Goal: Transaction & Acquisition: Purchase product/service

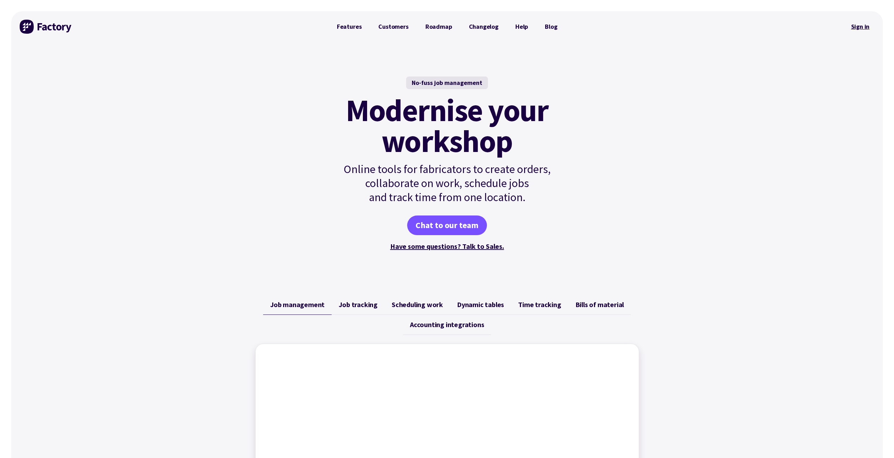
click at [857, 27] on link "Sign in" at bounding box center [859, 27] width 28 height 16
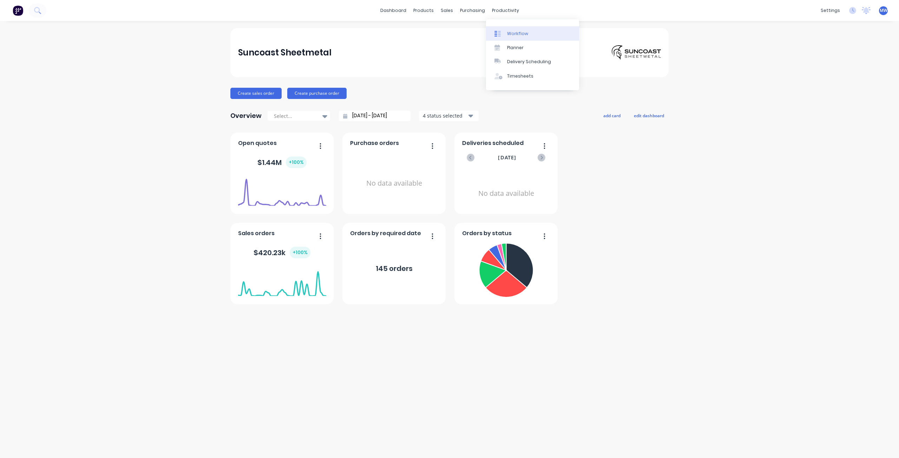
click at [520, 36] on div "Workflow" at bounding box center [517, 34] width 21 height 6
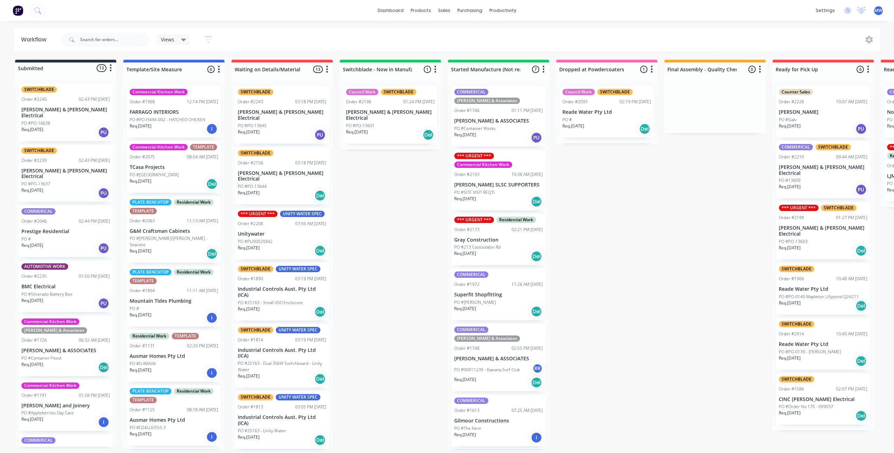
drag, startPoint x: 395, startPoint y: 218, endPoint x: 336, endPoint y: 204, distance: 60.7
click at [392, 218] on div "Submitted 13 Status colour #273444 hex #273444 Save Cancel Summaries Total orde…" at bounding box center [580, 254] width 1171 height 389
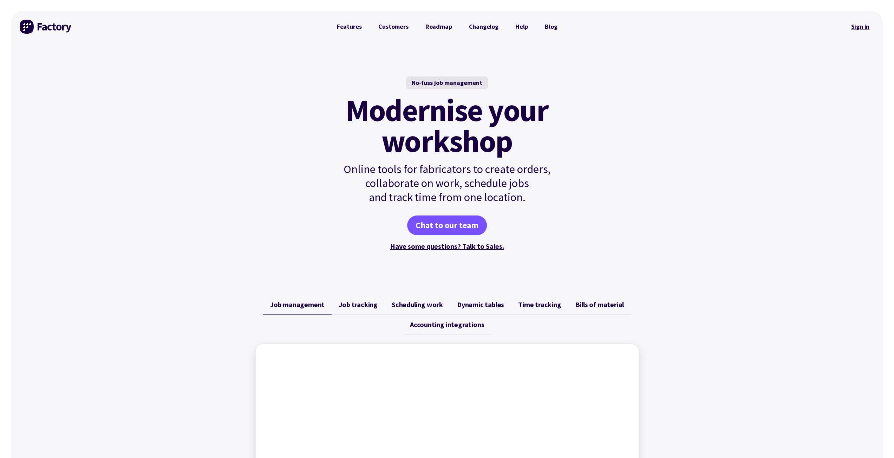
click at [858, 23] on link "Sign in" at bounding box center [859, 27] width 28 height 16
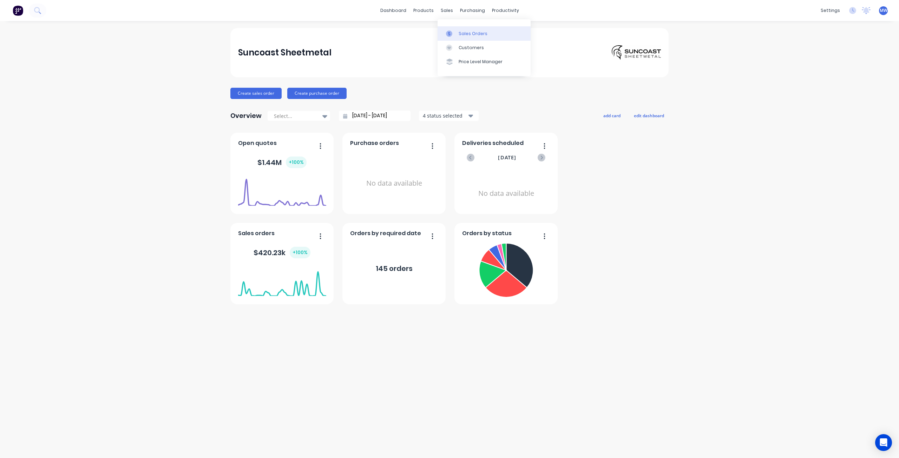
click at [466, 33] on div "Sales Orders" at bounding box center [473, 34] width 29 height 6
click at [514, 47] on div "Planner" at bounding box center [515, 48] width 17 height 6
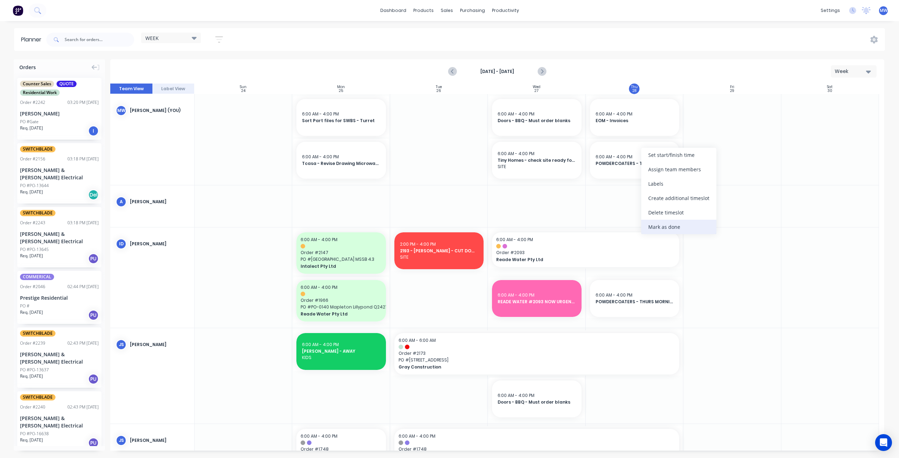
click at [679, 224] on div "Mark as done" at bounding box center [678, 227] width 75 height 14
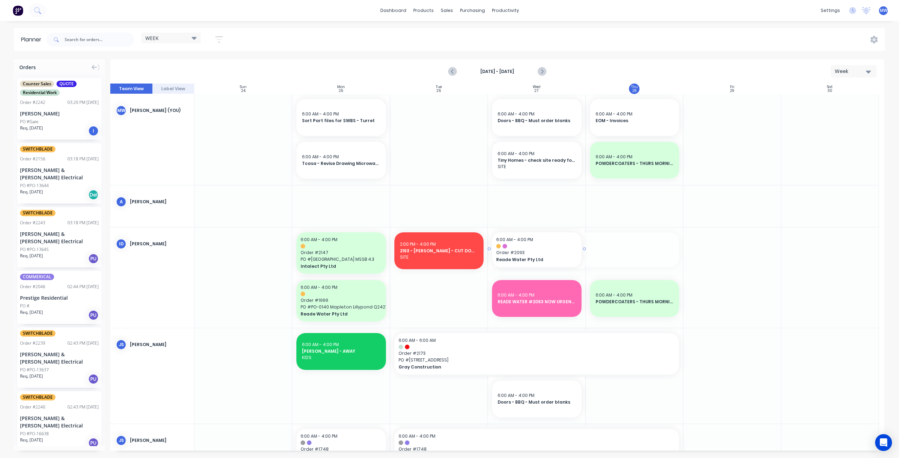
drag, startPoint x: 680, startPoint y: 249, endPoint x: 562, endPoint y: 256, distance: 118.2
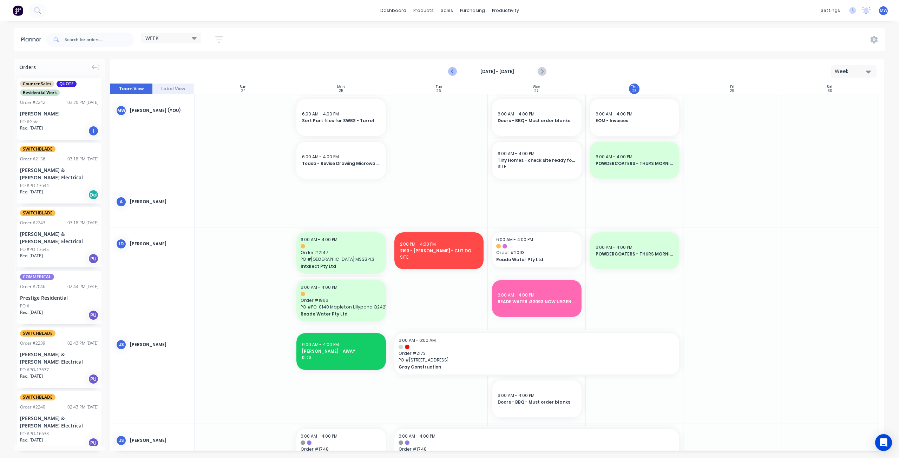
click at [451, 71] on icon "Previous page" at bounding box center [453, 71] width 8 height 8
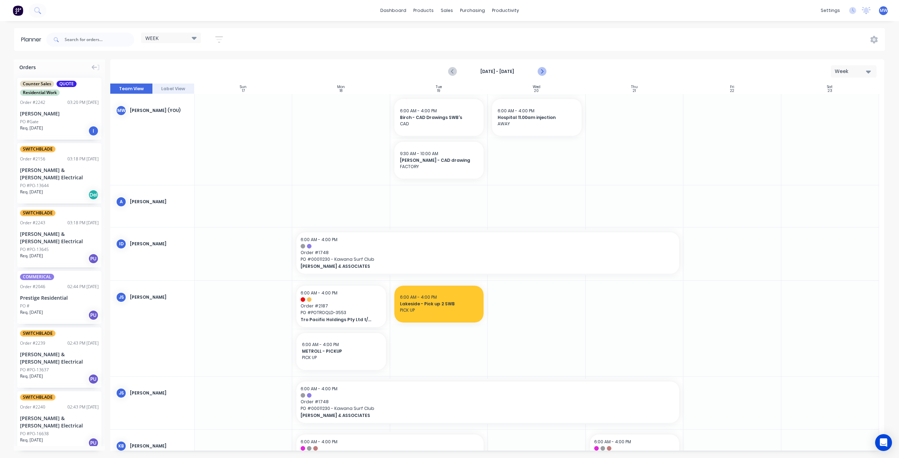
click at [540, 74] on icon "Next page" at bounding box center [541, 72] width 3 height 6
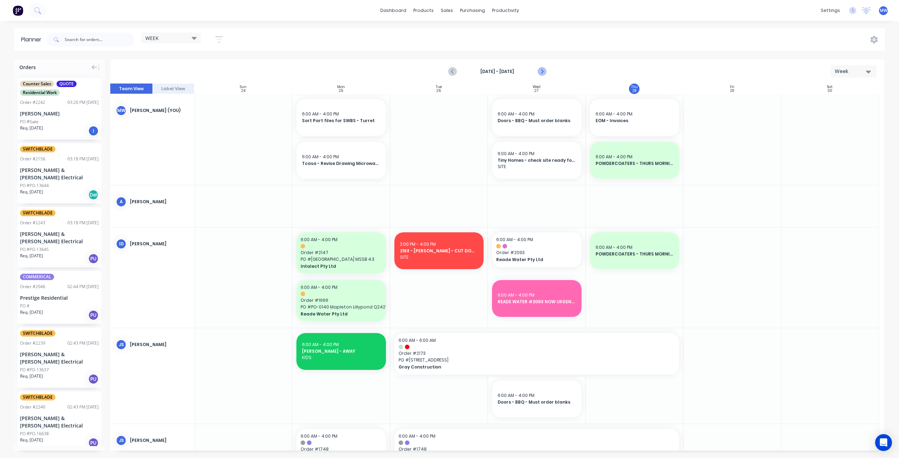
click at [540, 74] on icon "Next page" at bounding box center [541, 72] width 3 height 6
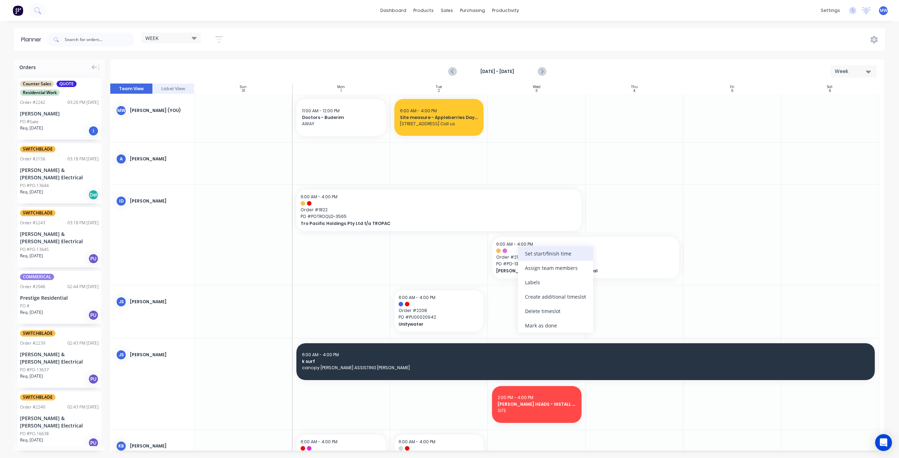
click at [565, 257] on div "Set start/finish time" at bounding box center [555, 253] width 75 height 14
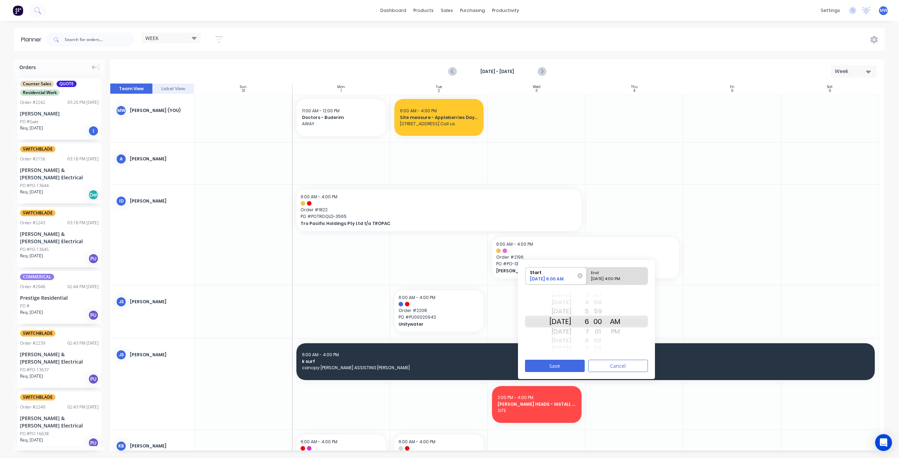
click at [566, 318] on div "Today" at bounding box center [560, 322] width 22 height 12
click at [631, 273] on div "End" at bounding box center [613, 272] width 51 height 9
click at [587, 273] on input "End 09/04/2025 4:00 PM" at bounding box center [586, 276] width 0 height 17
radio input "true"
click at [557, 365] on button "Save" at bounding box center [555, 366] width 60 height 12
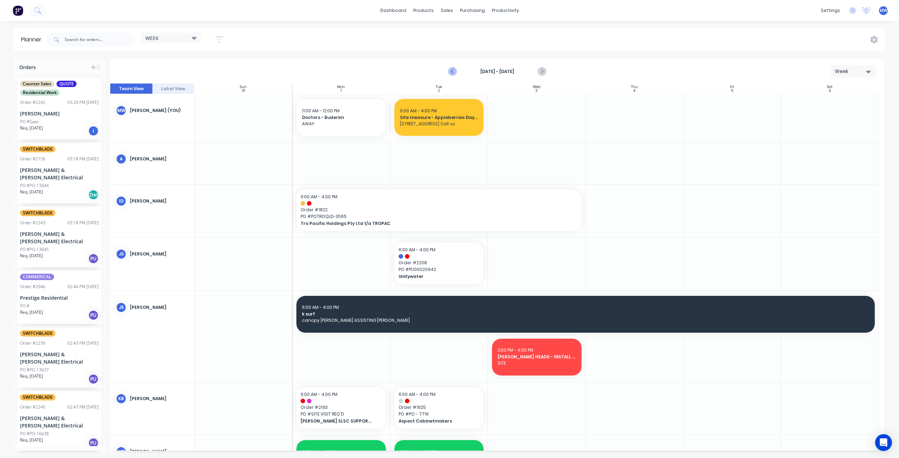
click at [454, 72] on icon "Previous page" at bounding box center [453, 71] width 8 height 8
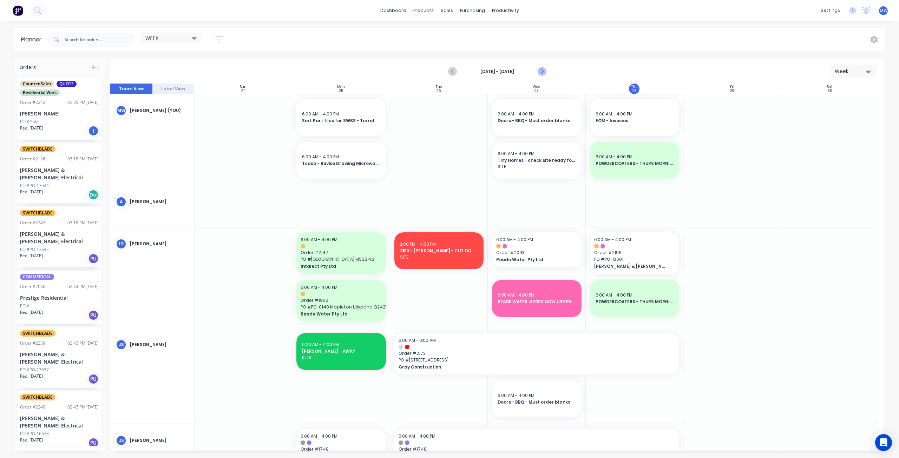
click at [543, 72] on icon "Next page" at bounding box center [542, 71] width 8 height 8
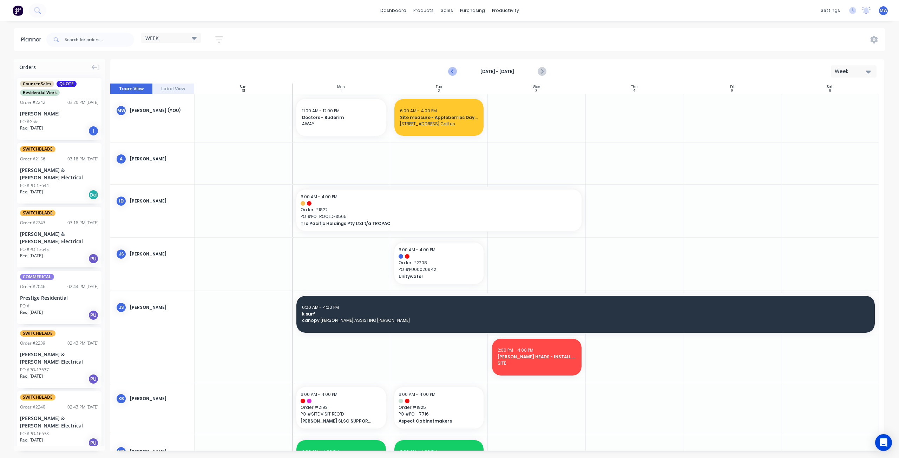
click at [454, 72] on icon "Previous page" at bounding box center [453, 71] width 8 height 8
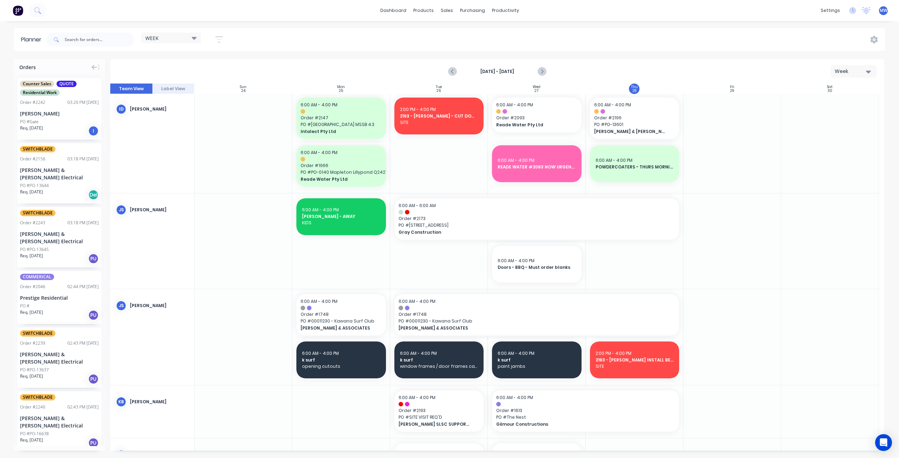
scroll to position [176, 0]
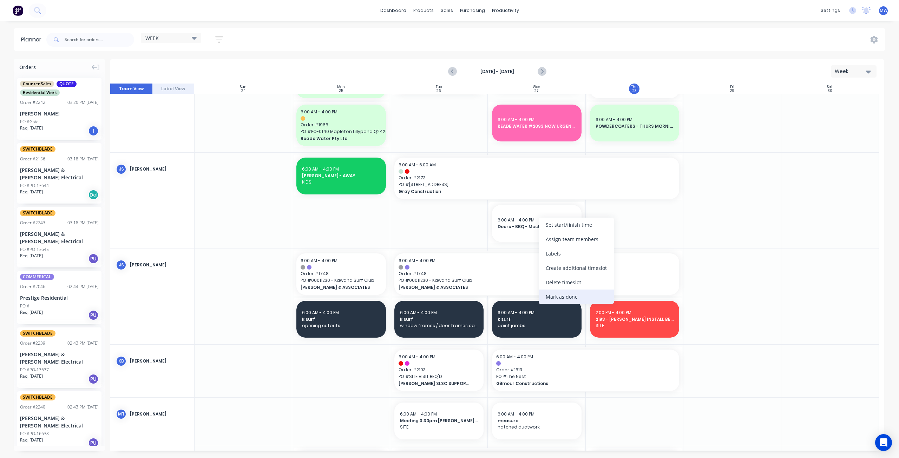
click at [566, 294] on div "Mark as done" at bounding box center [576, 297] width 75 height 14
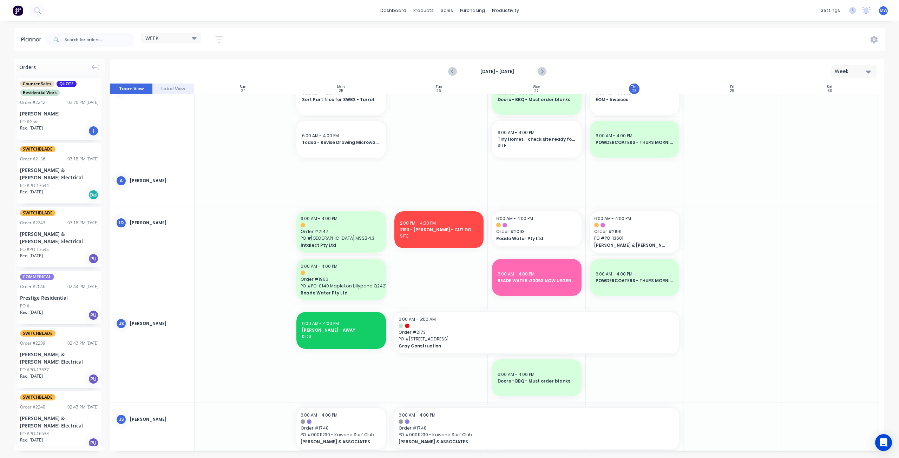
scroll to position [0, 0]
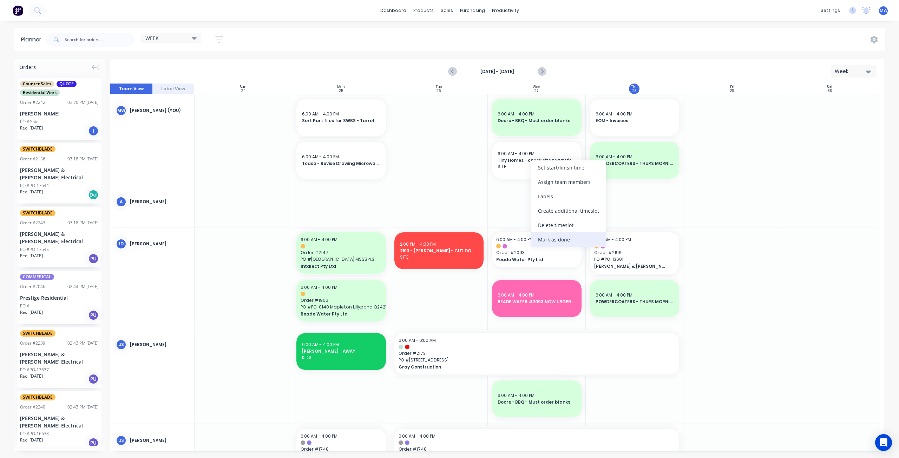
click at [550, 236] on div "Mark as done" at bounding box center [568, 239] width 75 height 14
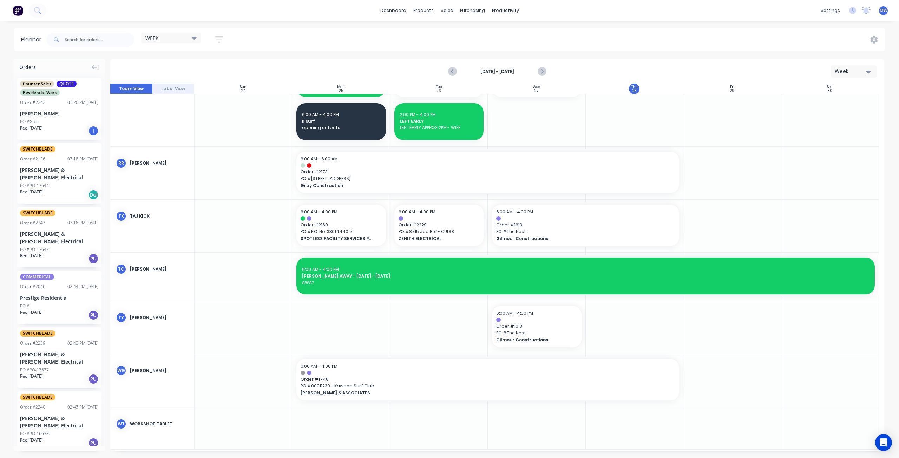
scroll to position [671, 0]
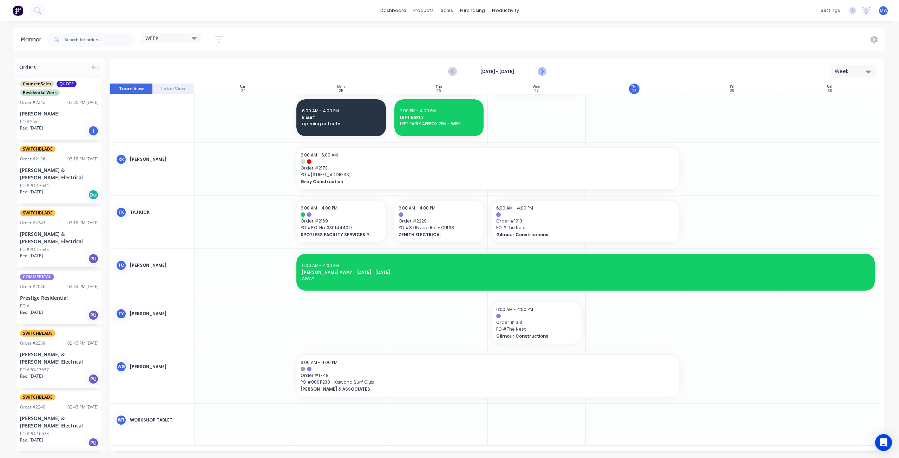
click at [543, 76] on button "Next page" at bounding box center [542, 72] width 14 height 14
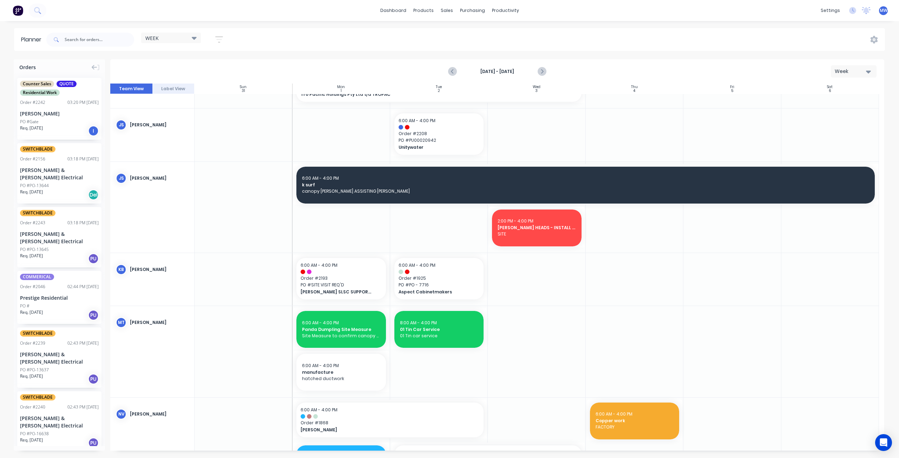
scroll to position [140, 0]
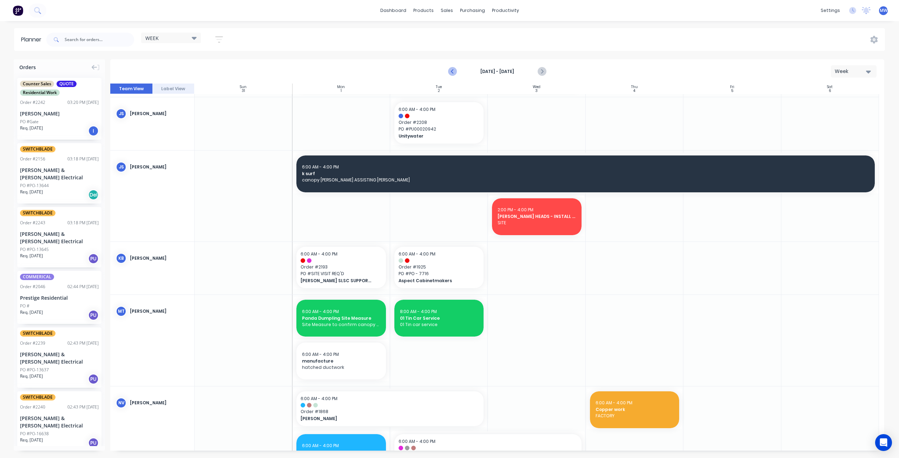
click at [452, 73] on icon "Previous page" at bounding box center [453, 71] width 8 height 8
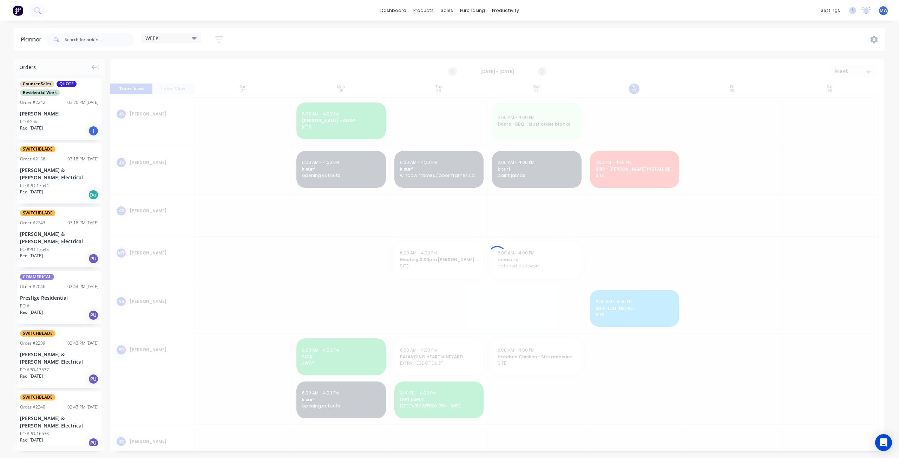
scroll to position [231, 0]
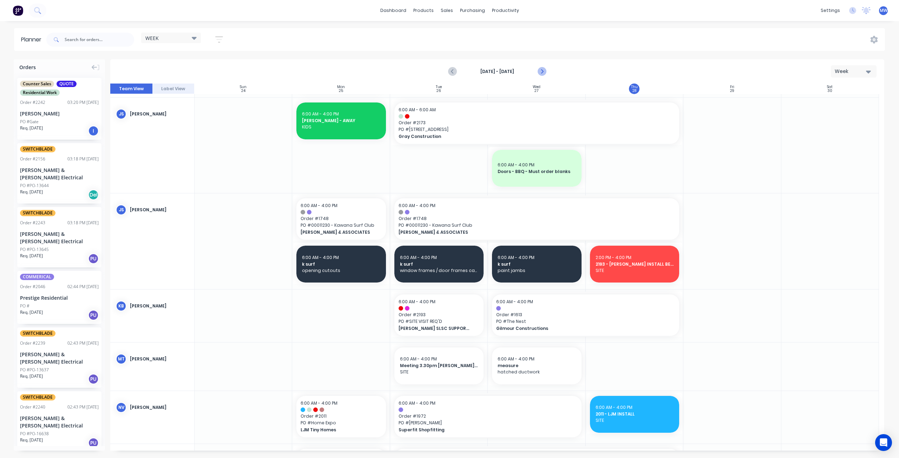
click at [544, 73] on icon "Next page" at bounding box center [542, 71] width 8 height 8
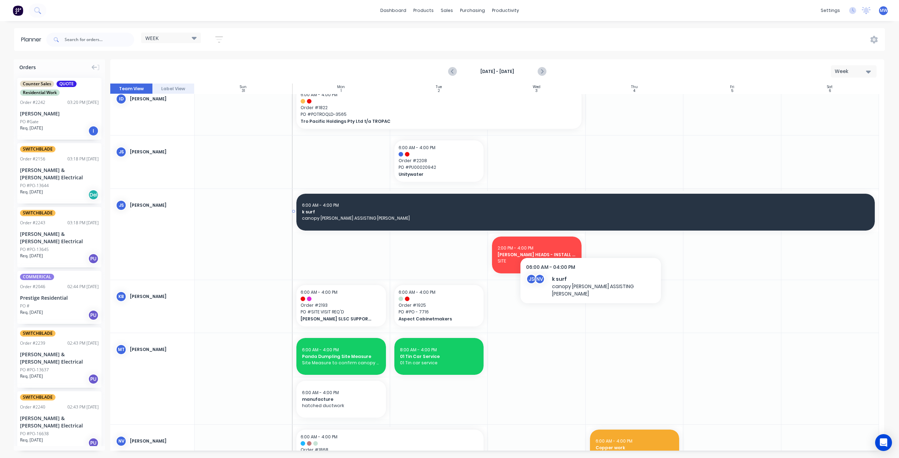
scroll to position [113, 0]
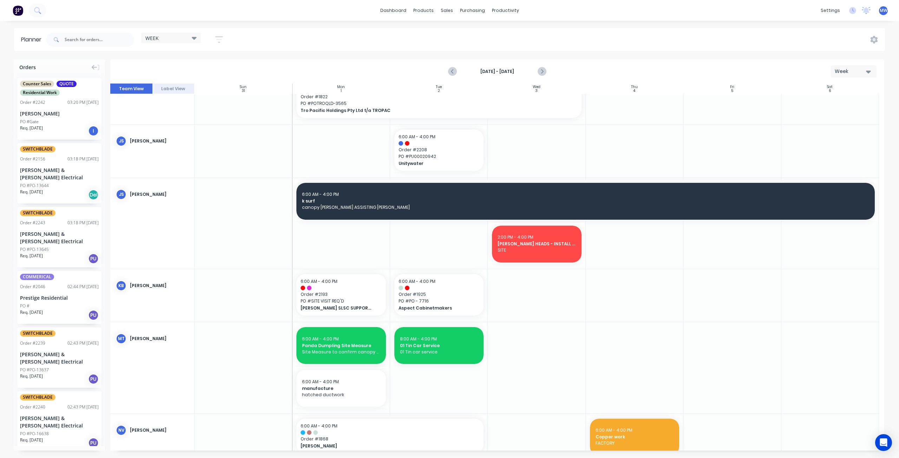
click at [545, 285] on div at bounding box center [537, 295] width 98 height 53
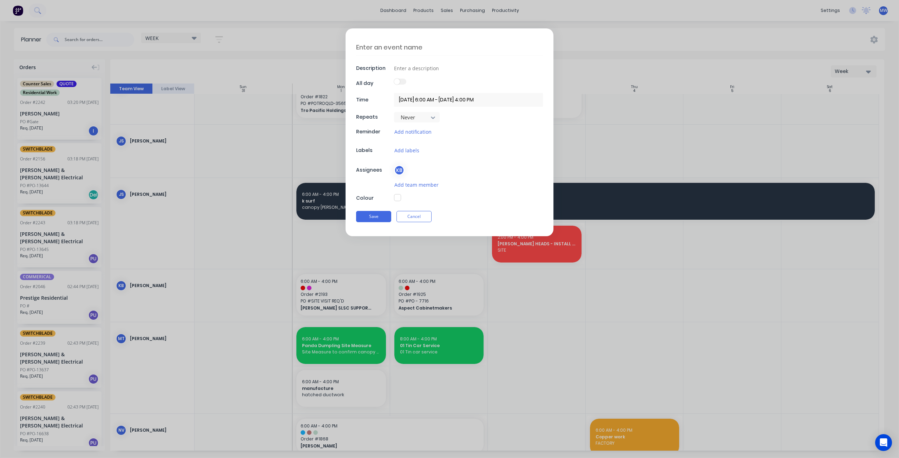
click at [401, 48] on textarea at bounding box center [449, 47] width 187 height 17
type textarea "x"
click at [420, 212] on button "Cancel" at bounding box center [413, 216] width 35 height 11
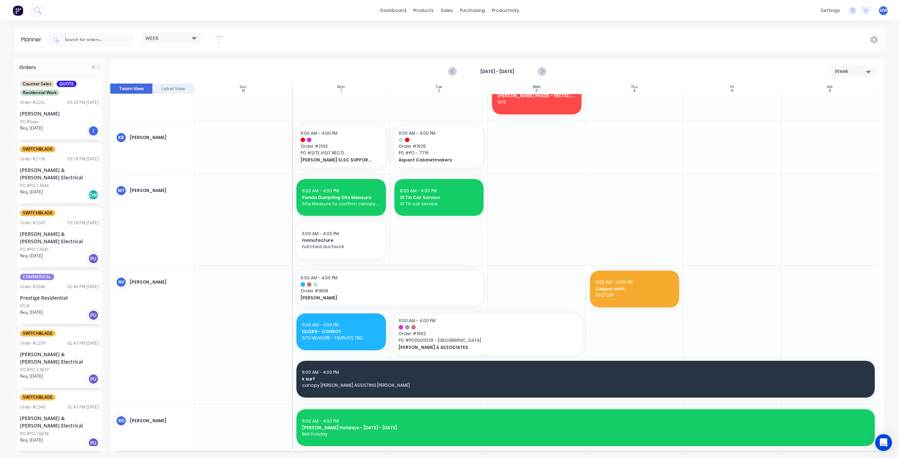
scroll to position [250, 0]
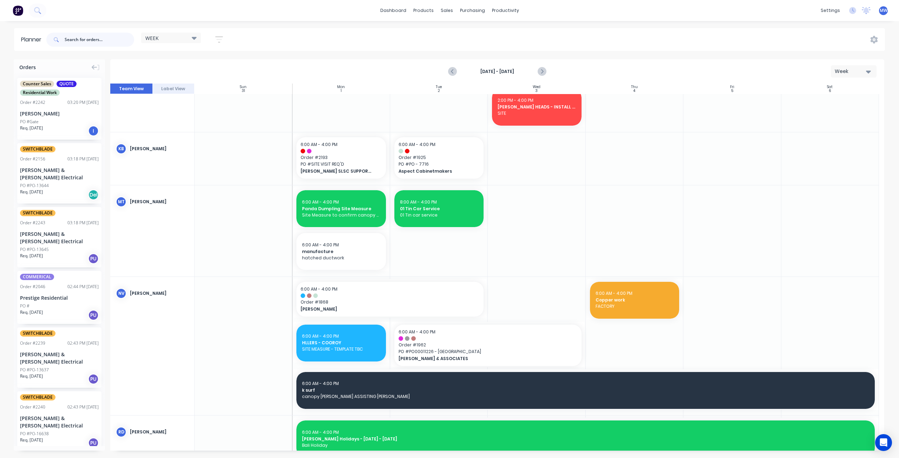
click at [95, 41] on input "text" at bounding box center [100, 40] width 70 height 14
type input "kawana"
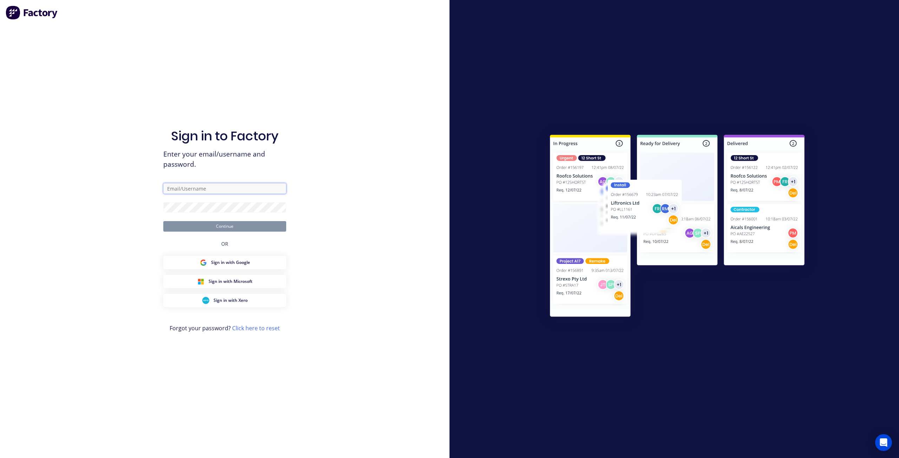
type input "markw@suncoastsheetmetal.com.au"
click at [251, 227] on button "Continue" at bounding box center [224, 226] width 123 height 11
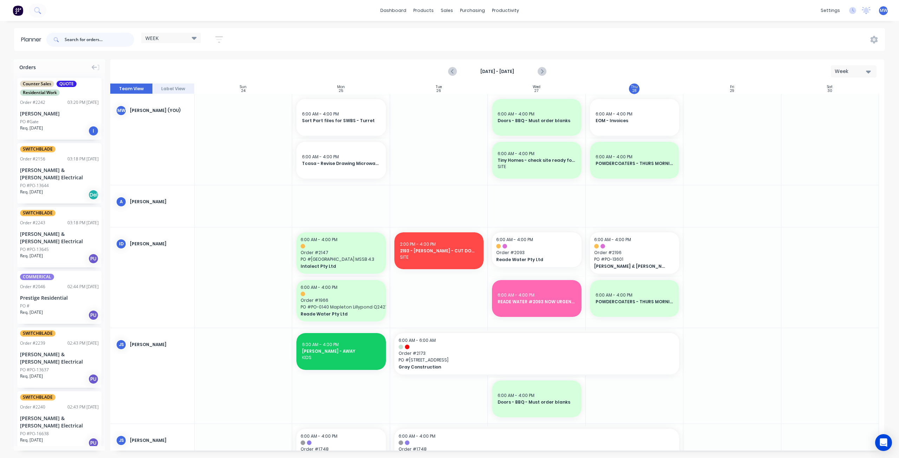
click at [100, 41] on input "text" at bounding box center [100, 40] width 70 height 14
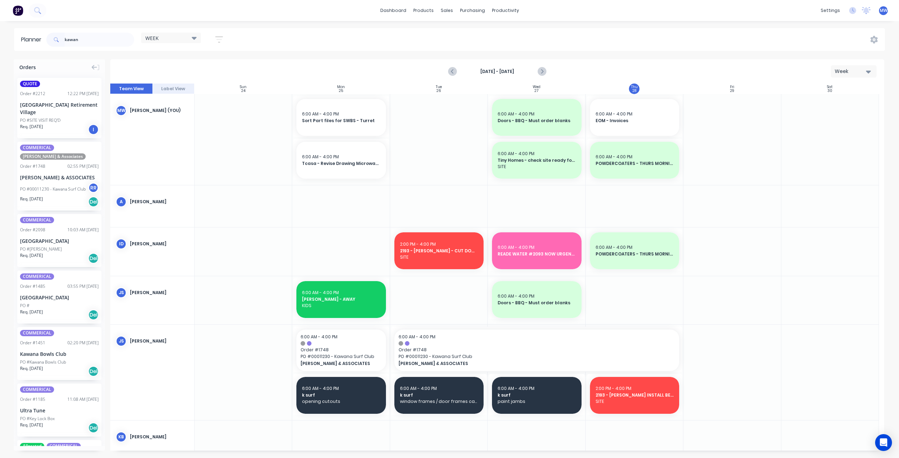
click at [54, 181] on div "[PERSON_NAME] & ASSOCIATES" at bounding box center [59, 177] width 79 height 7
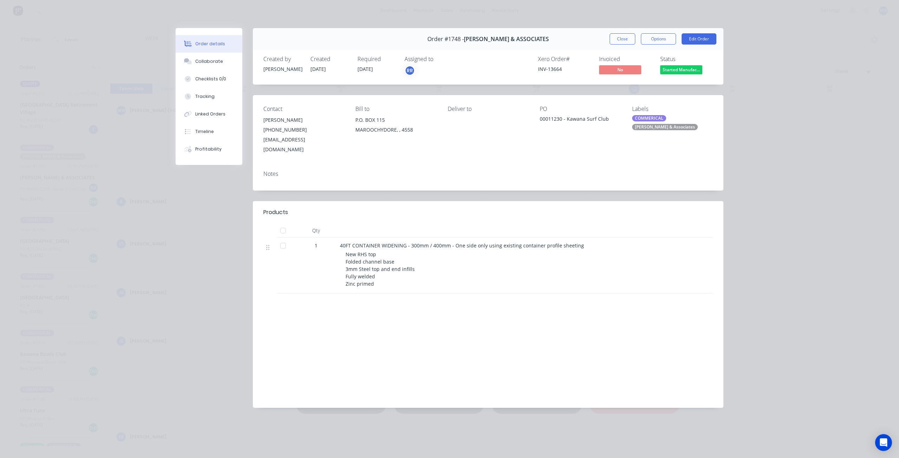
click at [616, 40] on button "Close" at bounding box center [623, 38] width 26 height 11
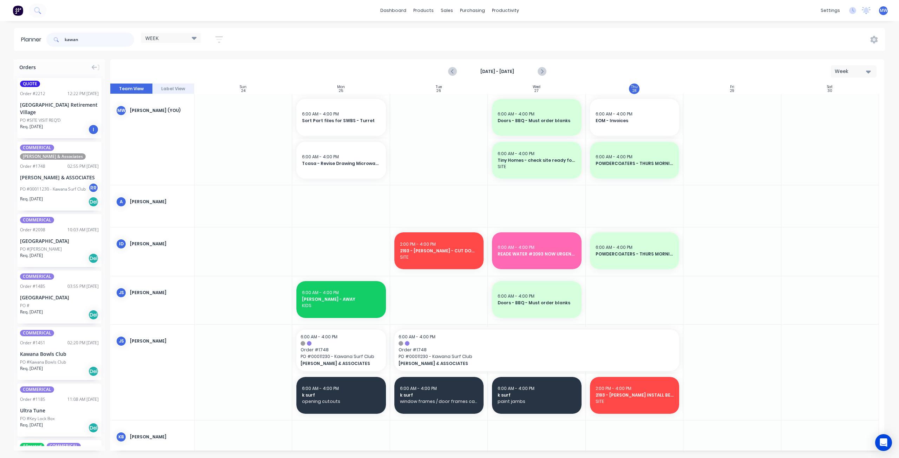
drag, startPoint x: 85, startPoint y: 42, endPoint x: 41, endPoint y: 43, distance: 44.3
click at [41, 42] on header "Planner kawan WEEK Save new view None edit WEEK (Default) edit Rex edit SCSM - …" at bounding box center [449, 39] width 871 height 23
type input "hiller"
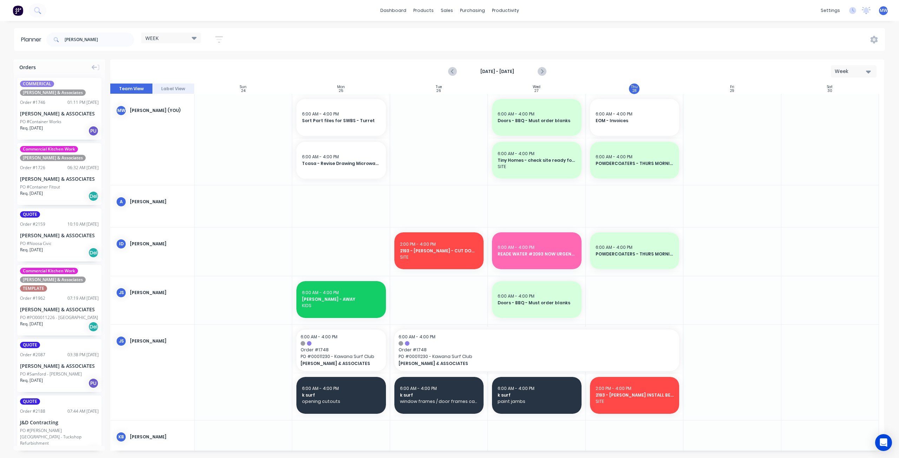
click at [66, 176] on div "[PERSON_NAME] & ASSOCIATES" at bounding box center [59, 178] width 79 height 7
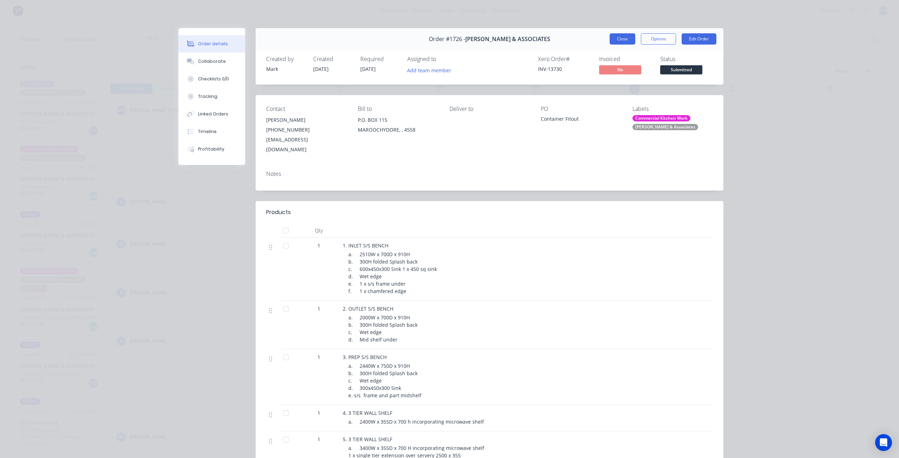
click at [617, 41] on button "Close" at bounding box center [623, 38] width 26 height 11
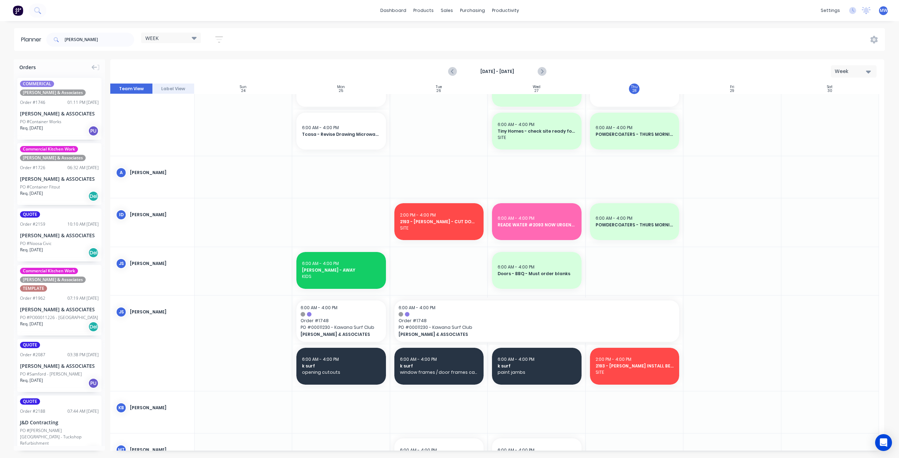
scroll to position [70, 0]
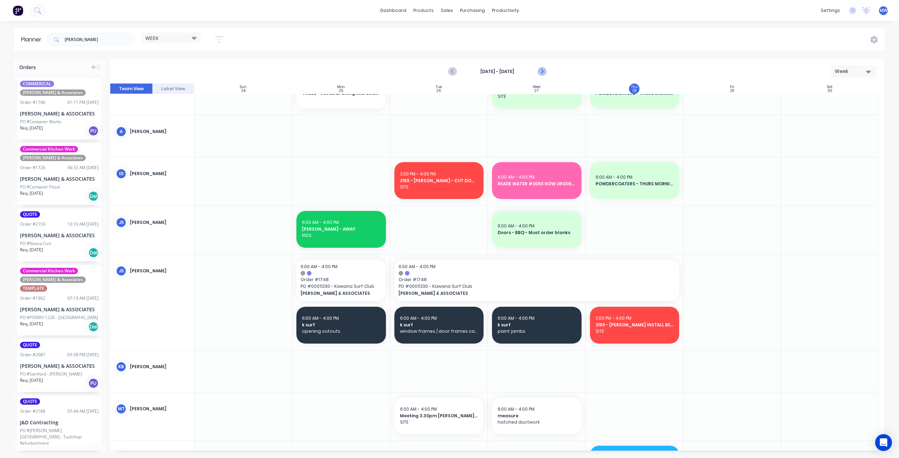
click at [542, 70] on icon "Next page" at bounding box center [542, 71] width 8 height 8
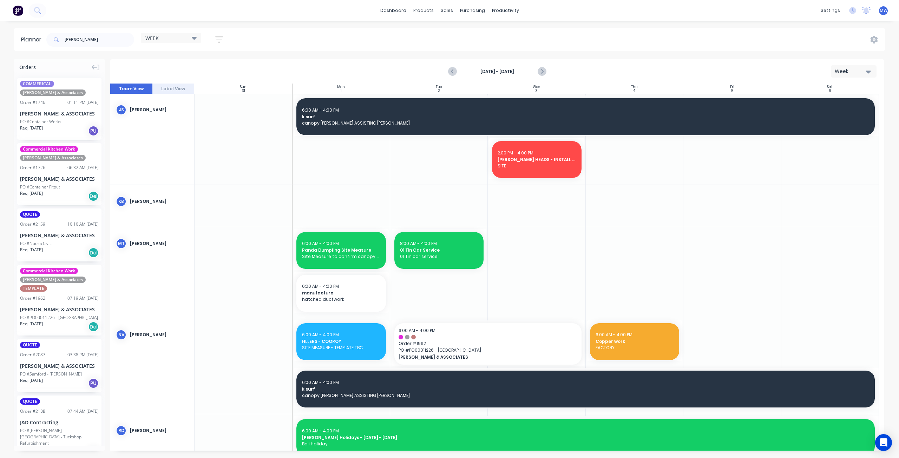
scroll to position [140, 0]
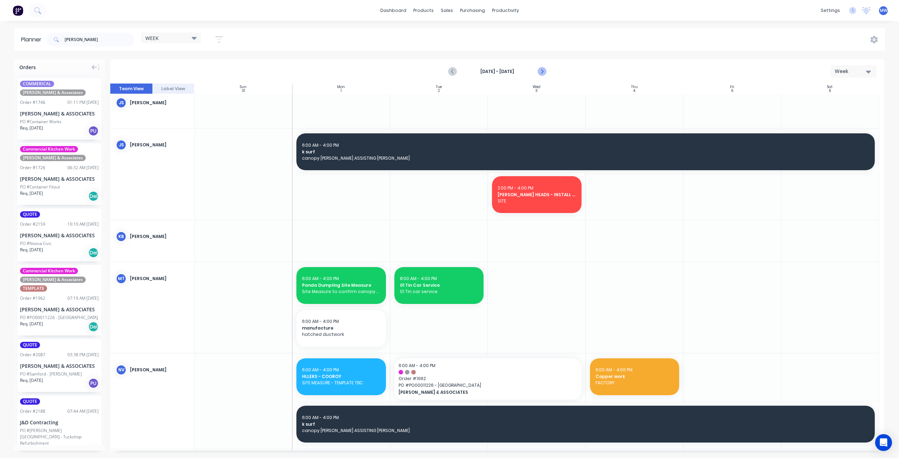
click at [544, 71] on icon "Next page" at bounding box center [542, 71] width 8 height 8
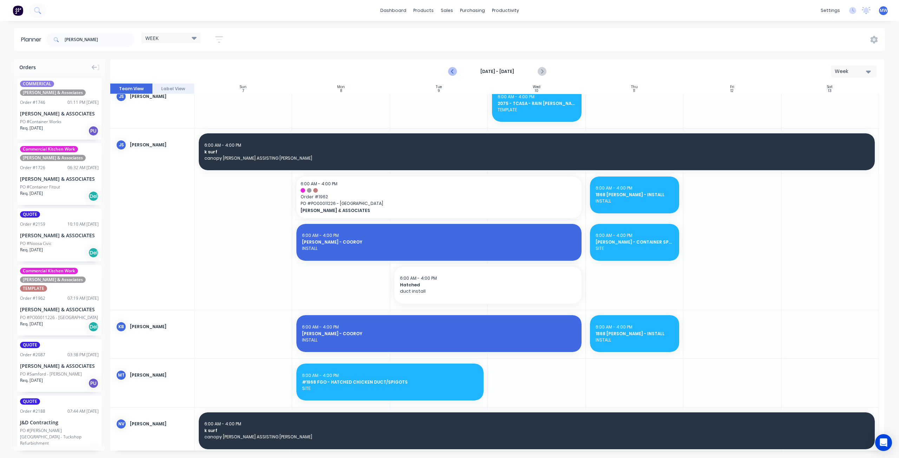
click at [453, 74] on icon "Previous page" at bounding box center [453, 71] width 8 height 8
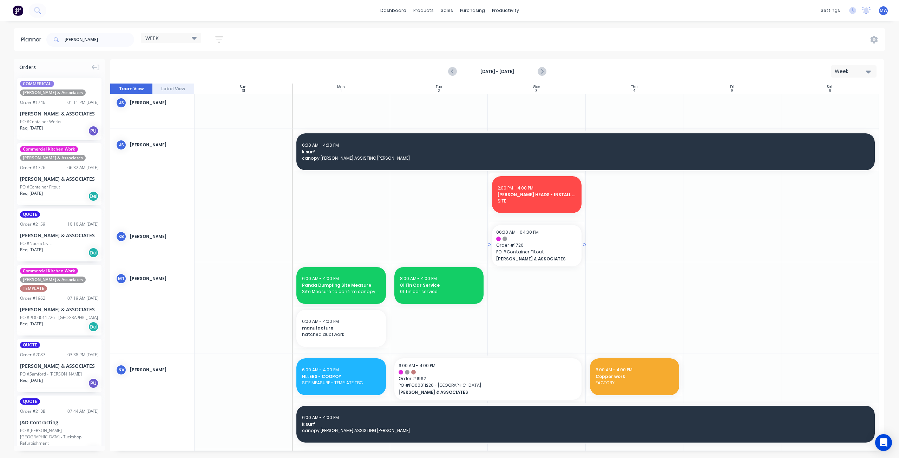
drag, startPoint x: 58, startPoint y: 187, endPoint x: 495, endPoint y: 261, distance: 443.7
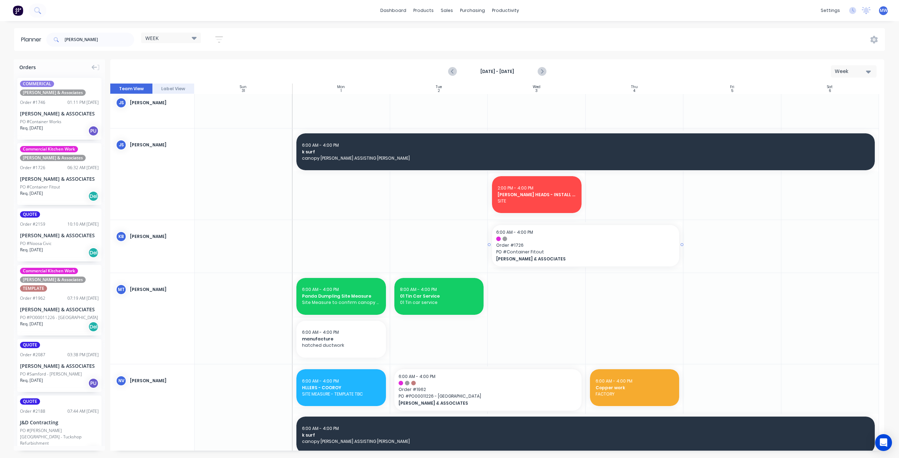
drag, startPoint x: 583, startPoint y: 245, endPoint x: 644, endPoint y: 249, distance: 61.2
drag, startPoint x: 96, startPoint y: 38, endPoint x: 0, endPoint y: 42, distance: 95.6
click at [37, 37] on header "Planner hiller WEEK Save new view None edit WEEK (Default) edit Rex edit SCSM -…" at bounding box center [449, 39] width 871 height 23
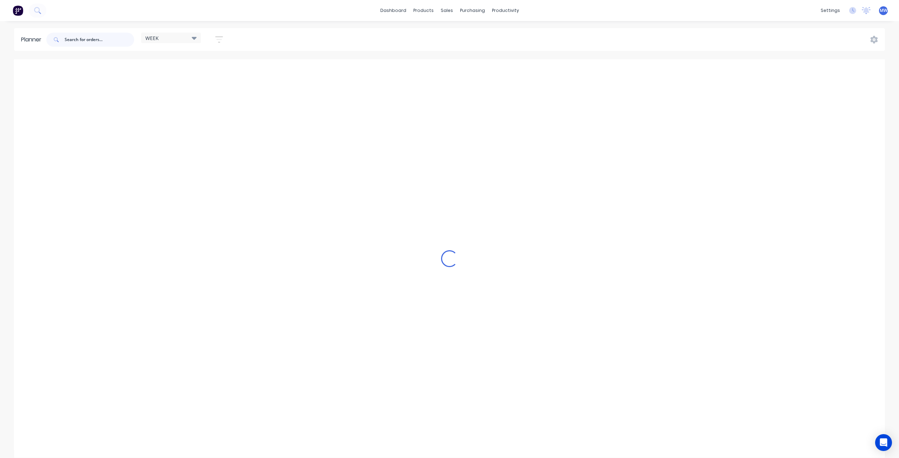
scroll to position [162, 0]
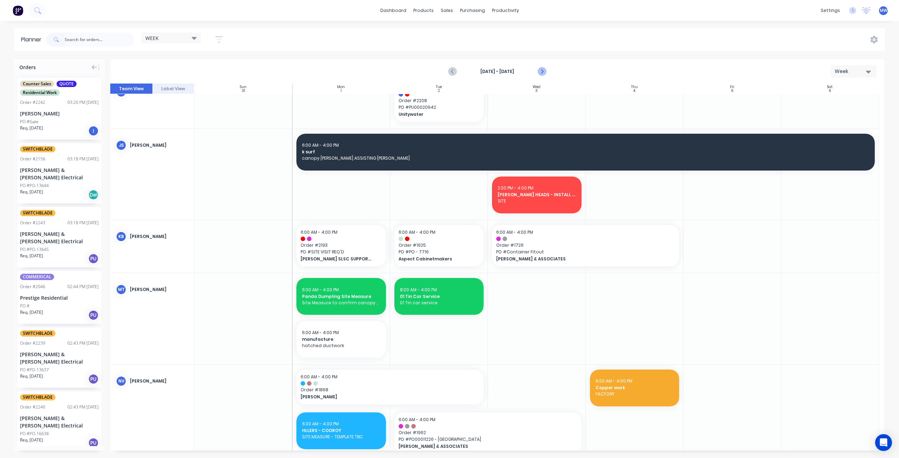
click at [541, 71] on icon "Next page" at bounding box center [542, 71] width 8 height 8
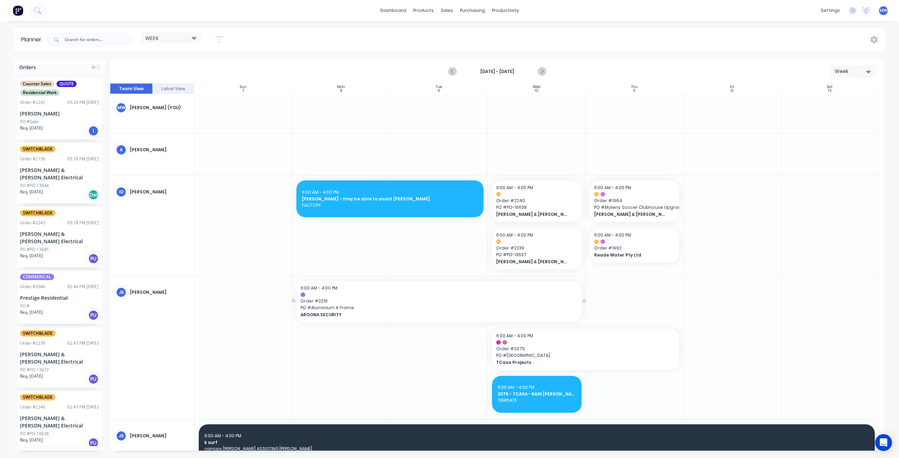
scroll to position [0, 0]
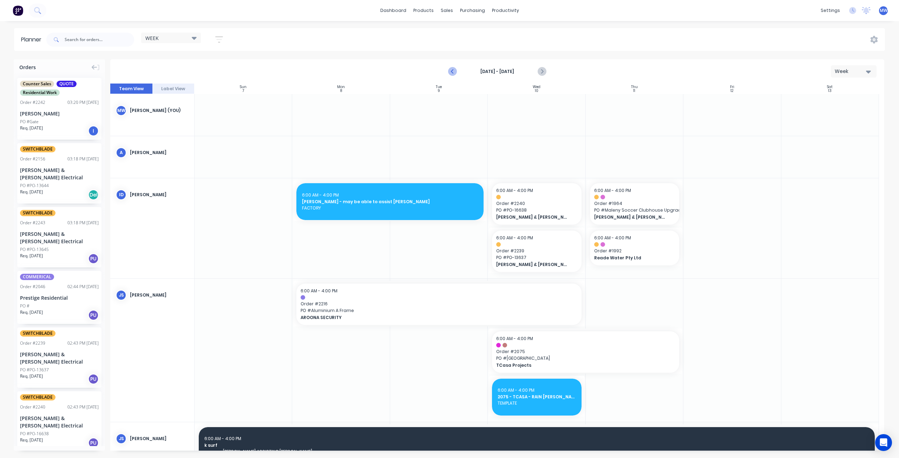
click at [451, 74] on icon "Previous page" at bounding box center [453, 71] width 8 height 8
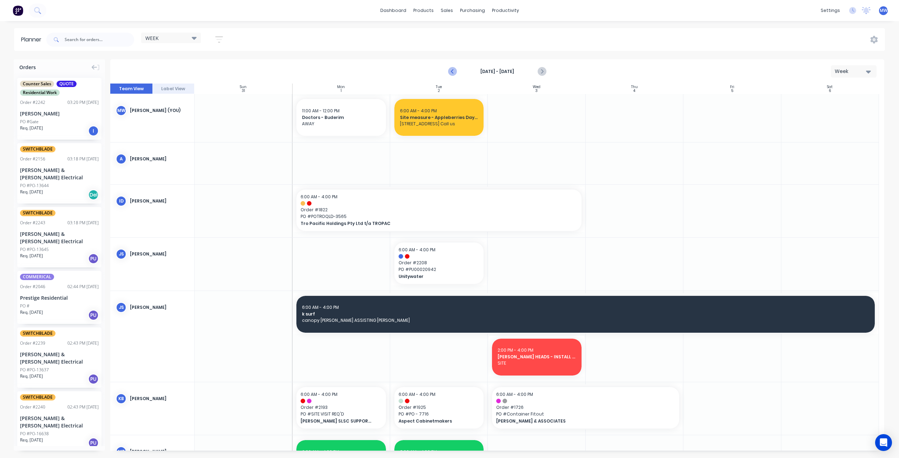
click at [451, 74] on icon "Previous page" at bounding box center [453, 71] width 8 height 8
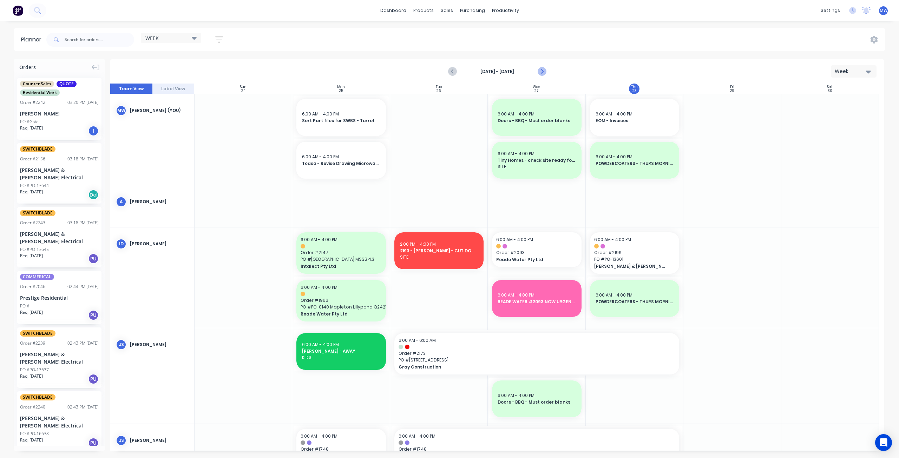
click at [545, 70] on icon "Next page" at bounding box center [542, 71] width 8 height 8
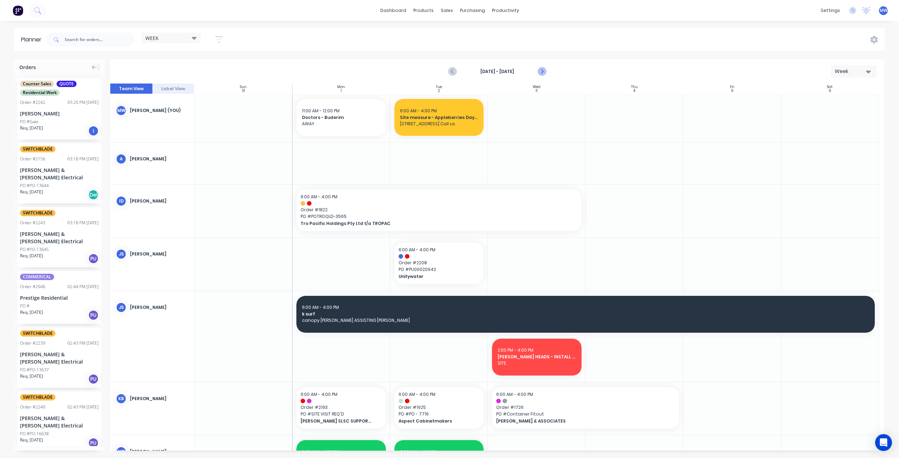
click at [541, 71] on icon "Next page" at bounding box center [542, 71] width 8 height 8
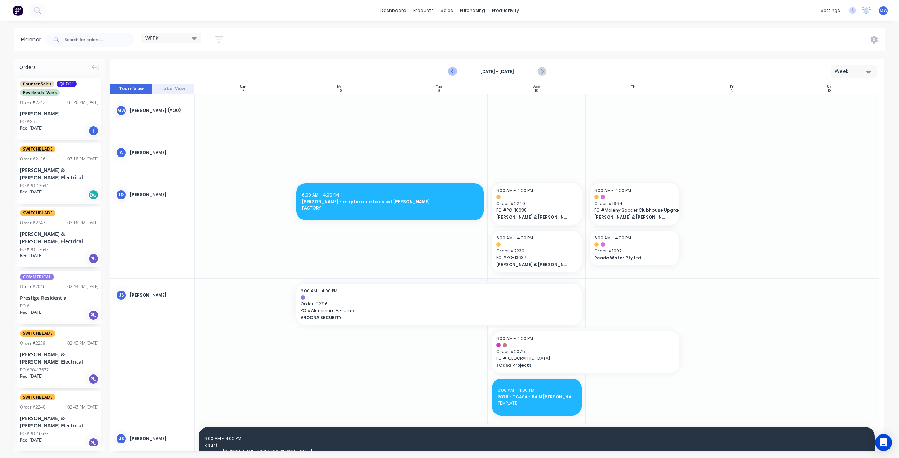
click at [453, 73] on icon "Previous page" at bounding box center [453, 71] width 8 height 8
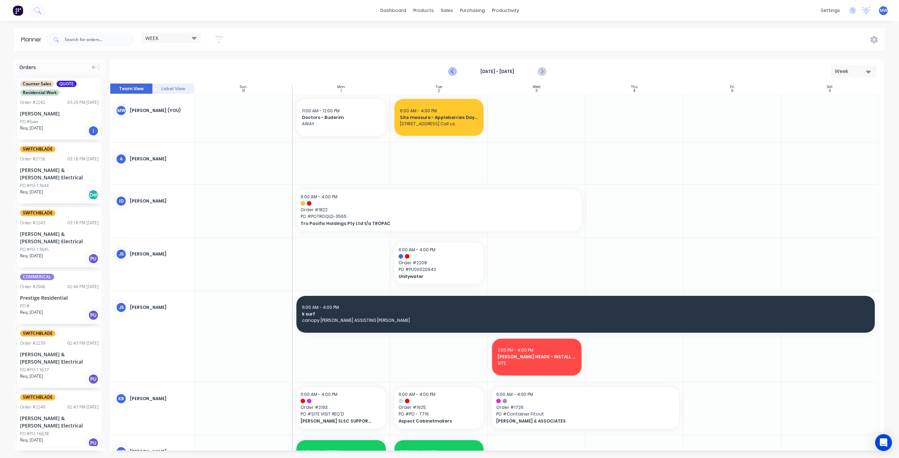
click at [455, 71] on icon "Previous page" at bounding box center [453, 71] width 8 height 8
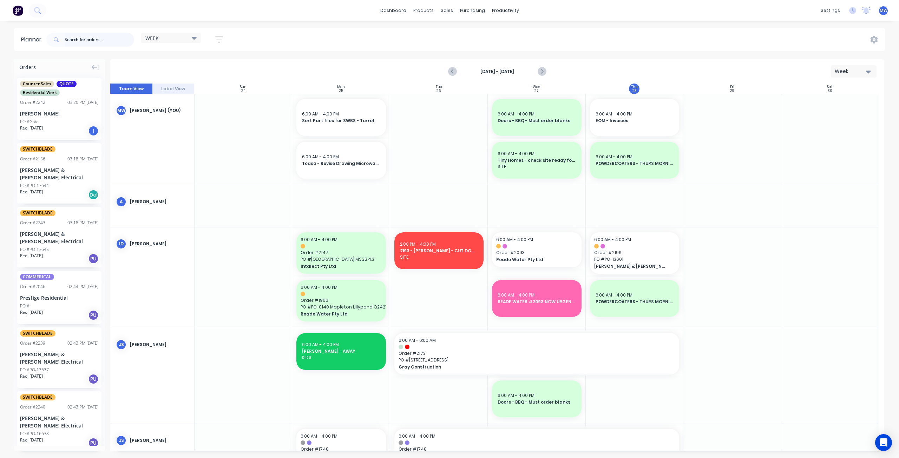
click at [91, 40] on input "text" at bounding box center [100, 40] width 70 height 14
type input "3565"
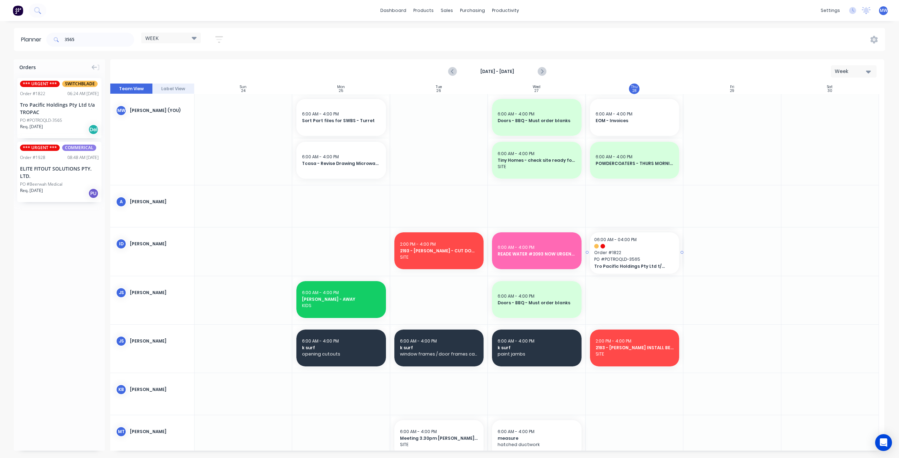
drag, startPoint x: 58, startPoint y: 115, endPoint x: 600, endPoint y: 259, distance: 561.3
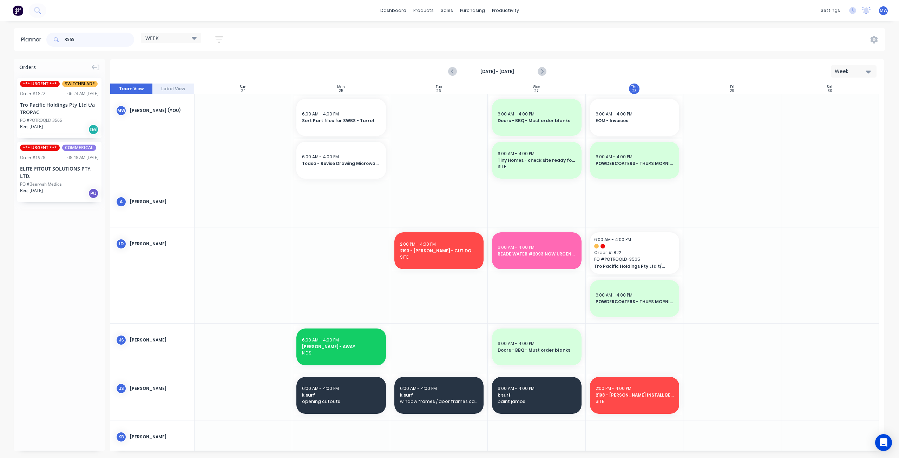
drag, startPoint x: 86, startPoint y: 37, endPoint x: 26, endPoint y: 45, distance: 60.6
click at [26, 46] on header "Planner 3565 WEEK Save new view None edit WEEK (Default) edit Rex edit SCSM - M…" at bounding box center [449, 39] width 871 height 23
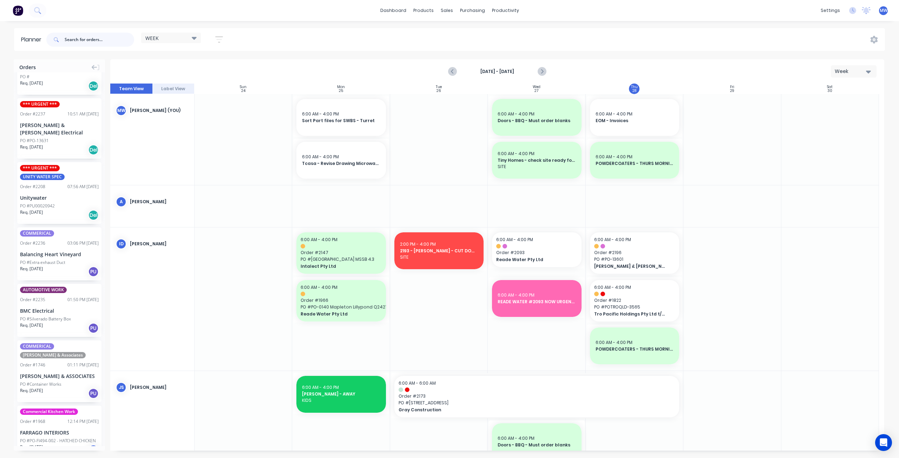
scroll to position [768, 0]
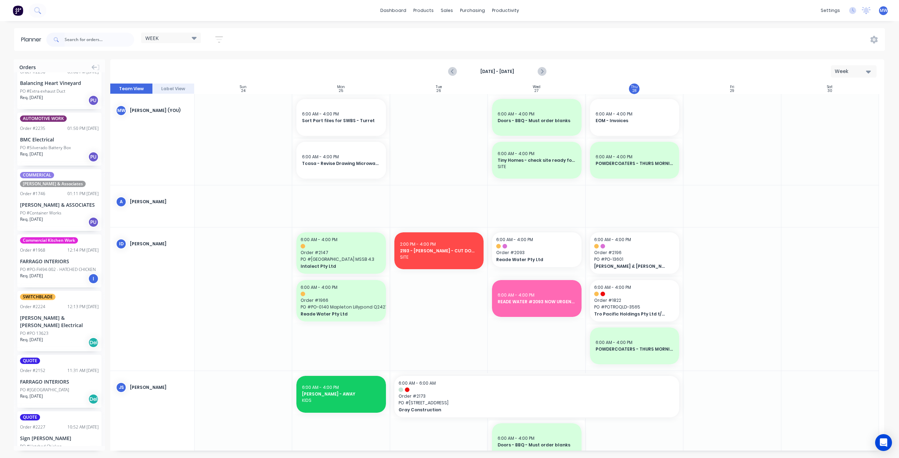
click at [47, 304] on div "Order # 2224 12:13 PM 26/08/25" at bounding box center [59, 307] width 79 height 6
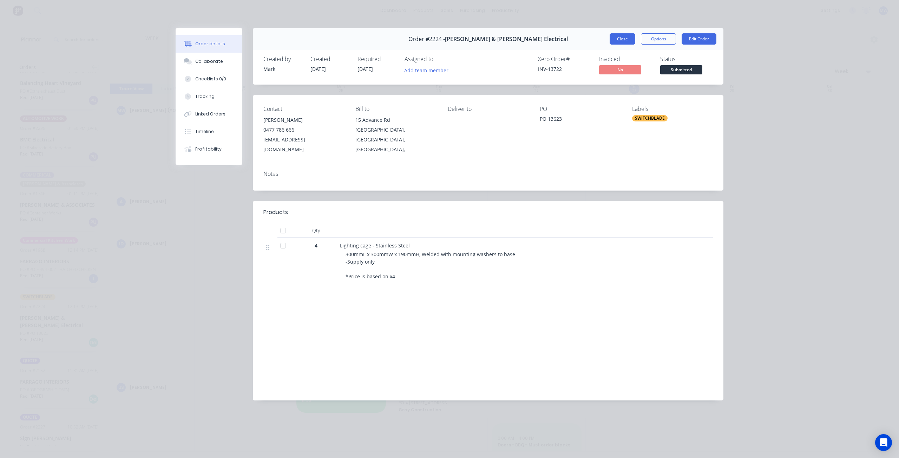
click at [619, 39] on button "Close" at bounding box center [623, 38] width 26 height 11
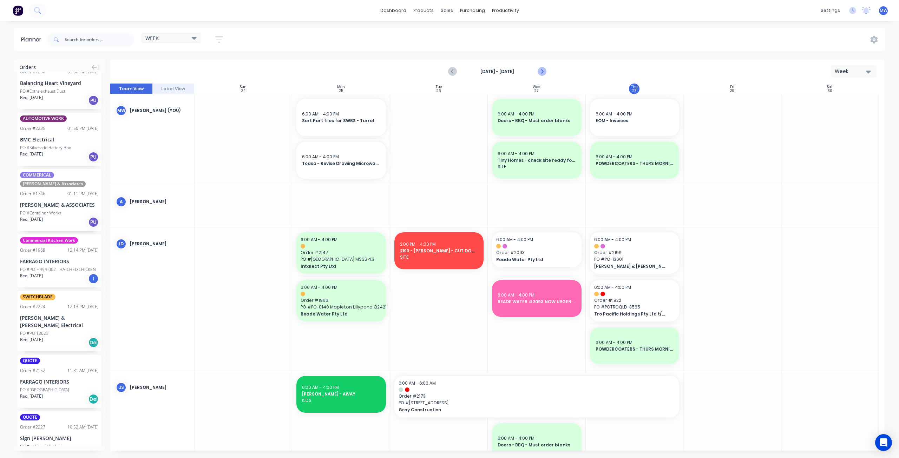
click at [542, 71] on icon "Next page" at bounding box center [541, 72] width 3 height 6
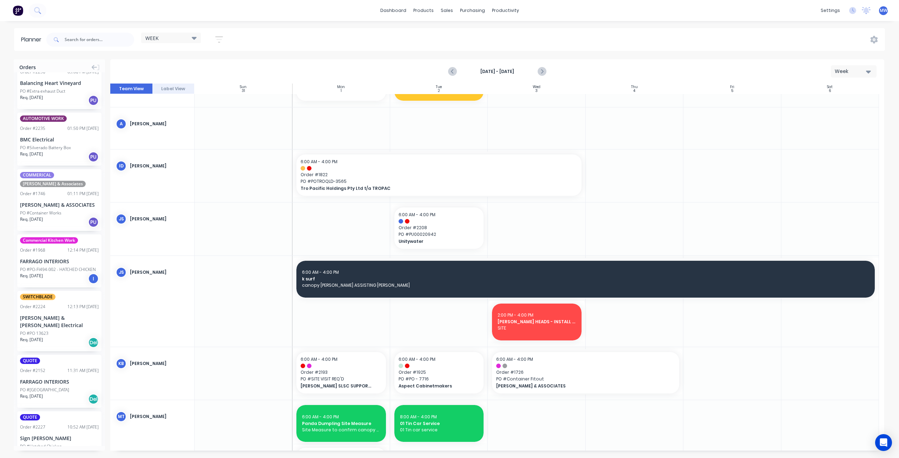
scroll to position [0, 0]
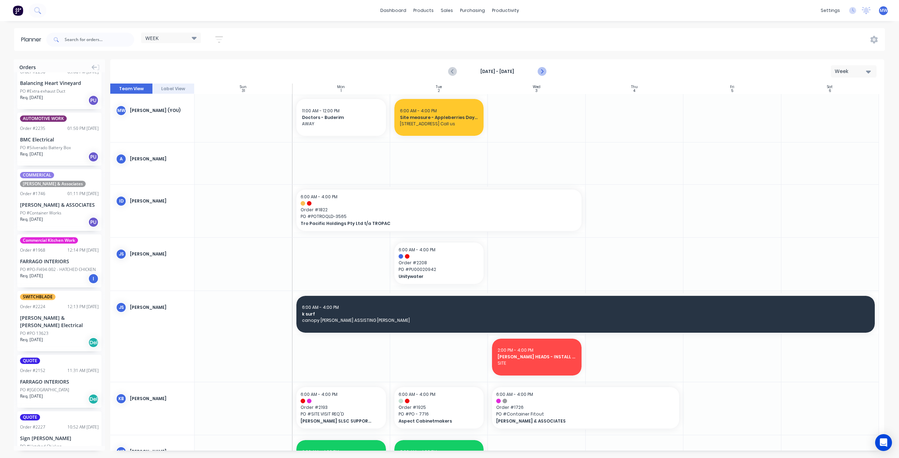
click at [541, 71] on icon "Next page" at bounding box center [542, 71] width 8 height 8
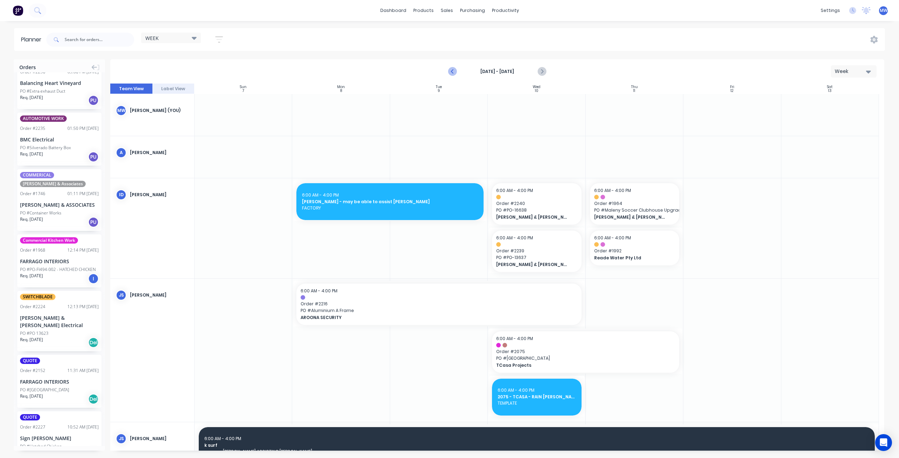
click at [450, 72] on icon "Previous page" at bounding box center [453, 71] width 8 height 8
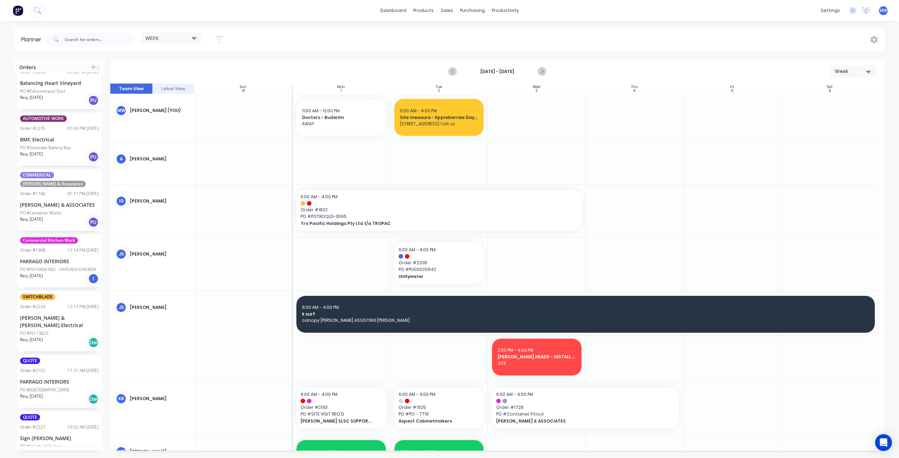
click at [450, 72] on icon "Previous page" at bounding box center [453, 71] width 8 height 8
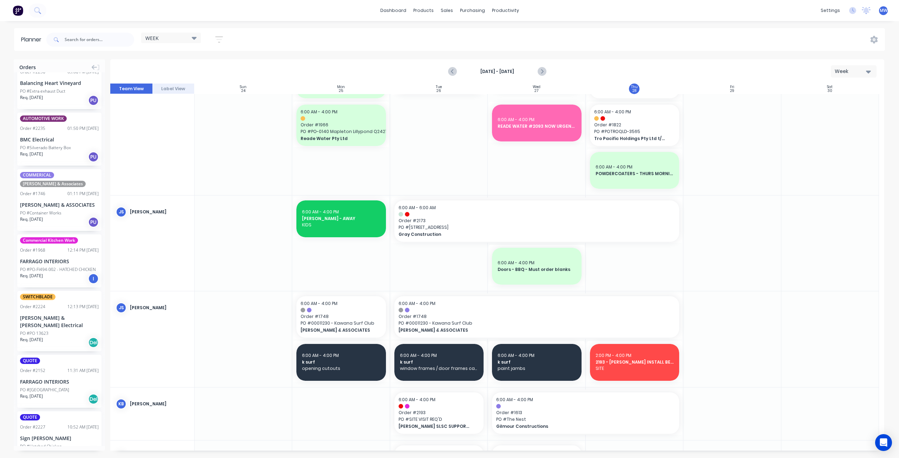
scroll to position [351, 0]
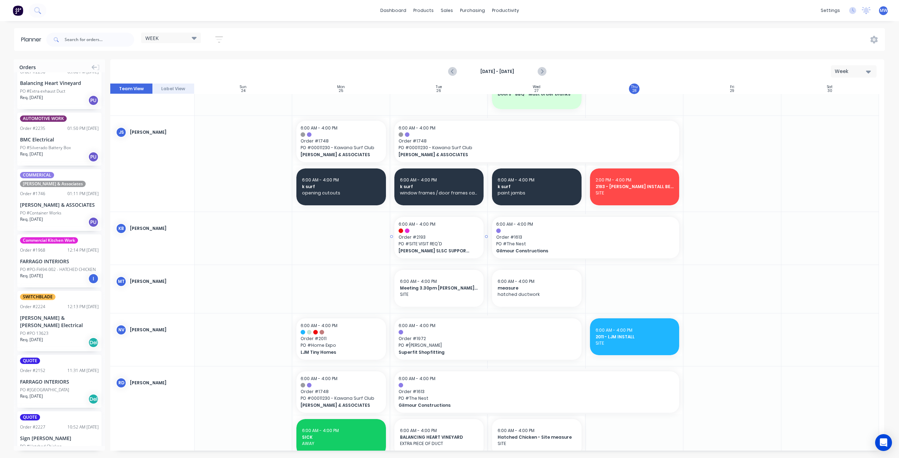
click at [439, 248] on span "[PERSON_NAME] SLSC SUPPORTERS" at bounding box center [435, 251] width 73 height 6
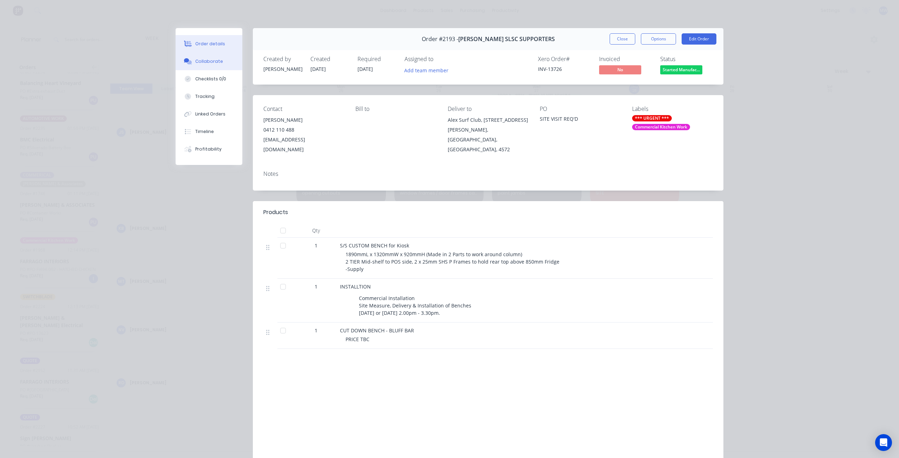
click at [206, 68] on button "Collaborate" at bounding box center [209, 62] width 67 height 18
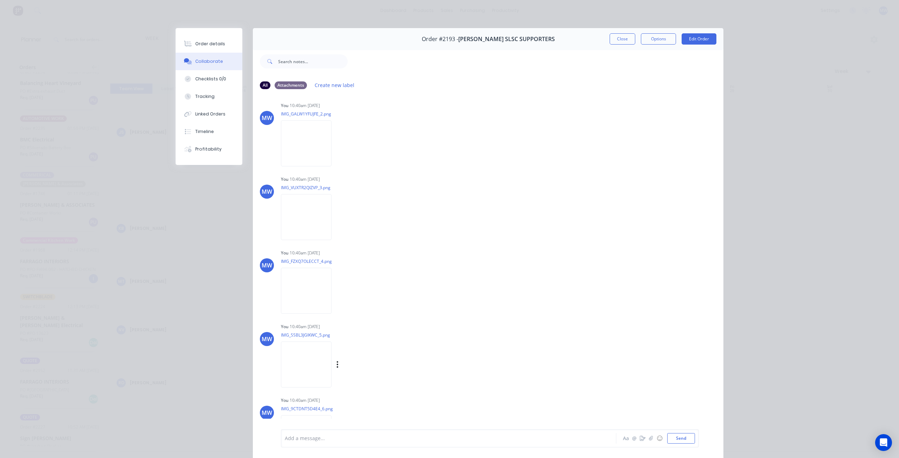
scroll to position [176, 0]
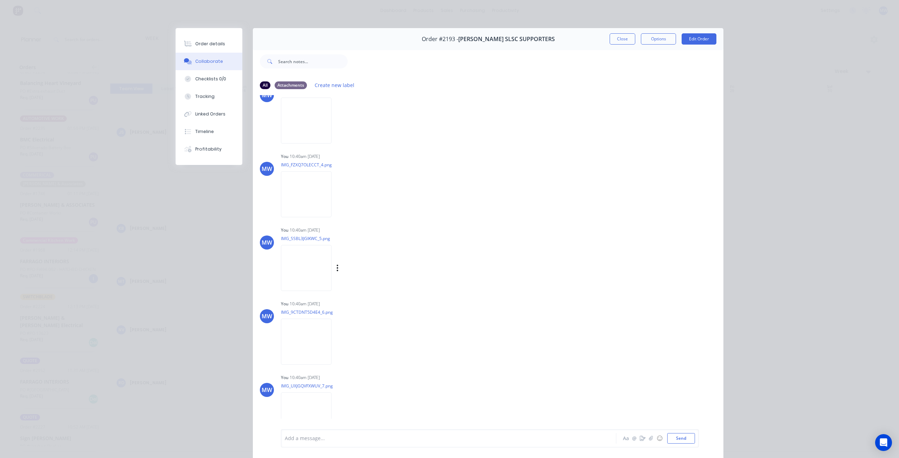
click at [299, 276] on img at bounding box center [306, 268] width 51 height 46
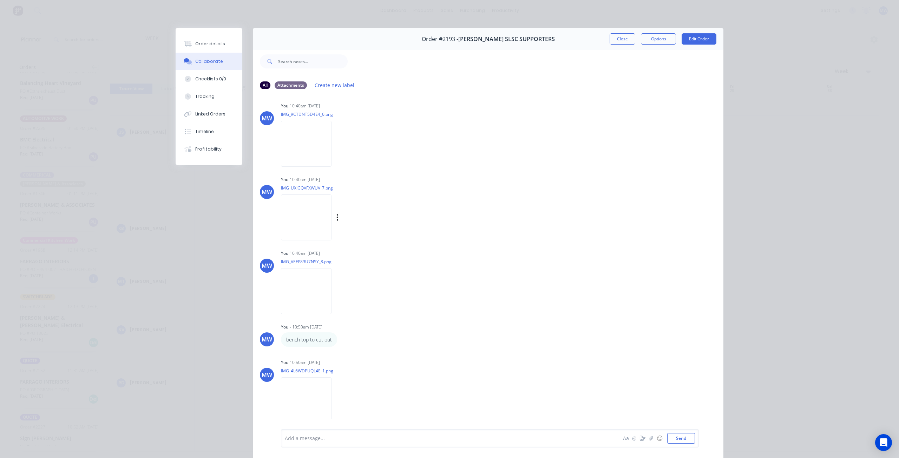
scroll to position [421, 0]
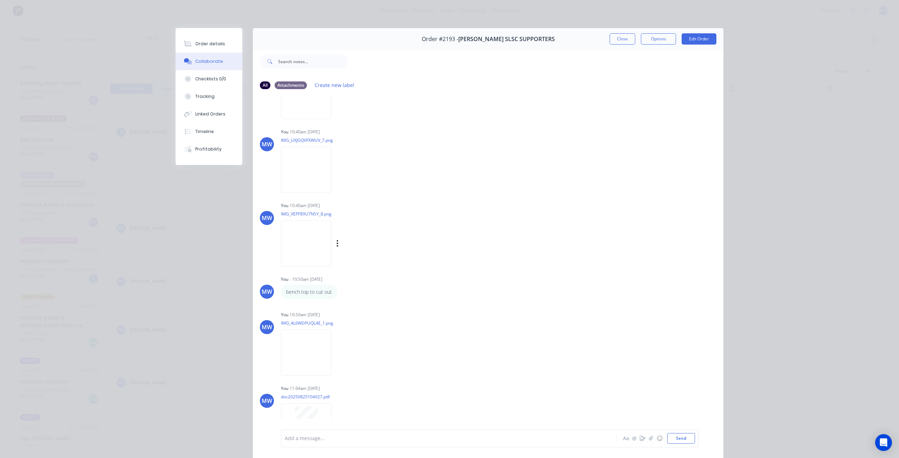
click at [317, 238] on img at bounding box center [306, 243] width 51 height 46
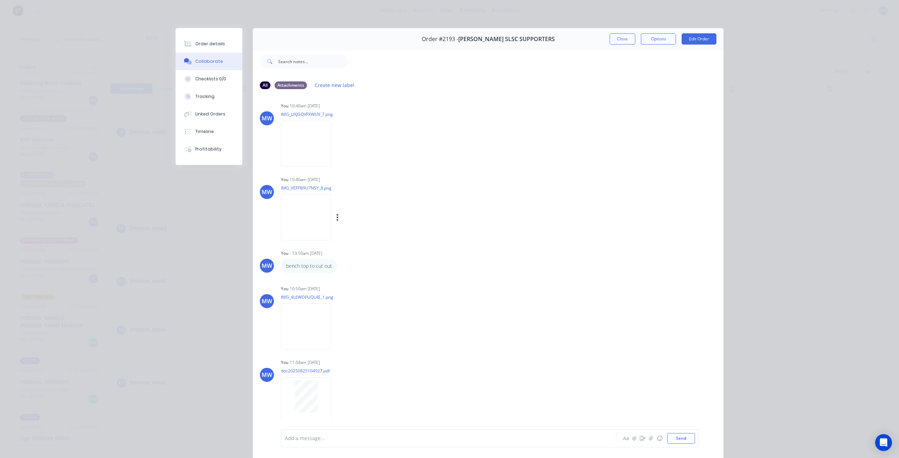
scroll to position [509, 0]
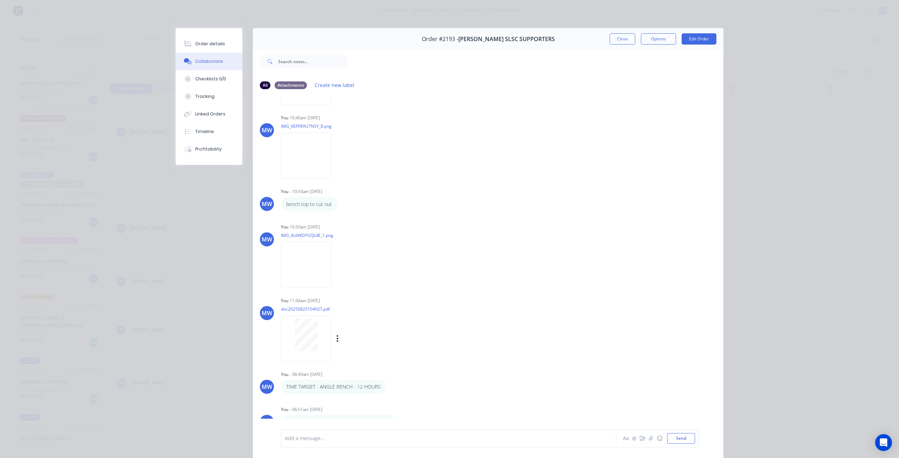
click at [445, 335] on div "You 11:04am 25/08/25 doc20250825104927.pdf Labels Download Delete" at bounding box center [390, 327] width 219 height 63
click at [619, 37] on button "Close" at bounding box center [623, 38] width 26 height 11
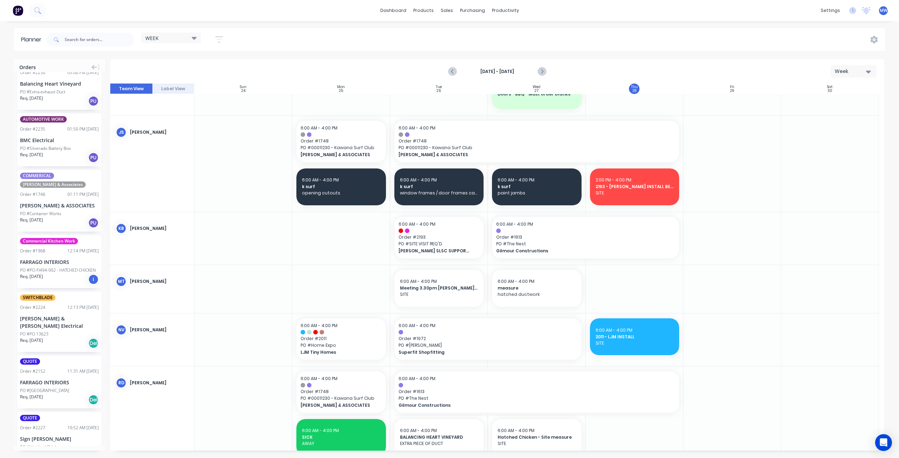
scroll to position [768, 0]
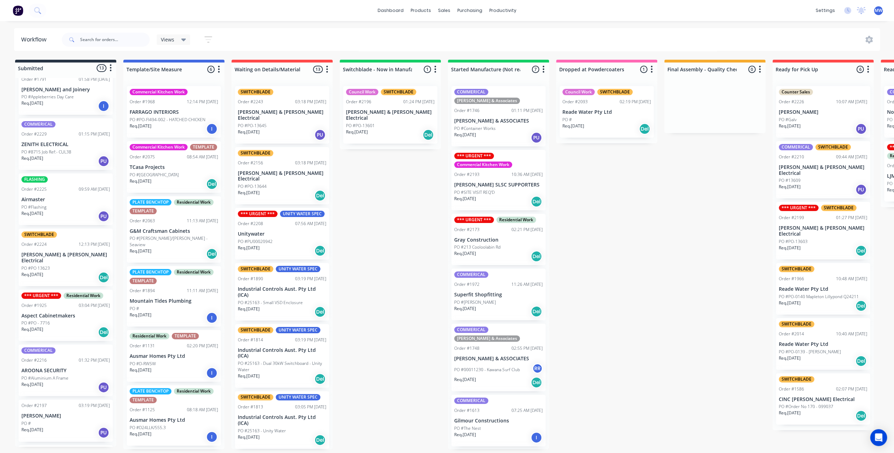
click at [417, 247] on div "Submitted 13 Status colour #273444 hex #273444 Save Cancel Summaries Total orde…" at bounding box center [580, 254] width 1171 height 389
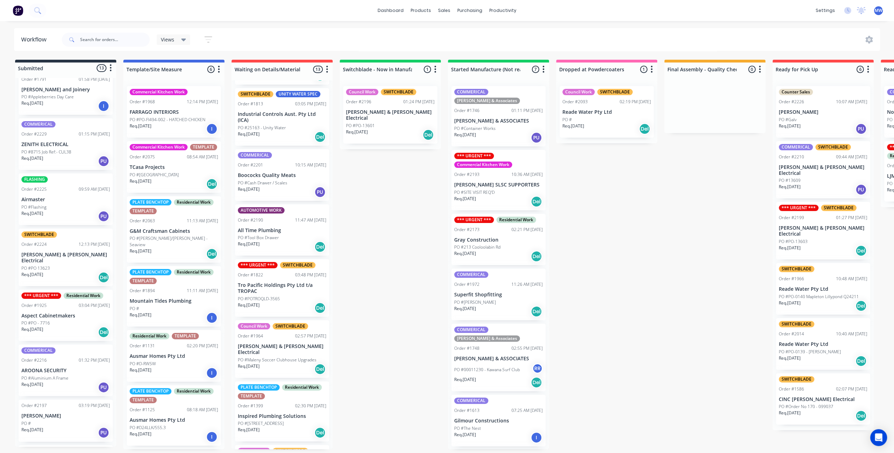
scroll to position [386, 0]
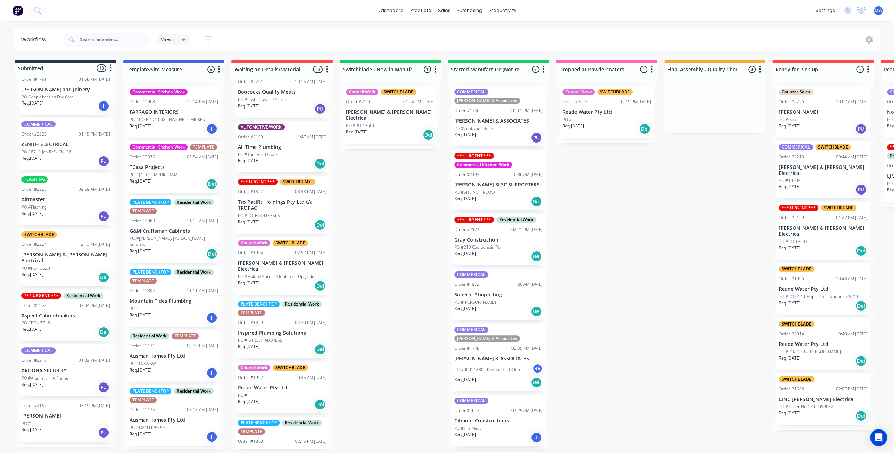
click at [268, 199] on p "Tro Pacific Holdings Pty Ltd t/a TROPAC" at bounding box center [282, 205] width 88 height 12
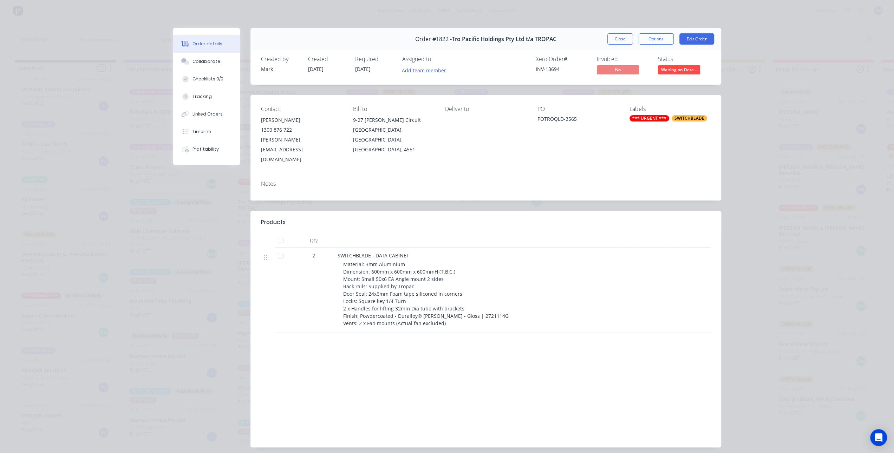
click at [621, 41] on button "Close" at bounding box center [620, 38] width 26 height 11
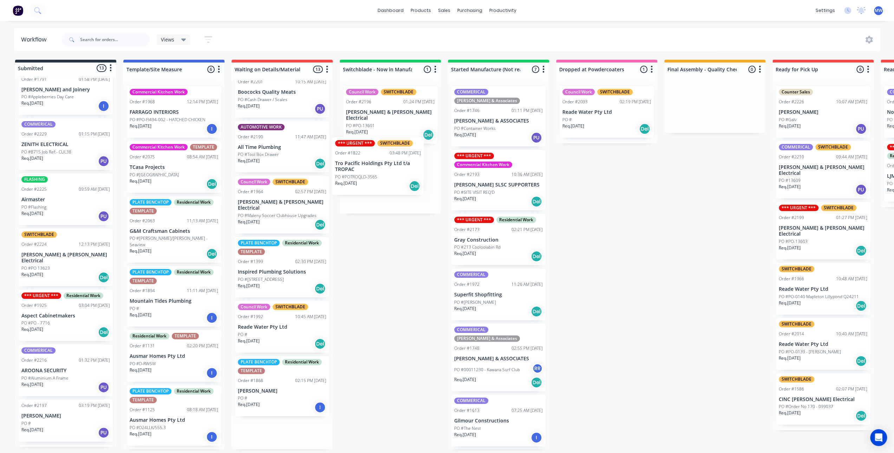
drag, startPoint x: 274, startPoint y: 193, endPoint x: 377, endPoint y: 167, distance: 106.6
click at [377, 167] on div "Submitted 13 Status colour #273444 hex #273444 Save Cancel Summaries Total orde…" at bounding box center [580, 254] width 1171 height 389
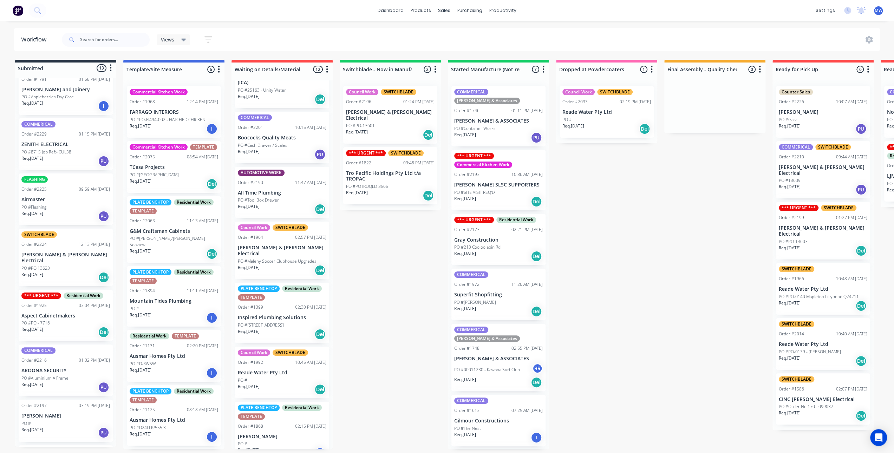
scroll to position [336, 0]
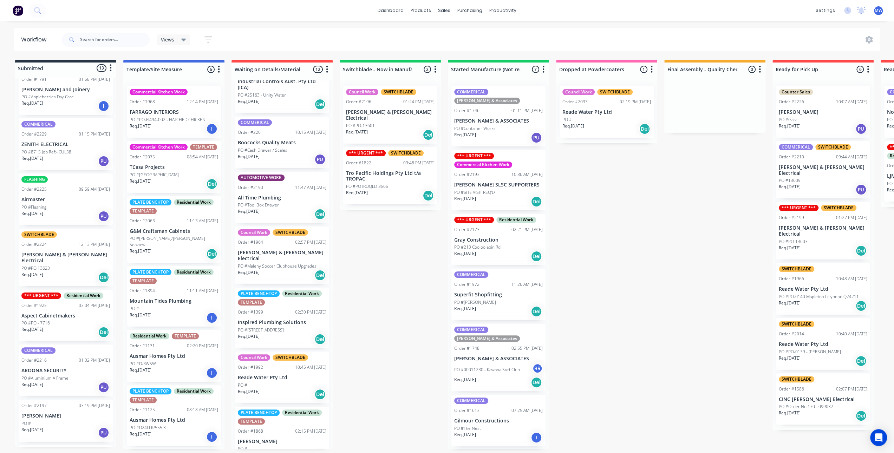
click at [384, 170] on p "Tro Pacific Holdings Pty Ltd t/a TROPAC" at bounding box center [390, 176] width 88 height 12
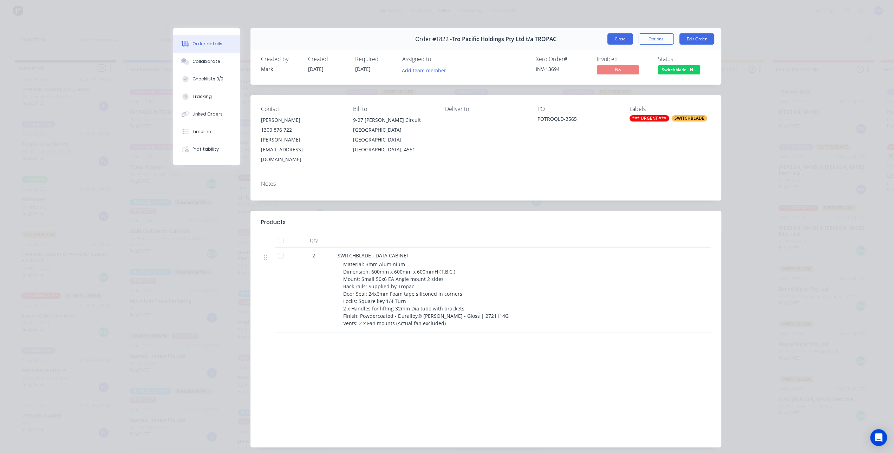
click at [616, 43] on button "Close" at bounding box center [620, 38] width 26 height 11
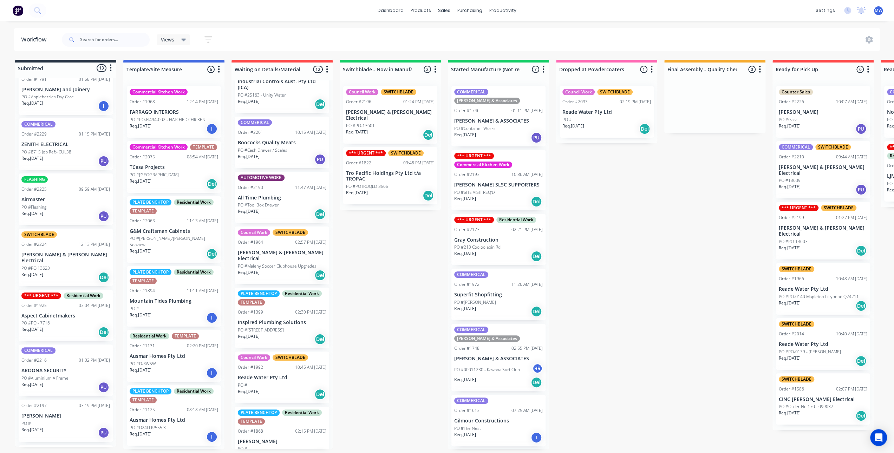
click at [394, 254] on div "Submitted 13 Status colour #273444 hex #273444 Save Cancel Summaries Total orde…" at bounding box center [580, 254] width 1171 height 389
click at [394, 243] on div "Submitted 13 Status colour #273444 hex #273444 Save Cancel Summaries Total orde…" at bounding box center [580, 254] width 1171 height 389
click at [384, 191] on div "Req. 09/10/25 Del" at bounding box center [390, 196] width 88 height 12
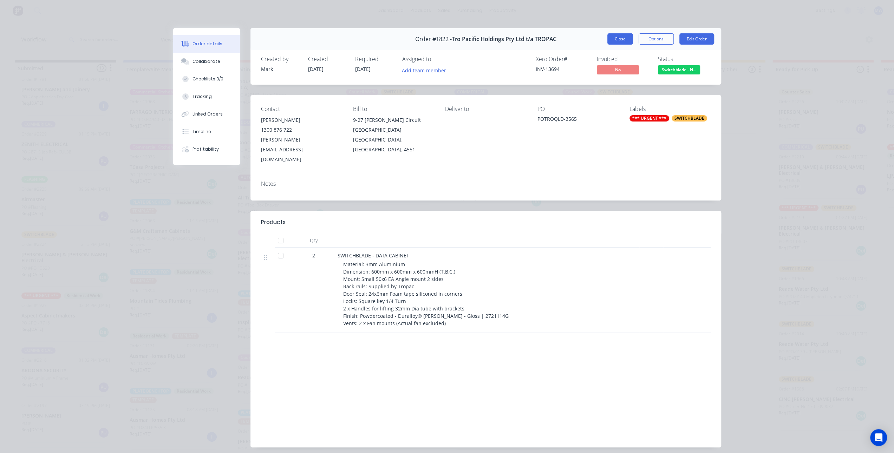
click at [615, 41] on button "Close" at bounding box center [620, 38] width 26 height 11
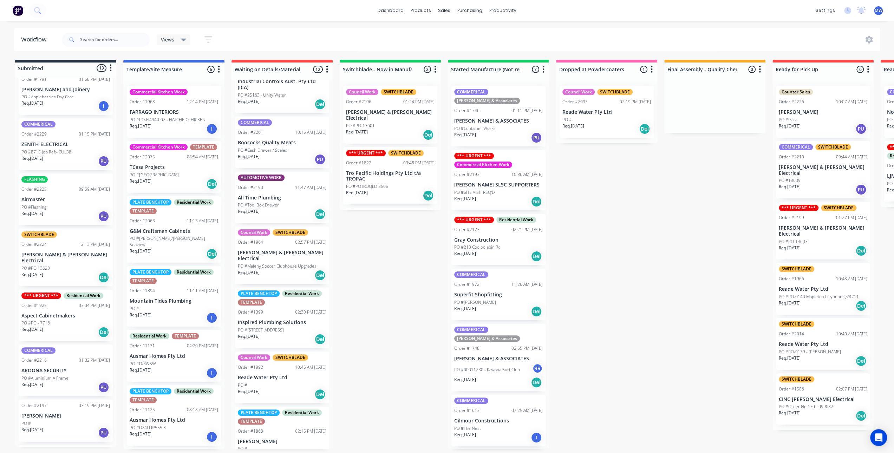
click at [391, 233] on div "Submitted 13 Status colour #273444 hex #273444 Save Cancel Summaries Total orde…" at bounding box center [580, 254] width 1171 height 389
click at [378, 244] on div "Submitted 13 Status colour #273444 hex #273444 Save Cancel Summaries Total orde…" at bounding box center [580, 254] width 1171 height 389
click at [387, 160] on div "Order #1822 03:48 PM 25/08/25" at bounding box center [390, 163] width 88 height 6
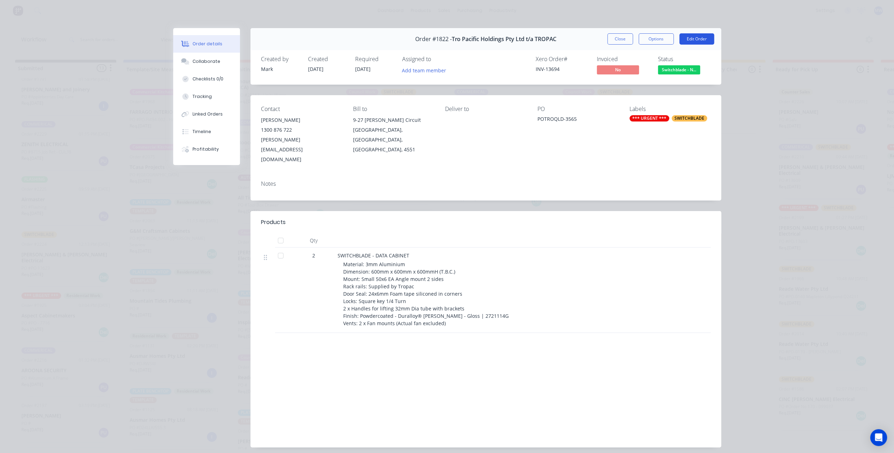
click at [687, 41] on button "Edit Order" at bounding box center [696, 38] width 35 height 11
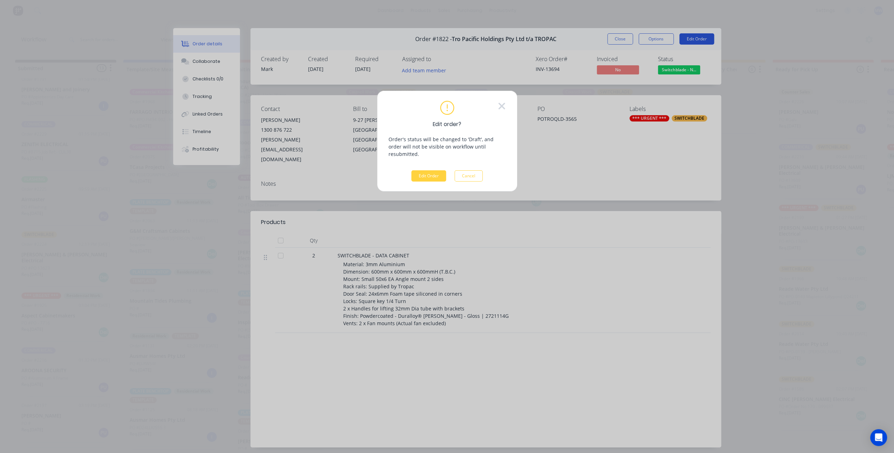
scroll to position [0, 0]
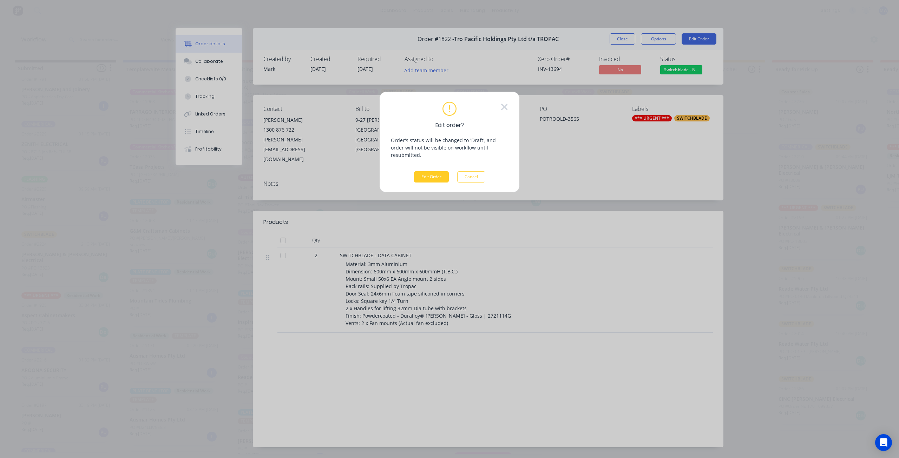
click at [434, 173] on button "Edit Order" at bounding box center [431, 176] width 35 height 11
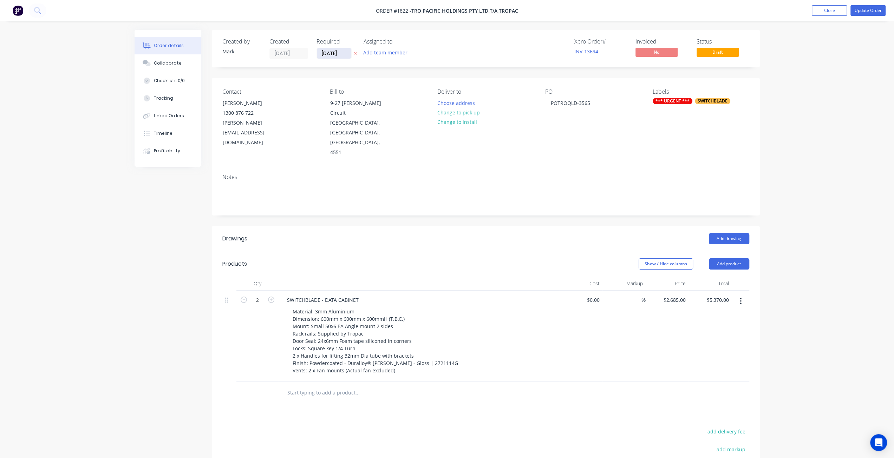
click at [333, 48] on input "09/10/25" at bounding box center [334, 53] width 34 height 11
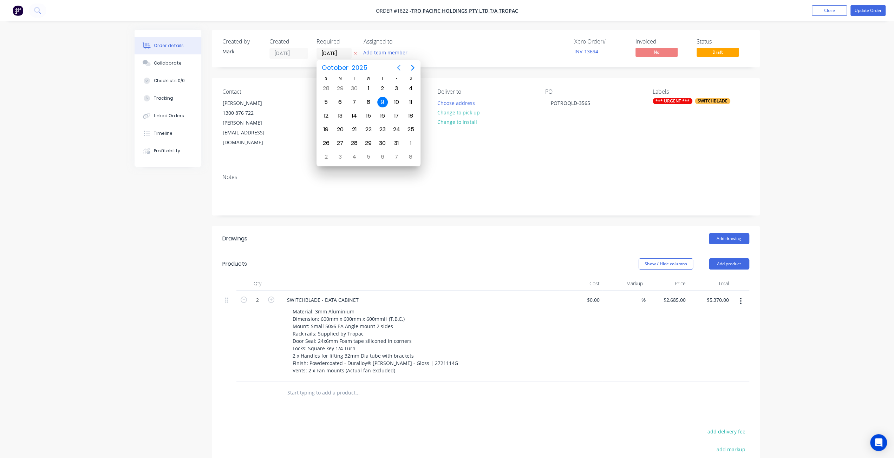
click at [398, 69] on icon "Previous page" at bounding box center [398, 68] width 3 height 6
click at [415, 67] on icon "Next page" at bounding box center [412, 68] width 8 height 8
click at [382, 103] on div "11" at bounding box center [382, 102] width 11 height 11
type input "[DATE]"
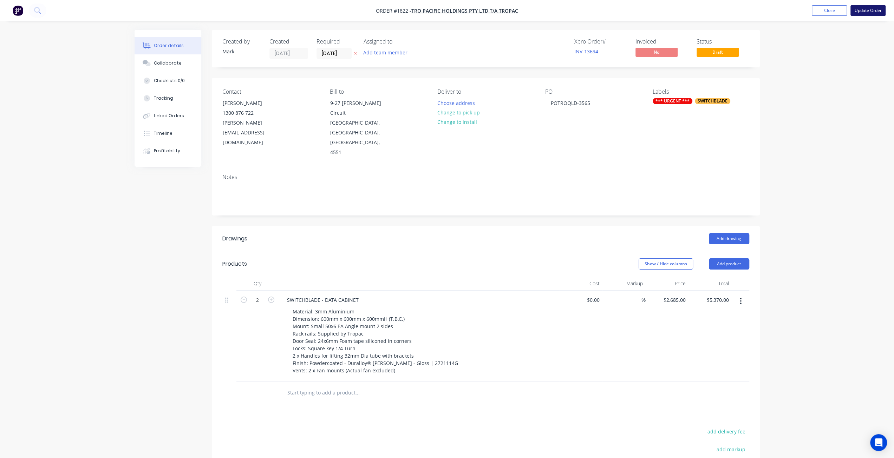
click at [862, 12] on button "Update Order" at bounding box center [867, 10] width 35 height 11
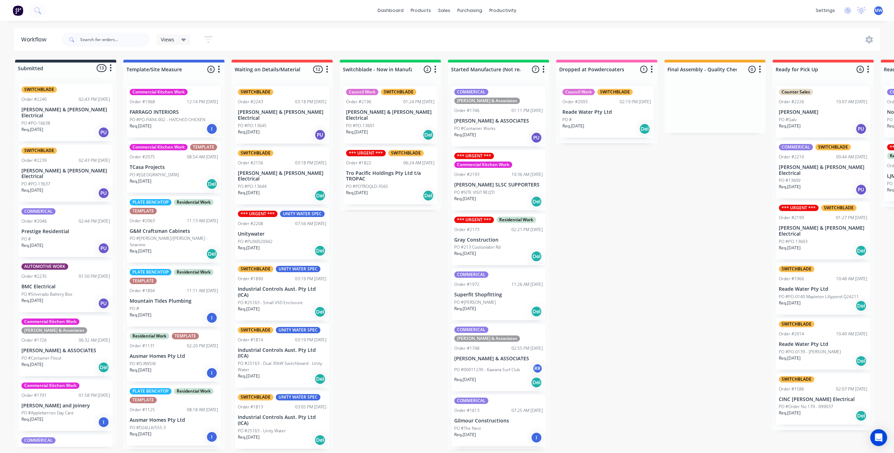
click at [352, 276] on div "Submitted 13 Status colour #273444 hex #273444 Save Cancel Summaries Total orde…" at bounding box center [580, 254] width 1171 height 389
click at [389, 172] on p "Tro Pacific Holdings Pty Ltd t/a TROPAC" at bounding box center [390, 176] width 88 height 12
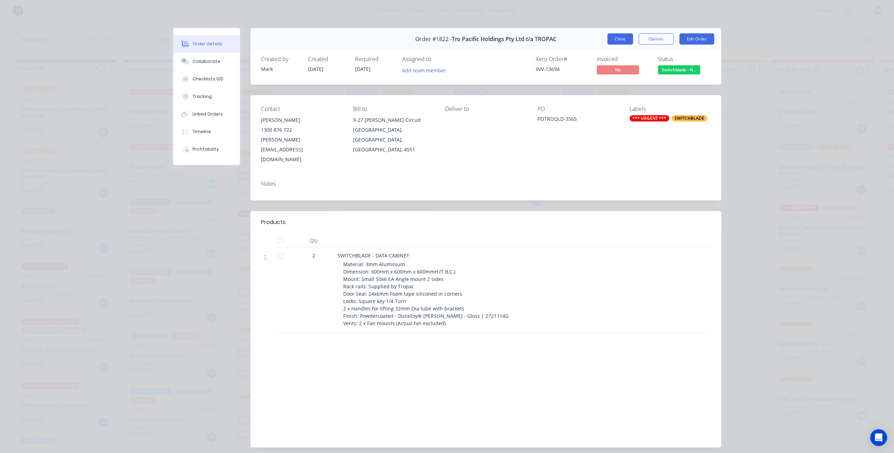
click at [612, 41] on button "Close" at bounding box center [620, 38] width 26 height 11
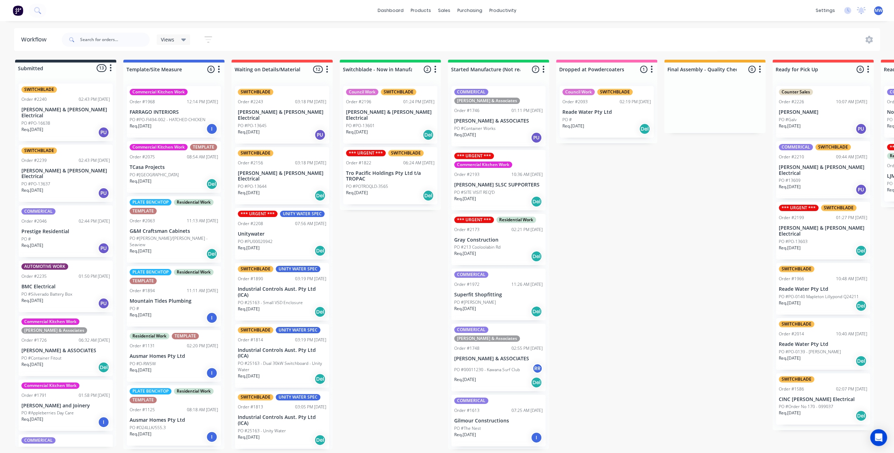
click at [367, 239] on div "Submitted 13 Status colour #273444 hex #273444 Save Cancel Summaries Total orde…" at bounding box center [580, 254] width 1171 height 389
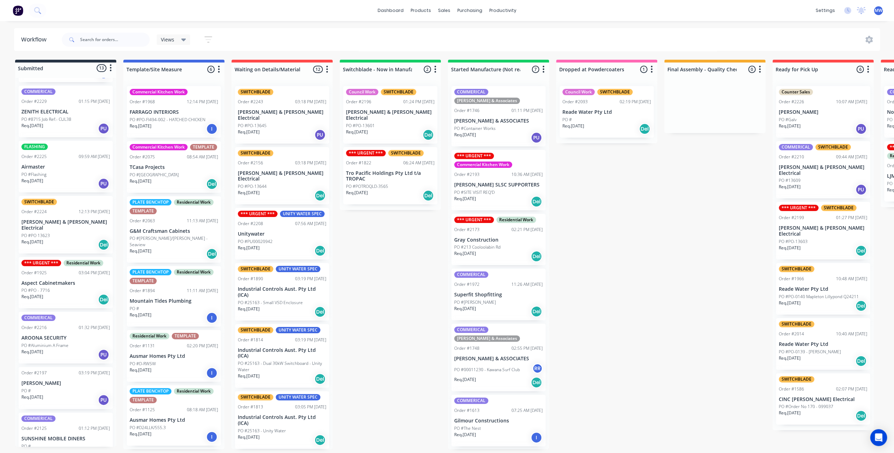
click at [388, 263] on div "Submitted 13 Status colour #273444 hex #273444 Save Cancel Summaries Total orde…" at bounding box center [580, 254] width 1171 height 389
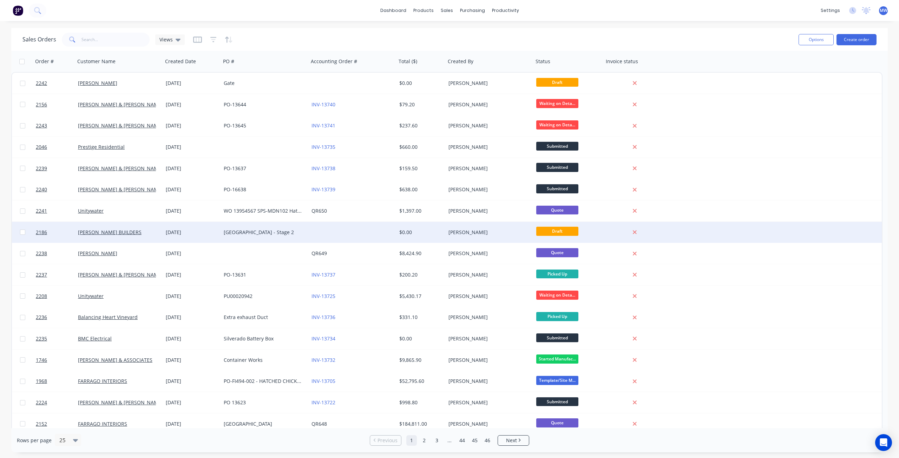
click at [186, 234] on div "[DATE]" at bounding box center [192, 232] width 52 height 7
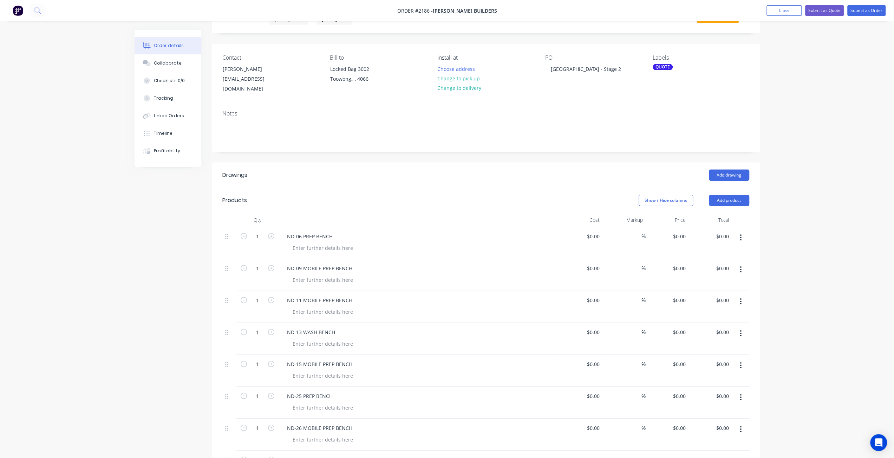
scroll to position [105, 0]
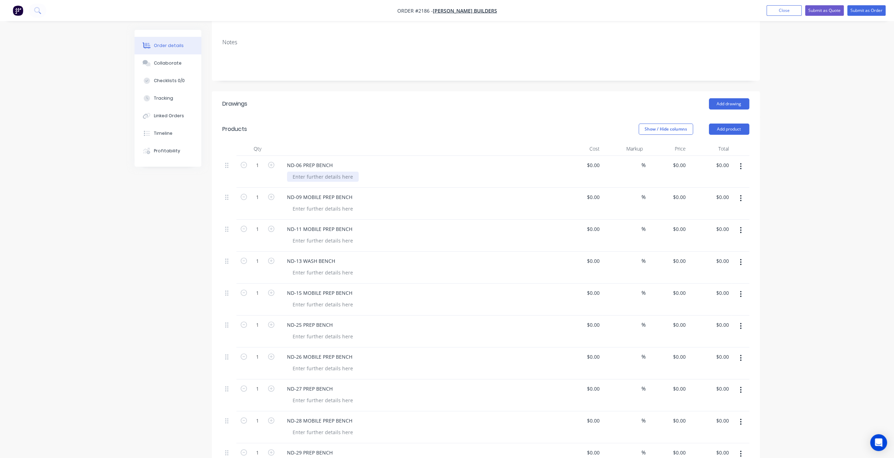
click at [310, 172] on div at bounding box center [323, 177] width 72 height 10
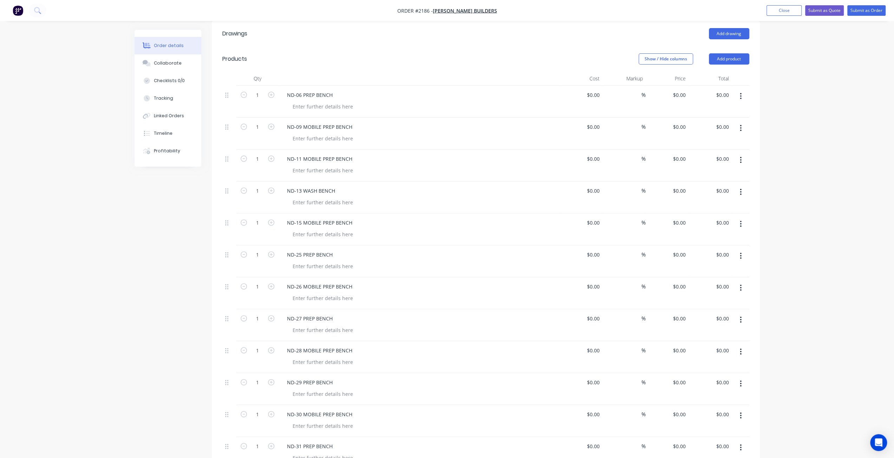
click at [330, 101] on div at bounding box center [323, 106] width 72 height 10
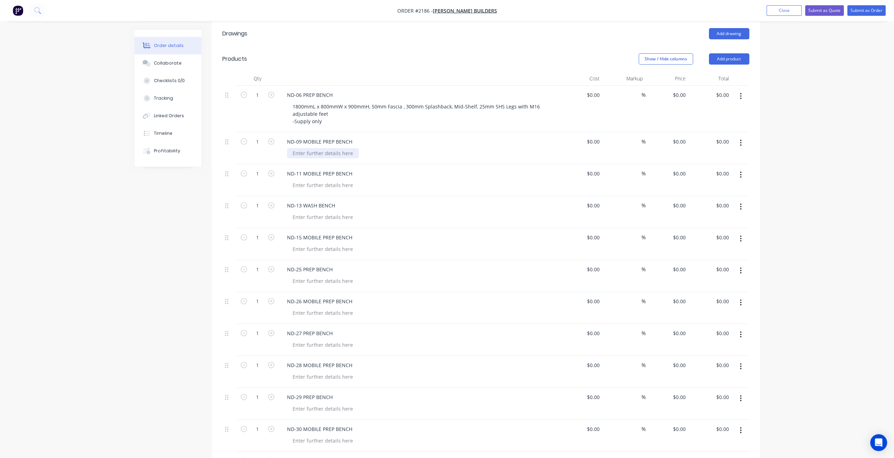
click at [325, 148] on div at bounding box center [323, 153] width 72 height 10
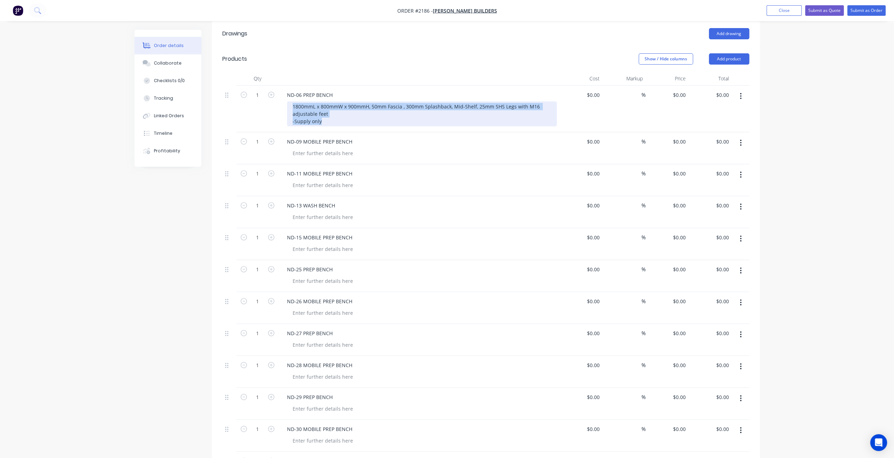
drag, startPoint x: 292, startPoint y: 95, endPoint x: 322, endPoint y: 117, distance: 37.2
click at [323, 117] on div "1800mmL x 800mmW x 900mmH, 50mm Fascia , 300mm Splashback, Mid-Shelf, 25mm SHS …" at bounding box center [422, 113] width 270 height 25
copy div "1800mmL x 800mmW x 900mmH, 50mm Fascia , 300mm Splashback, Mid-Shelf, 25mm SHS …"
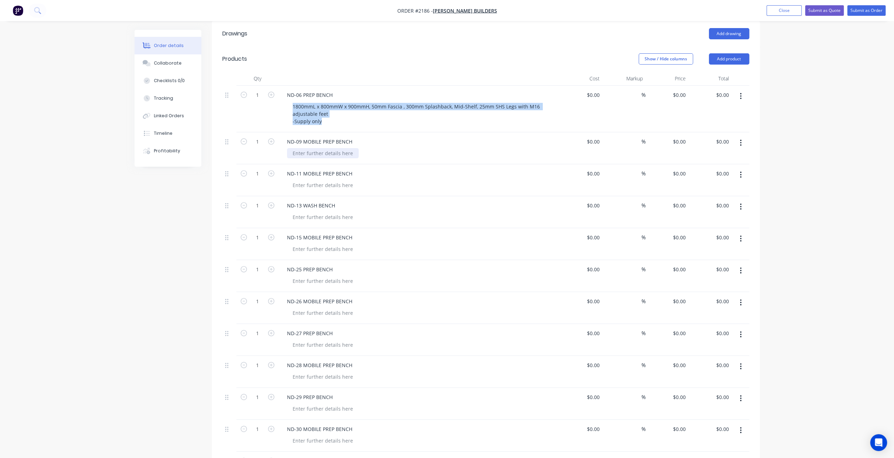
click at [322, 148] on div at bounding box center [323, 153] width 72 height 10
paste div
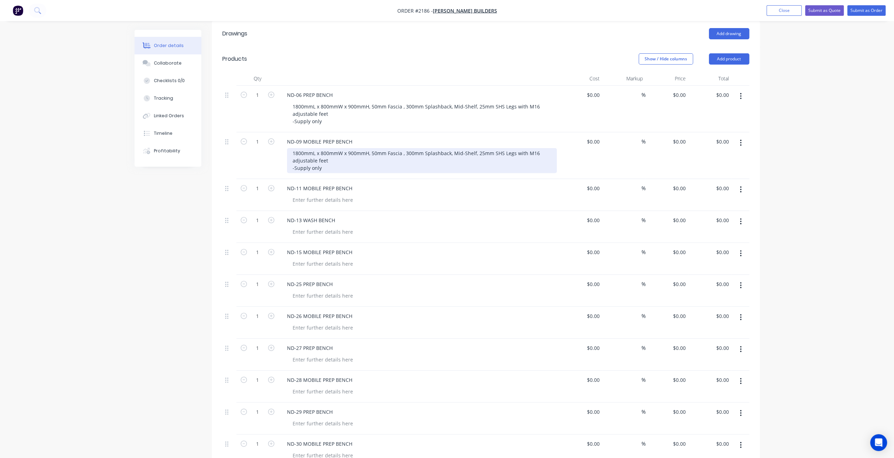
click at [369, 151] on div "1800mmL x 800mmW x 900mmH, 50mm Fascia , 300mm Splashback, Mid-Shelf, 25mm SHS …" at bounding box center [422, 160] width 270 height 25
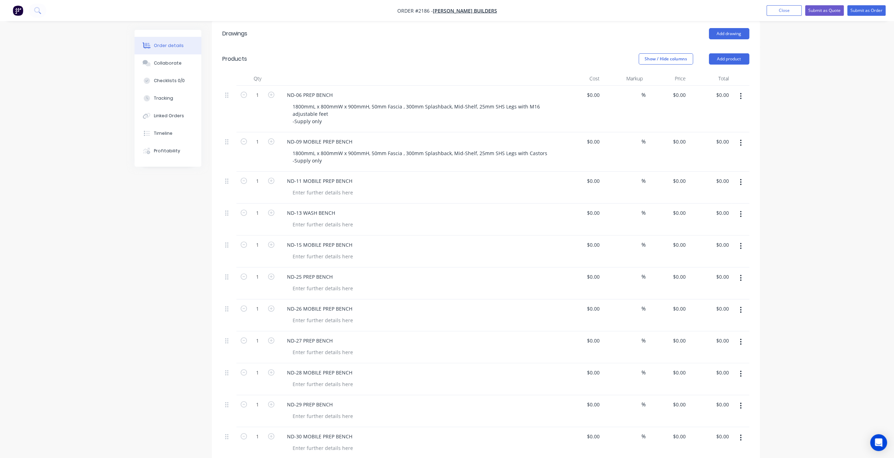
click at [667, 53] on button "Show / Hide columns" at bounding box center [665, 58] width 54 height 11
click at [644, 74] on label "Cost" at bounding box center [647, 74] width 12 height 6
click at [641, 71] on input "Cost" at bounding box center [641, 71] width 0 height 0
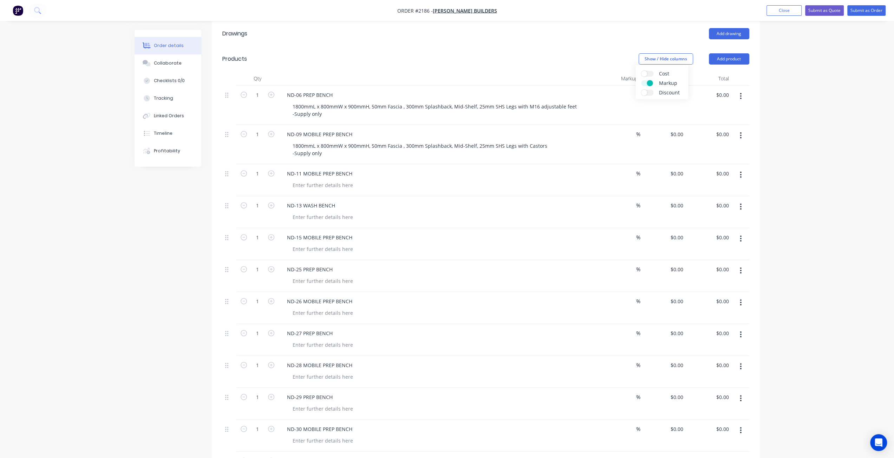
click at [645, 85] on label "Markup" at bounding box center [647, 83] width 12 height 6
click at [641, 80] on input "Markup" at bounding box center [641, 80] width 0 height 0
click at [612, 129] on div "ND-09 MOBILE PREP BENCH" at bounding box center [453, 134] width 345 height 10
click at [672, 90] on input "0" at bounding box center [672, 95] width 16 height 10
type input "$2,100.00"
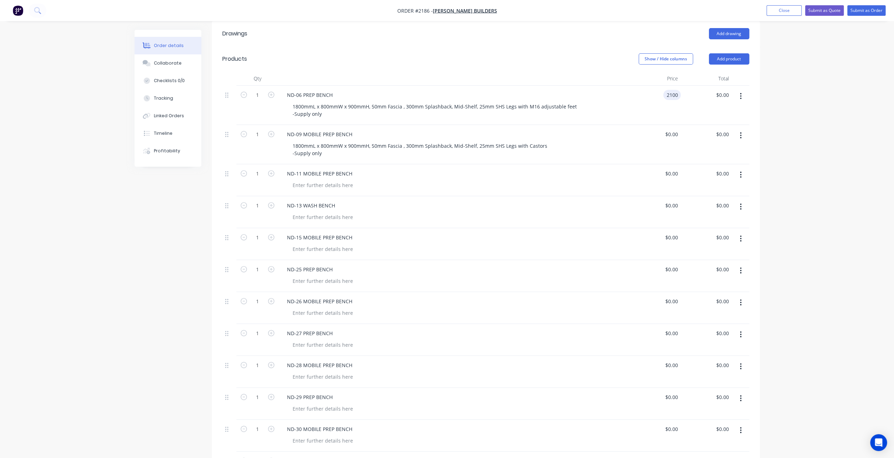
type input "$2,100.00"
click at [673, 129] on input "0" at bounding box center [676, 134] width 8 height 10
click at [675, 129] on input "0" at bounding box center [672, 134] width 16 height 10
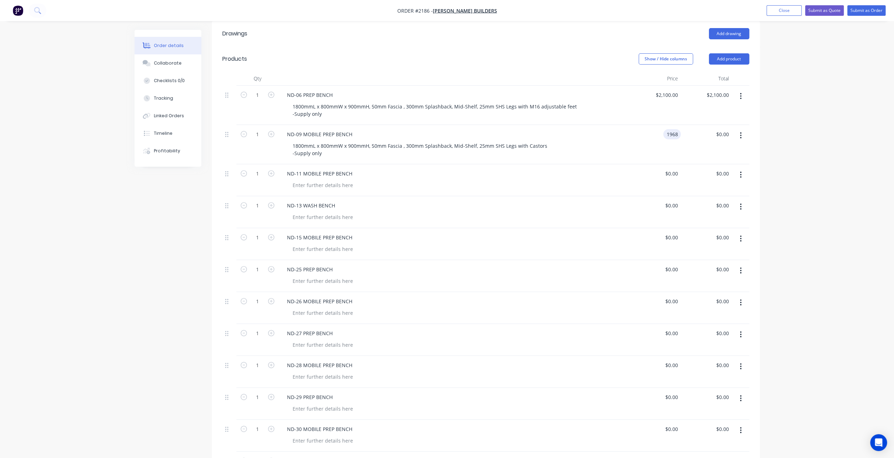
type input "$1,968.00"
click at [742, 169] on button "button" at bounding box center [740, 175] width 17 height 13
click at [722, 230] on div "Delete" at bounding box center [716, 235] width 54 height 10
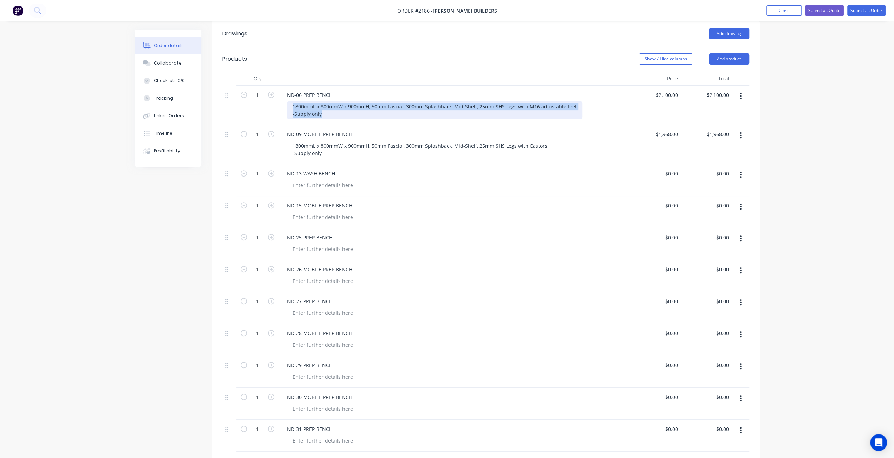
drag, startPoint x: 291, startPoint y: 96, endPoint x: 312, endPoint y: 101, distance: 21.6
click at [332, 105] on div "1800mmL x 800mmW x 900mmH, 50mm Fascia , 300mm Splashback, Mid-Shelf, 25mm SHS …" at bounding box center [434, 110] width 295 height 18
copy div "1800mmL x 800mmW x 900mmH, 50mm Fascia , 300mm Splashback, Mid-Shelf, 25mm SHS …"
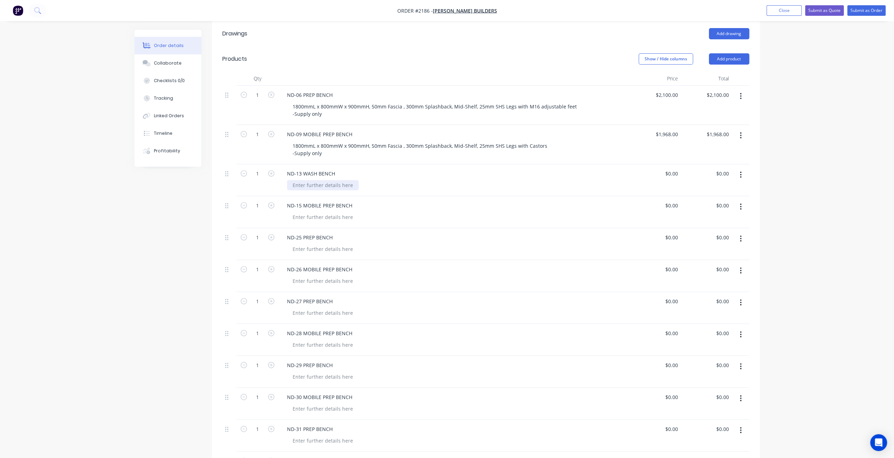
click at [315, 180] on div at bounding box center [323, 185] width 72 height 10
paste div
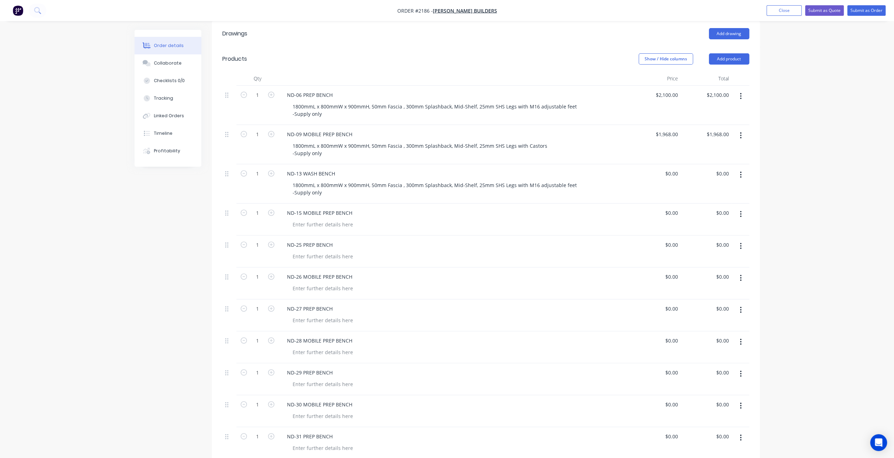
drag, startPoint x: 303, startPoint y: 177, endPoint x: 293, endPoint y: 177, distance: 10.5
click at [293, 180] on div "1800mmL x 800mmW x 900mmH, 50mm Fascia , 300mm Splashback, Mid-Shelf, 25mm SHS …" at bounding box center [434, 189] width 295 height 18
click at [324, 180] on div "1300mmL x 800mmW x 900mmH, 50mm Fascia , 300mm Splashback, Mid-Shelf, 25mm SHS …" at bounding box center [434, 189] width 295 height 18
click at [341, 183] on div "1300mmL x 600mmW x 900mmH, 50mm Fascia , 300mm Splashback, Mid-Shelf, 25mm SHS …" at bounding box center [434, 189] width 295 height 18
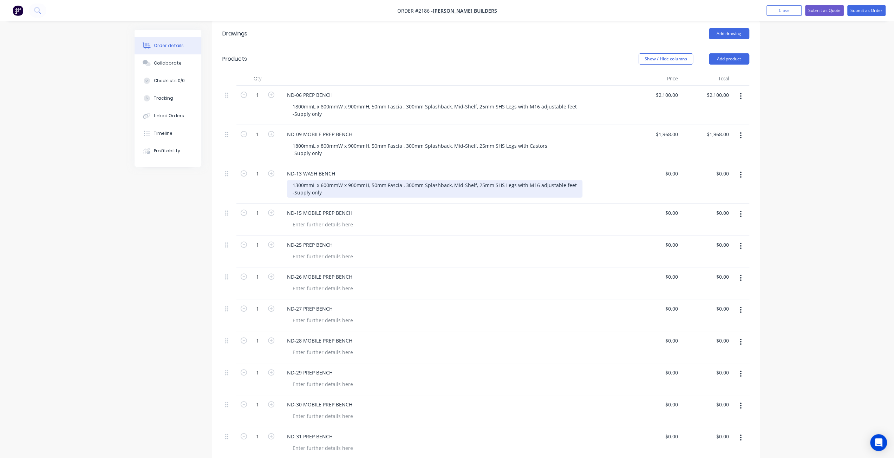
click at [452, 180] on div "1300mmL x 600mmW x 900mmH, 50mm Fascia , 300mm Splashback, Mid-Shelf, 25mm SHS …" at bounding box center [434, 189] width 295 height 18
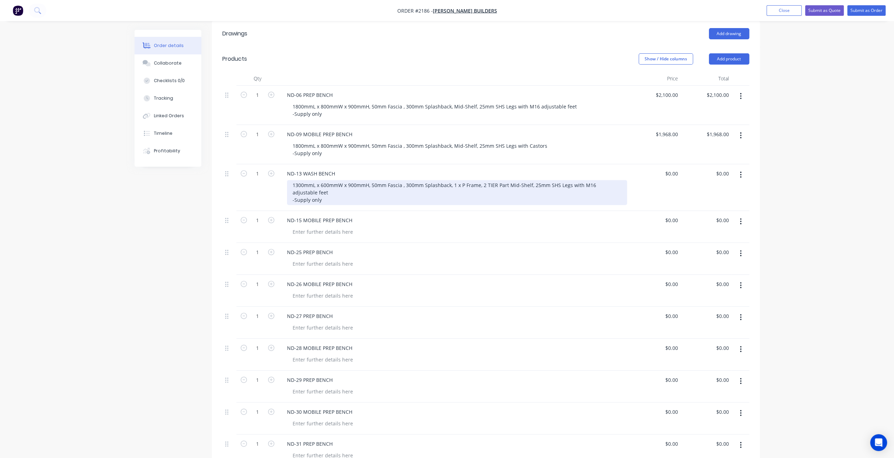
click at [310, 184] on div "1300mmL x 600mmW x 900mmH, 50mm Fascia , 300mm Splashback, 1 x P Frame, 2 TIER …" at bounding box center [457, 192] width 340 height 25
click at [453, 180] on div "1300mmL x 600mmW x 900mmH, 50mm Fascia , 300mm Splashback, 1 x P Frame, 2 TIER …" at bounding box center [457, 192] width 340 height 25
click at [446, 184] on div "1300mmL x 600mmW x 900mmH, 50mm Fascia , 300mm Splashback, 1 x 450x450x300 Sink…" at bounding box center [457, 192] width 340 height 25
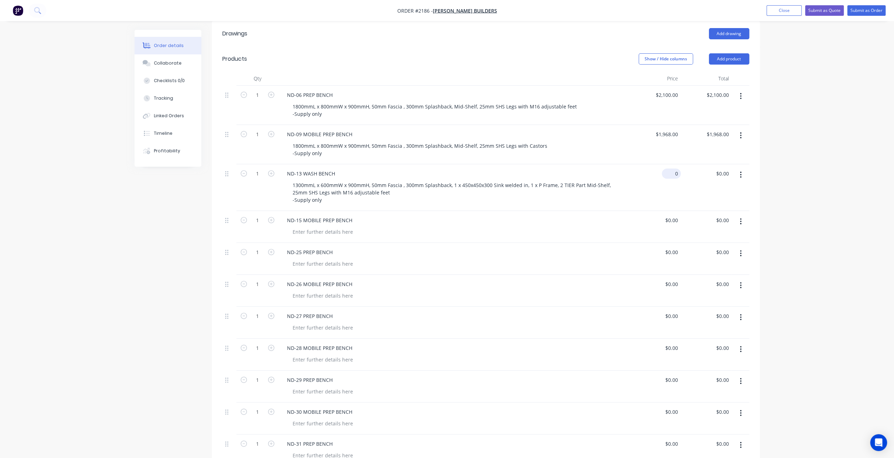
click at [678, 169] on input "0" at bounding box center [672, 174] width 16 height 10
type input "$2,029.00"
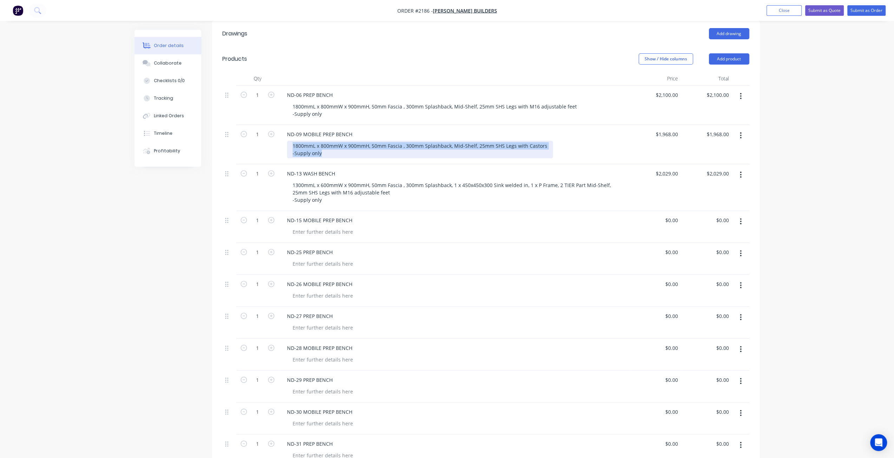
drag, startPoint x: 295, startPoint y: 138, endPoint x: 328, endPoint y: 147, distance: 34.7
click at [328, 147] on div "1800mmL x 800mmW x 900mmH, 50mm Fascia , 300mm Splashback, Mid-Shelf, 25mm SHS …" at bounding box center [420, 150] width 266 height 18
copy div "1800mmL x 800mmW x 900mmH, 50mm Fascia , 300mm Splashback, Mid-Shelf, 25mm SHS …"
click at [305, 227] on div at bounding box center [323, 232] width 72 height 10
paste div
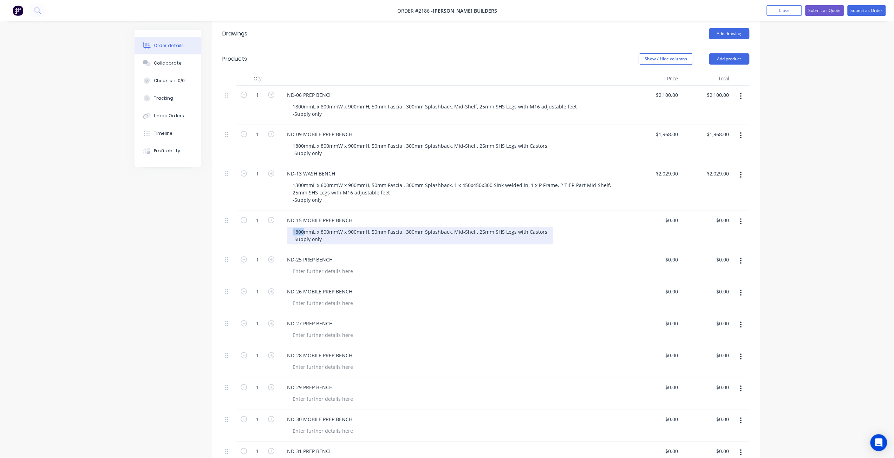
drag, startPoint x: 303, startPoint y: 224, endPoint x: 290, endPoint y: 224, distance: 13.0
click at [290, 227] on div "1800mmL x 800mmW x 900mmH, 50mm Fascia , 300mm Splashback, Mid-Shelf, 25mm SHS …" at bounding box center [420, 236] width 266 height 18
drag, startPoint x: 344, startPoint y: 233, endPoint x: 407, endPoint y: 239, distance: 62.7
click at [344, 233] on div "2000mmL x 800mmW x 900mmH, 50mm Fascia , 300mm Splashback, Mid-Shelf, 25mm SHS …" at bounding box center [420, 236] width 266 height 18
click at [670, 215] on div "0 0" at bounding box center [675, 220] width 11 height 10
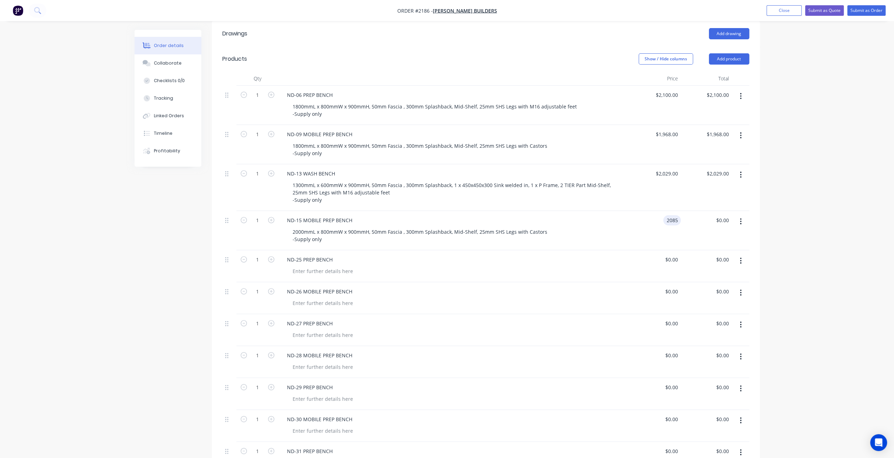
type input "$2,085.00"
drag, startPoint x: 292, startPoint y: 223, endPoint x: 342, endPoint y: 232, distance: 51.0
click at [342, 232] on div "2000mmL x 800mmW x 900mmH, 50mm Fascia , 300mm Splashback, Mid-Shelf, 25mm SHS …" at bounding box center [420, 236] width 266 height 18
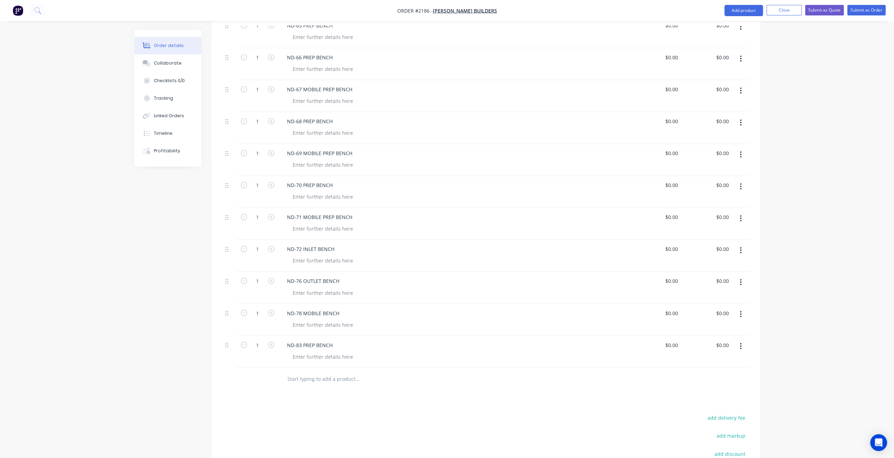
scroll to position [1088, 0]
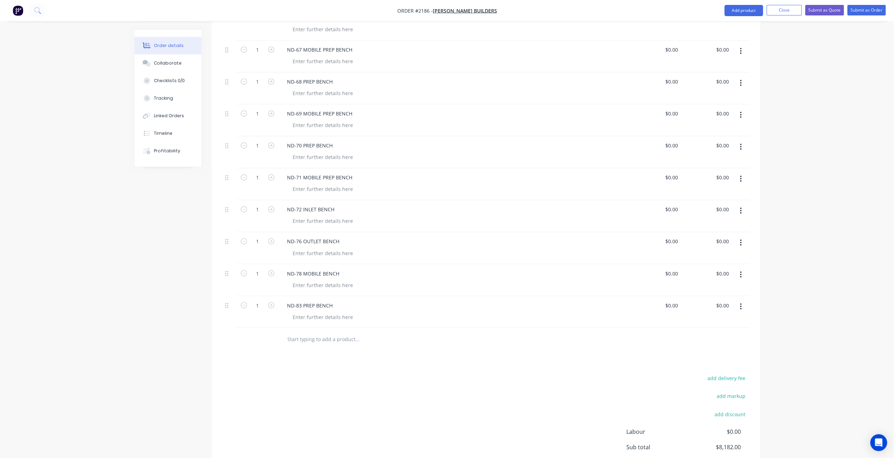
click at [291, 332] on input "text" at bounding box center [357, 339] width 140 height 14
type input "ND-11 MOBILE PREP BENCH"
click at [347, 357] on button "Add ND-11 MOBILE PREP BENCH to order" at bounding box center [395, 366] width 211 height 22
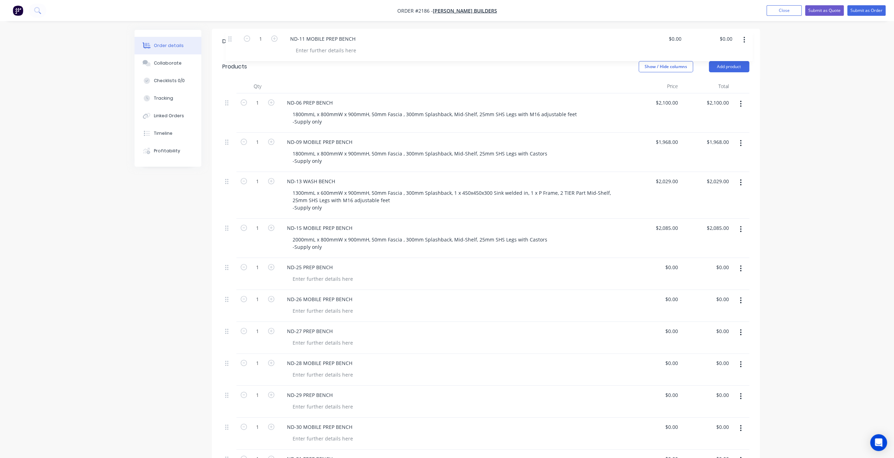
scroll to position [139, 0]
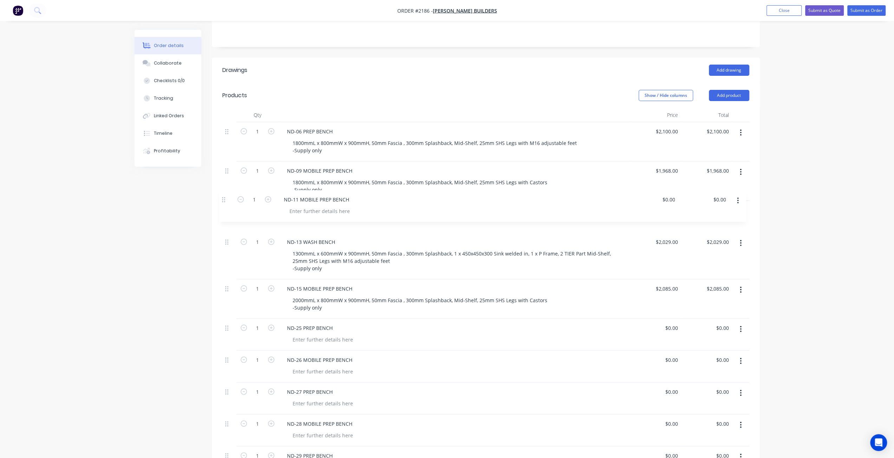
drag, startPoint x: 228, startPoint y: 326, endPoint x: 224, endPoint y: 198, distance: 127.9
click at [318, 217] on div at bounding box center [323, 222] width 72 height 10
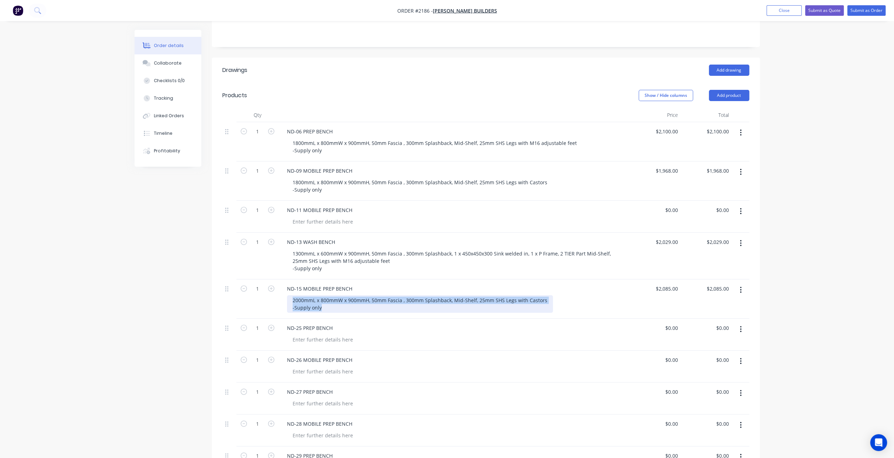
drag, startPoint x: 296, startPoint y: 292, endPoint x: 338, endPoint y: 303, distance: 43.6
click at [338, 303] on div "2000mmL x 800mmW x 900mmH, 50mm Fascia , 300mm Splashback, Mid-Shelf, 25mm SHS …" at bounding box center [420, 304] width 266 height 18
copy div "2000mmL x 800mmW x 900mmH, 50mm Fascia , 300mm Splashback, Mid-Shelf, 25mm SHS …"
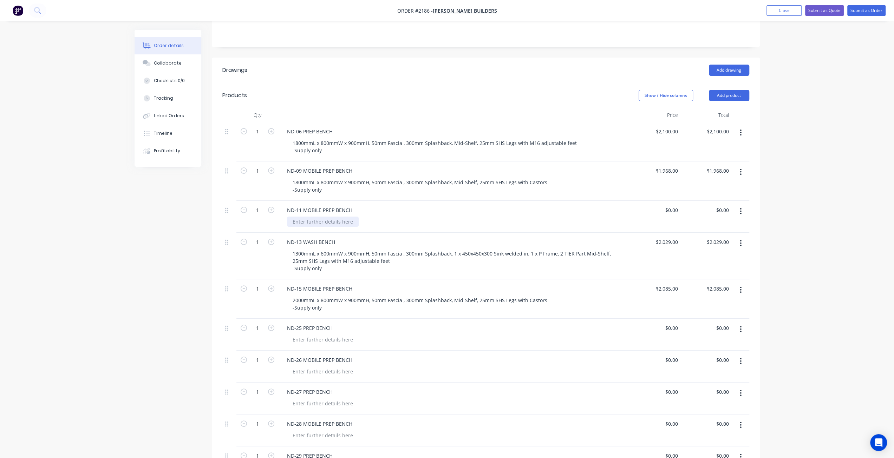
click at [307, 217] on div at bounding box center [323, 222] width 72 height 10
paste div
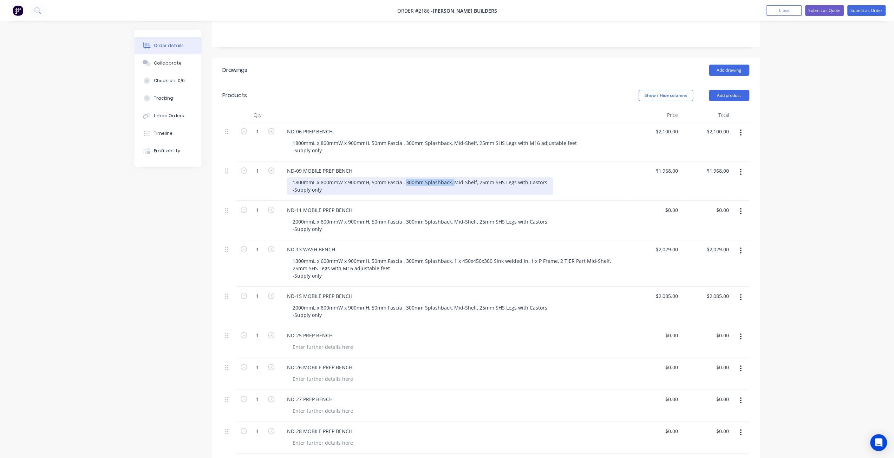
drag, startPoint x: 406, startPoint y: 174, endPoint x: 452, endPoint y: 174, distance: 46.3
click at [452, 177] on div "1800mmL x 800mmW x 900mmH, 50mm Fascia , 300mm Splashback, Mid-Shelf, 25mm SHS …" at bounding box center [420, 186] width 266 height 18
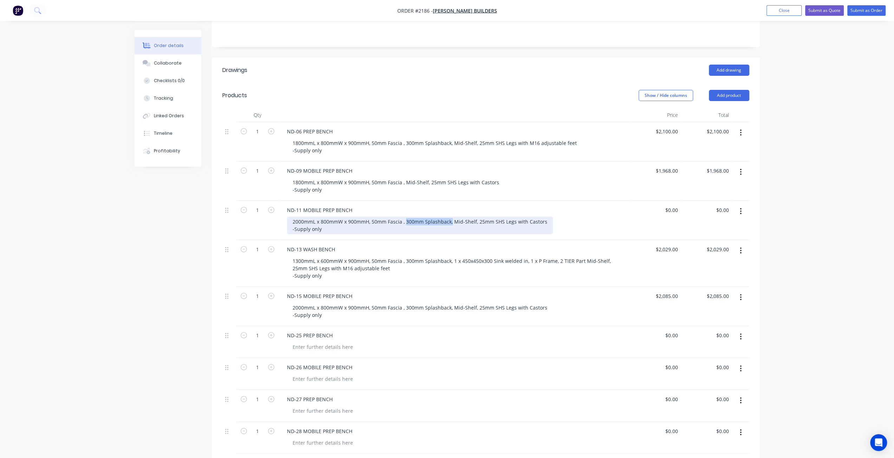
drag, startPoint x: 434, startPoint y: 211, endPoint x: 451, endPoint y: 212, distance: 17.3
click at [451, 217] on div "2000mmL x 800mmW x 900mmH, 50mm Fascia , 300mm Splashback, Mid-Shelf, 25mm SHS …" at bounding box center [420, 226] width 266 height 18
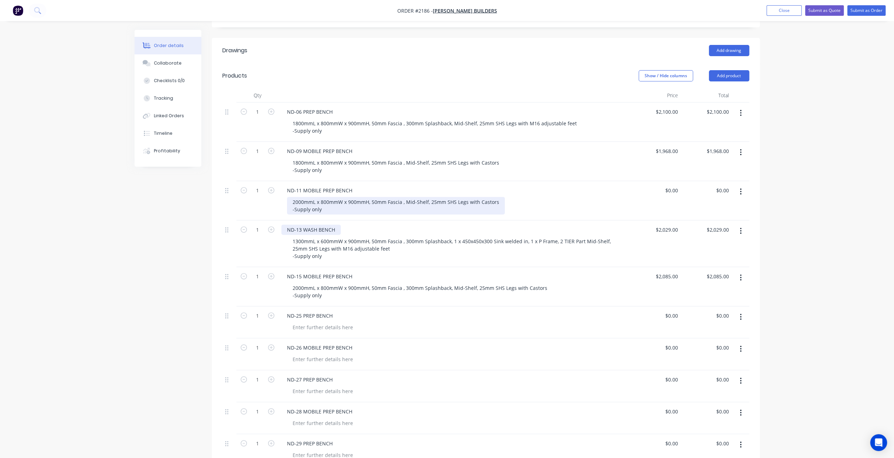
scroll to position [174, 0]
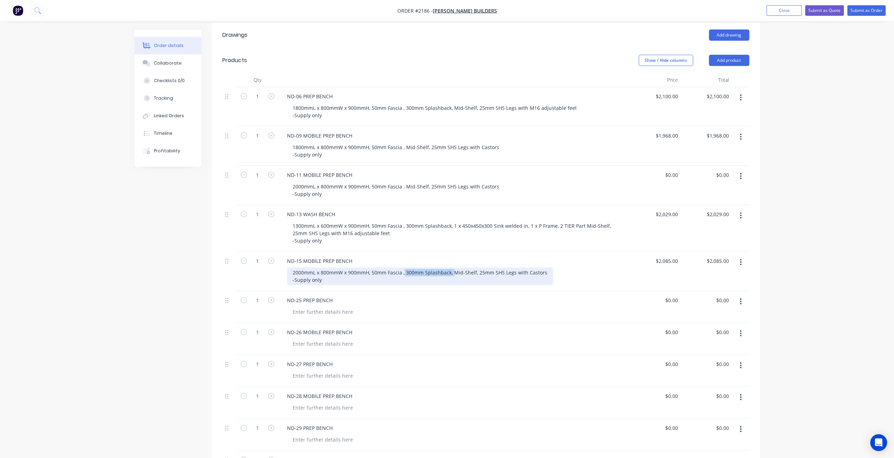
drag, startPoint x: 404, startPoint y: 262, endPoint x: 452, endPoint y: 262, distance: 47.8
click at [452, 268] on div "2000mmL x 800mmW x 900mmH, 50mm Fascia , 300mm Splashback, Mid-Shelf, 25mm SHS …" at bounding box center [420, 277] width 266 height 18
click at [674, 170] on input "0" at bounding box center [672, 175] width 16 height 10
type input "$2,085.00"
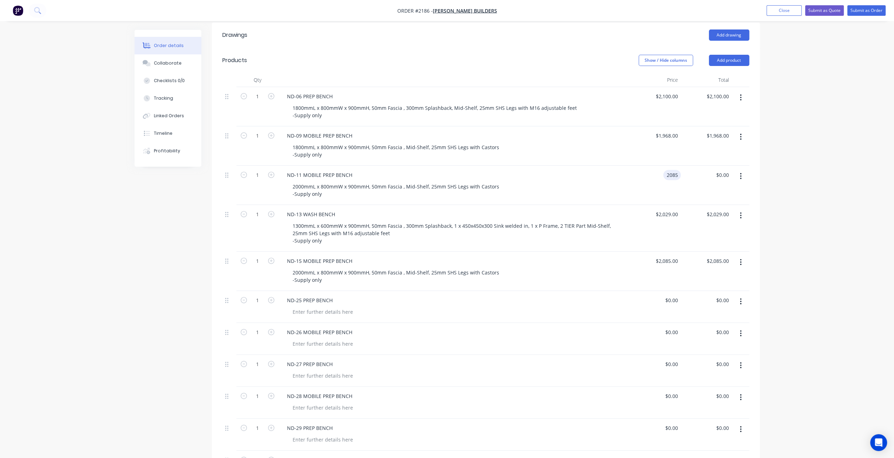
type input "$2,085.00"
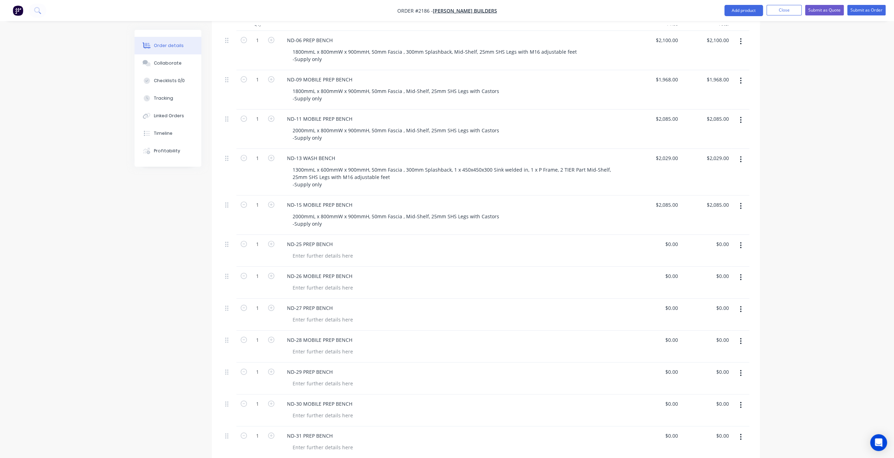
scroll to position [244, 0]
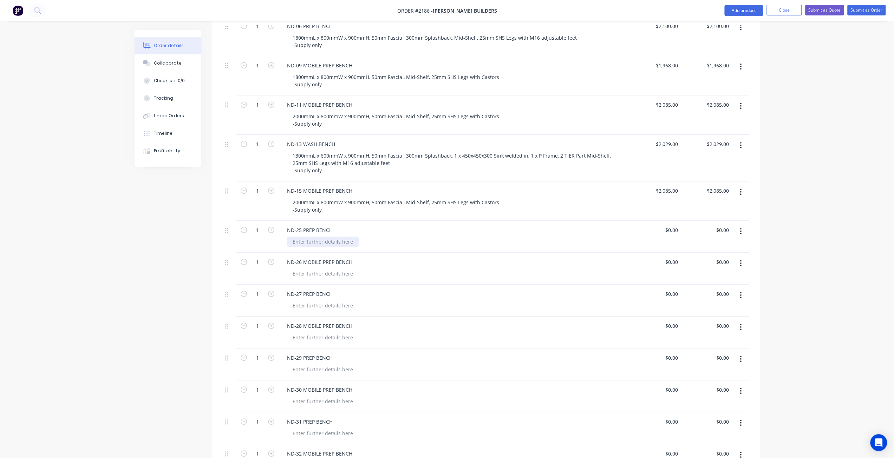
click at [298, 237] on div at bounding box center [323, 242] width 72 height 10
click at [309, 269] on div at bounding box center [323, 274] width 72 height 10
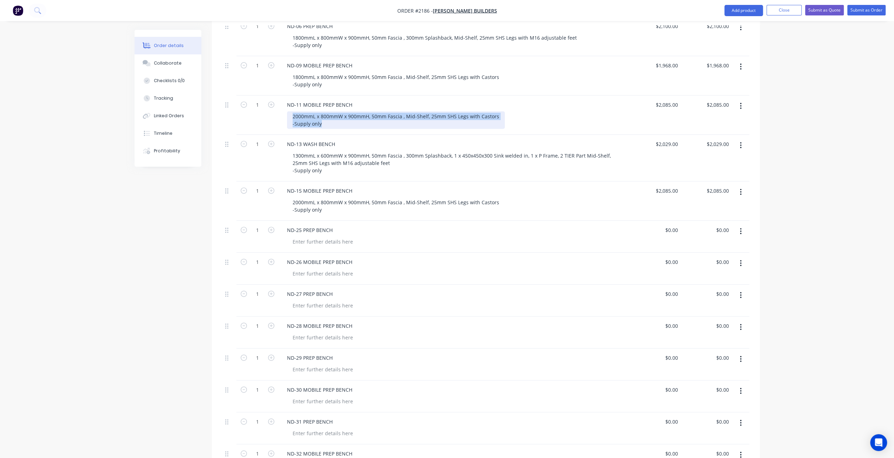
drag, startPoint x: 292, startPoint y: 105, endPoint x: 340, endPoint y: 128, distance: 53.6
copy div "2000mmL x 800mmW x 900mmH, 50mm Fascia , Mid-Shelf, 25mm SHS Legs with Castors …"
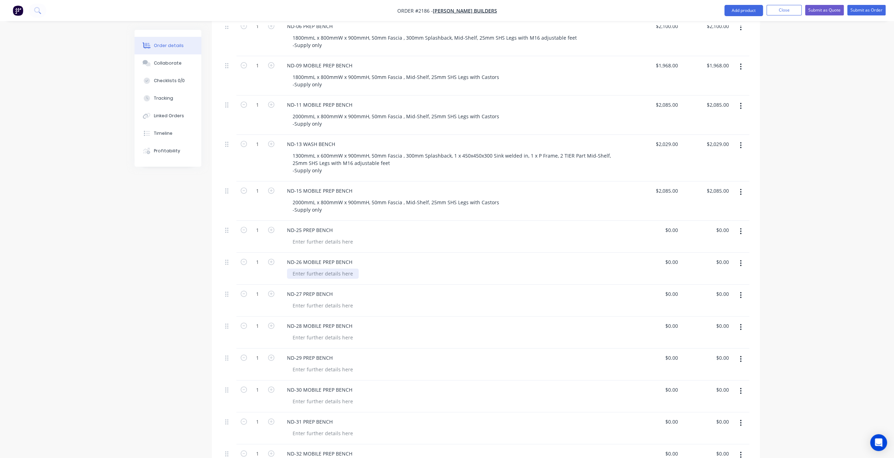
click at [316, 269] on div at bounding box center [323, 274] width 72 height 10
paste div
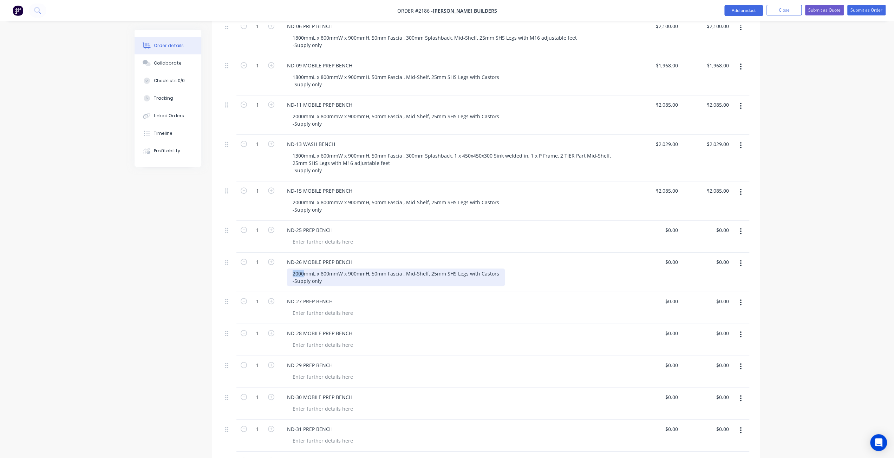
drag, startPoint x: 302, startPoint y: 262, endPoint x: 281, endPoint y: 262, distance: 21.1
click at [281, 262] on div "ND-26 MOBILE PREP BENCH 2000mmL x 800mmW x 900mmH, 50mm Fascia , Mid-Shelf, 25m…" at bounding box center [453, 272] width 351 height 39
click at [324, 269] on div "1200mmL x 800mmW x 900mmH, 50mm Fascia , Mid-Shelf, 25mm SHS Legs with Castors …" at bounding box center [396, 278] width 218 height 18
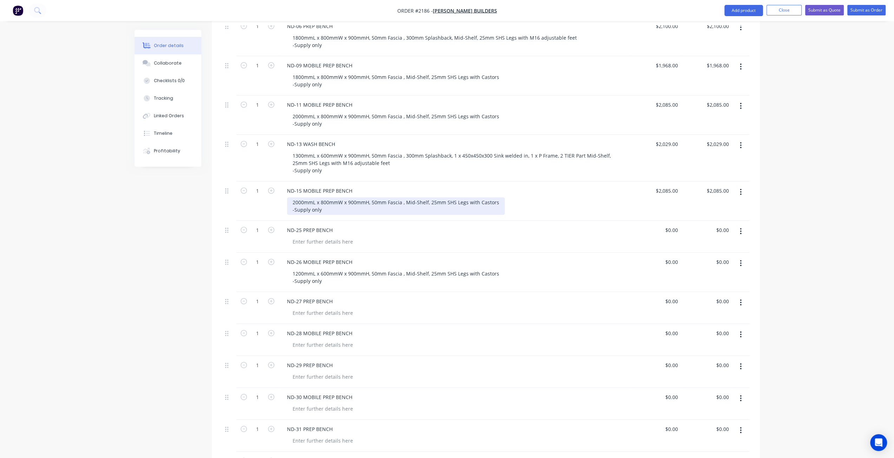
click at [322, 197] on div "2000mmL x 800mmW x 900mmH, 50mm Fascia , Mid-Shelf, 25mm SHS Legs with Castors …" at bounding box center [396, 206] width 218 height 18
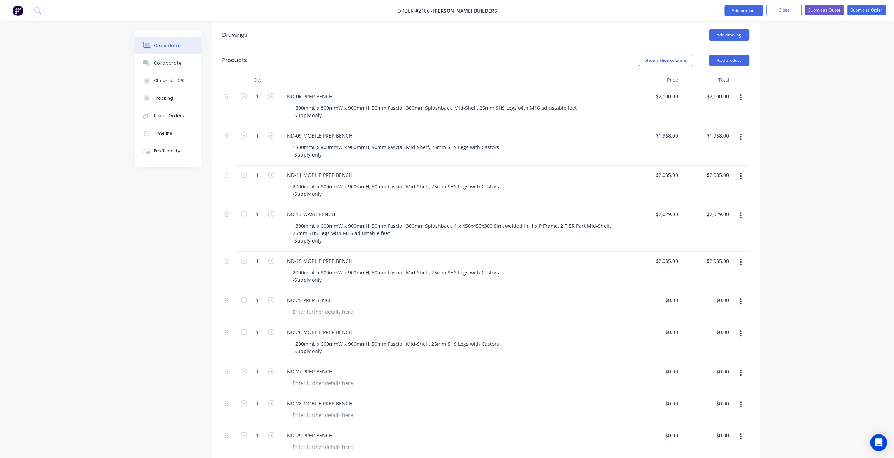
scroll to position [315, 0]
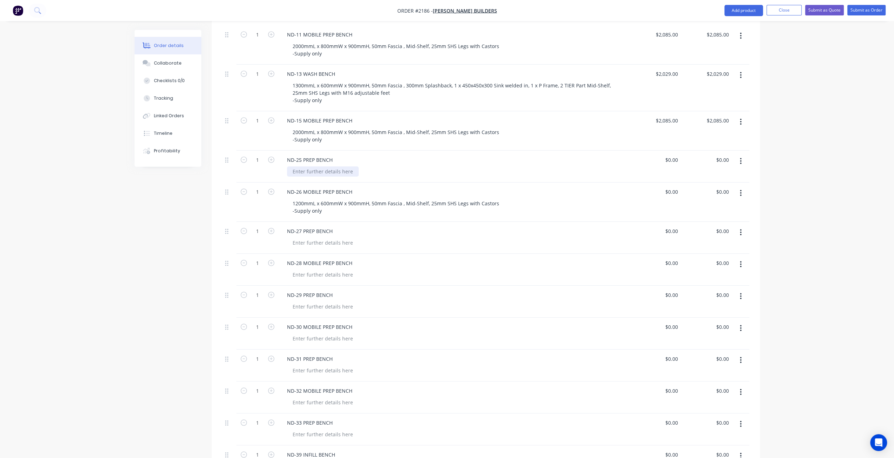
click at [323, 166] on div at bounding box center [323, 171] width 72 height 10
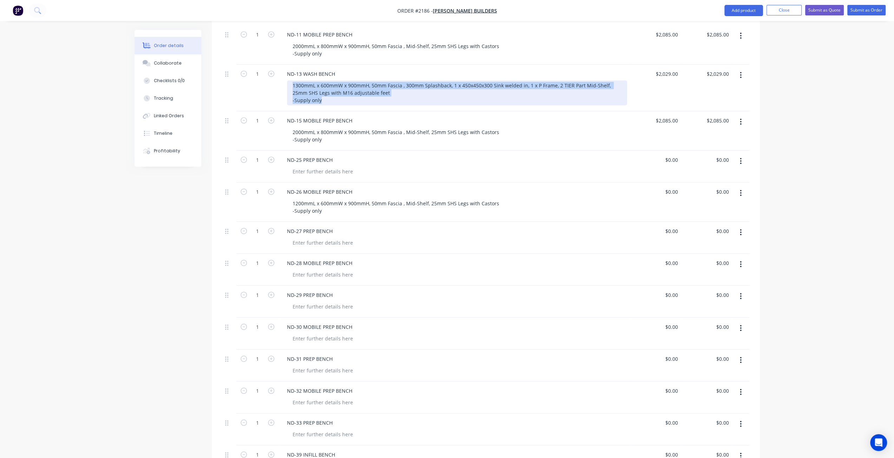
drag, startPoint x: 291, startPoint y: 76, endPoint x: 336, endPoint y: 93, distance: 48.0
click at [336, 93] on div "1300mmL x 600mmW x 900mmH, 50mm Fascia , 300mm Splashback, 1 x 450x450x300 Sink…" at bounding box center [457, 92] width 340 height 25
copy div "1300mmL x 600mmW x 900mmH, 50mm Fascia , 300mm Splashback, 1 x 450x450x300 Sink…"
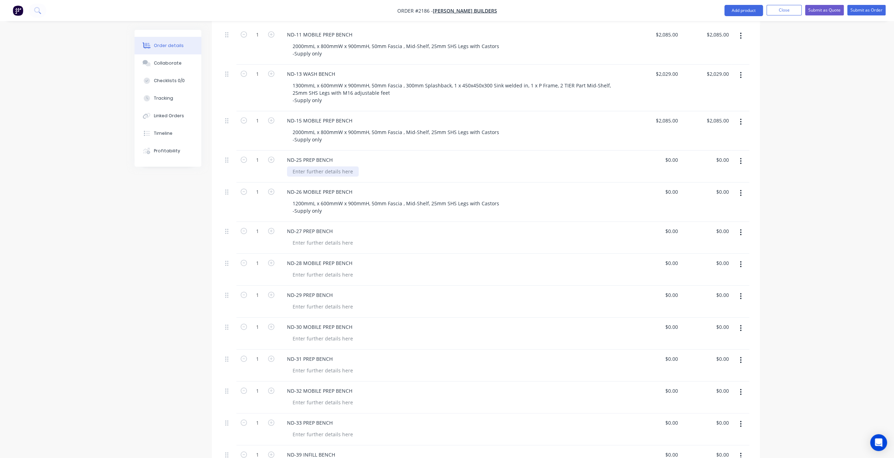
click at [313, 166] on div at bounding box center [323, 171] width 72 height 10
paste div
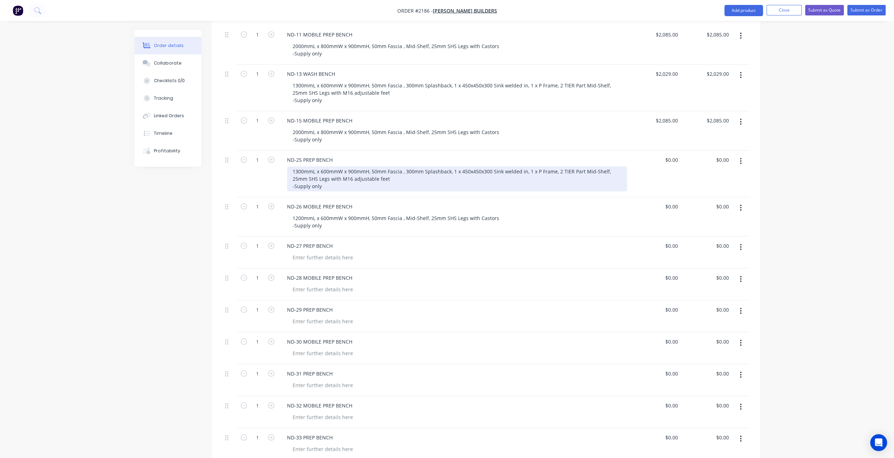
click at [343, 179] on div "1300mmL x 600mmW x 900mmH, 50mm Fascia , 300mm Splashback, 1 x 450x450x300 Sink…" at bounding box center [457, 178] width 340 height 25
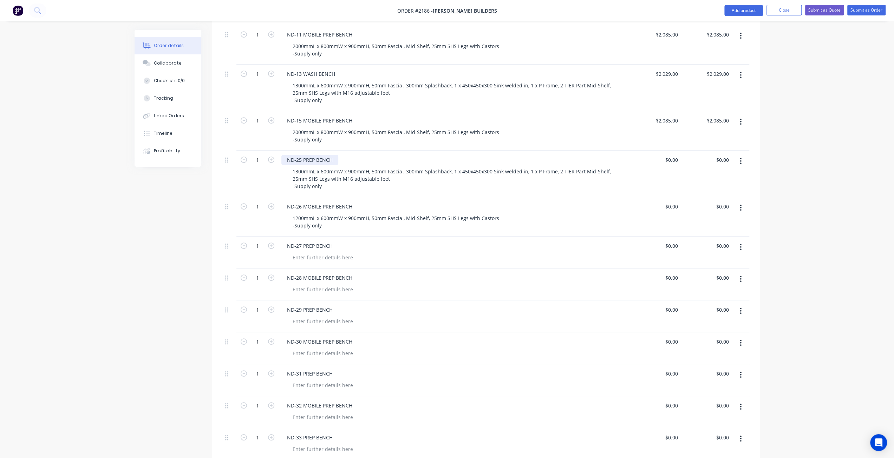
click at [335, 155] on div "ND-25 PREP BENCH" at bounding box center [309, 160] width 57 height 10
click at [337, 155] on div "ND-25 PREP BENCH (combine 2 BENCHES)" at bounding box center [335, 160] width 109 height 10
drag, startPoint x: 356, startPoint y: 151, endPoint x: 382, endPoint y: 150, distance: 26.0
click at [382, 155] on div "ND-25 PREP BENCH (Combine 2 BENCHES)" at bounding box center [336, 160] width 110 height 10
drag, startPoint x: 161, startPoint y: 246, endPoint x: 165, endPoint y: 247, distance: 3.6
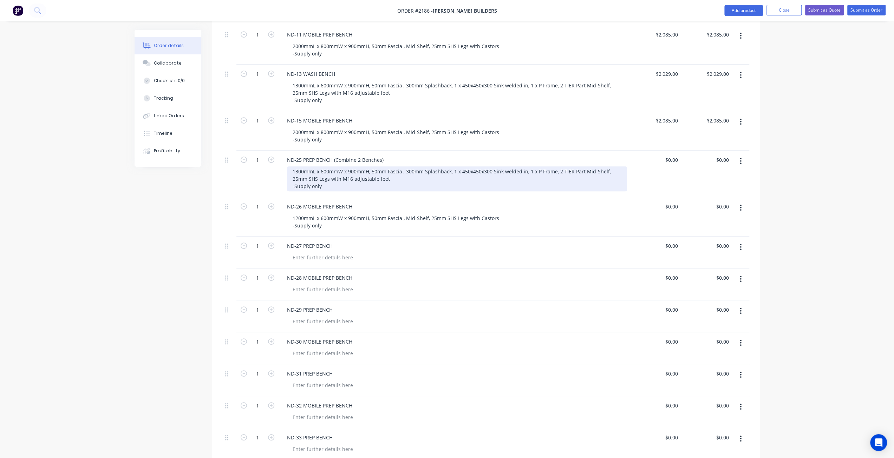
click at [387, 170] on div "1300mmL x 600mmW x 900mmH, 50mm Fascia , 300mm Splashback, 1 x 450x450x300 Sink…" at bounding box center [457, 178] width 340 height 25
drag, startPoint x: 400, startPoint y: 169, endPoint x: 386, endPoint y: 170, distance: 13.7
click at [400, 169] on div "1300mmL x 600mmW x 900mmH, 50mm Fascia , 300mm Splashback, 1 x 450x450x300 Sink…" at bounding box center [457, 178] width 340 height 25
click at [303, 166] on div "1300mmL x 600mmW x 900mmH, 50mm Fascia , 300mm Splashback, 1 x 450x450x300 Sink…" at bounding box center [457, 178] width 340 height 25
drag, startPoint x: 303, startPoint y: 163, endPoint x: 283, endPoint y: 162, distance: 20.1
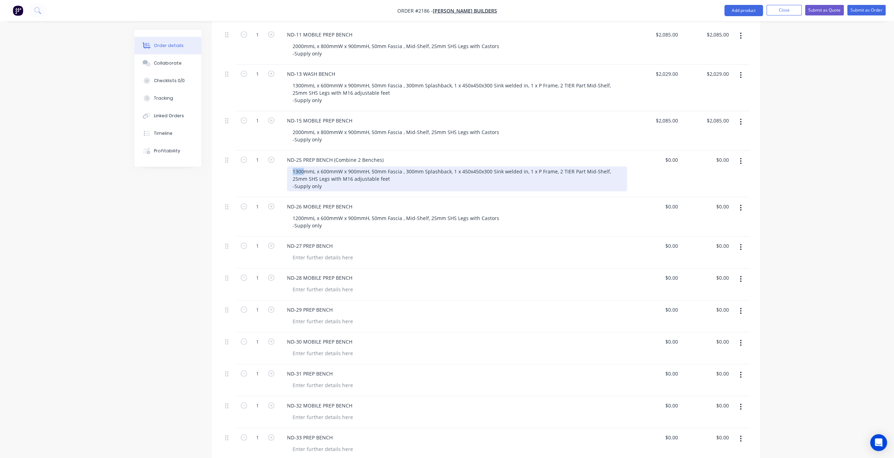
click at [283, 162] on div "ND-25 PREP BENCH (Combine 2 Benches) 1300mmL x 600mmW x 900mmH, 50mm Fascia , 3…" at bounding box center [453, 174] width 351 height 47
click at [408, 171] on div "2700mmL x 600mmW x 900mmH, 50mm Fascia , 300mm Splashback, 1 x 450x450x300 Sink…" at bounding box center [457, 178] width 340 height 25
click at [414, 169] on div "2700mmL x 600mmW x 900mmH, 50mm Fascia , 300mm Splashback, 1 x 450x450x300 Sink…" at bounding box center [457, 178] width 340 height 25
drag, startPoint x: 528, startPoint y: 162, endPoint x: 555, endPoint y: 163, distance: 26.7
click at [555, 166] on div "2700mmL x 600mmW x 900mmH, 50mm Fascia , 300mm Splashback, 1 x 450x450x300 Sink…" at bounding box center [457, 178] width 340 height 25
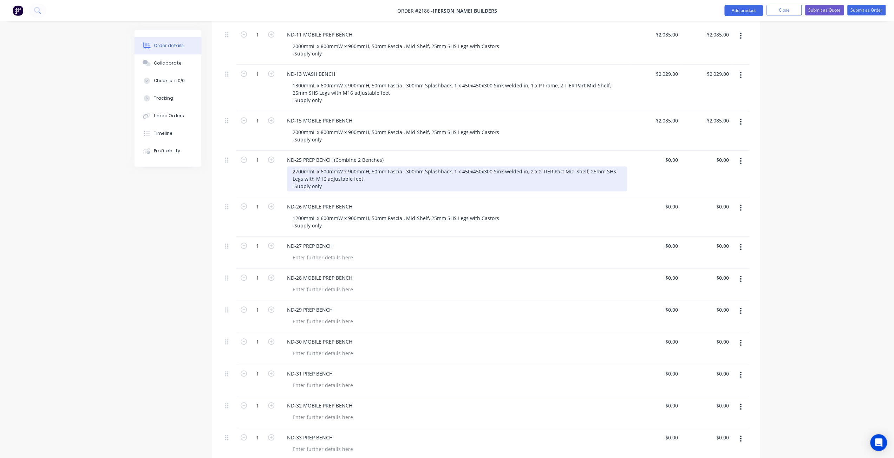
click at [583, 166] on div "2700mmL x 600mmW x 900mmH, 50mm Fascia , 300mm Splashback, 1 x 450x450x300 Sink…" at bounding box center [457, 178] width 340 height 25
click at [396, 169] on div "2700mmL x 600mmW x 900mmH, 50mm Fascia , 300mm Splashback, 1 x 450x450x300 Sink…" at bounding box center [457, 178] width 340 height 25
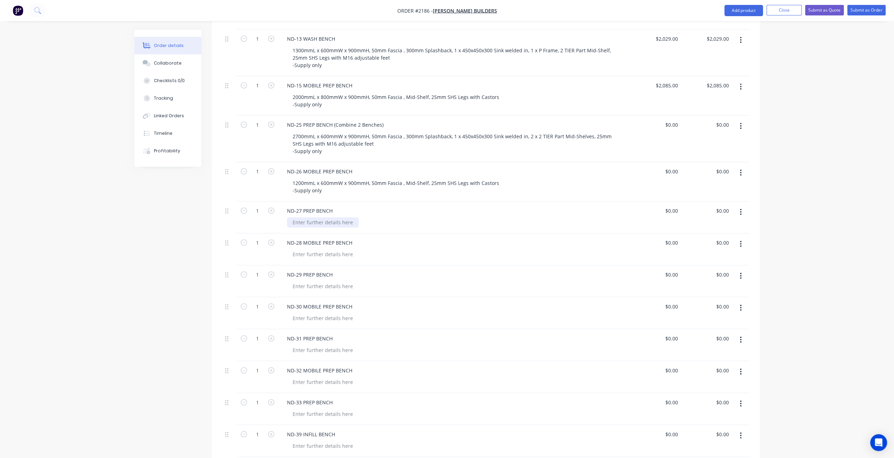
click at [314, 217] on div at bounding box center [323, 222] width 72 height 10
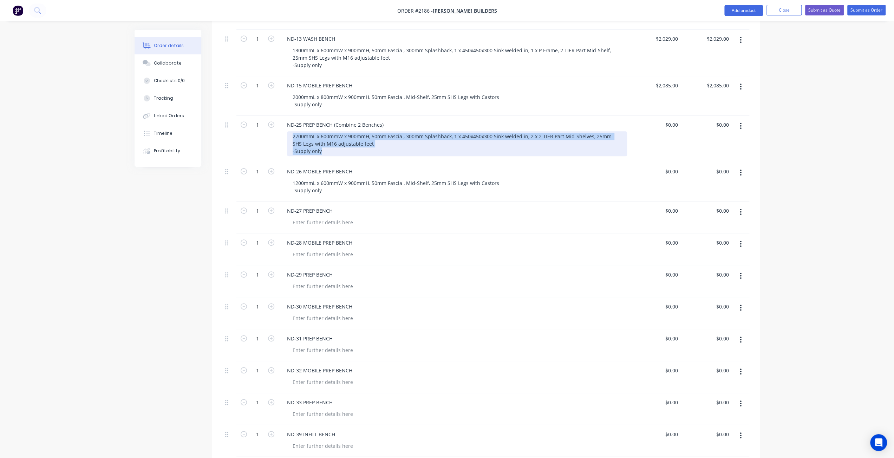
drag, startPoint x: 293, startPoint y: 127, endPoint x: 323, endPoint y: 144, distance: 34.6
click at [323, 144] on div "2700mmL x 600mmW x 900mmH, 50mm Fascia , 300mm Splashback, 1 x 450x450x300 Sink…" at bounding box center [457, 143] width 340 height 25
copy div "2700mmL x 600mmW x 900mmH, 50mm Fascia , 300mm Splashback, 1 x 450x450x300 Sink…"
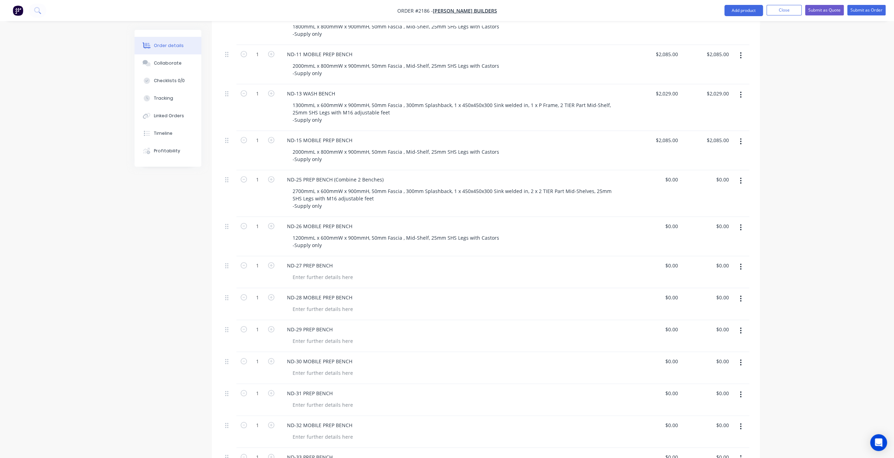
scroll to position [279, 0]
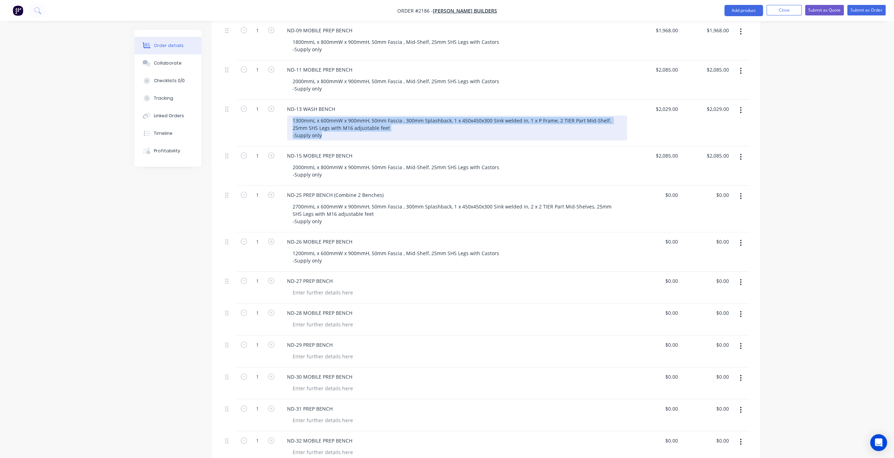
drag, startPoint x: 291, startPoint y: 111, endPoint x: 320, endPoint y: 117, distance: 29.4
click at [330, 126] on div "1300mmL x 600mmW x 900mmH, 50mm Fascia , 300mm Splashback, 1 x 450x450x300 Sink…" at bounding box center [457, 128] width 340 height 25
copy div "1300mmL x 600mmW x 900mmH, 50mm Fascia , 300mm Splashback, 1 x 450x450x300 Sink…"
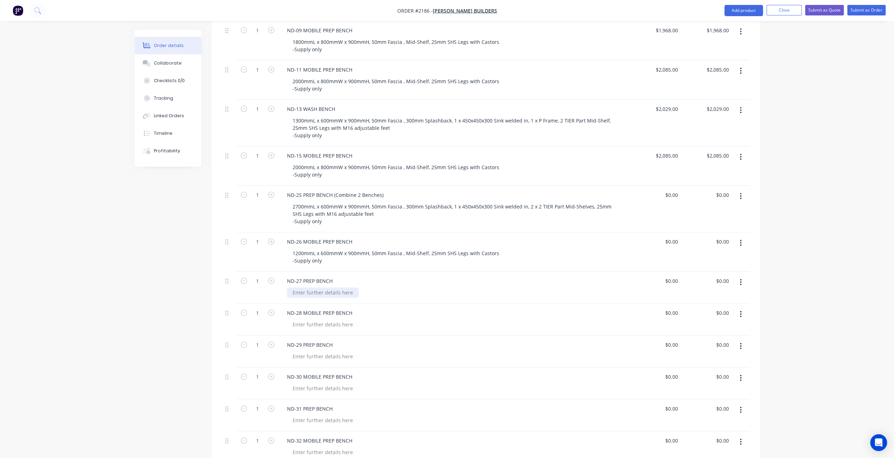
click at [312, 288] on div at bounding box center [323, 293] width 72 height 10
paste div
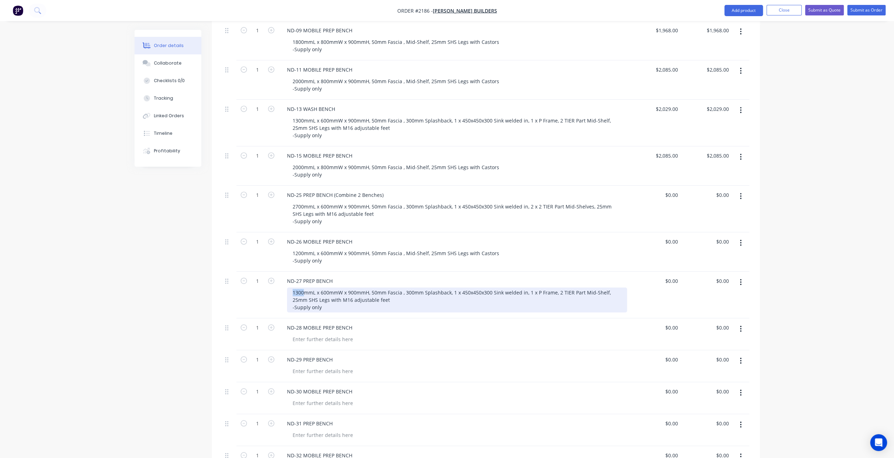
click at [289, 288] on div "1300mmL x 600mmW x 900mmH, 50mm Fascia , 300mm Splashback, 1 x 450x450x300 Sink…" at bounding box center [457, 300] width 340 height 25
click at [411, 292] on div "2000mmL x 600mmW x 900mmH, 50mm Fascia , 300mm Splashback, 1 x 450x450x300 Sink…" at bounding box center [457, 300] width 340 height 25
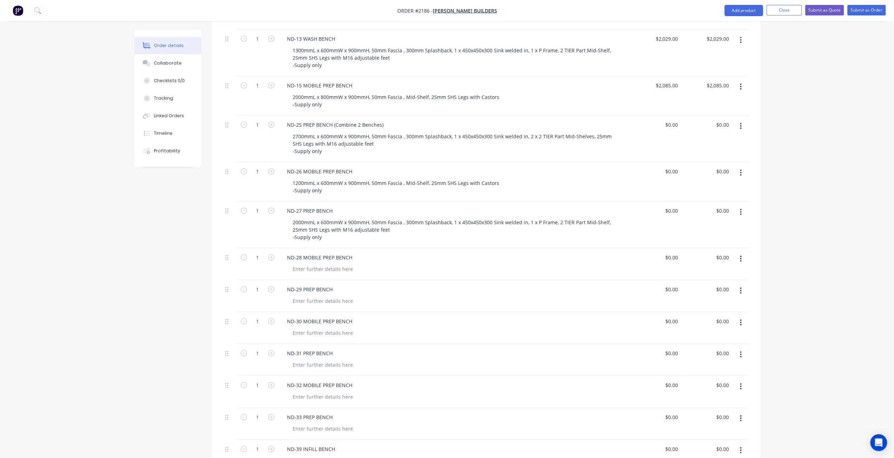
scroll to position [350, 0]
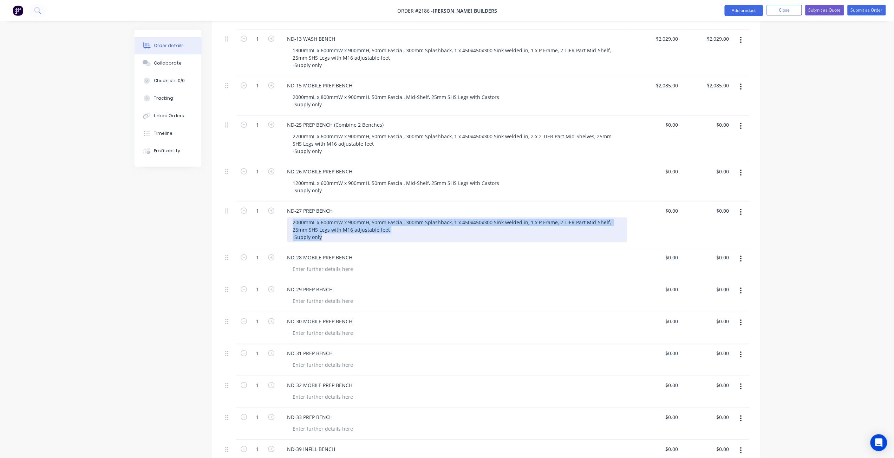
drag, startPoint x: 289, startPoint y: 212, endPoint x: 328, endPoint y: 233, distance: 44.3
click at [328, 233] on div "ND-27 PREP BENCH 2000mmL x 600mmW x 900mmH, 50mm Fascia , 300mm Splashback, 1 x…" at bounding box center [453, 225] width 351 height 47
copy div "2000mmL x 600mmW x 900mmH, 50mm Fascia , 300mm Splashback, 1 x 450x450x300 Sink…"
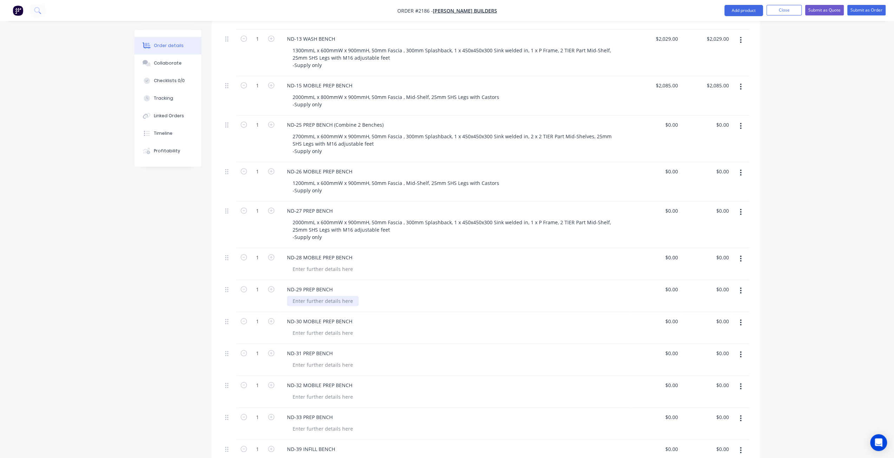
click at [311, 296] on div at bounding box center [323, 301] width 72 height 10
paste div
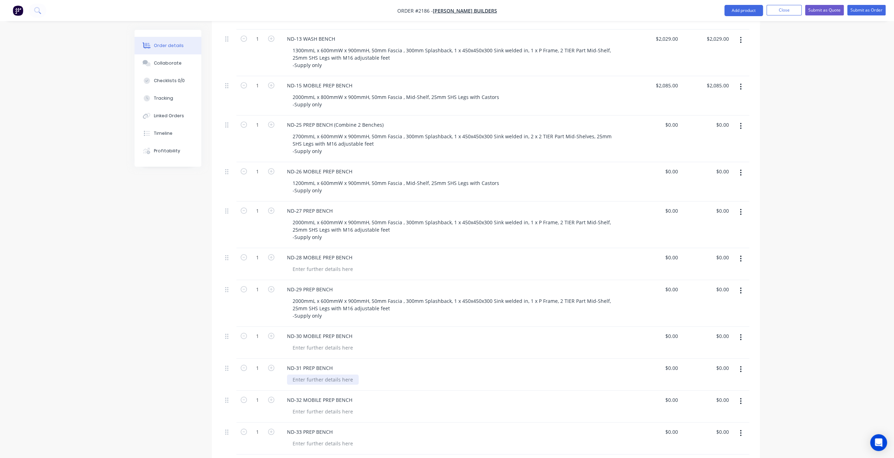
click at [305, 375] on div at bounding box center [323, 380] width 72 height 10
paste div
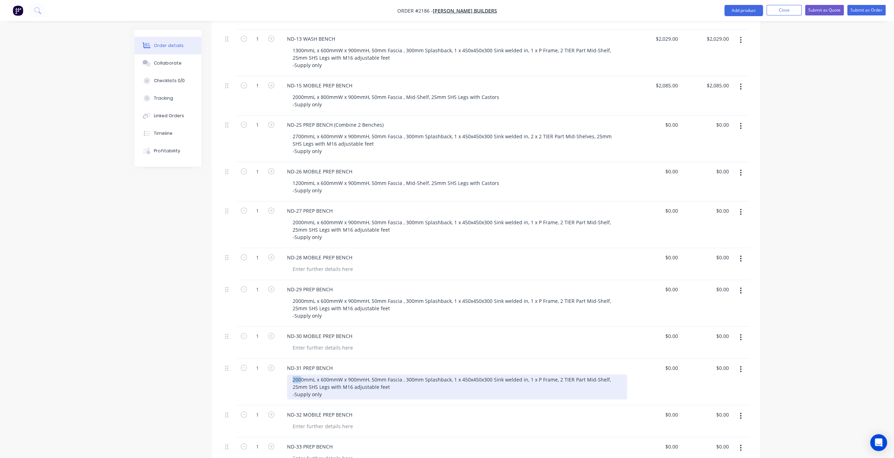
drag, startPoint x: 300, startPoint y: 368, endPoint x: 279, endPoint y: 371, distance: 21.3
click at [279, 371] on div "ND-31 PREP BENCH 2000mmL x 600mmW x 900mmH, 50mm Fascia , 300mm Splashback, 1 x…" at bounding box center [453, 382] width 351 height 47
click at [292, 375] on div "1600mmL x 600mmW x 900mmH, 50mm Fascia , 300mm Splashback, 1 x 450x450x300 Sink…" at bounding box center [457, 387] width 340 height 25
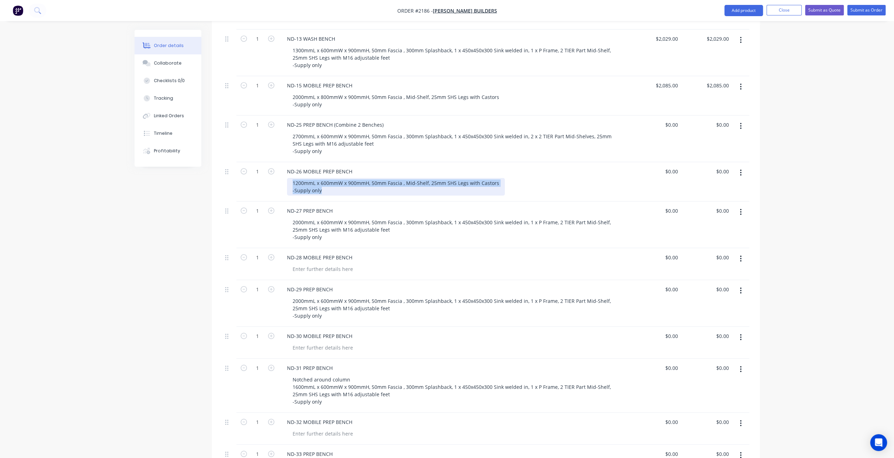
drag, startPoint x: 291, startPoint y: 173, endPoint x: 318, endPoint y: 175, distance: 26.4
click at [331, 181] on div "1200mmL x 600mmW x 900mmH, 50mm Fascia , Mid-Shelf, 25mm SHS Legs with Castors …" at bounding box center [396, 187] width 218 height 18
copy div "1200mmL x 600mmW x 900mmH, 50mm Fascia , Mid-Shelf, 25mm SHS Legs with Castors …"
click at [337, 264] on div at bounding box center [323, 269] width 72 height 10
paste div
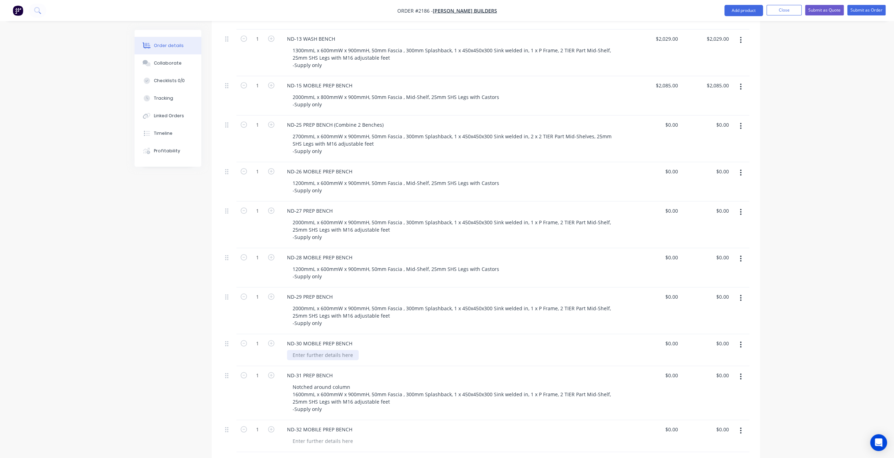
click at [322, 350] on div at bounding box center [323, 355] width 72 height 10
paste div
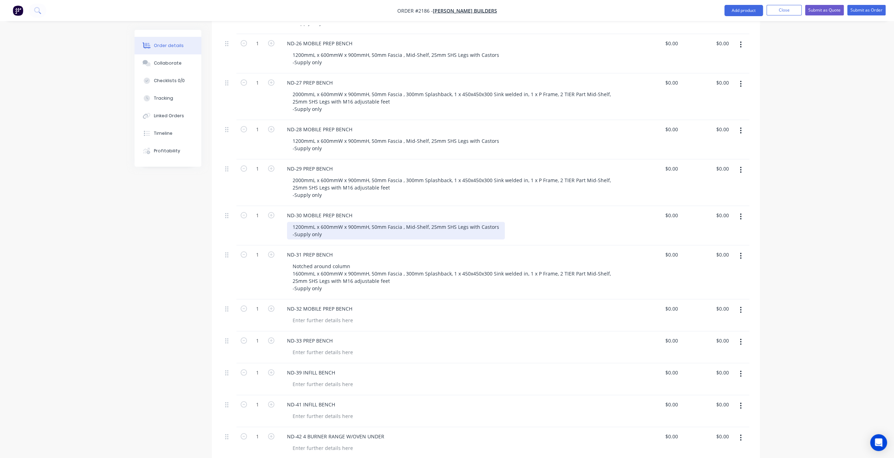
scroll to position [490, 0]
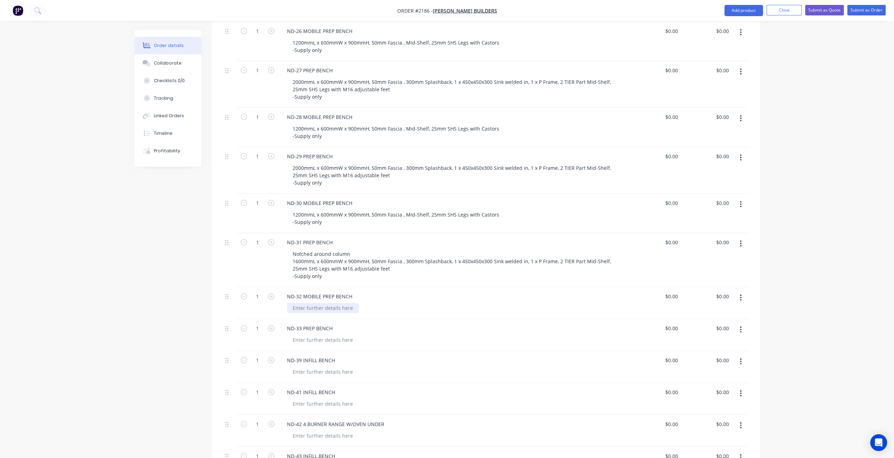
click at [315, 303] on div at bounding box center [323, 308] width 72 height 10
paste div
click at [154, 343] on div "Created by Tracy Created 14/08/25 Required 04/09/25 Assigned to Add team member…" at bounding box center [446, 394] width 625 height 1708
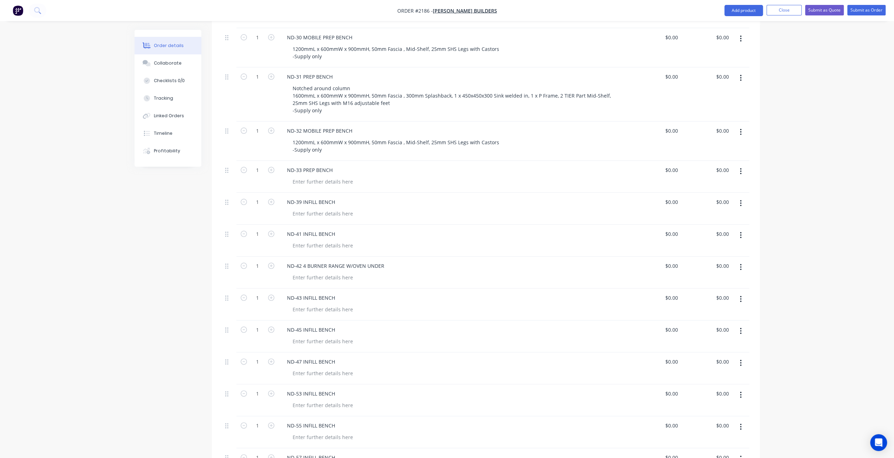
scroll to position [666, 0]
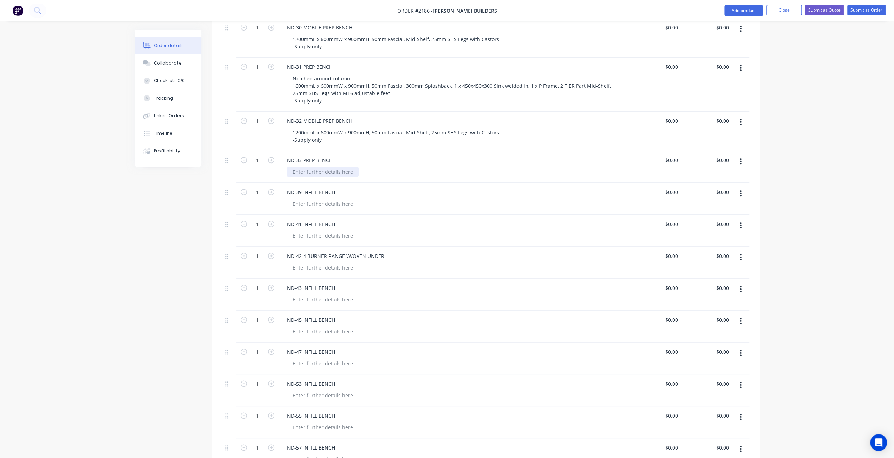
click at [300, 167] on div at bounding box center [323, 172] width 72 height 10
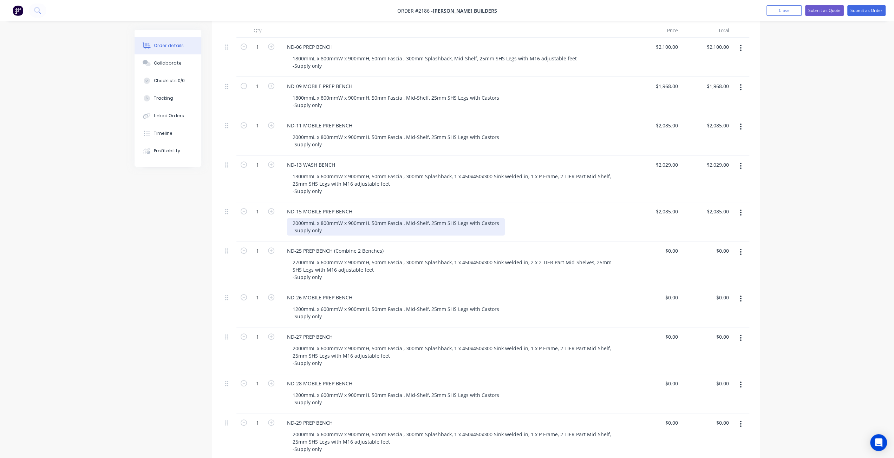
scroll to position [174, 0]
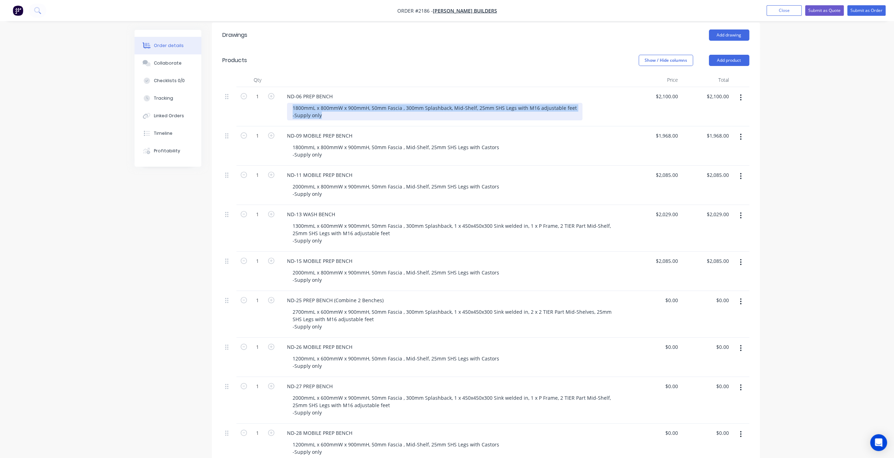
drag, startPoint x: 290, startPoint y: 98, endPoint x: 341, endPoint y: 111, distance: 52.4
click at [341, 111] on div "1800mmL x 800mmW x 900mmH, 50mm Fascia , 300mm Splashback, Mid-Shelf, 25mm SHS …" at bounding box center [434, 112] width 295 height 18
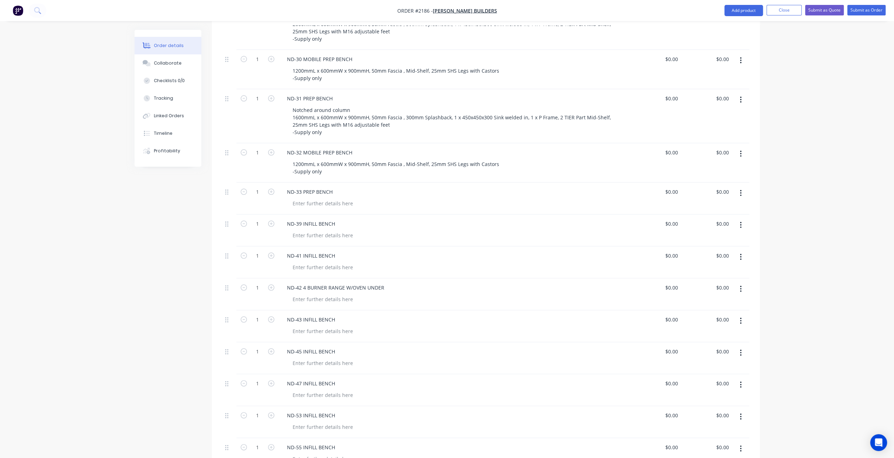
scroll to position [666, 0]
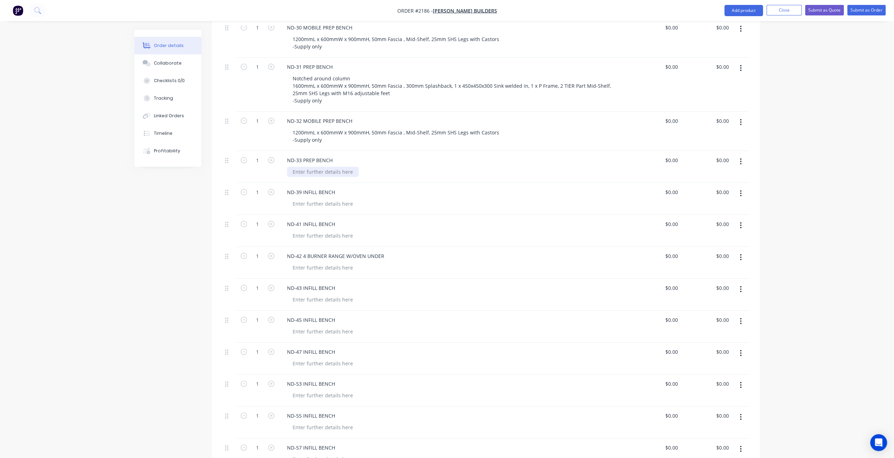
click at [319, 167] on div at bounding box center [323, 172] width 72 height 10
paste div
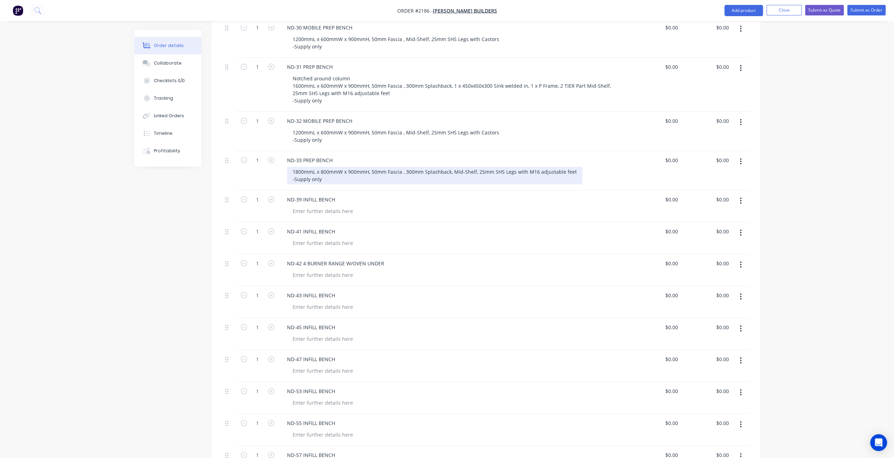
click at [291, 167] on div "1800mmL x 800mmW x 900mmH, 50mm Fascia , 300mm Splashback, Mid-Shelf, 25mm SHS …" at bounding box center [434, 176] width 295 height 18
drag, startPoint x: 303, startPoint y: 169, endPoint x: 291, endPoint y: 167, distance: 12.1
click at [292, 167] on div "Chamfered corner 1800mmL x 800mmW x 900mmH, 50mm Fascia , 300mm Splashback, Mid…" at bounding box center [456, 176] width 338 height 18
drag, startPoint x: 292, startPoint y: 161, endPoint x: 314, endPoint y: 169, distance: 23.0
click at [330, 176] on div "Chamfered corner 2000mmL x 800mmW x 900mmH, 50mm Fascia , 300mm Splashback, Mid…" at bounding box center [456, 176] width 338 height 18
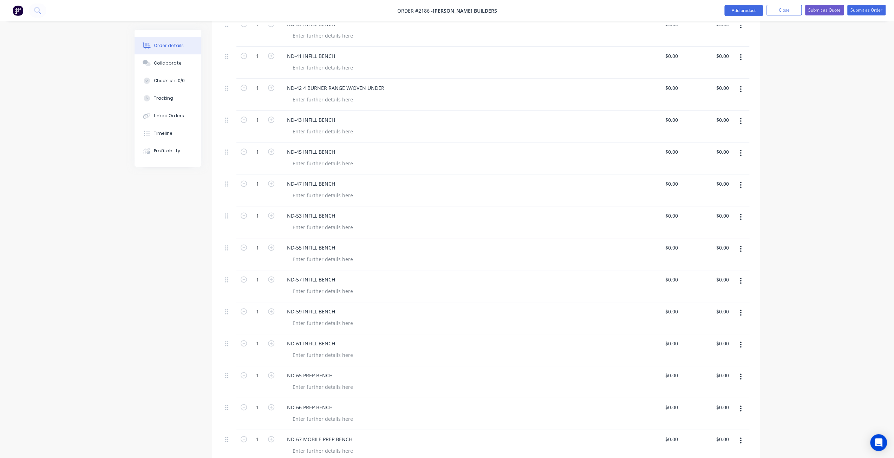
scroll to position [947, 0]
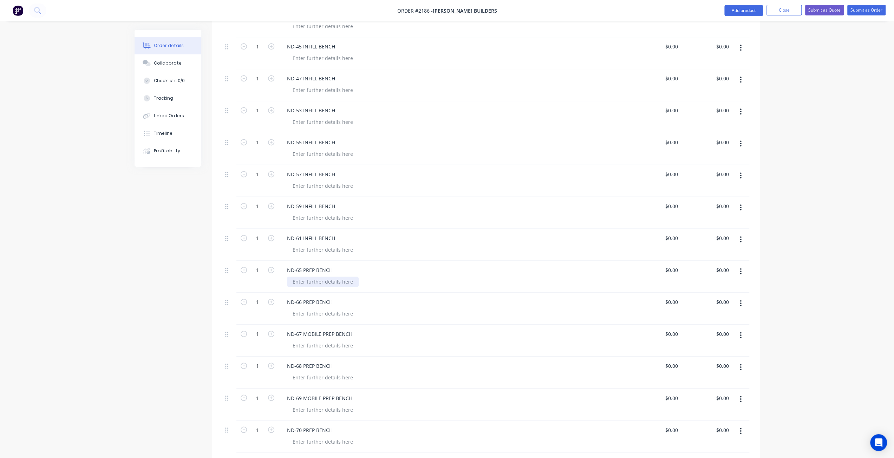
click at [309, 279] on div at bounding box center [323, 282] width 72 height 10
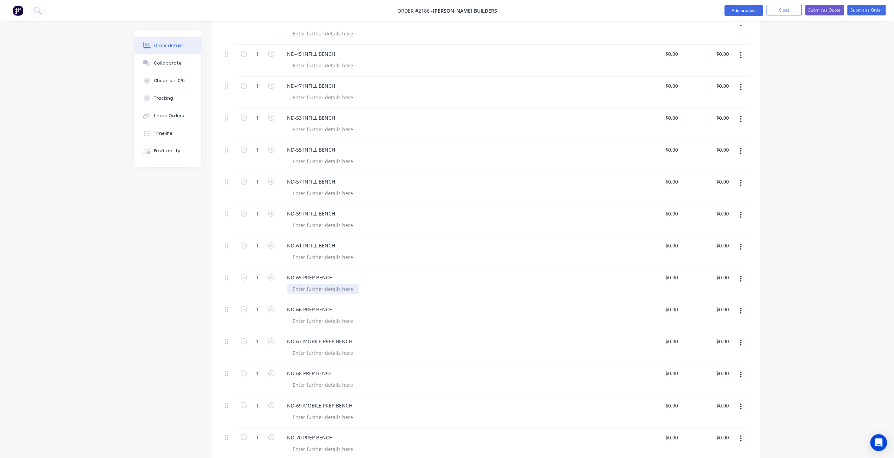
paste div
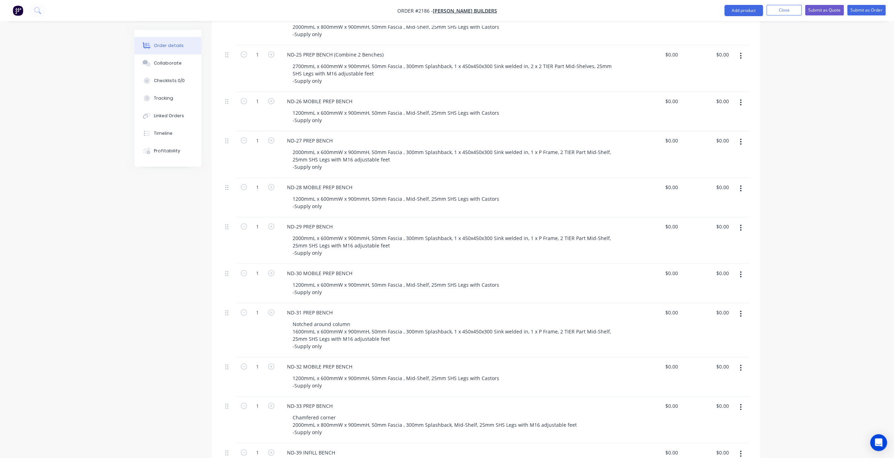
scroll to position [595, 0]
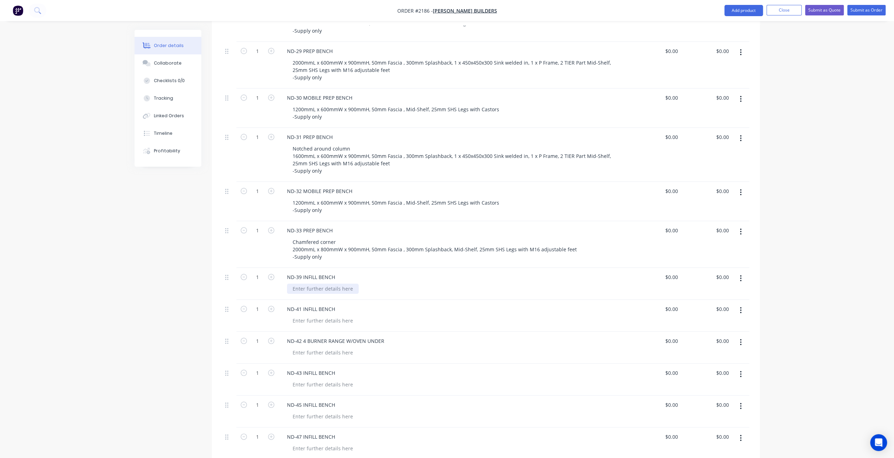
click at [311, 284] on div at bounding box center [323, 289] width 72 height 10
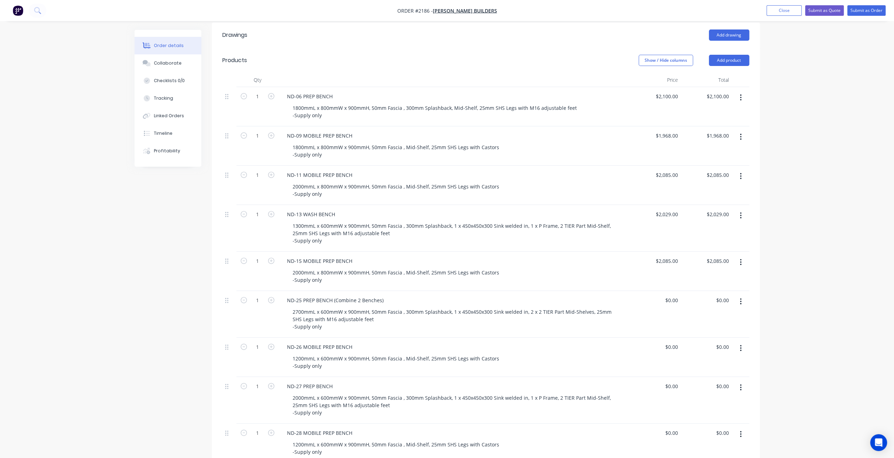
scroll to position [0, 0]
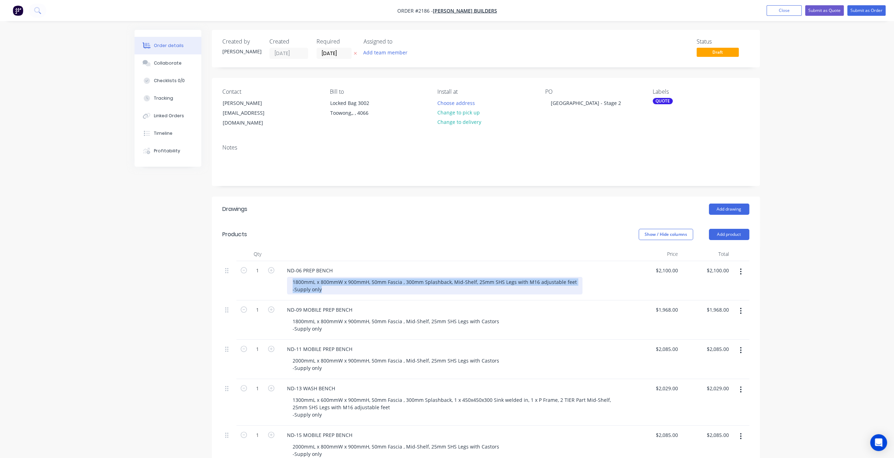
drag, startPoint x: 291, startPoint y: 274, endPoint x: 334, endPoint y: 283, distance: 43.7
click at [334, 283] on div "1800mmL x 800mmW x 900mmH, 50mm Fascia , 300mm Splashback, Mid-Shelf, 25mm SHS …" at bounding box center [434, 286] width 295 height 18
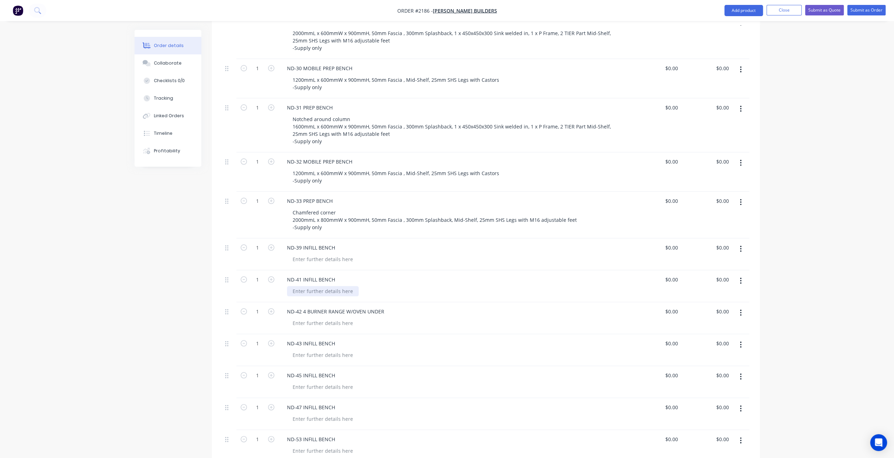
scroll to position [667, 0]
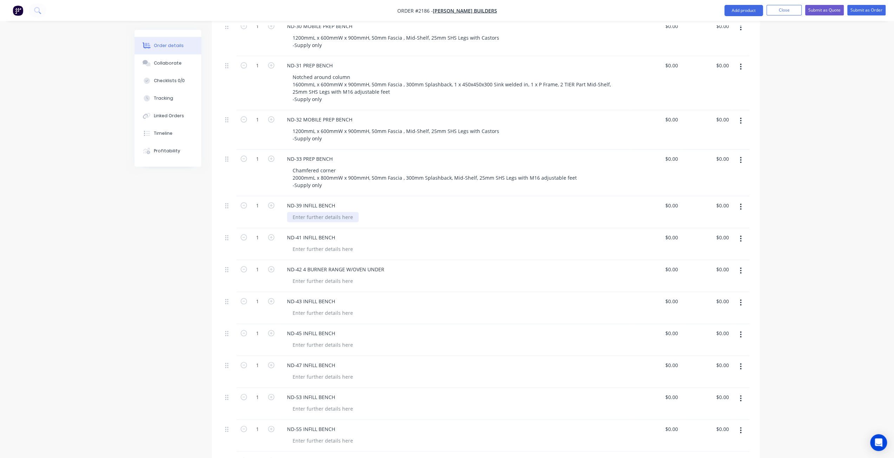
click at [311, 212] on div at bounding box center [323, 217] width 72 height 10
paste div
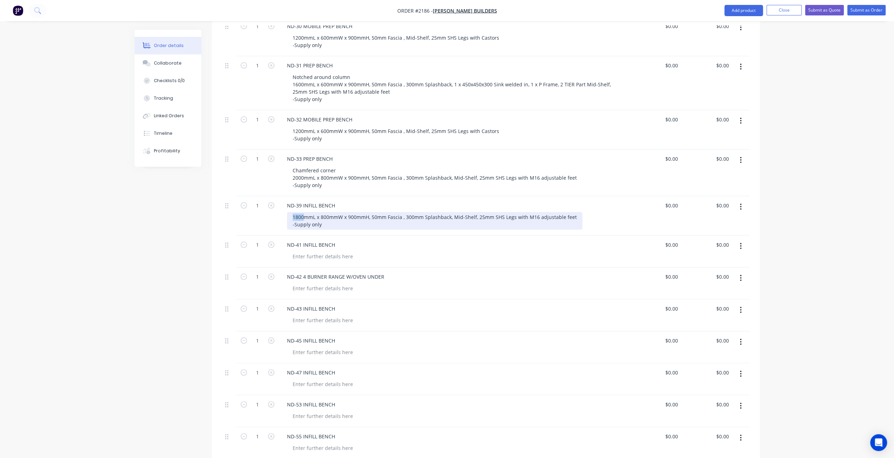
drag, startPoint x: 303, startPoint y: 207, endPoint x: 291, endPoint y: 204, distance: 12.5
click at [291, 212] on div "1800mmL x 800mmW x 900mmH, 50mm Fascia , 300mm Splashback, Mid-Shelf, 25mm SHS …" at bounding box center [434, 221] width 295 height 18
click at [334, 212] on div "450mmL x 800mmW x 900mmH, 50mm Fascia , 300mm Splashback, Mid-Shelf, 25mm SHS L…" at bounding box center [433, 221] width 292 height 18
click at [185, 255] on div "Created by Tracy Created 14/08/25 Required 04/09/25 Assigned to Add team member…" at bounding box center [446, 235] width 625 height 1745
drag, startPoint x: 291, startPoint y: 207, endPoint x: 345, endPoint y: 213, distance: 54.4
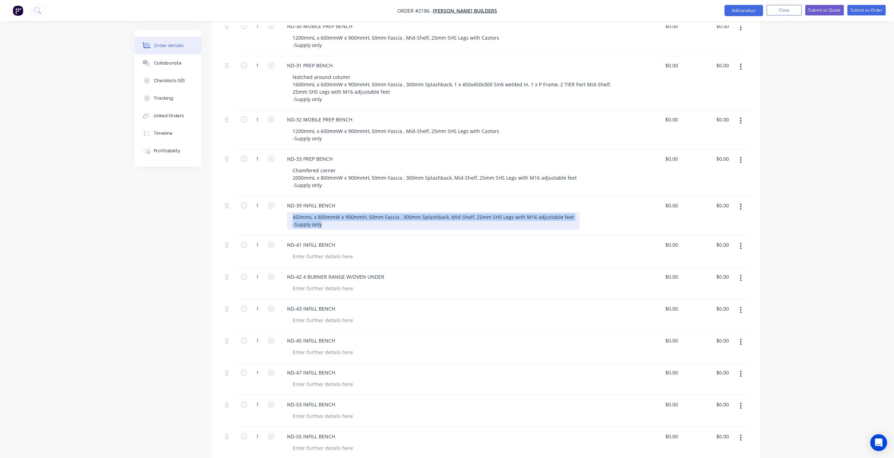
click at [345, 213] on div "450mmL x 800mmW x 900mmH, 50mm Fascia , 300mm Splashback, Mid-Shelf, 25mm SHS L…" at bounding box center [433, 221] width 292 height 18
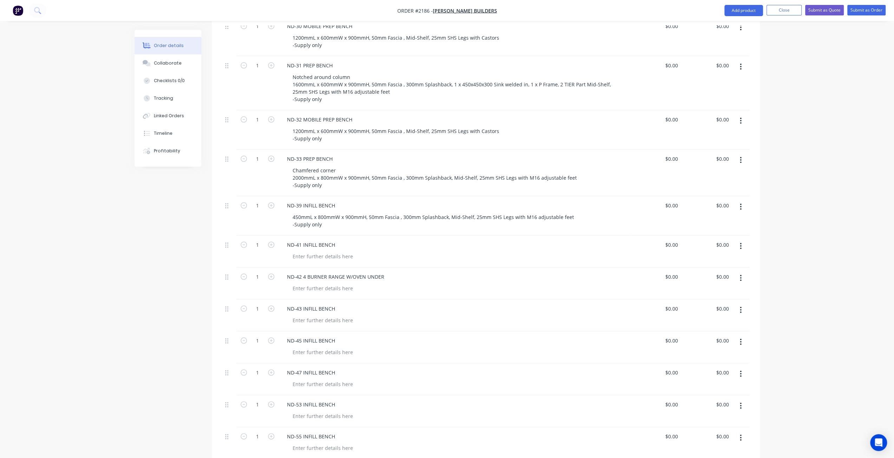
drag, startPoint x: 284, startPoint y: 216, endPoint x: 350, endPoint y: 201, distance: 67.2
click at [350, 201] on div "ND-39 INFILL BENCH 450mmL x 800mmW x 900mmH, 50mm Fascia , 300mm Splashback, Mi…" at bounding box center [453, 215] width 351 height 39
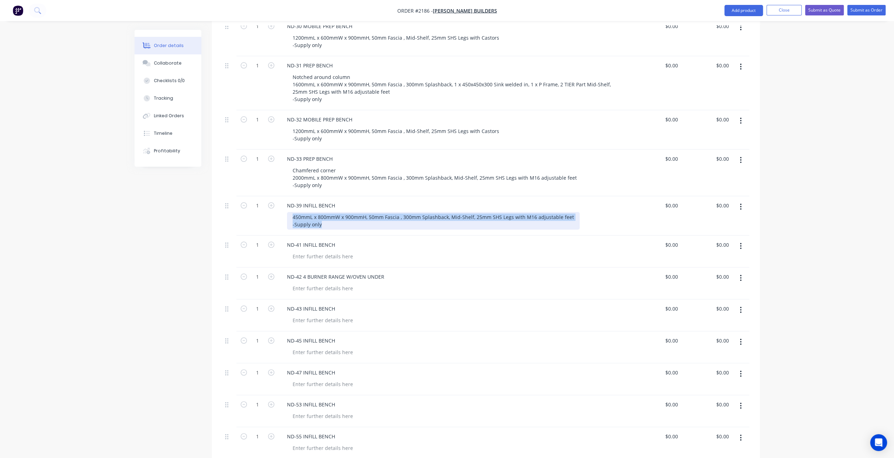
drag, startPoint x: 291, startPoint y: 207, endPoint x: 333, endPoint y: 215, distance: 42.2
click at [333, 215] on div "450mmL x 800mmW x 900mmH, 50mm Fascia , 300mm Splashback, Mid-Shelf, 25mm SHS L…" at bounding box center [433, 221] width 292 height 18
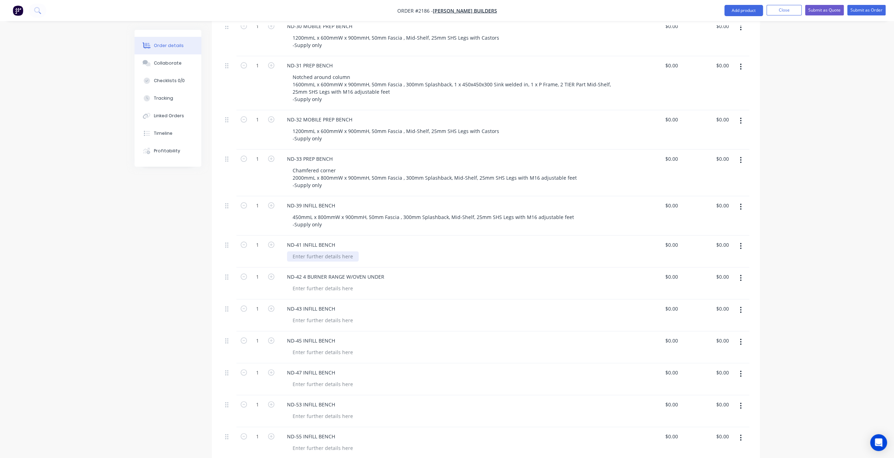
click at [323, 251] on div at bounding box center [323, 256] width 72 height 10
paste div
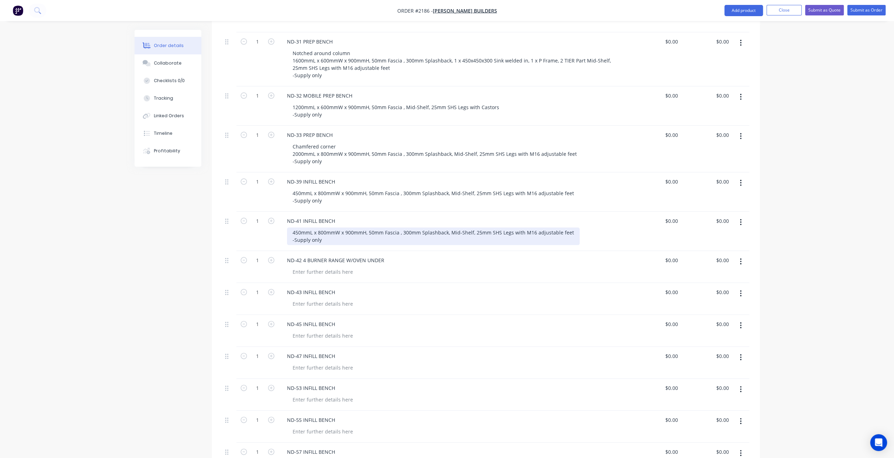
scroll to position [702, 0]
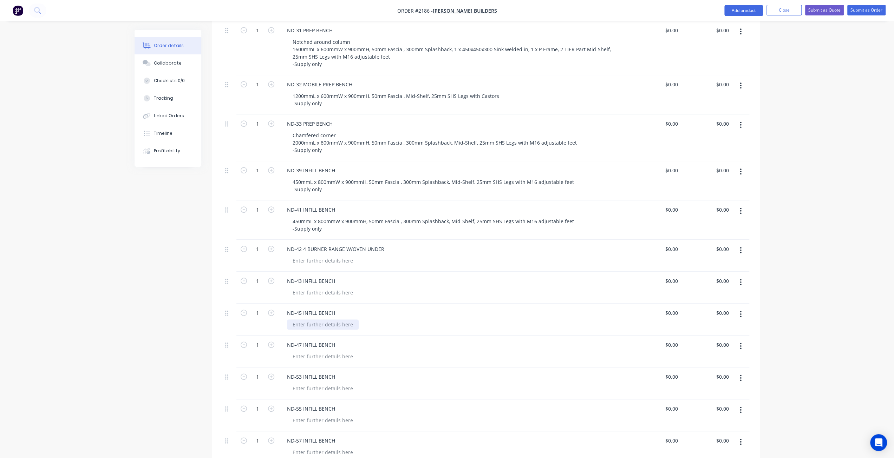
click at [307, 320] on div at bounding box center [323, 325] width 72 height 10
paste div
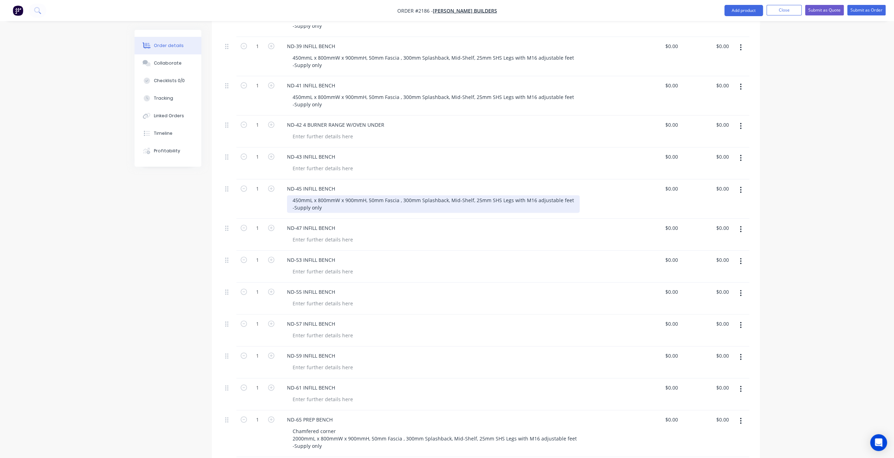
scroll to position [878, 0]
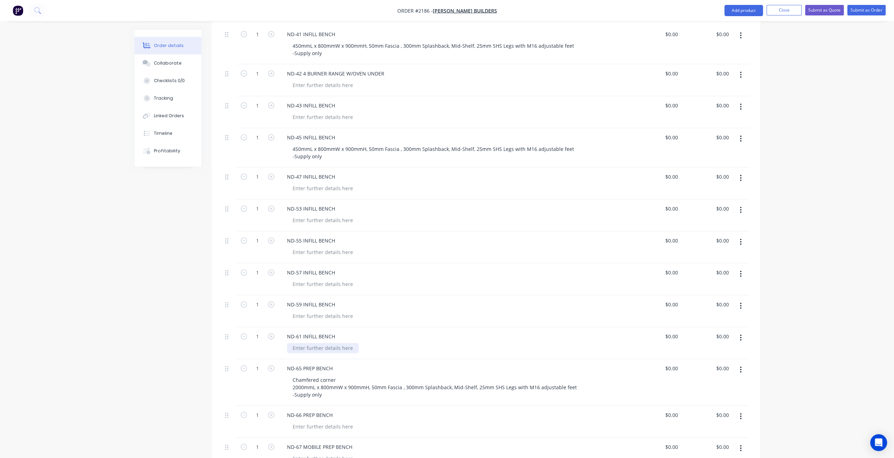
click at [311, 343] on div at bounding box center [323, 348] width 72 height 10
paste div
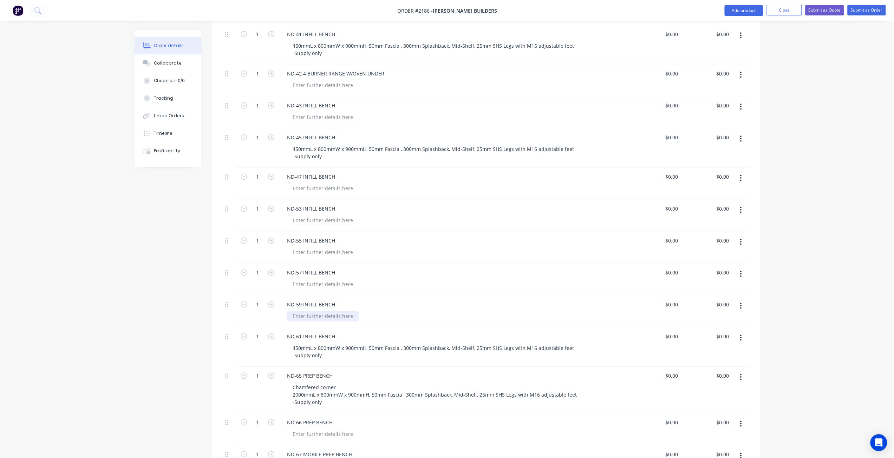
click at [308, 311] on div at bounding box center [323, 316] width 72 height 10
paste div
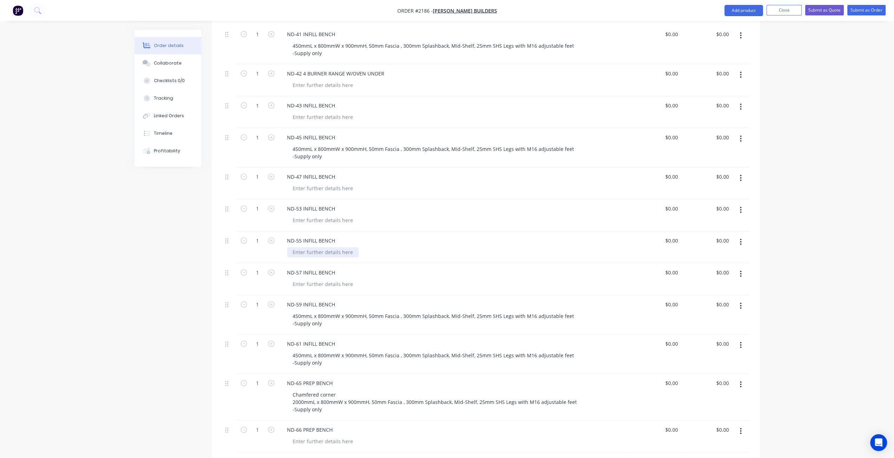
click at [321, 247] on div at bounding box center [323, 252] width 72 height 10
paste div
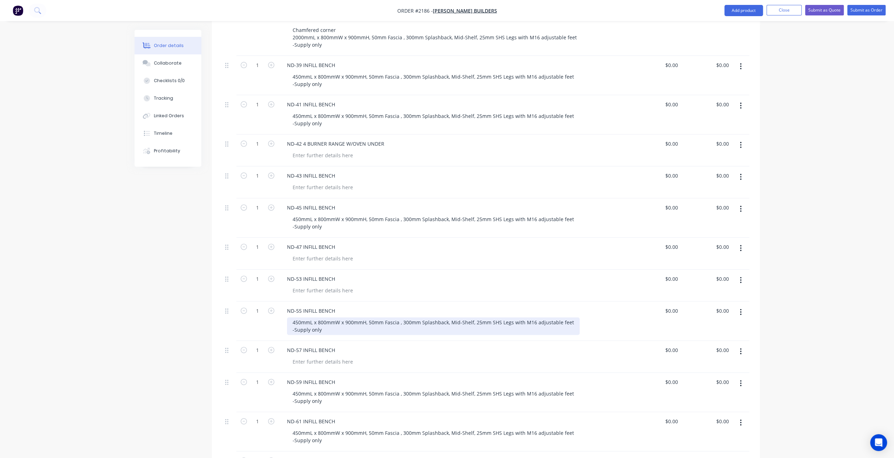
scroll to position [772, 0]
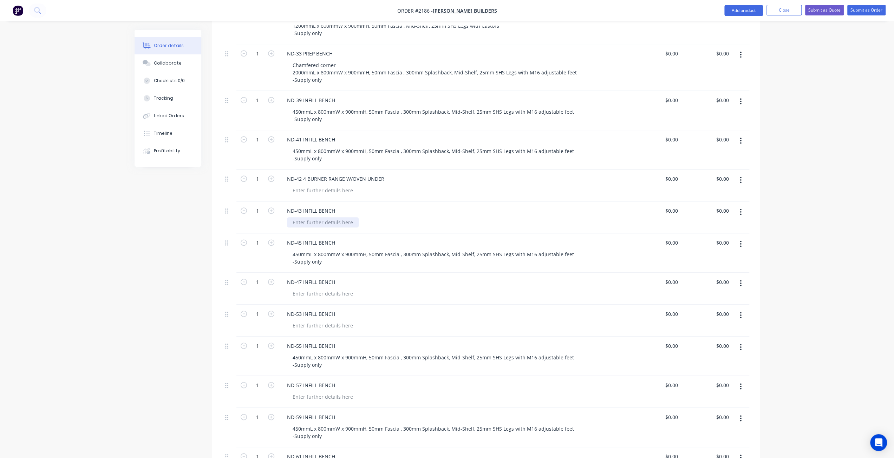
click at [306, 217] on div at bounding box center [323, 222] width 72 height 10
paste div
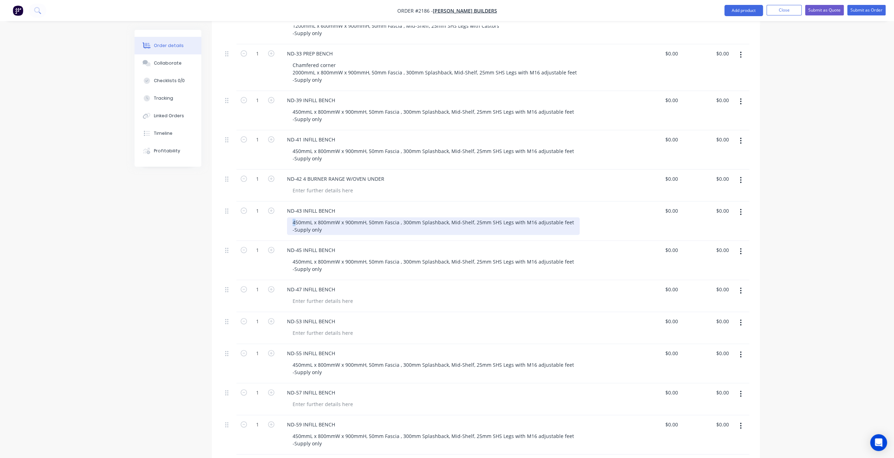
drag, startPoint x: 296, startPoint y: 213, endPoint x: 290, endPoint y: 208, distance: 8.2
click at [292, 217] on div "450mmL x 800mmW x 900mmH, 50mm Fascia , 300mm Splashback, Mid-Shelf, 25mm SHS L…" at bounding box center [433, 226] width 292 height 18
drag, startPoint x: 149, startPoint y: 258, endPoint x: 284, endPoint y: 226, distance: 139.0
click at [149, 258] on div "Created by Tracy Created 14/08/25 Required 04/09/25 Assigned to Add team member…" at bounding box center [446, 151] width 625 height 1789
drag, startPoint x: 291, startPoint y: 210, endPoint x: 322, endPoint y: 218, distance: 32.0
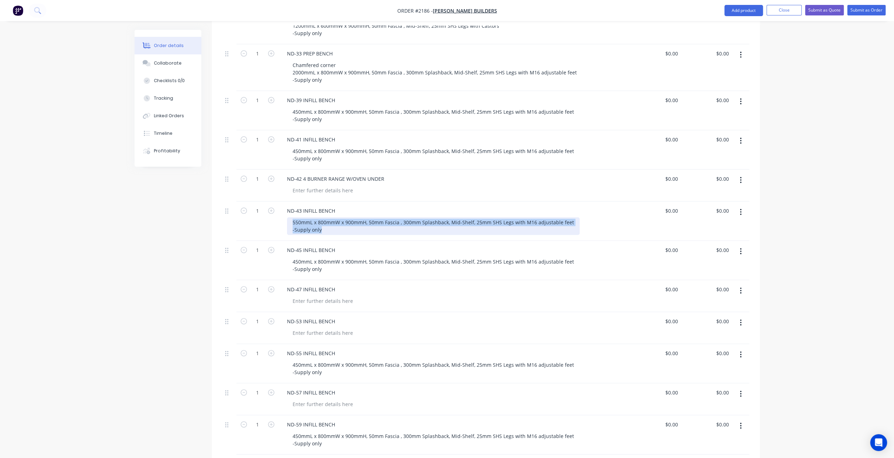
click at [325, 222] on div "550mmL x 800mmW x 900mmH, 50mm Fascia , 300mm Splashback, Mid-Shelf, 25mm SHS L…" at bounding box center [433, 226] width 292 height 18
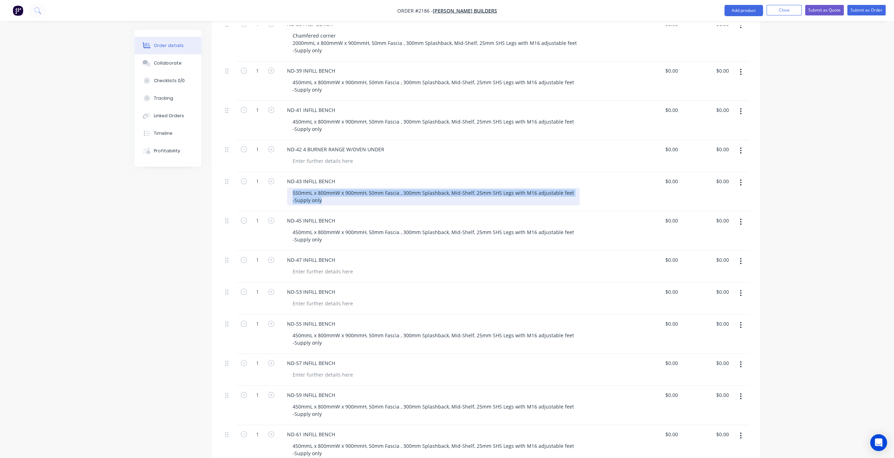
scroll to position [843, 0]
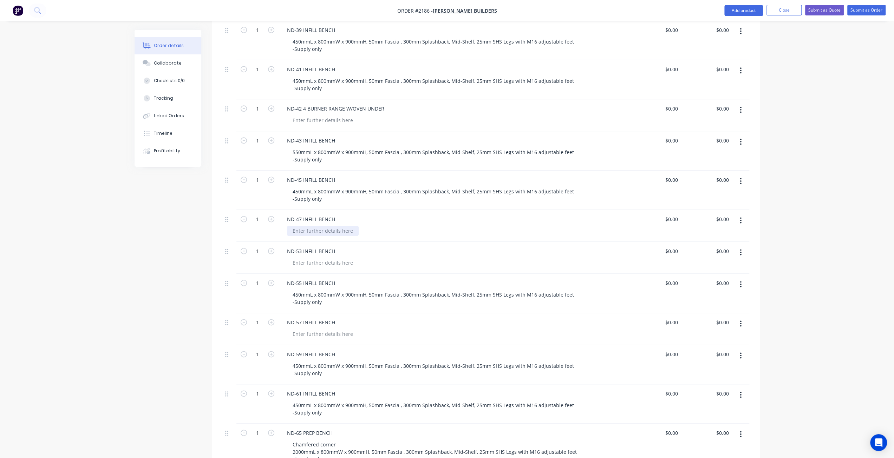
click at [298, 226] on div at bounding box center [323, 231] width 72 height 10
paste div
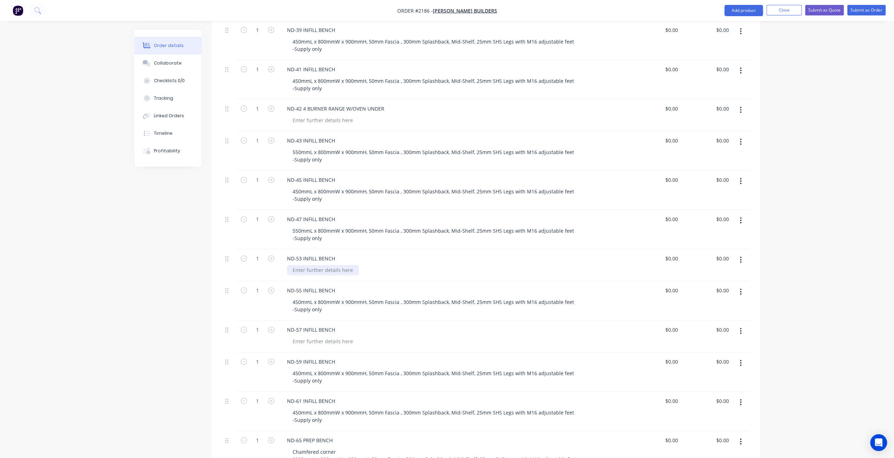
click at [310, 265] on div at bounding box center [323, 270] width 72 height 10
paste div
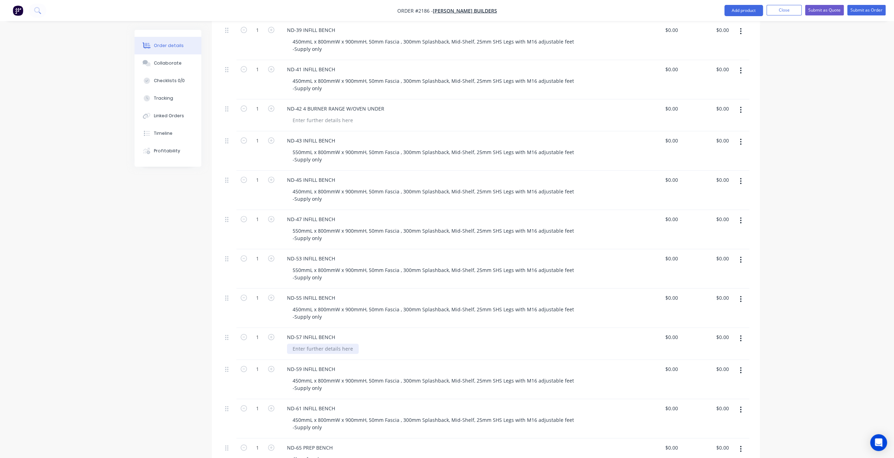
click at [306, 344] on div at bounding box center [323, 349] width 72 height 10
paste div
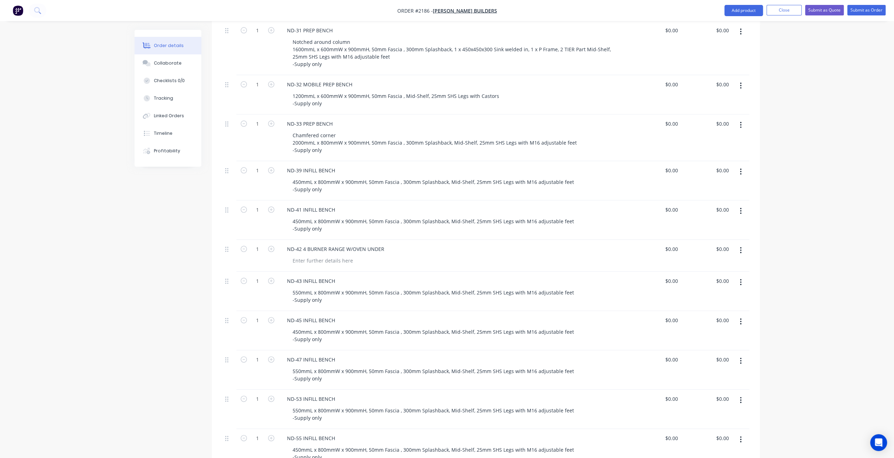
scroll to position [702, 0]
click at [738, 244] on button "button" at bounding box center [740, 250] width 17 height 13
click at [713, 306] on div "Delete" at bounding box center [716, 311] width 54 height 10
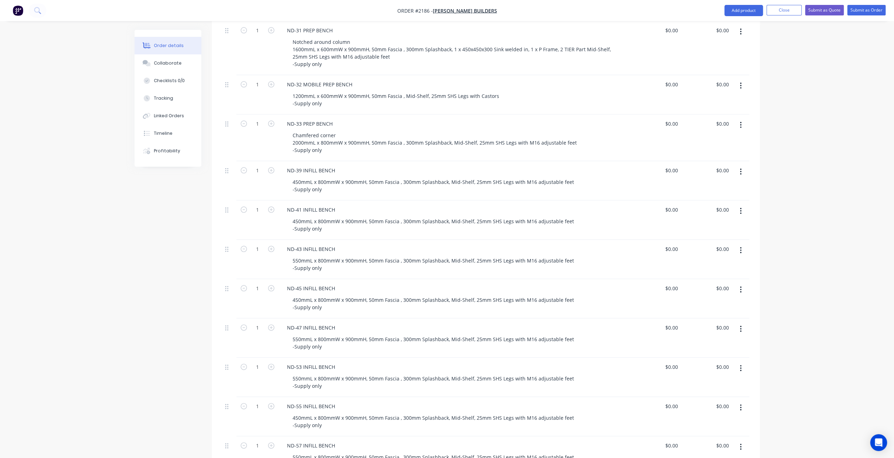
click at [183, 278] on div "Created by Tracy Created 14/08/25 Required 04/09/25 Assigned to Add team member…" at bounding box center [446, 217] width 625 height 1779
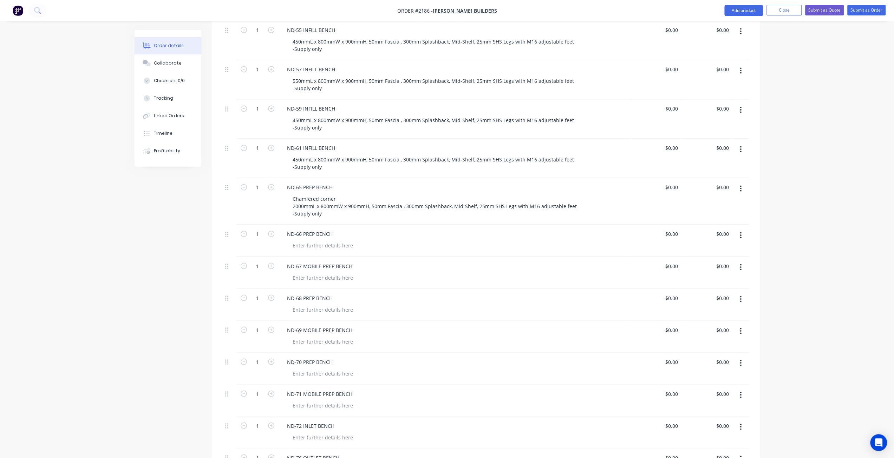
scroll to position [1124, 0]
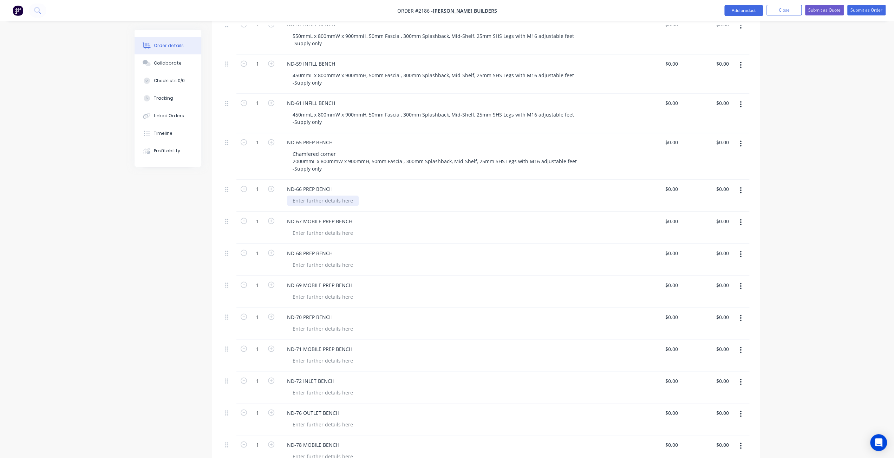
click at [324, 196] on div at bounding box center [323, 201] width 72 height 10
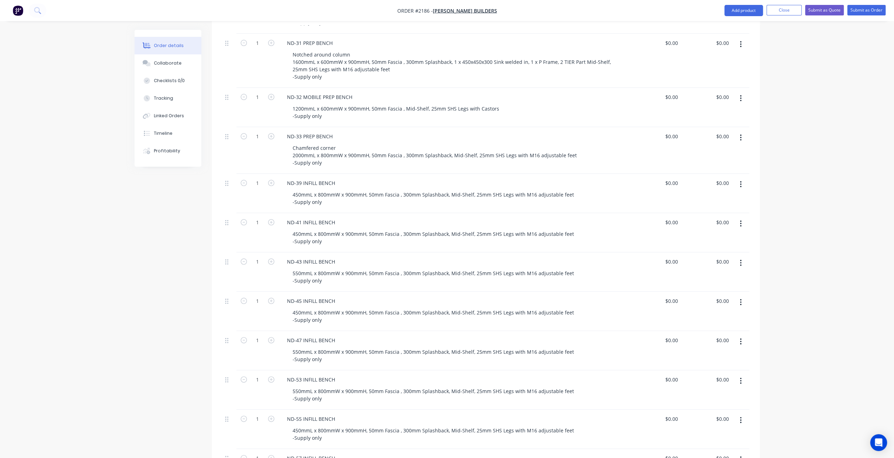
scroll to position [667, 0]
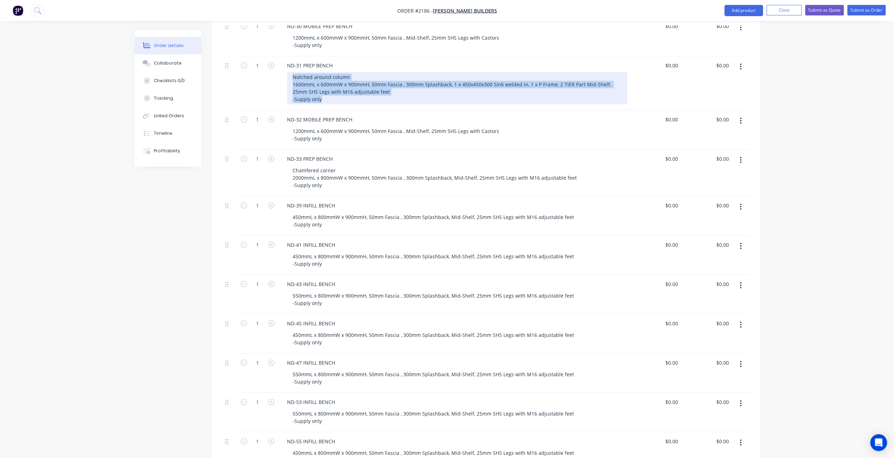
drag, startPoint x: 291, startPoint y: 67, endPoint x: 341, endPoint y: 93, distance: 56.1
click at [341, 93] on div "Notched around column 1600mmL x 600mmW x 900mmH, 50mm Fascia , 300mm Splashback…" at bounding box center [457, 88] width 340 height 32
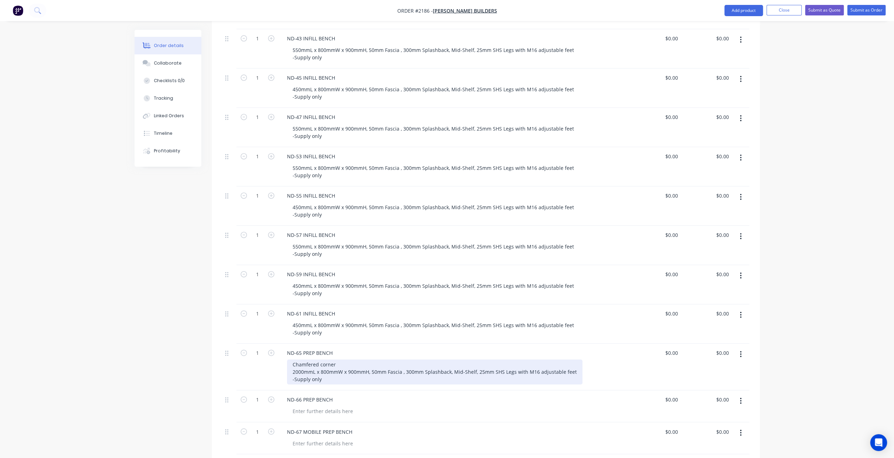
scroll to position [1124, 0]
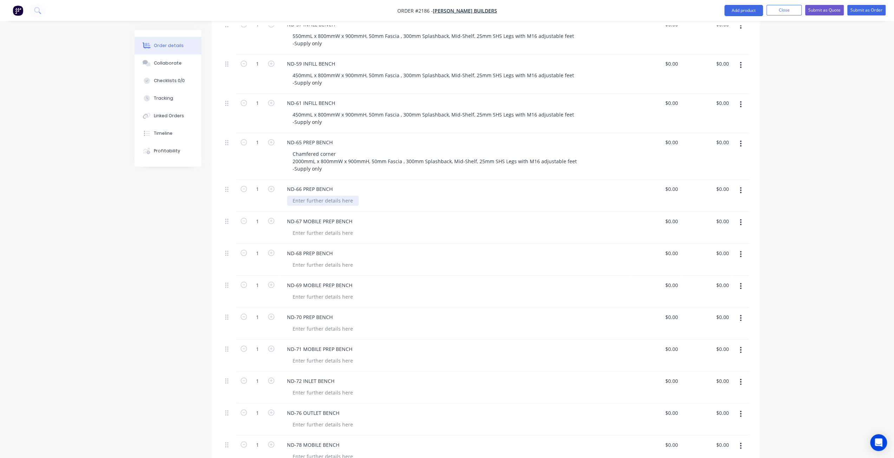
click at [315, 196] on div at bounding box center [323, 201] width 72 height 10
paste div
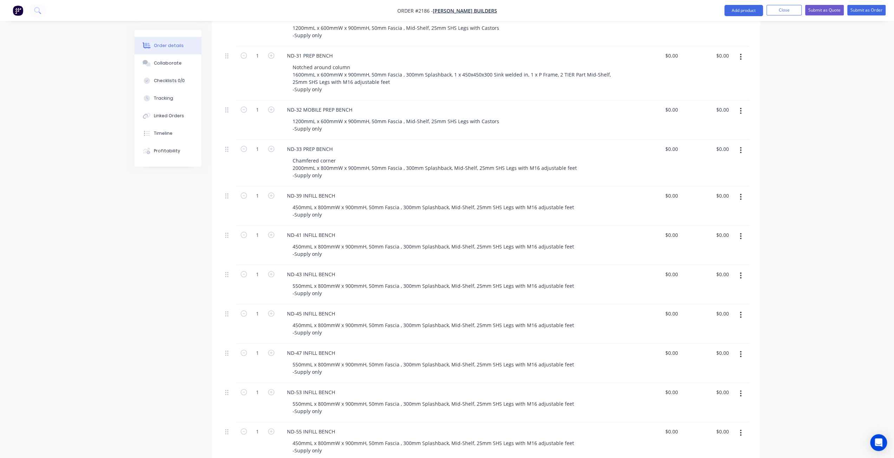
scroll to position [667, 0]
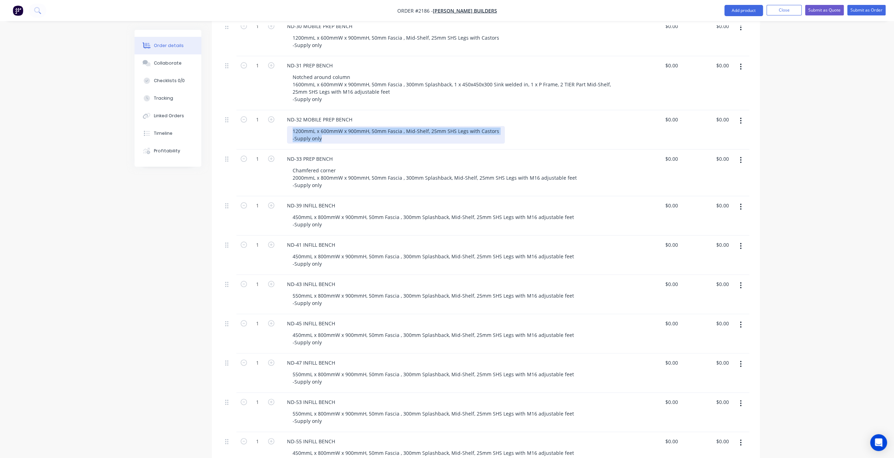
drag, startPoint x: 291, startPoint y: 120, endPoint x: 330, endPoint y: 129, distance: 39.6
click at [330, 129] on div "1200mmL x 600mmW x 900mmH, 50mm Fascia , Mid-Shelf, 25mm SHS Legs with Castors …" at bounding box center [396, 135] width 218 height 18
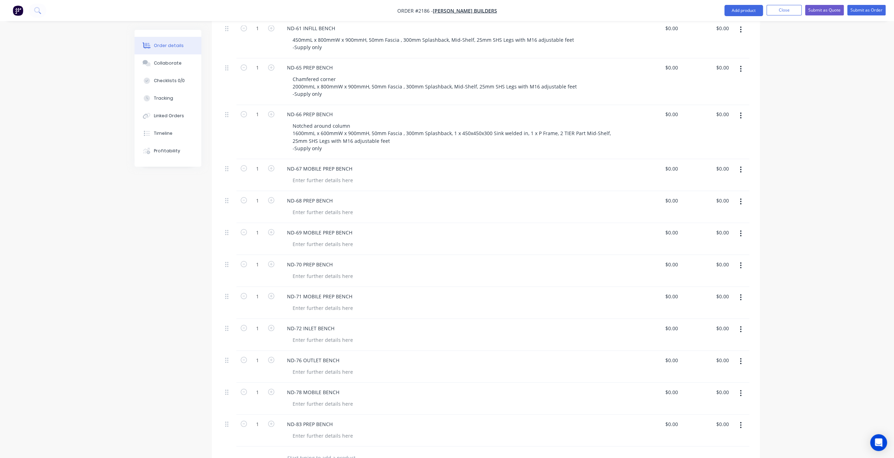
scroll to position [1229, 0]
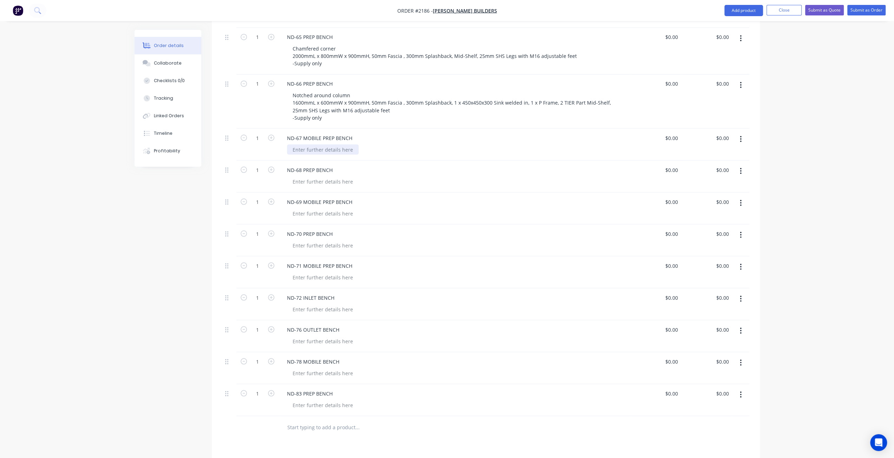
click at [314, 144] on div at bounding box center [323, 149] width 72 height 10
paste div
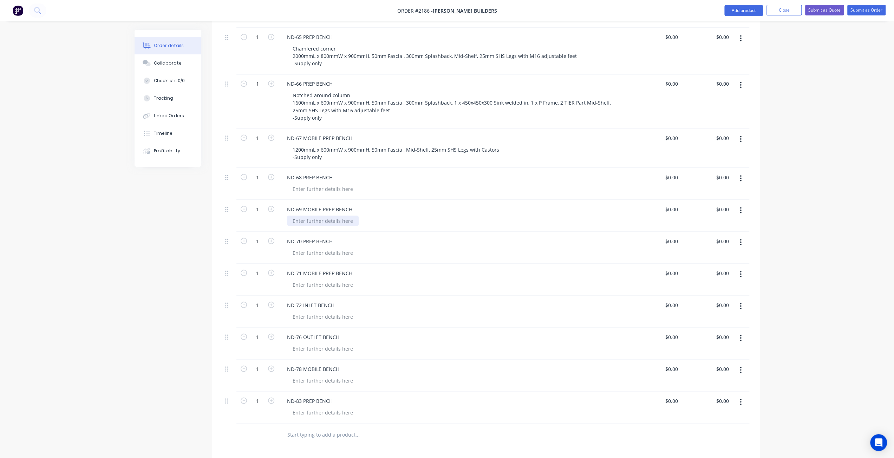
click at [338, 216] on div at bounding box center [323, 221] width 72 height 10
paste div
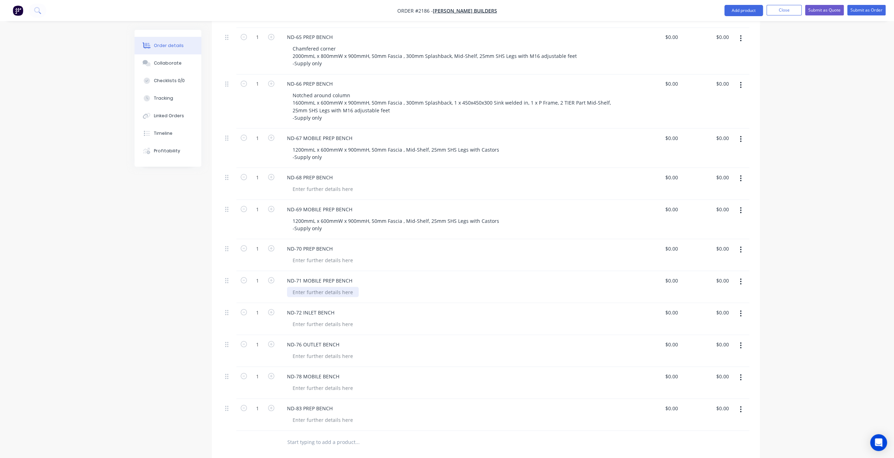
click at [313, 287] on div at bounding box center [323, 292] width 72 height 10
paste div
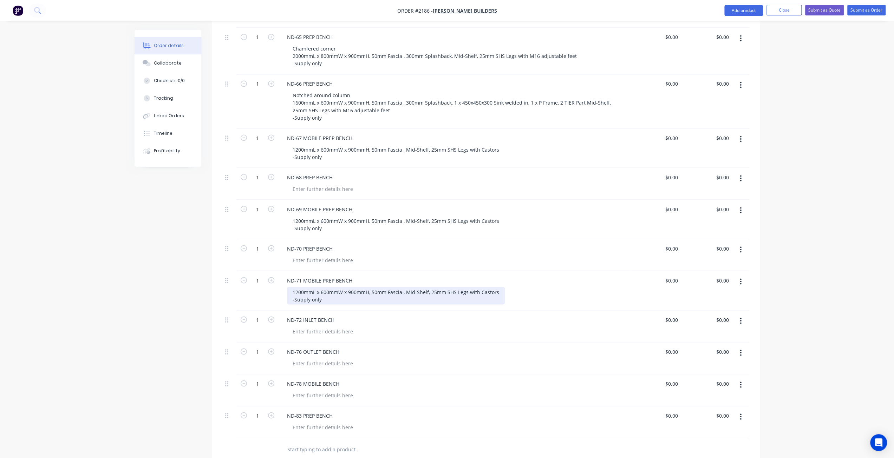
scroll to position [1334, 0]
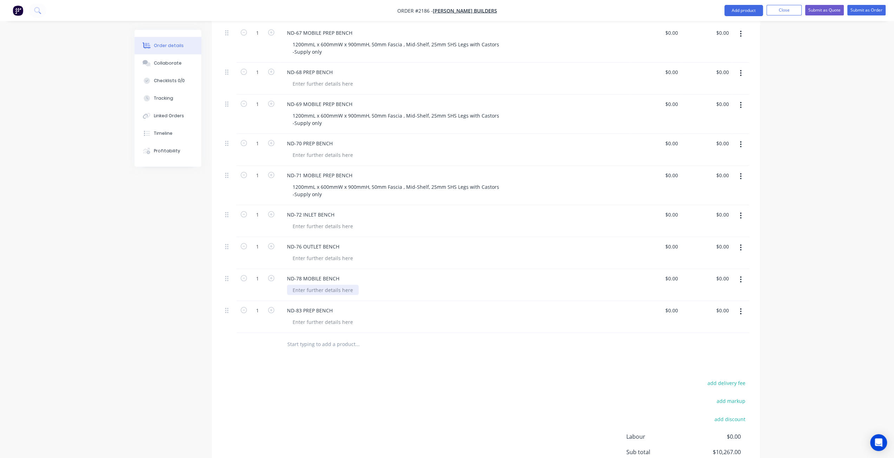
click at [312, 285] on div at bounding box center [323, 290] width 72 height 10
paste div
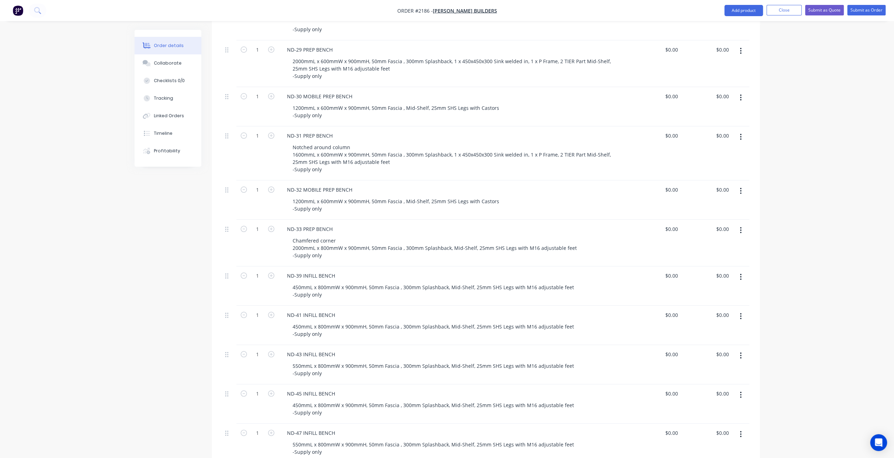
scroll to position [527, 0]
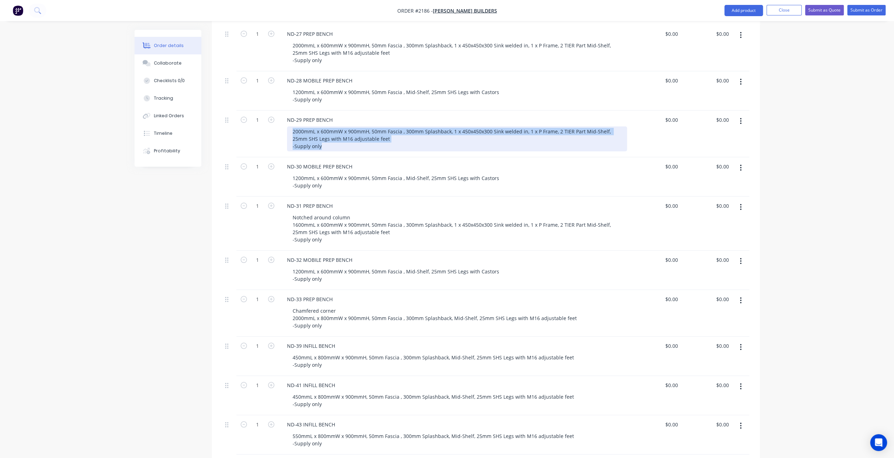
drag, startPoint x: 291, startPoint y: 122, endPoint x: 323, endPoint y: 142, distance: 38.2
click at [323, 142] on div "ND-29 PREP BENCH 2000mmL x 600mmW x 900mmH, 50mm Fascia , 300mm Splashback, 1 x…" at bounding box center [453, 134] width 351 height 47
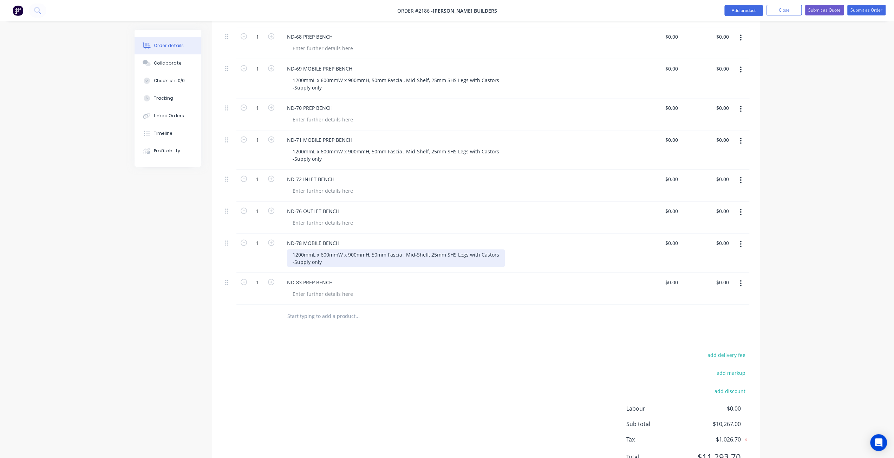
scroll to position [1264, 0]
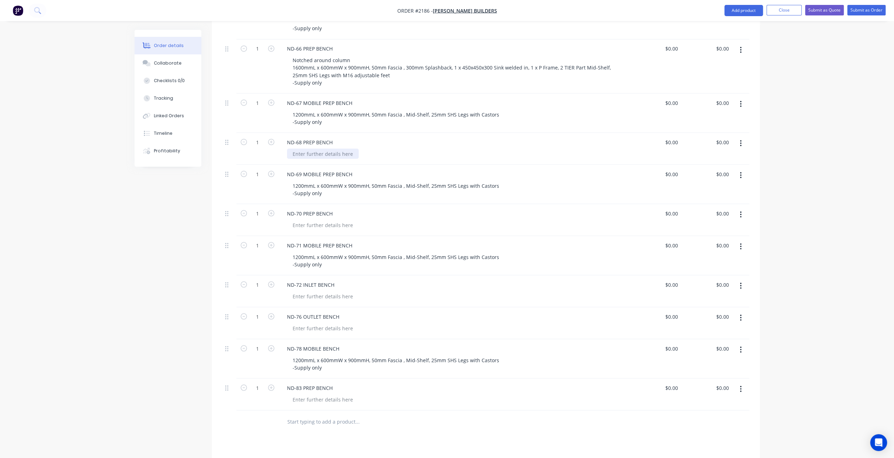
click at [322, 149] on div at bounding box center [323, 154] width 72 height 10
paste div
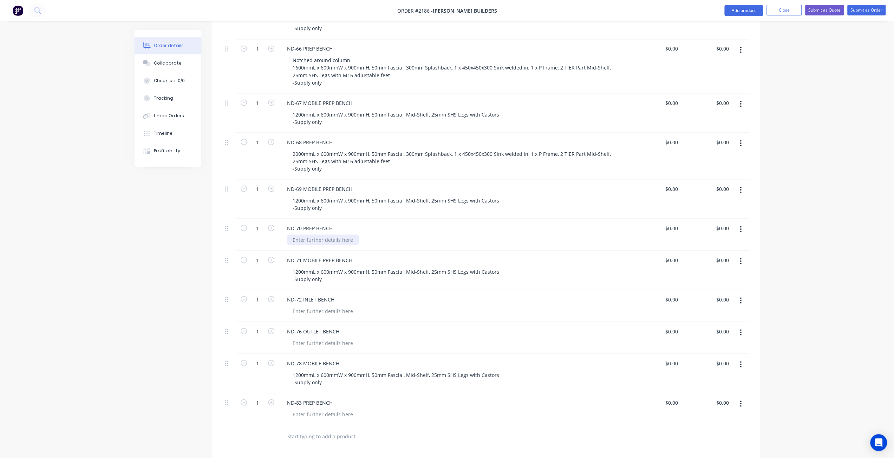
click at [307, 235] on div at bounding box center [323, 240] width 72 height 10
paste div
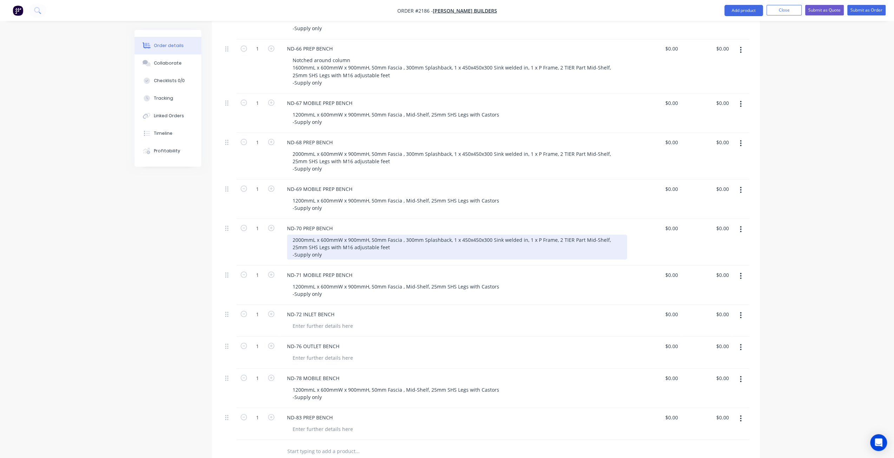
click at [302, 235] on div "2000mmL x 600mmW x 900mmH, 50mm Fascia , 300mm Splashback, 1 x 450x450x300 Sink…" at bounding box center [457, 247] width 340 height 25
click at [298, 235] on div "2000mmL x 600mmW x 900mmH, 50mm Fascia , 300mm Splashback, 1 x 450x450x300 Sink…" at bounding box center [457, 247] width 340 height 25
click at [292, 235] on div "1800mmL x 600mmW x 900mmH, 50mm Fascia , 300mm Splashback, 1 x 450x450x300 Sink…" at bounding box center [457, 247] width 340 height 25
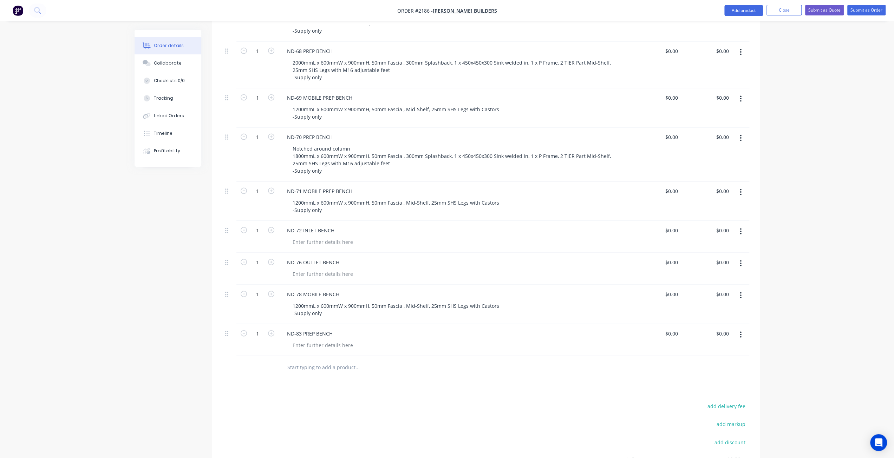
scroll to position [1369, 0]
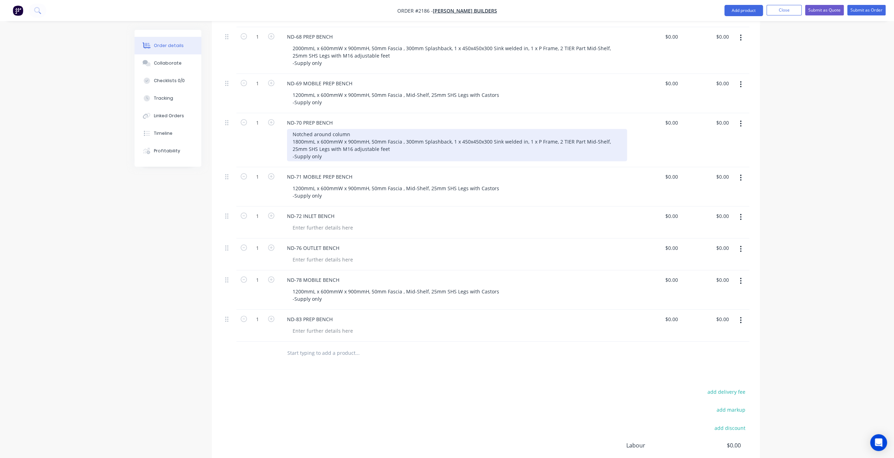
click at [296, 129] on div "Notched around column 1800mmL x 600mmW x 900mmH, 50mm Fascia , 300mm Splashback…" at bounding box center [457, 145] width 340 height 32
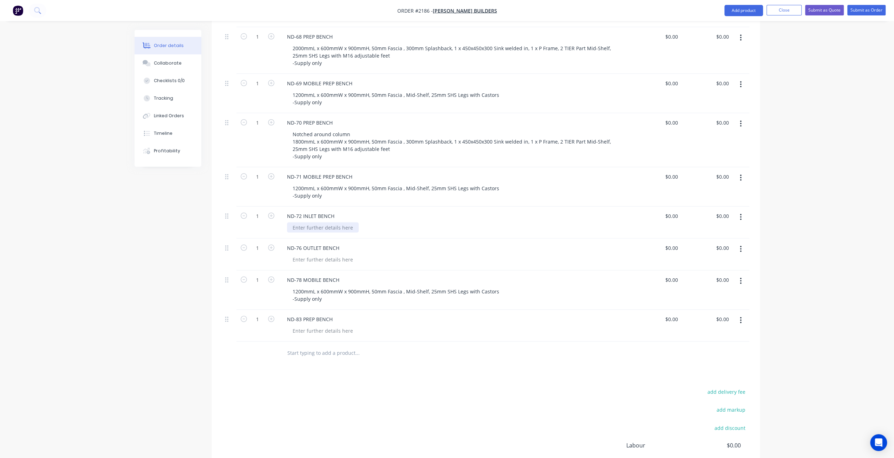
click at [310, 223] on div at bounding box center [323, 228] width 72 height 10
paste div
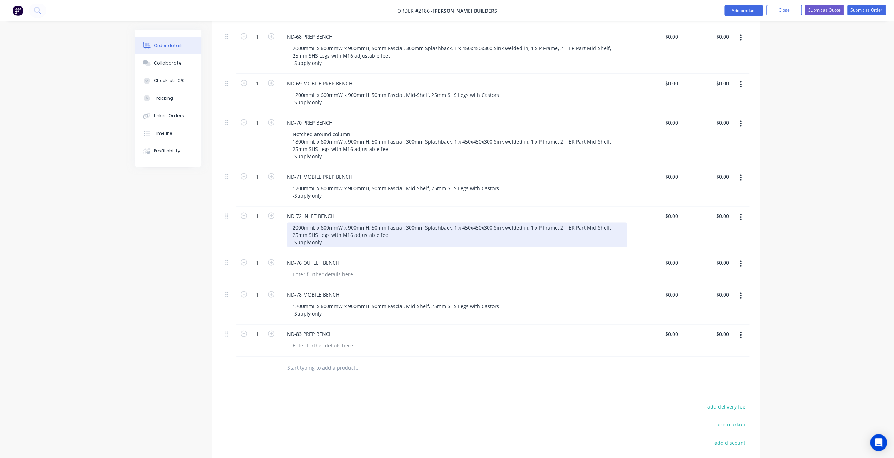
click at [393, 227] on div "2000mmL x 600mmW x 900mmH, 50mm Fascia , 300mm Splashback, 1 x 450x450x300 Sink…" at bounding box center [457, 235] width 340 height 25
click at [467, 223] on div "2000mmL x 600mmW x 900mmH, 50mm Fascia , 300mm Splashback, 1 x 450x450x300 Sink…" at bounding box center [457, 235] width 340 height 25
click at [477, 225] on div "2000mmL x 600mmW x 900mmH, 50mm Fascia , 300mm Splashback, 1 x 600x450x300 Sink…" at bounding box center [457, 235] width 340 height 25
click at [403, 225] on div "2000mmL x 600mmW x 900mmH, 50mm Fascia , 300mm Splashback, 1 x 600x450x300 Sink…" at bounding box center [457, 235] width 340 height 25
click at [400, 226] on div "2000mmL x 600mmW x 900mmH, 50mm Fascia , 300mm Splashback, 1 x 600x450x300 Sink…" at bounding box center [457, 235] width 340 height 25
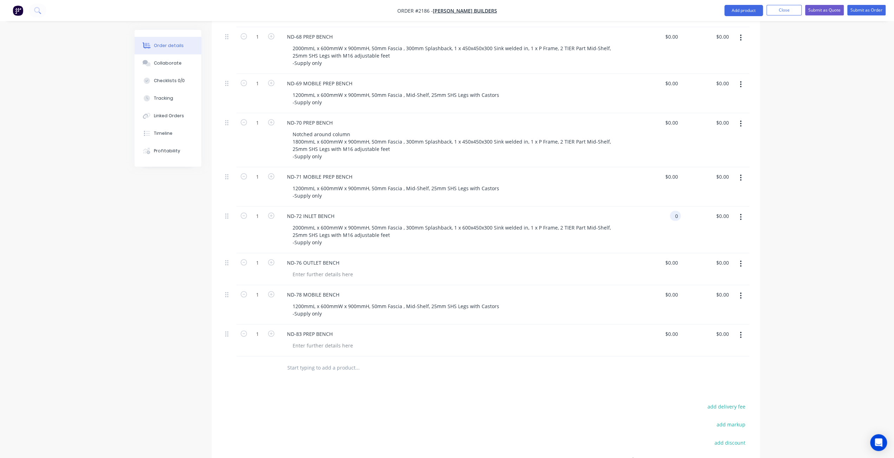
click at [674, 211] on input "0" at bounding box center [676, 216] width 8 height 10
type input "$3,549.00"
click at [676, 211] on input "3549" at bounding box center [668, 216] width 26 height 10
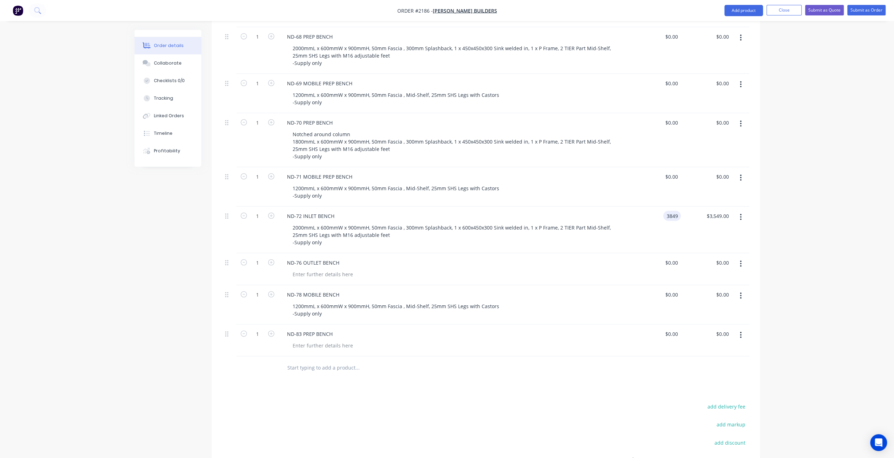
type input "$3,849.00"
click at [301, 269] on div at bounding box center [323, 274] width 72 height 10
paste div
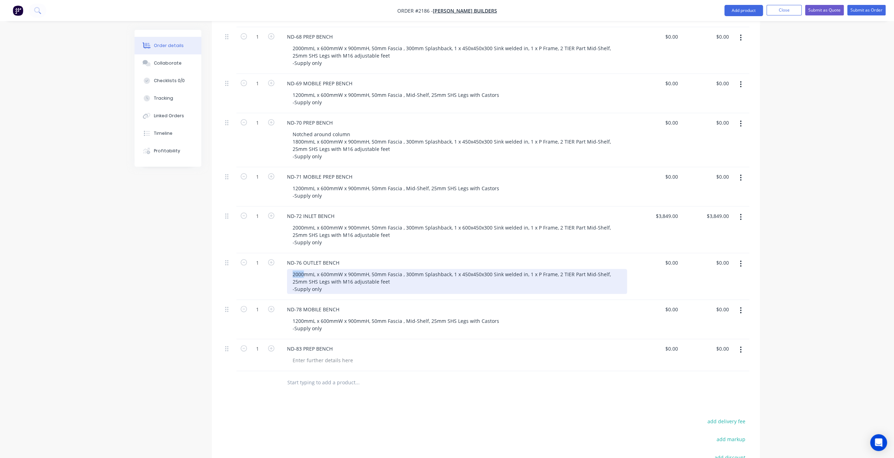
drag, startPoint x: 297, startPoint y: 260, endPoint x: 288, endPoint y: 259, distance: 9.5
click at [288, 269] on div "2000mmL x 600mmW x 900mmH, 50mm Fascia , 300mm Splashback, 1 x 450x450x300 Sink…" at bounding box center [457, 281] width 340 height 25
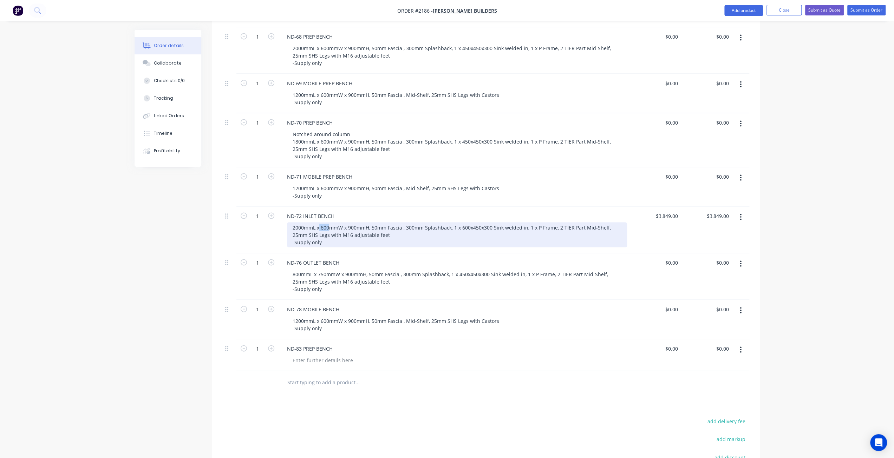
drag, startPoint x: 328, startPoint y: 215, endPoint x: 318, endPoint y: 214, distance: 9.5
click at [319, 223] on div "2000mmL x 600mmW x 900mmH, 50mm Fascia , 300mm Splashback, 1 x 600x450x300 Sink…" at bounding box center [457, 235] width 340 height 25
drag, startPoint x: 353, startPoint y: 231, endPoint x: 319, endPoint y: 229, distance: 34.1
click at [353, 231] on div "2000mmL x 750mmW x 900mmH, 50mm Fascia , 300mm Splashback, 1 x 600x450x300 Sink…" at bounding box center [457, 235] width 340 height 25
drag, startPoint x: 303, startPoint y: 216, endPoint x: 290, endPoint y: 215, distance: 12.7
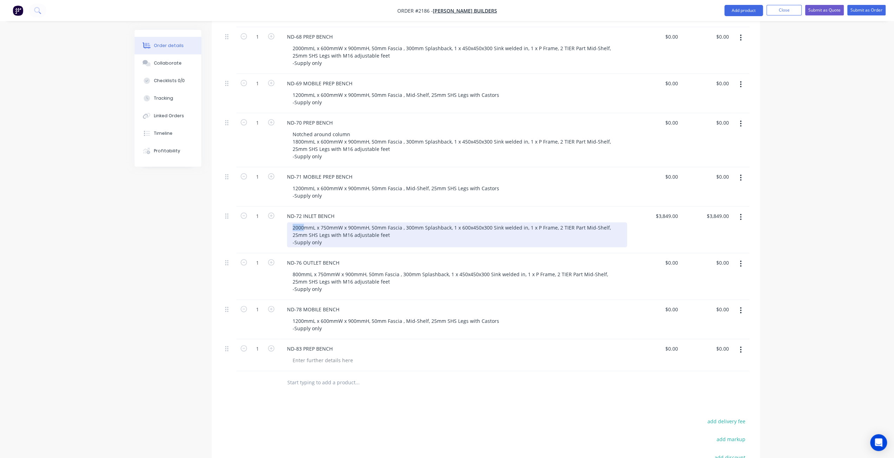
click at [290, 223] on div "2000mmL x 750mmW x 900mmH, 50mm Fascia , 300mm Splashback, 1 x 600x450x300 Sink…" at bounding box center [457, 235] width 340 height 25
drag, startPoint x: 337, startPoint y: 229, endPoint x: 334, endPoint y: 237, distance: 8.5
click at [337, 229] on div "2000mmL x 750mmW x 900mmH, 50mm Fascia , 300mm Splashback, 1 x 600x450x300 Sink…" at bounding box center [457, 235] width 340 height 25
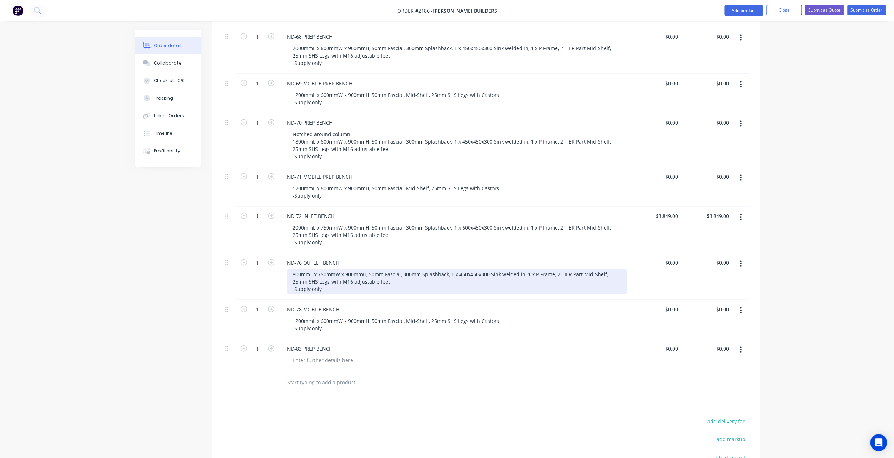
click at [319, 274] on div "800mmL x 750mmW x 900mmH, 50mm Fascia , 300mm Splashback, 1 x 450x450x300 Sink …" at bounding box center [457, 281] width 340 height 25
click at [402, 271] on div "800mmL x 750mmW x 900mmH, 50mm Fascia , 300mm Splashback, 1 x 450x450x300 Sink …" at bounding box center [457, 281] width 340 height 25
click at [386, 276] on div "800mmL x 750mmW x 900mmH, 50mm Fascia , 300mm Splashback, 1 x 450x450x300 Sink …" at bounding box center [457, 281] width 340 height 25
click at [386, 273] on div "800mmL x 750mmW x 900mmH, 50mm Fascia , 300mm Splashback, 1 x 450x450x300 Sink …" at bounding box center [457, 281] width 340 height 25
drag, startPoint x: 449, startPoint y: 261, endPoint x: 553, endPoint y: 262, distance: 103.2
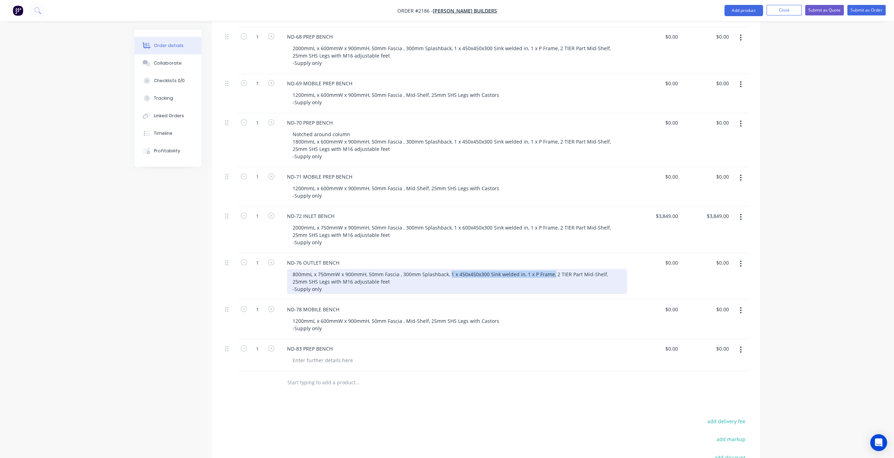
click at [553, 269] on div "800mmL x 750mmW x 900mmH, 50mm Fascia , 300mm Splashback, 1 x 450x450x300 Sink …" at bounding box center [457, 281] width 340 height 25
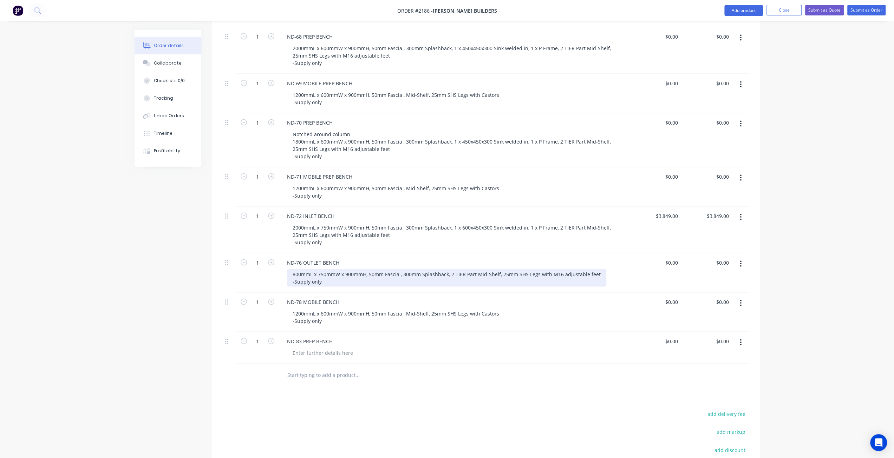
click at [516, 269] on div "800mmL x 750mmW x 900mmH, 50mm Fascia , 300mm Splashback, 2 TIER Part Mid-Shelf…" at bounding box center [446, 278] width 319 height 18
click at [471, 269] on div "800mmL x 750mmW x 900mmH, 50mm Fascia , 300mm Splashback, 2 TIER Part Mid-Shelf…" at bounding box center [446, 278] width 319 height 18
click at [474, 269] on div "800mmL x 750mmW x 900mmH, 50mm Fascia , 300mm Splashback, 2 TIER Part Mid-Shelf…" at bounding box center [446, 278] width 319 height 18
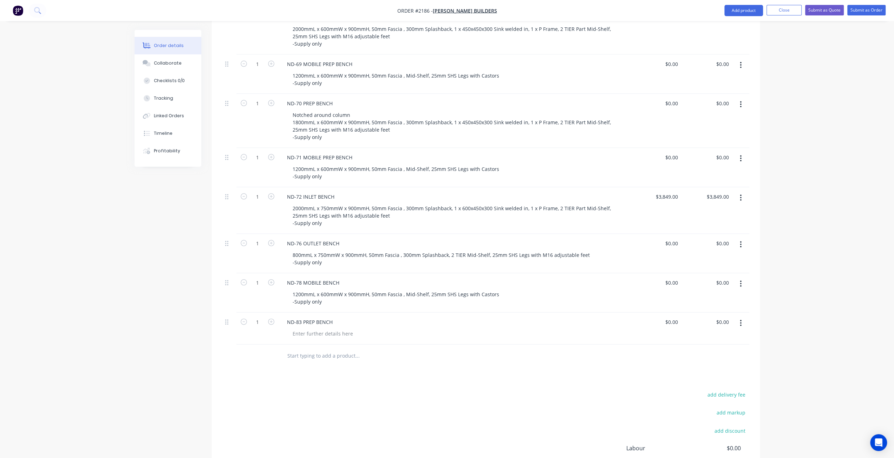
scroll to position [1404, 0]
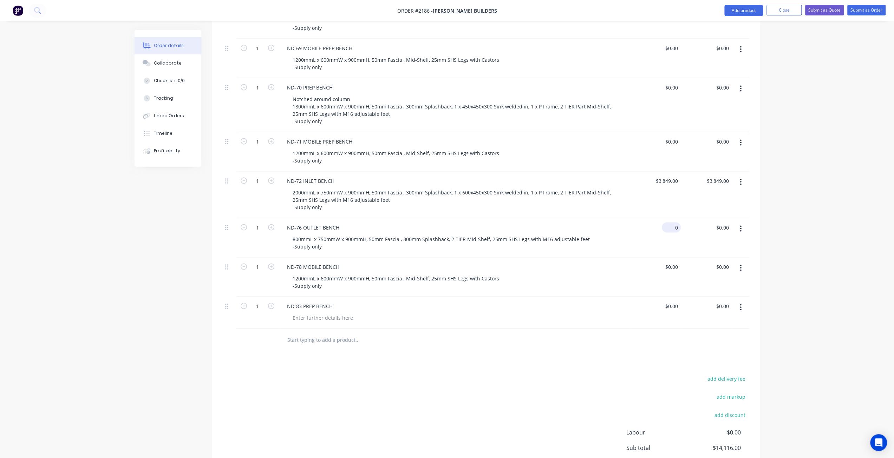
click at [670, 223] on div "0 $0.00" at bounding box center [670, 228] width 19 height 10
type input "$1,845.00"
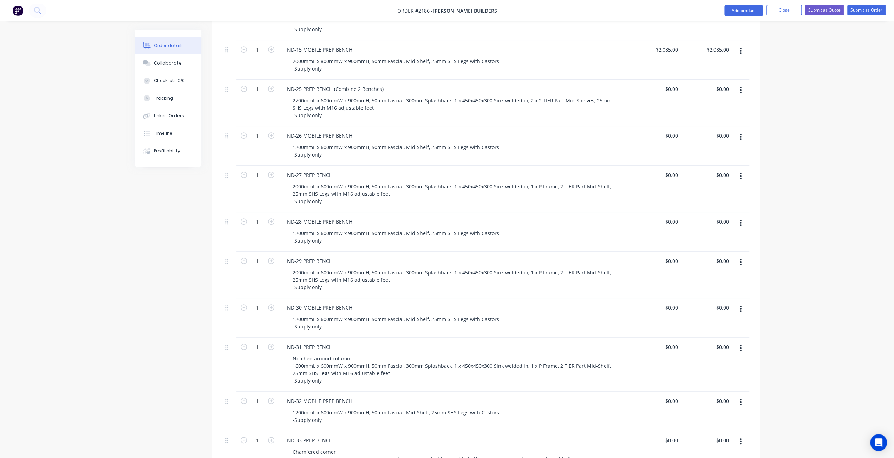
scroll to position [386, 0]
drag, startPoint x: 676, startPoint y: 127, endPoint x: 680, endPoint y: 130, distance: 5.3
click at [676, 130] on input "0" at bounding box center [672, 135] width 16 height 10
type input "$1,500.00"
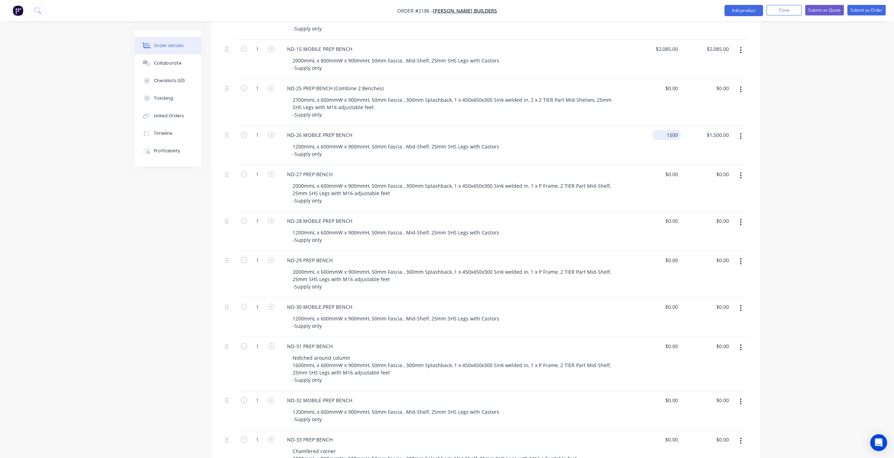
click at [671, 130] on input "1500" at bounding box center [668, 135] width 26 height 10
type input "$1,390.00"
click at [665, 130] on div "1390 $1,390.00" at bounding box center [666, 135] width 28 height 10
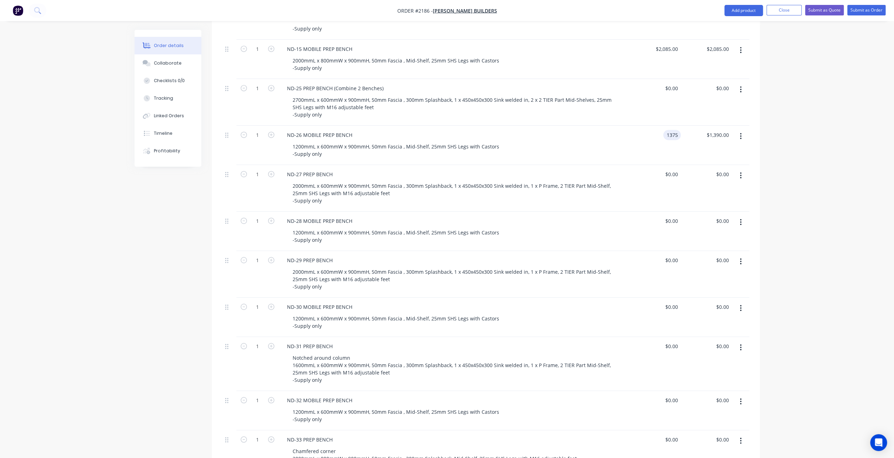
type input "$1,375.00"
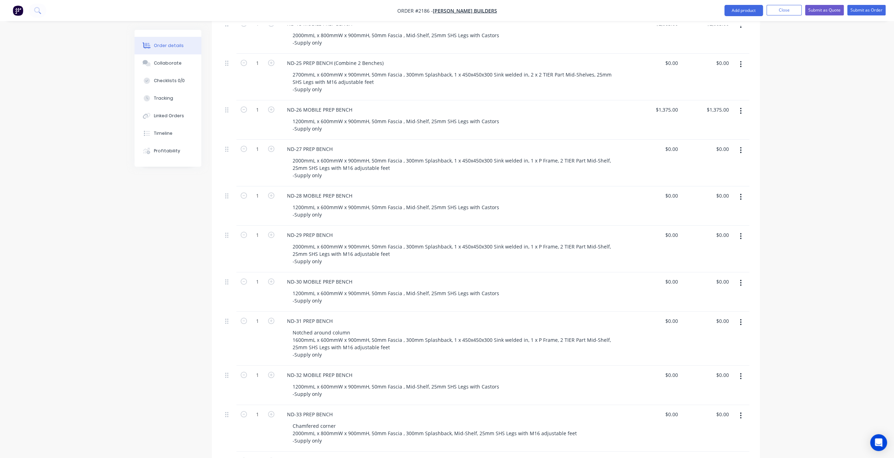
scroll to position [421, 0]
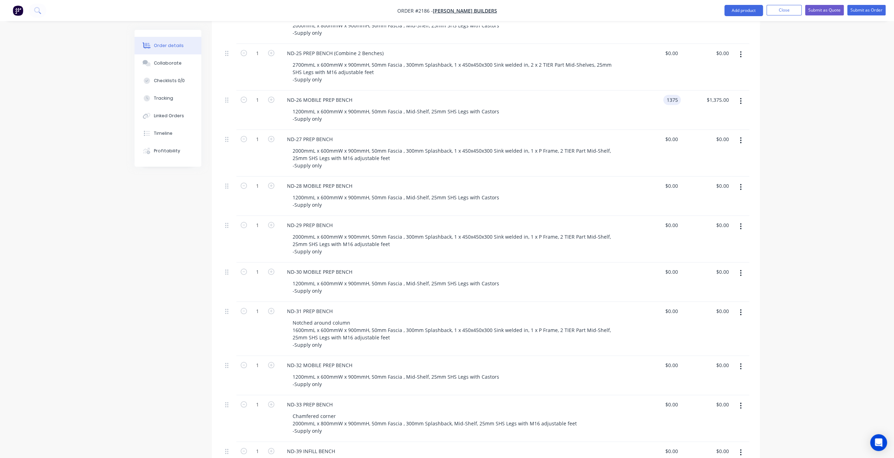
drag, startPoint x: 658, startPoint y: 90, endPoint x: 683, endPoint y: 91, distance: 25.3
click at [683, 91] on div "1 ND-26 MOBILE PREP BENCH 1200mmL x 600mmW x 900mmH, 50mm Fascia , Mid-Shelf, 2…" at bounding box center [485, 110] width 527 height 39
type input "$1,375.00"
click at [676, 181] on input "0" at bounding box center [672, 186] width 16 height 10
paste input "1375"
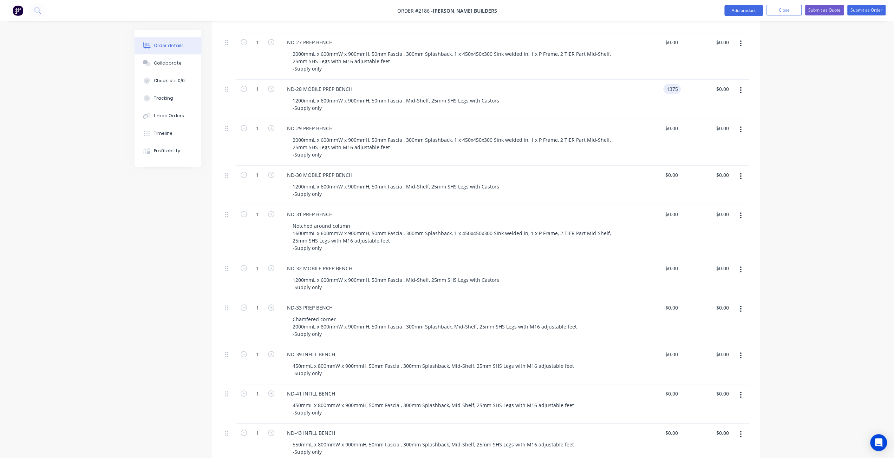
scroll to position [527, 0]
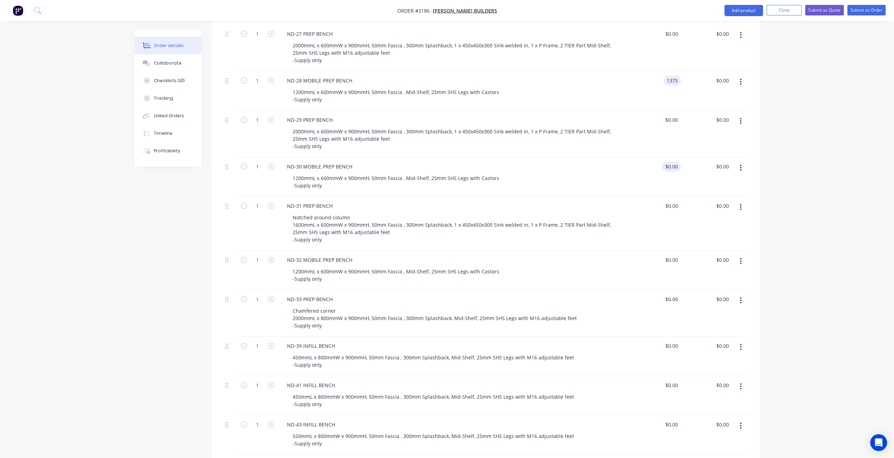
type input "$1,375.00"
click at [673, 162] on input "0" at bounding box center [672, 167] width 16 height 10
paste input "1375"
type input "$1,375.00"
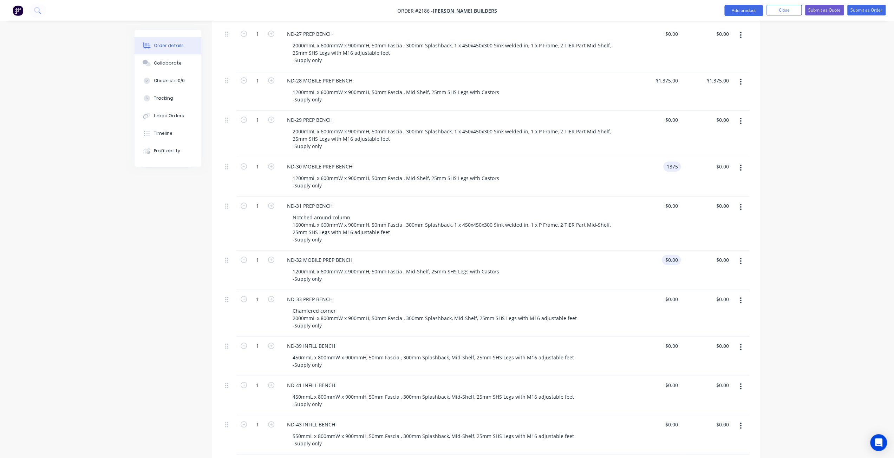
type input "$1,375.00"
click at [677, 255] on input "0" at bounding box center [676, 260] width 8 height 10
paste input "1375"
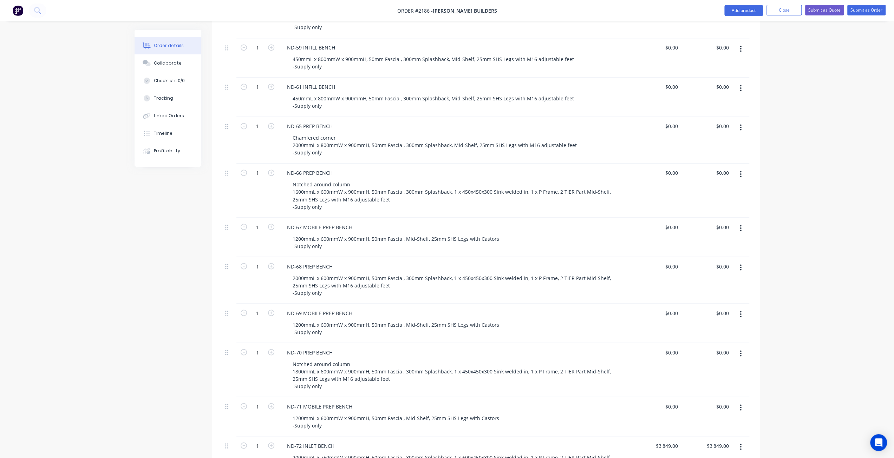
scroll to position [1194, 0]
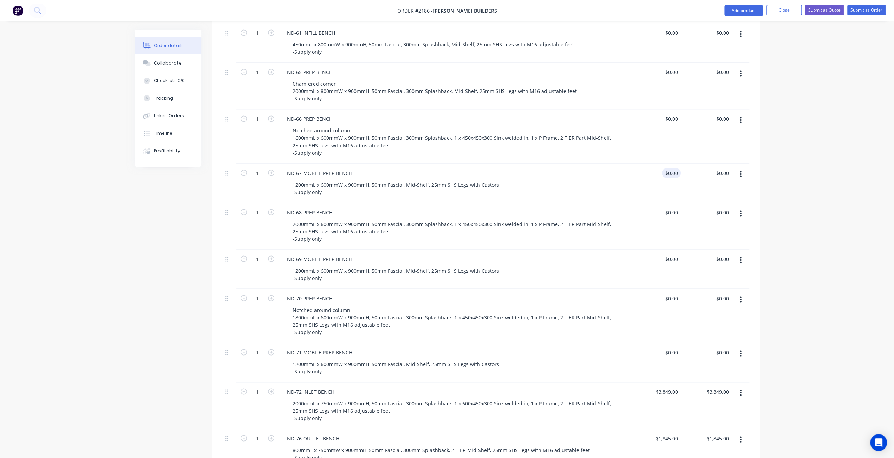
type input "$1,375.00"
click at [671, 168] on div "0 $0.00" at bounding box center [670, 173] width 19 height 10
paste input "1375"
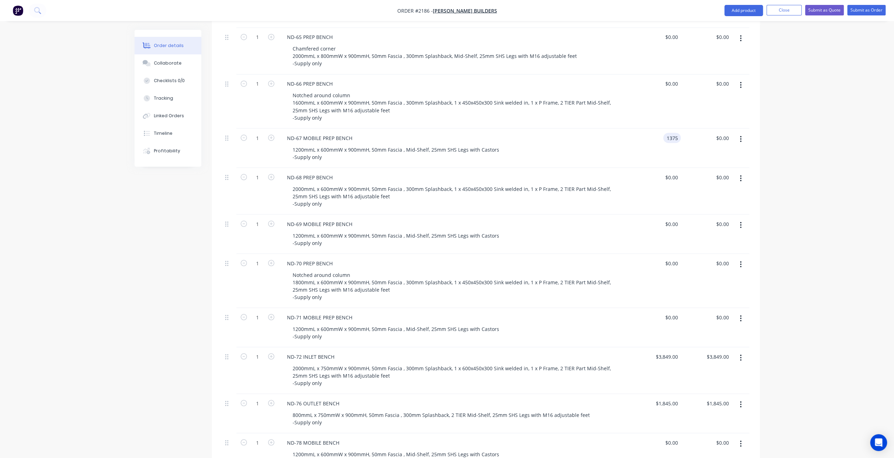
scroll to position [1299, 0]
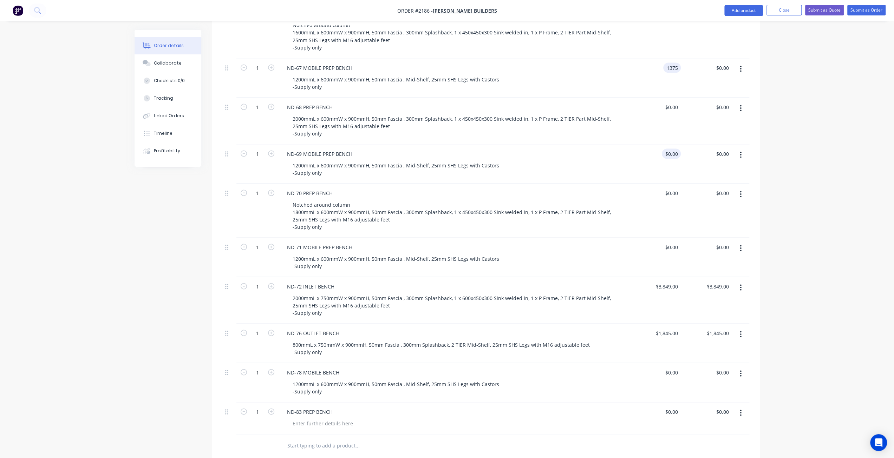
type input "$1,375.00"
click at [673, 149] on input "0" at bounding box center [672, 154] width 16 height 10
paste input "1375"
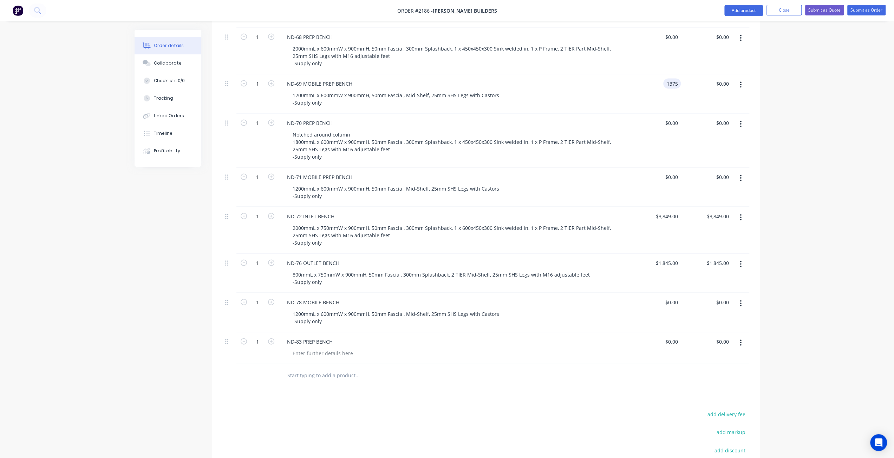
scroll to position [1369, 0]
type input "$1,375.00"
type input "0"
click at [673, 172] on input "0" at bounding box center [672, 177] width 16 height 10
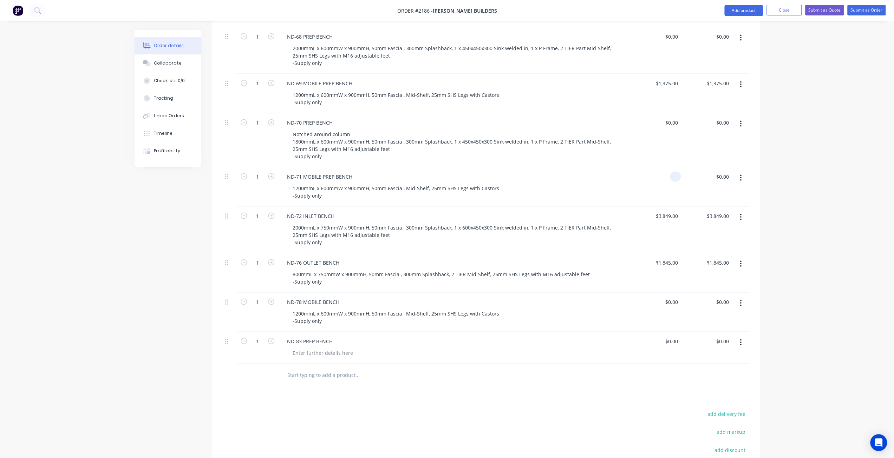
paste input "1375"
type input "$1,375.00"
click at [673, 297] on input "0" at bounding box center [672, 302] width 16 height 10
paste input "1375"
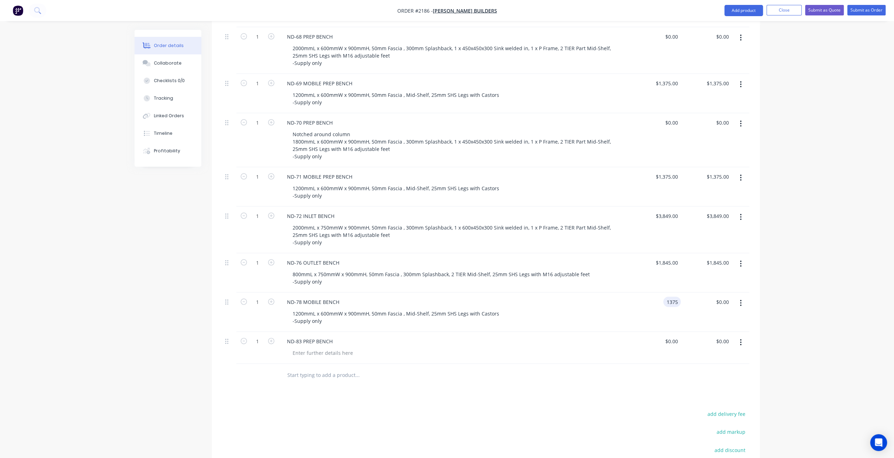
type input "$1,375.00"
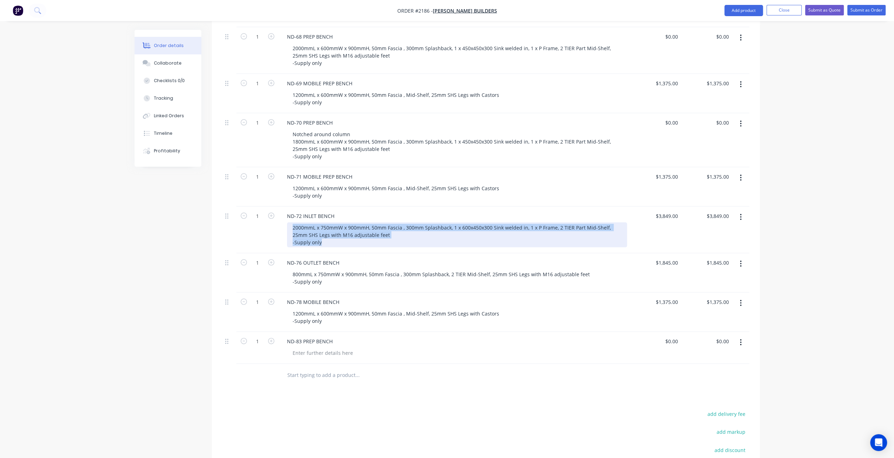
drag, startPoint x: 291, startPoint y: 214, endPoint x: 335, endPoint y: 233, distance: 47.8
click at [341, 239] on div "ND-72 INLET BENCH 2000mmL x 750mmW x 900mmH, 50mm Fascia , 300mm Splashback, 1 …" at bounding box center [453, 230] width 351 height 47
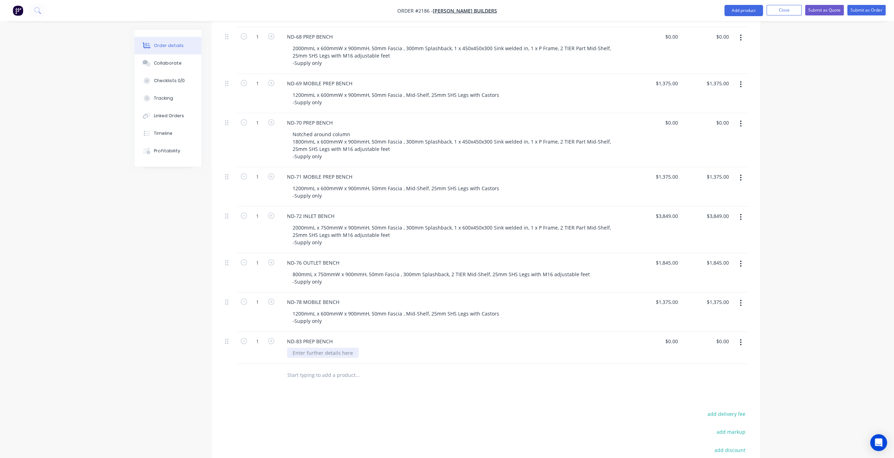
click at [313, 348] on div at bounding box center [323, 353] width 72 height 10
paste div
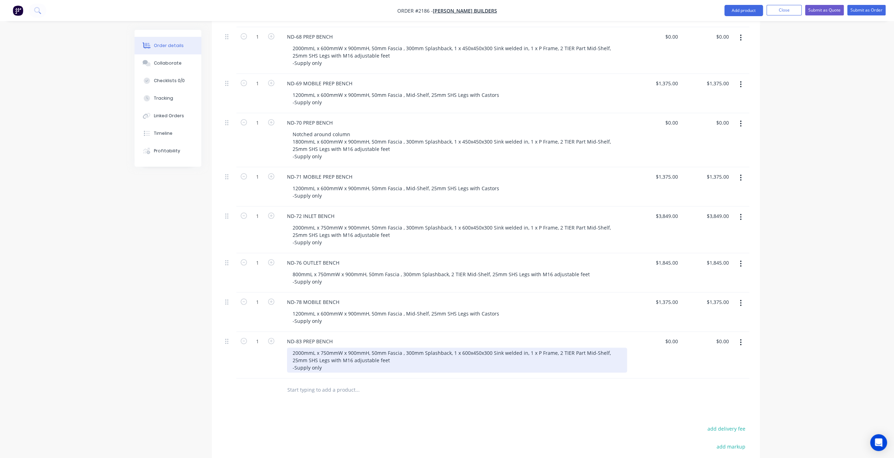
drag, startPoint x: 315, startPoint y: 348, endPoint x: 308, endPoint y: 346, distance: 7.3
click at [314, 348] on div "2000mmL x 750mmW x 900mmH, 50mm Fascia , 300mm Splashback, 1 x 600x450x300 Sink…" at bounding box center [457, 360] width 340 height 25
drag, startPoint x: 304, startPoint y: 341, endPoint x: 289, endPoint y: 342, distance: 14.8
click at [289, 348] on div "2000mmL x 750mmW x 900mmH, 50mm Fascia , 300mm Splashback, 1 x 600x450x300 Sink…" at bounding box center [457, 360] width 340 height 25
click at [292, 348] on div "4800mmL x 750mmW x 900mmH, 50mm Fascia , 300mm Splashback, 1 x 600x450x300 Sink…" at bounding box center [457, 360] width 340 height 25
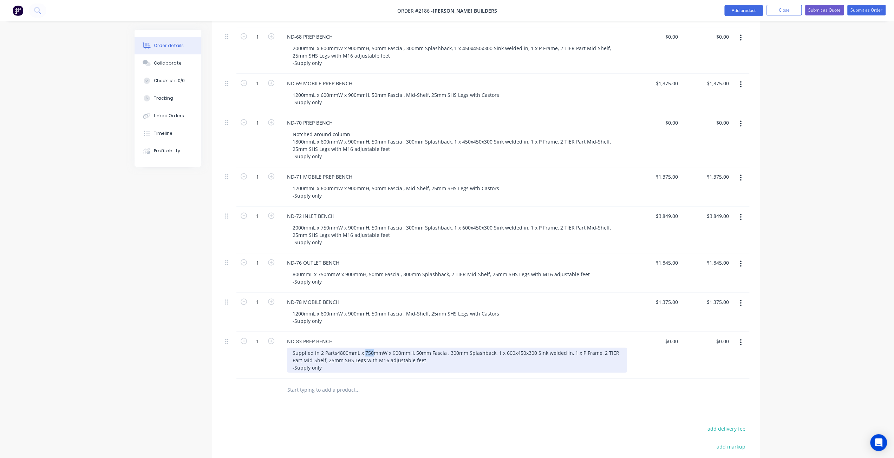
drag, startPoint x: 329, startPoint y: 348, endPoint x: 321, endPoint y: 347, distance: 7.9
click at [321, 348] on div "Supplied in 2 Parts 4800mmL x 750mmW x 900mmH, 50mm Fascia , 300mm Splashback, …" at bounding box center [457, 360] width 340 height 25
click at [387, 364] on div "Supplied in 2 Parts 4800mmL x 750mmW x 900mmH, 50mm Fascia , 300mm Splashback, …" at bounding box center [457, 360] width 340 height 25
click at [402, 354] on div "Supplied in 2 Parts 4800mmL x 750mmW x 900mmH, 50mm Fascia , 300mm Splashback, …" at bounding box center [457, 360] width 340 height 25
click at [466, 348] on div "Supplied in 2 Parts 4800mmL x 750mmW x 900mmH, 50mm Fascia , 300mm Splashback, …" at bounding box center [457, 360] width 340 height 25
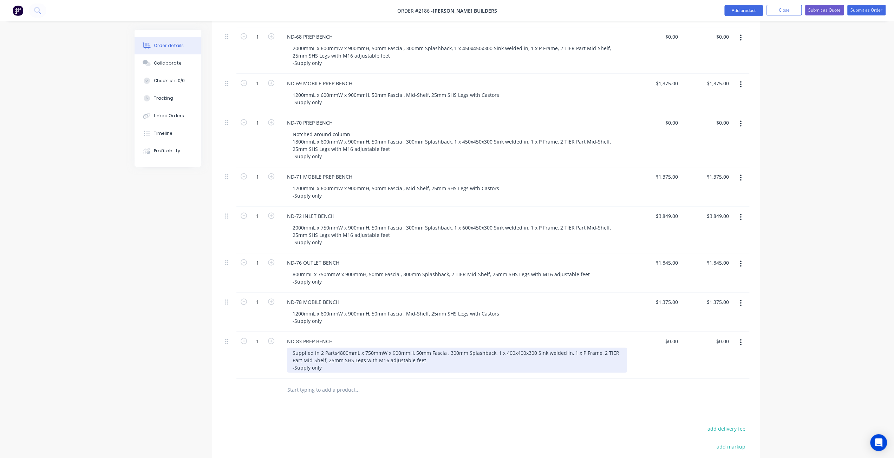
click at [499, 357] on div "Supplied in 2 Parts 4800mmL x 750mmW x 900mmH, 50mm Fascia , 300mm Splashback, …" at bounding box center [457, 360] width 340 height 25
click at [527, 348] on div "Supplied in 2 Parts 4800mmL x 750mmW x 900mmH, 50mm Fascia , 300mm Splashback, …" at bounding box center [457, 360] width 340 height 25
click at [553, 349] on div "Supplied in 2 Parts 4800mmL x 750mmW x 900mmH, 50mm Fascia , 300mm Splashback, …" at bounding box center [457, 360] width 340 height 25
click at [555, 353] on div "Supplied in 2 Parts 4800mmL x 750mmW x 900mmH, 50mm Fascia , 300mm Splashback, …" at bounding box center [457, 360] width 340 height 25
click at [541, 358] on div "Supplied in 2 Parts 4800mmL x 750mmW x 900mmH, 50mm Fascia , 300mm Splashback, …" at bounding box center [457, 360] width 340 height 25
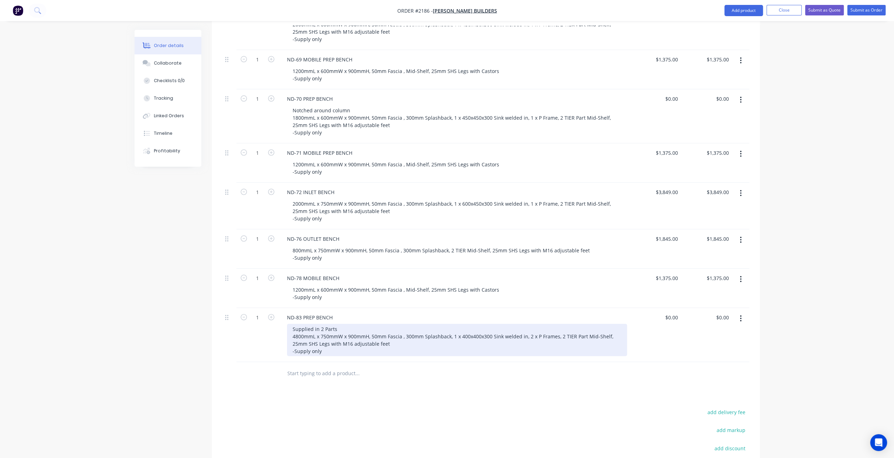
scroll to position [1404, 0]
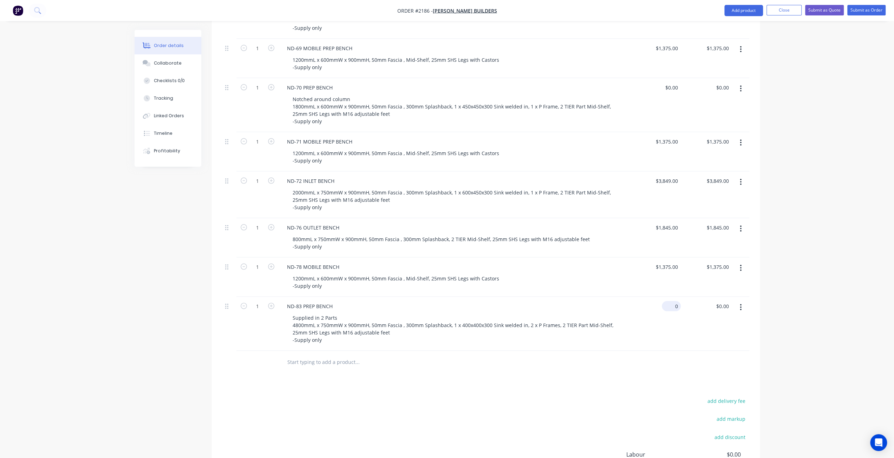
click at [670, 301] on div "0 $0.00" at bounding box center [670, 306] width 19 height 10
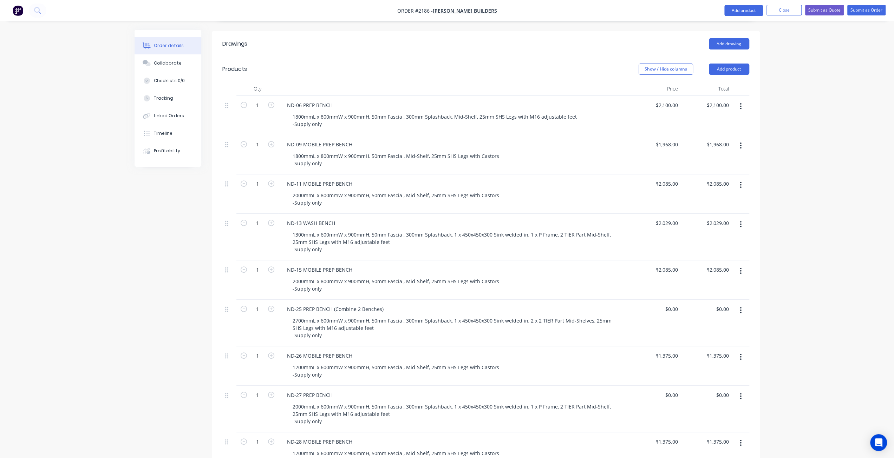
scroll to position [281, 0]
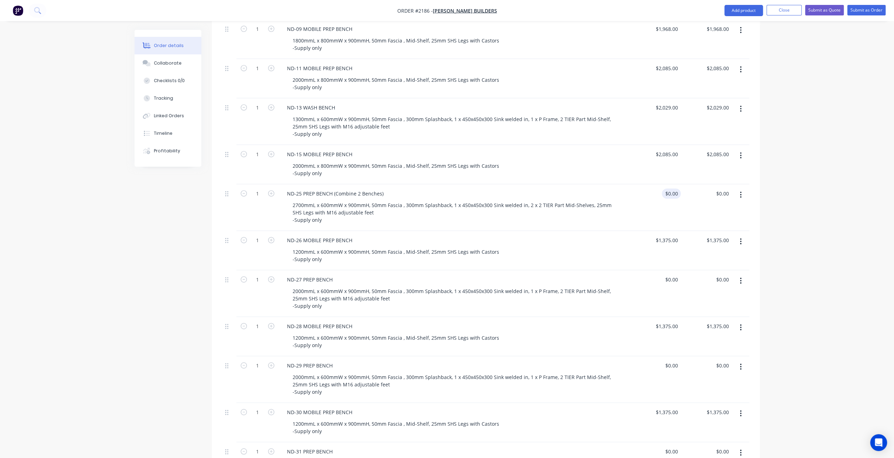
type input "0"
type input "$0.00"
click at [674, 189] on input "0" at bounding box center [672, 194] width 16 height 10
type input "$4,489.00"
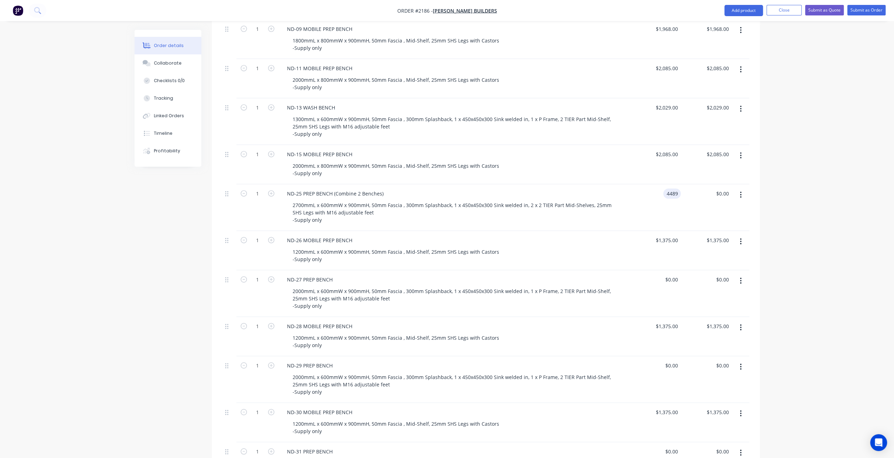
type input "$4,489.00"
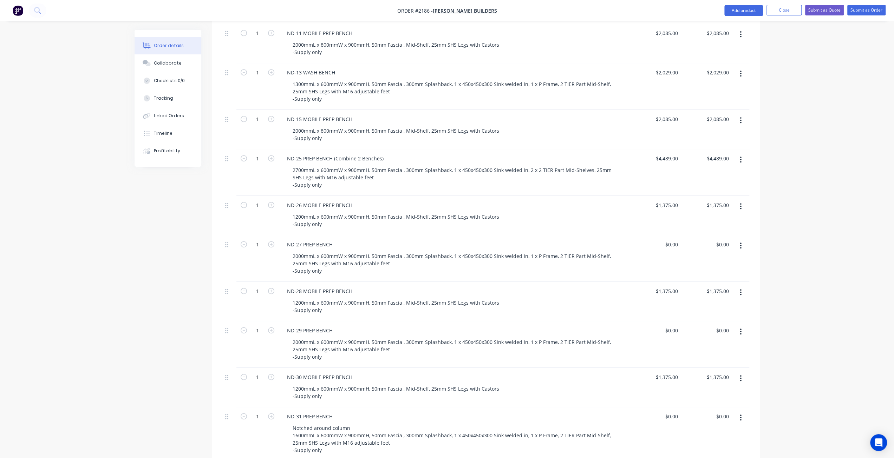
scroll to position [456, 0]
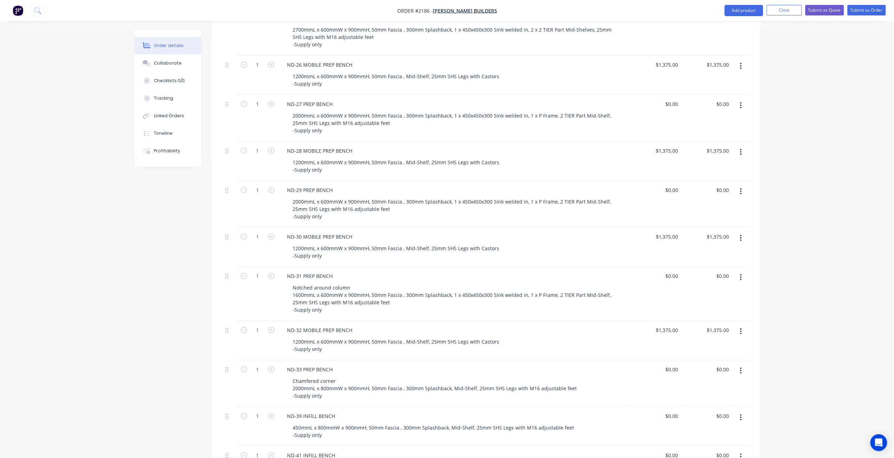
type input "0"
click at [669, 181] on div "0 $0.00" at bounding box center [655, 204] width 51 height 47
type input "$2,932.00"
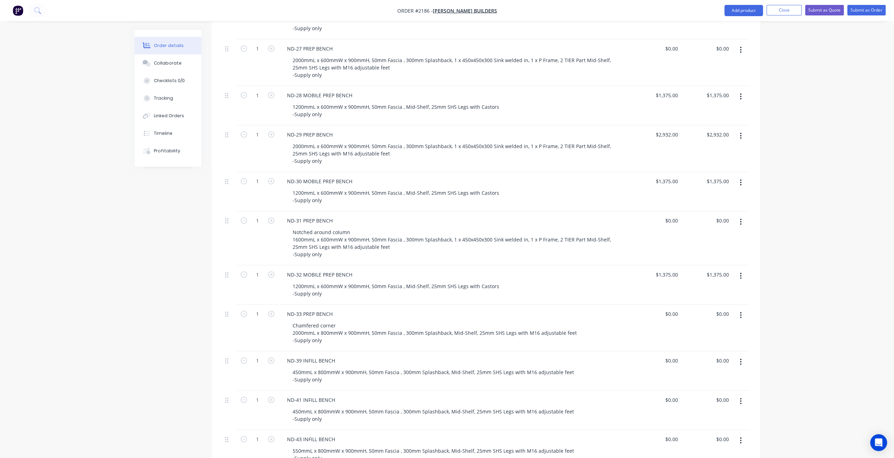
scroll to position [562, 0]
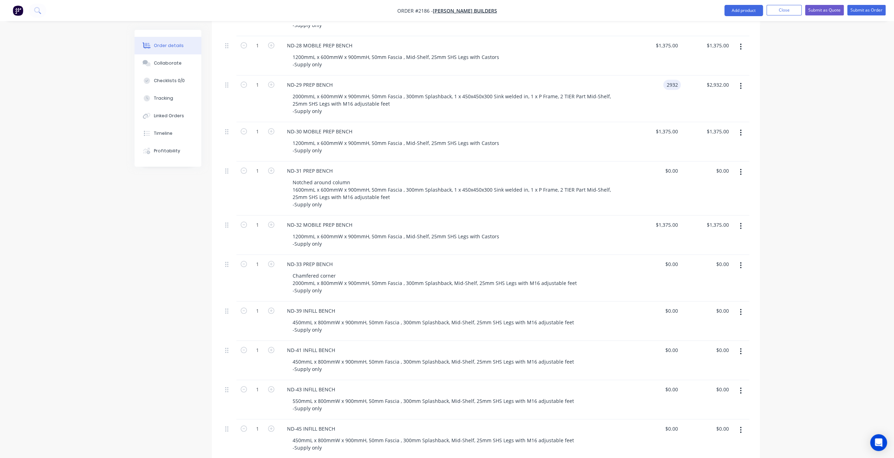
drag, startPoint x: 671, startPoint y: 75, endPoint x: 679, endPoint y: 75, distance: 8.1
click at [680, 76] on div "1 ND-29 PREP BENCH 2000mmL x 600mmW x 900mmH, 50mm Fascia , 300mm Splashback, 1…" at bounding box center [485, 98] width 527 height 47
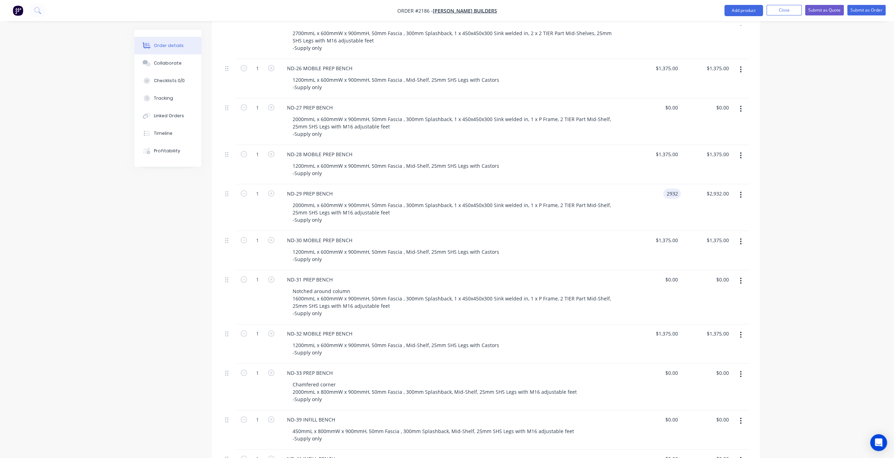
scroll to position [492, 0]
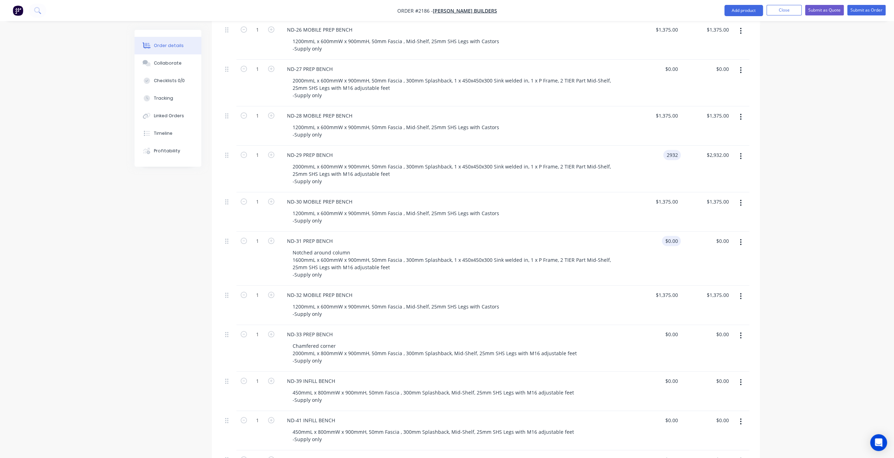
type input "$2,932.00"
click at [672, 236] on input "0" at bounding box center [672, 241] width 16 height 10
paste input "2932"
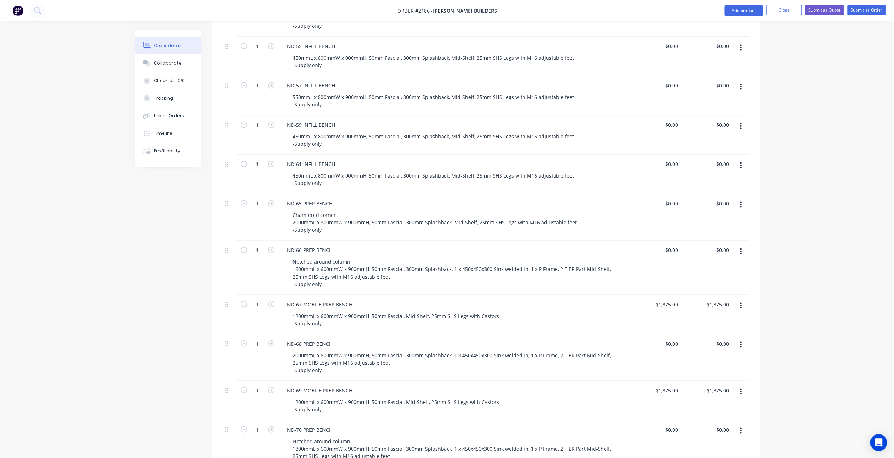
scroll to position [1124, 0]
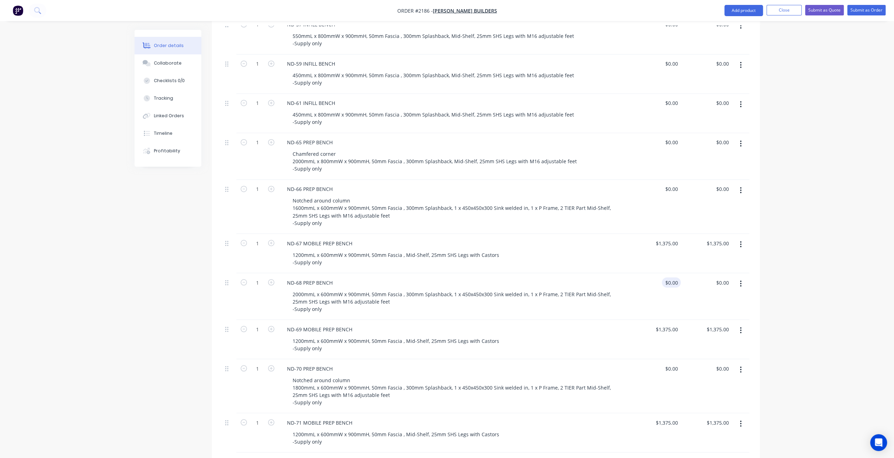
type input "$2,932.00"
click at [676, 277] on input "0" at bounding box center [672, 282] width 16 height 10
paste input "2932"
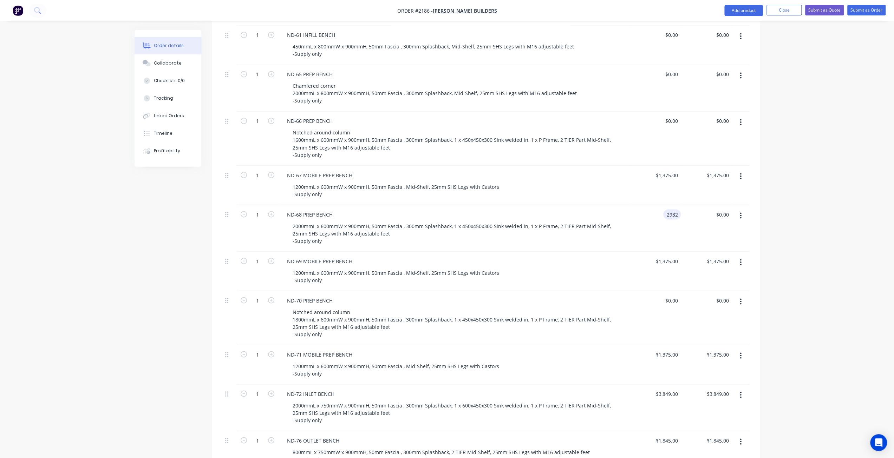
scroll to position [1194, 0]
type input "$2,932.00"
click at [675, 293] on input "0" at bounding box center [672, 298] width 16 height 10
paste input "2932"
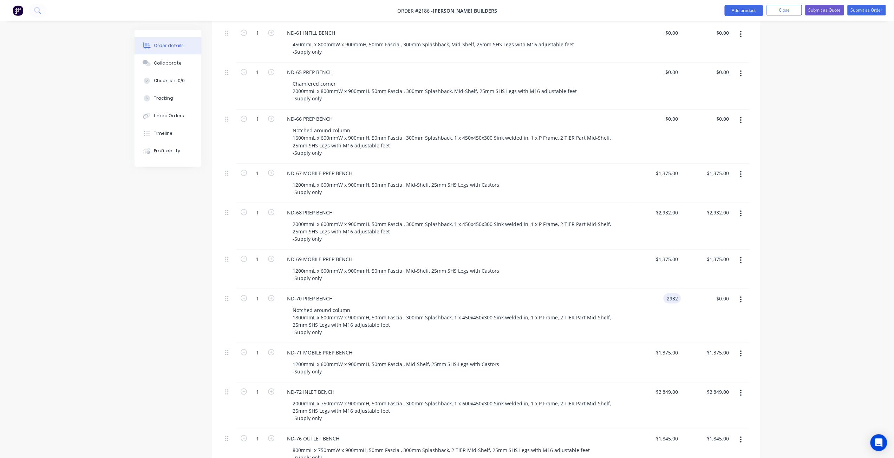
type input "$2,932.00"
click at [672, 293] on input "2932" at bounding box center [673, 298] width 15 height 10
type input "$2,760.00"
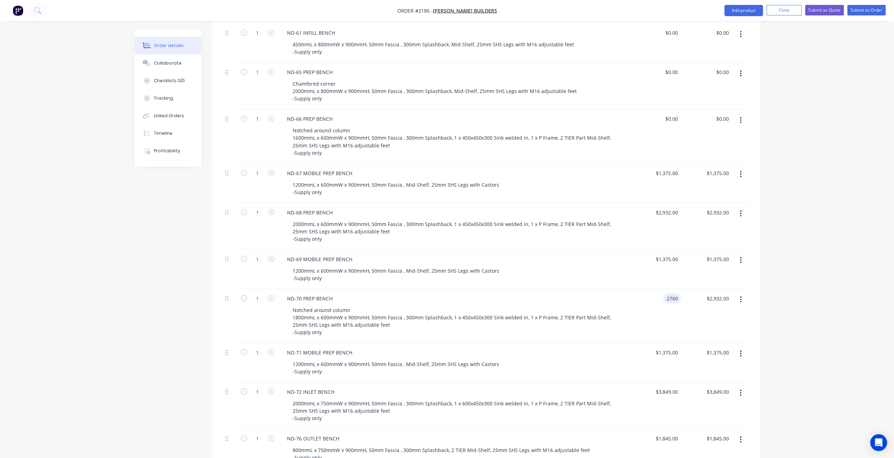
type input "$2,760.00"
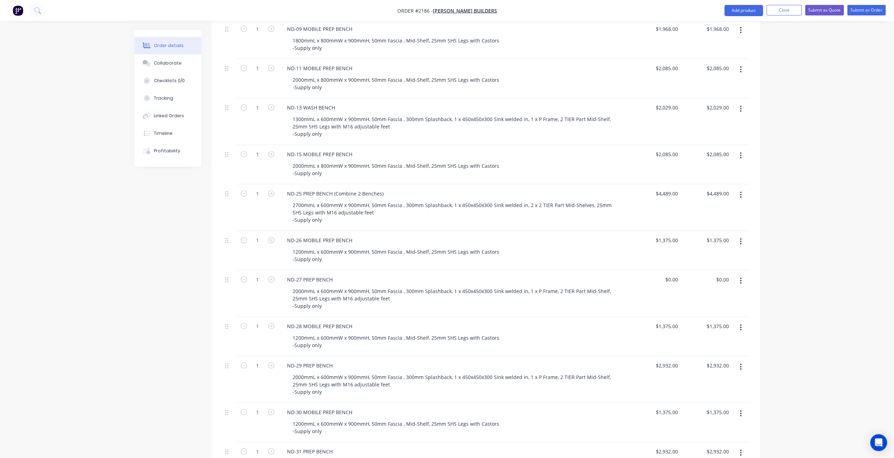
scroll to position [386, 0]
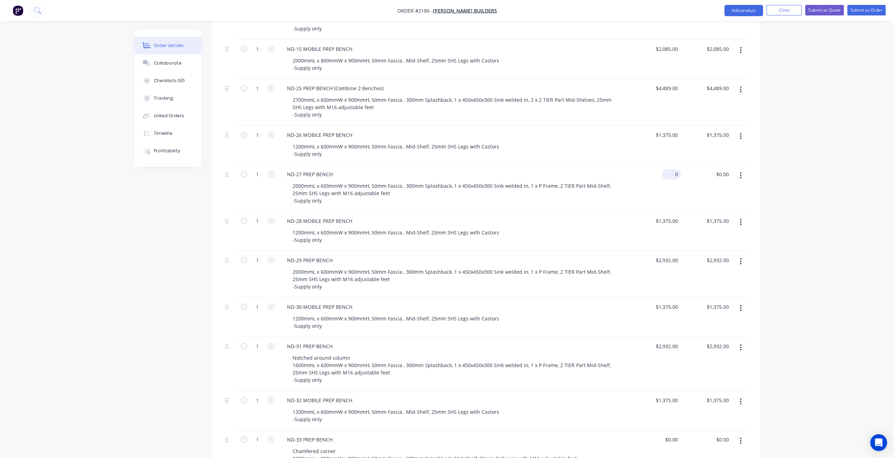
click at [674, 169] on input "0" at bounding box center [672, 174] width 16 height 10
paste input "2932"
type input "$2,932.00"
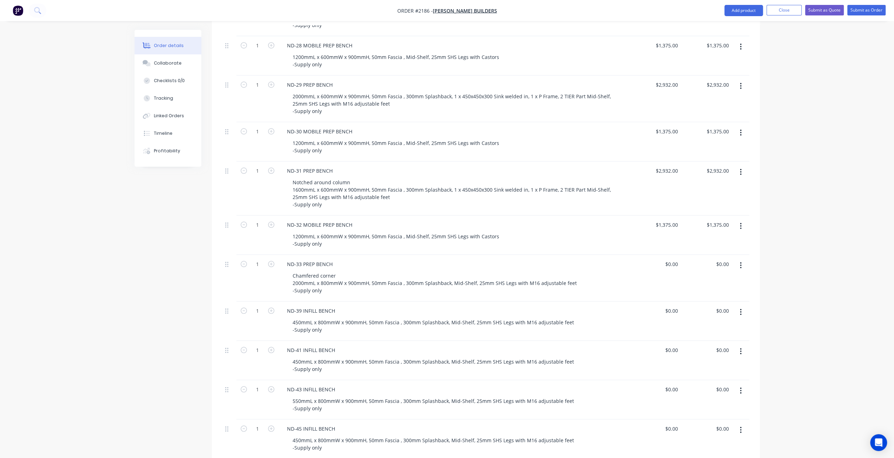
scroll to position [632, 0]
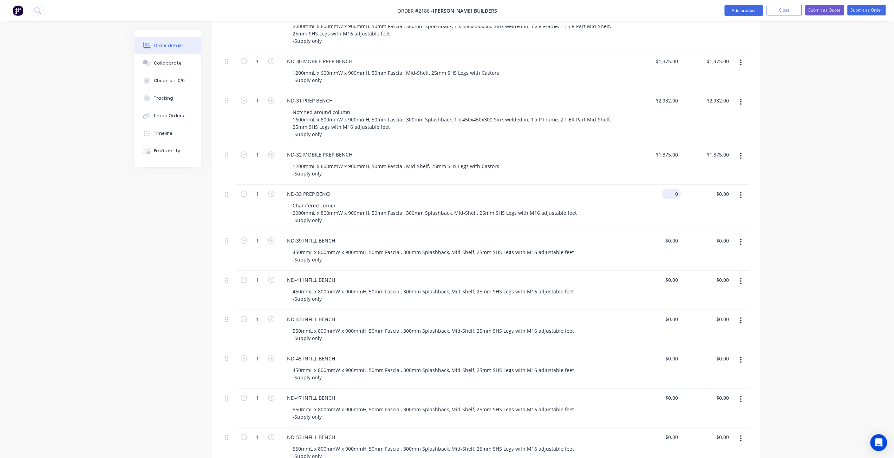
click at [678, 189] on input "0" at bounding box center [672, 194] width 16 height 10
click at [674, 189] on input "0" at bounding box center [676, 194] width 8 height 10
type input "$2,631.00"
click at [838, 191] on div "Order details Collaborate Checklists 0/0 Tracking Linked Orders Timeline Profit…" at bounding box center [447, 339] width 894 height 1942
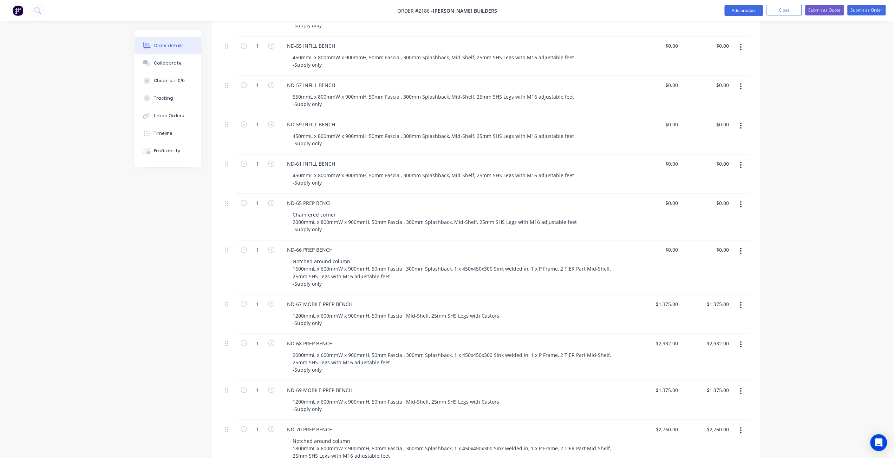
scroll to position [1088, 0]
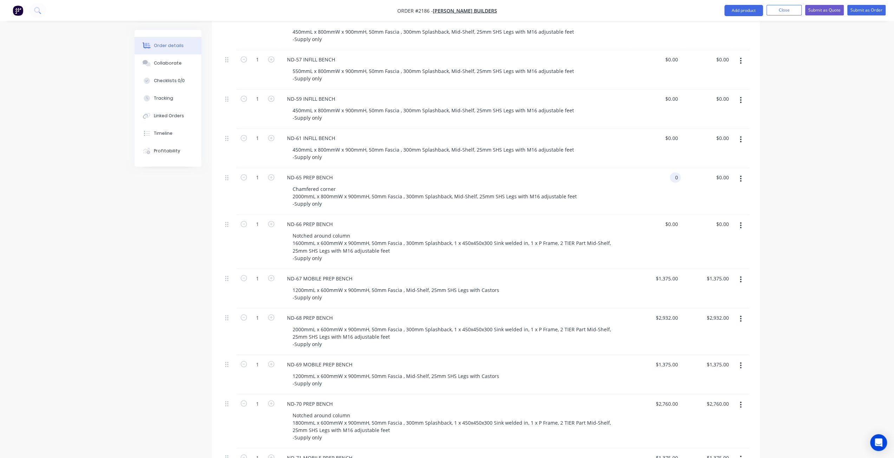
click at [670, 172] on div "0 0" at bounding box center [675, 177] width 11 height 10
type input "$2,631.00"
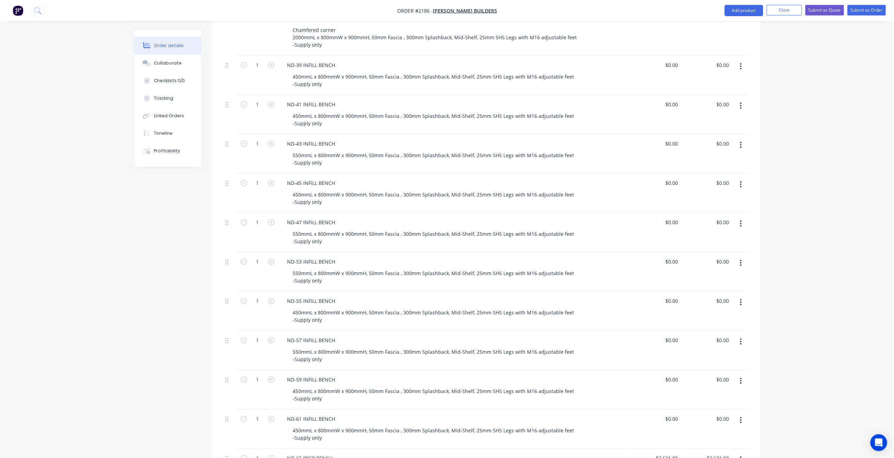
scroll to position [772, 0]
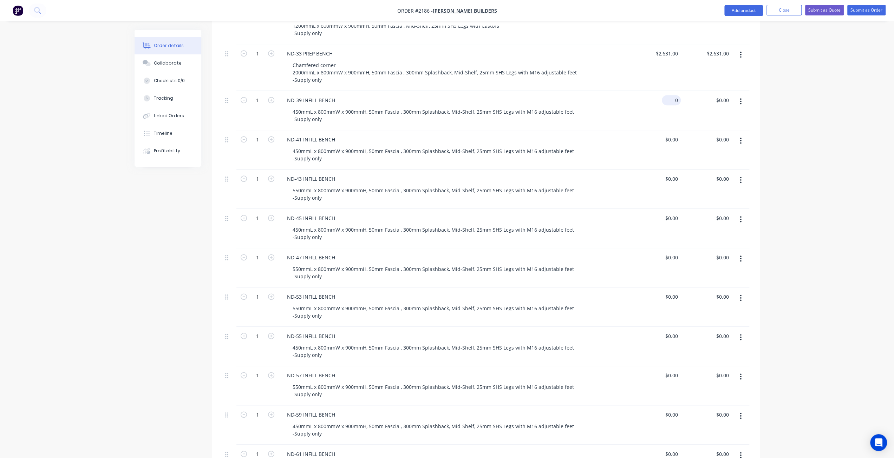
click at [672, 95] on input "0" at bounding box center [672, 100] width 16 height 10
type input "$1,107.00"
click at [796, 149] on div "Order details Collaborate Checklists 0/0 Tracking Linked Orders Timeline Profit…" at bounding box center [447, 199] width 894 height 1942
click at [674, 134] on input "0" at bounding box center [676, 139] width 8 height 10
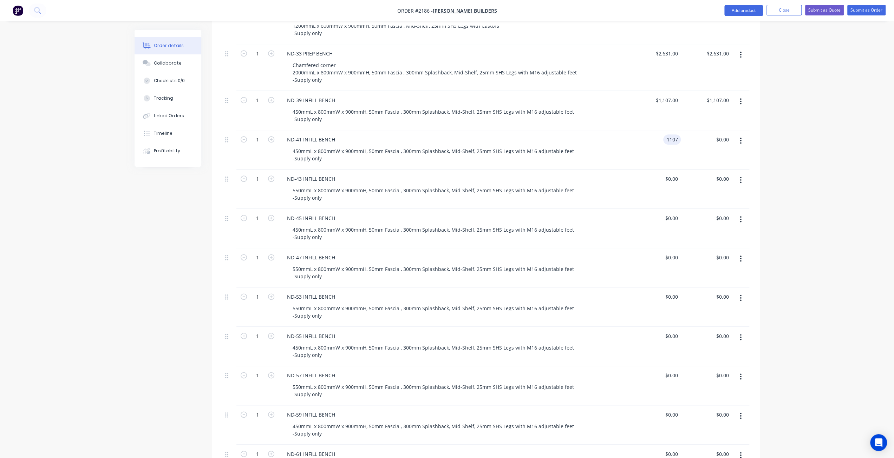
type input "$1,107.00"
click at [808, 178] on div "Order details Collaborate Checklists 0/0 Tracking Linked Orders Timeline Profit…" at bounding box center [447, 199] width 894 height 1942
click at [676, 174] on input "0" at bounding box center [672, 179] width 16 height 10
type input "$1,168.00"
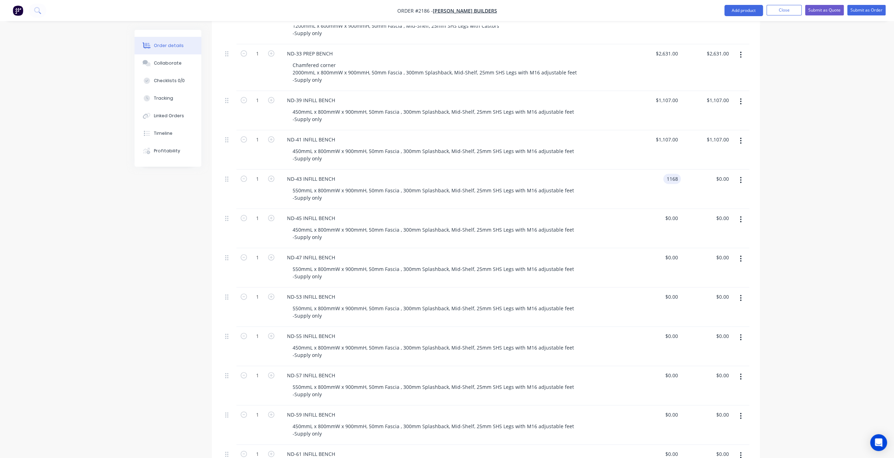
type input "$1,168.00"
click at [818, 214] on div "Order details Collaborate Checklists 0/0 Tracking Linked Orders Timeline Profit…" at bounding box center [447, 199] width 894 height 1942
click at [672, 213] on div "0 $0.00" at bounding box center [672, 218] width 16 height 10
type input "$1,107.00"
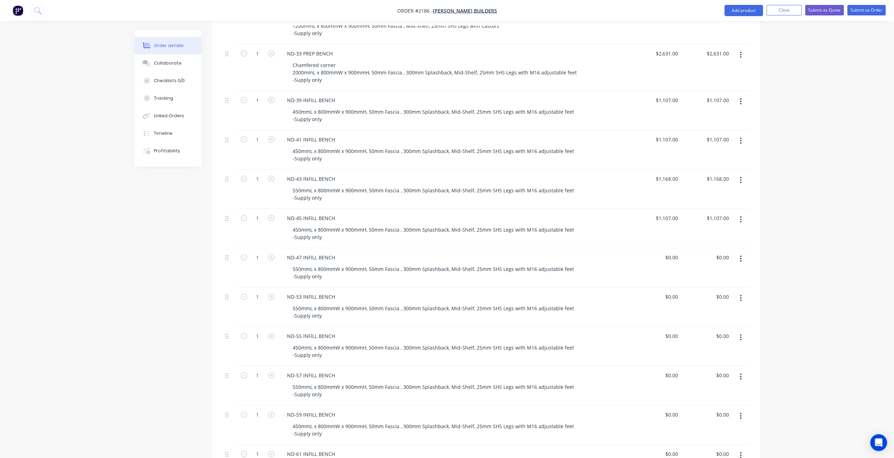
click at [816, 277] on div "Order details Collaborate Checklists 0/0 Tracking Linked Orders Timeline Profit…" at bounding box center [447, 199] width 894 height 1942
click at [673, 252] on input "0" at bounding box center [676, 257] width 8 height 10
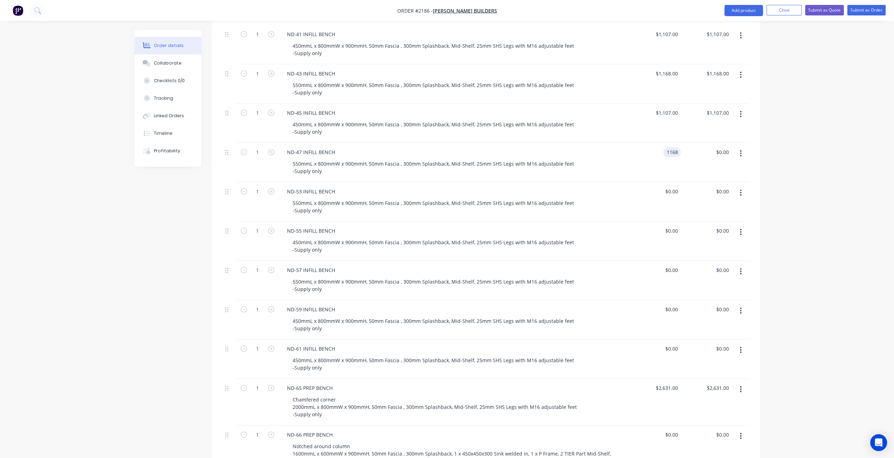
type input "$1,168.00"
drag, startPoint x: 817, startPoint y: 222, endPoint x: 812, endPoint y: 218, distance: 6.5
click at [816, 222] on div "Order details Collaborate Checklists 0/0 Tracking Linked Orders Timeline Profit…" at bounding box center [447, 93] width 894 height 1942
drag, startPoint x: 666, startPoint y: 182, endPoint x: 713, endPoint y: 194, distance: 48.5
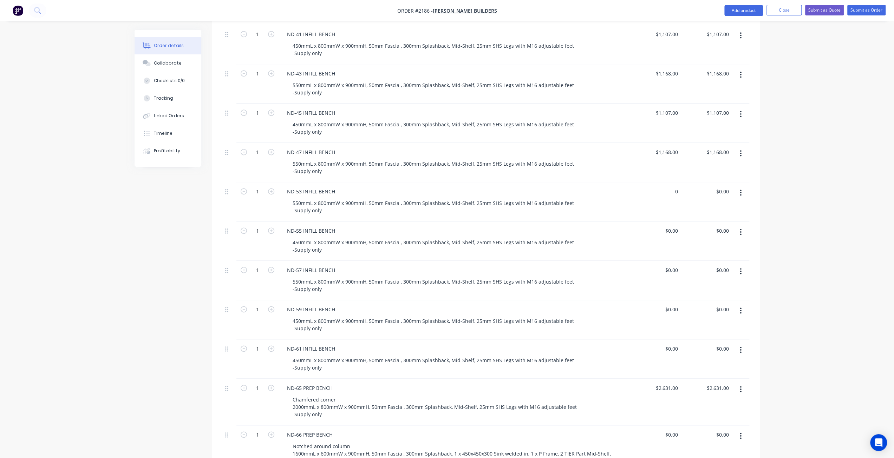
click at [666, 182] on div "0 $0.00" at bounding box center [655, 201] width 51 height 39
click at [672, 226] on input "$0.00" at bounding box center [672, 231] width 16 height 10
type input "$1,168.00"
type input "$1,107.00"
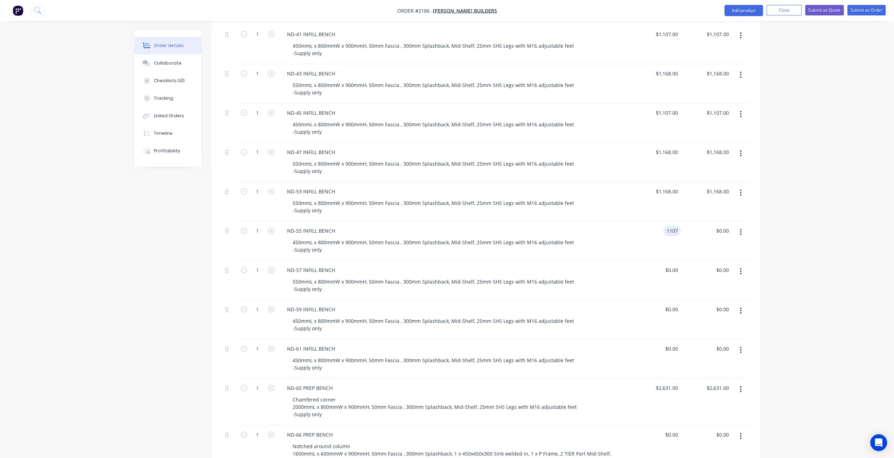
type input "$1,107.00"
drag, startPoint x: 786, startPoint y: 233, endPoint x: 783, endPoint y: 236, distance: 4.5
click at [786, 233] on div "Order details Collaborate Checklists 0/0 Tracking Linked Orders Timeline Profit…" at bounding box center [447, 93] width 894 height 1942
click at [673, 265] on input "0" at bounding box center [672, 270] width 16 height 10
type input "$1,168.00"
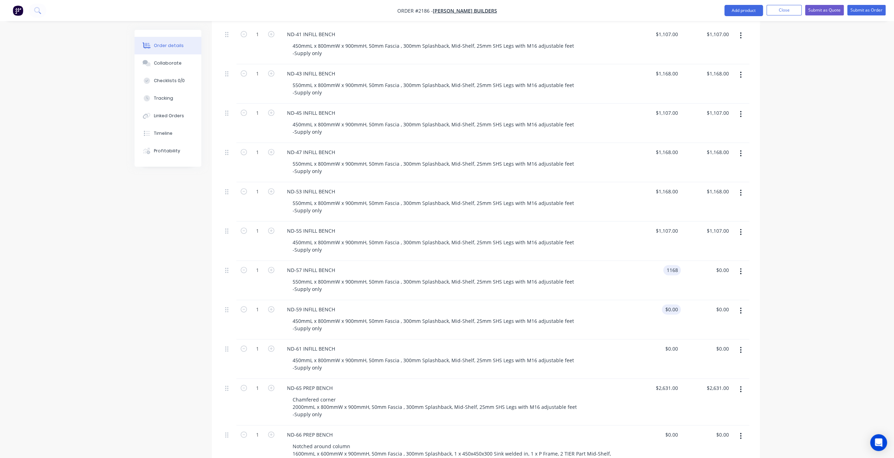
type input "$1,168.00"
click at [673, 304] on input "0" at bounding box center [672, 309] width 16 height 10
type input "$1,107.00"
click at [670, 340] on div "0 $0.00" at bounding box center [655, 359] width 51 height 39
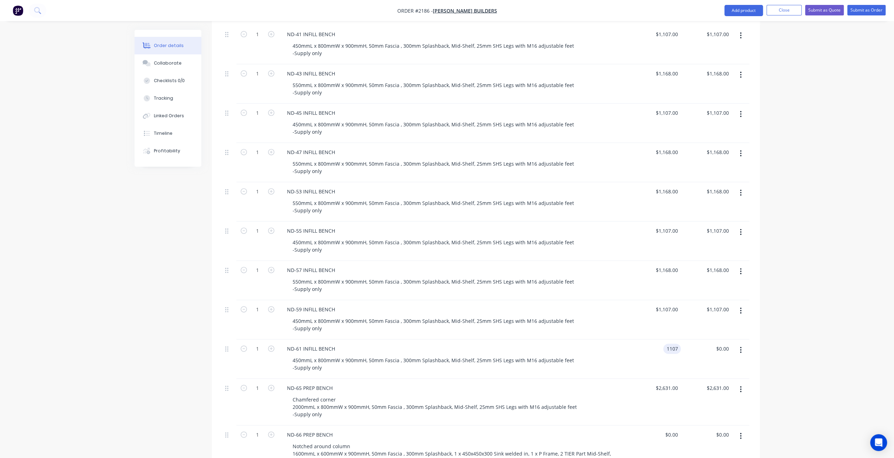
type input "$1,107.00"
click at [858, 318] on div "Order details Collaborate Checklists 0/0 Tracking Linked Orders Timeline Profit…" at bounding box center [447, 93] width 894 height 1942
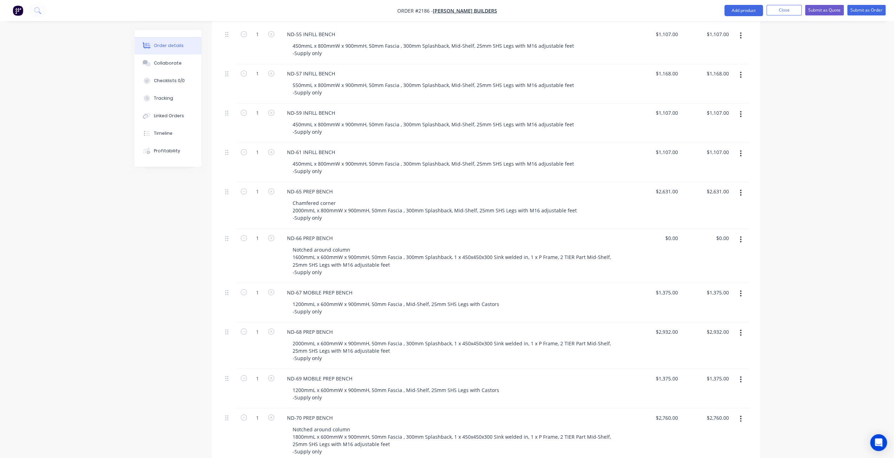
scroll to position [1124, 0]
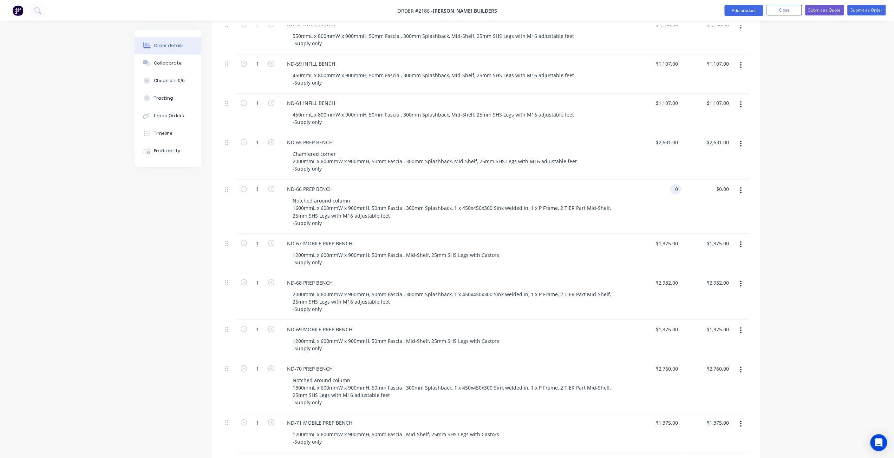
click at [671, 184] on div "0 0" at bounding box center [675, 189] width 11 height 10
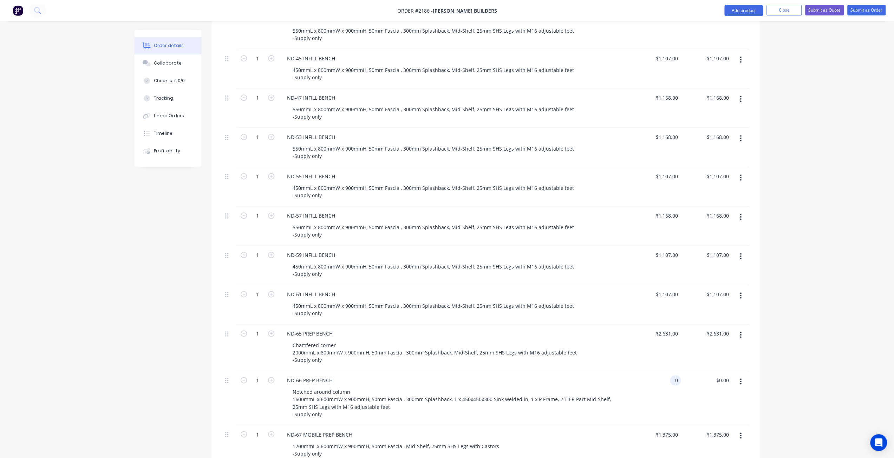
scroll to position [1088, 0]
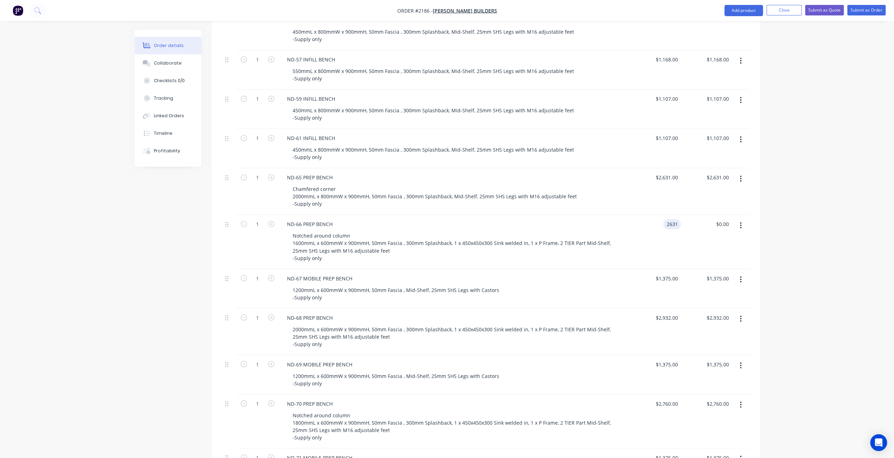
type input "$2,631.00"
type input "2631"
click at [668, 219] on input "2631" at bounding box center [673, 224] width 15 height 10
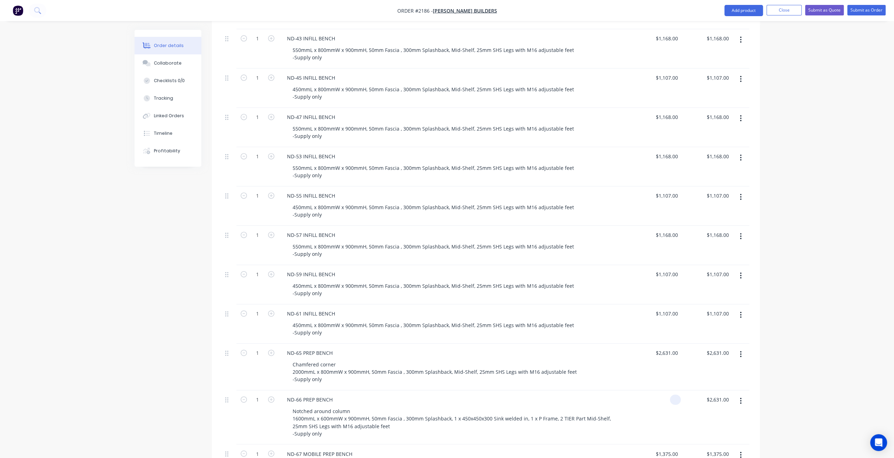
scroll to position [1053, 0]
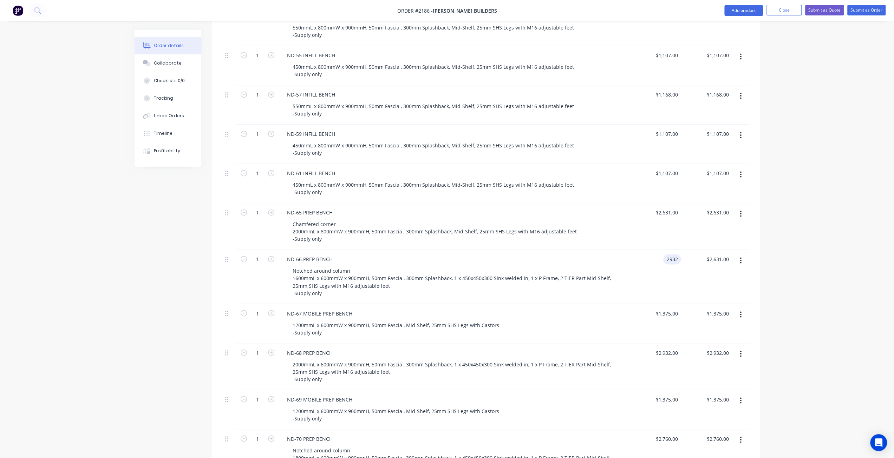
type input "$2,932.00"
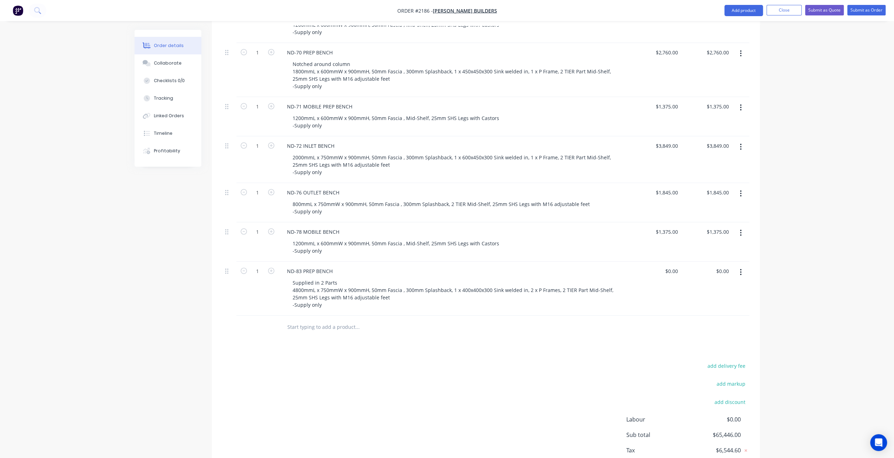
scroll to position [1471, 0]
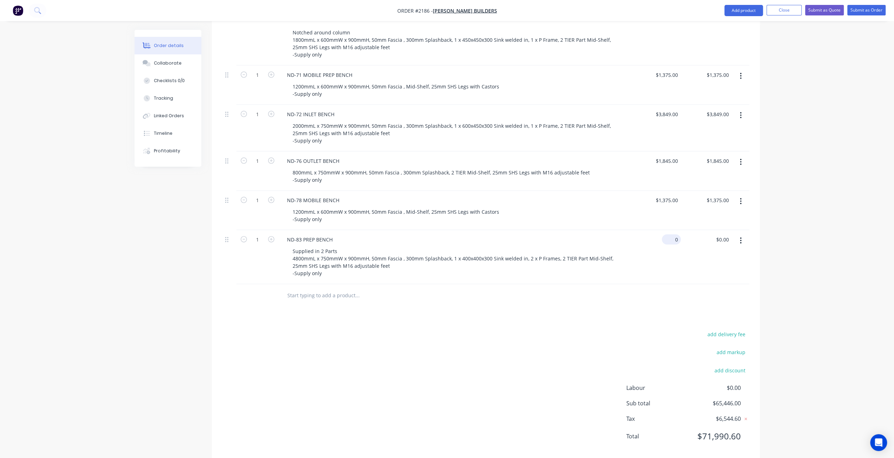
click at [674, 235] on input "0" at bounding box center [672, 240] width 16 height 10
type input "$6,329.00"
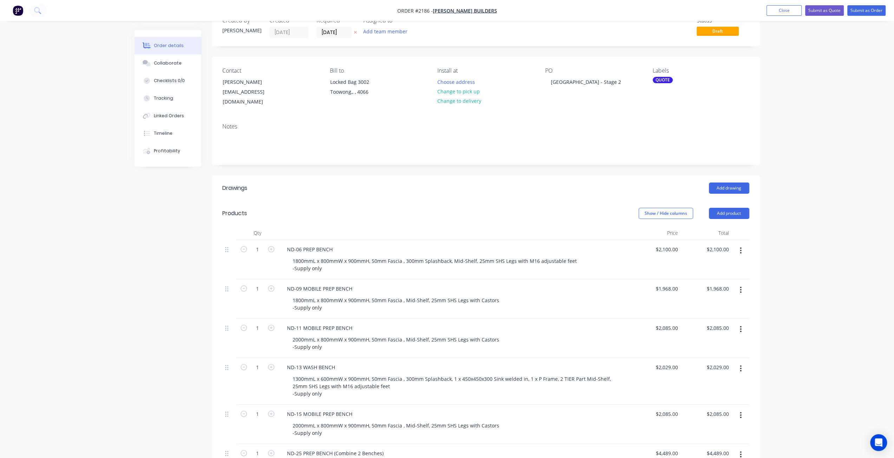
scroll to position [0, 0]
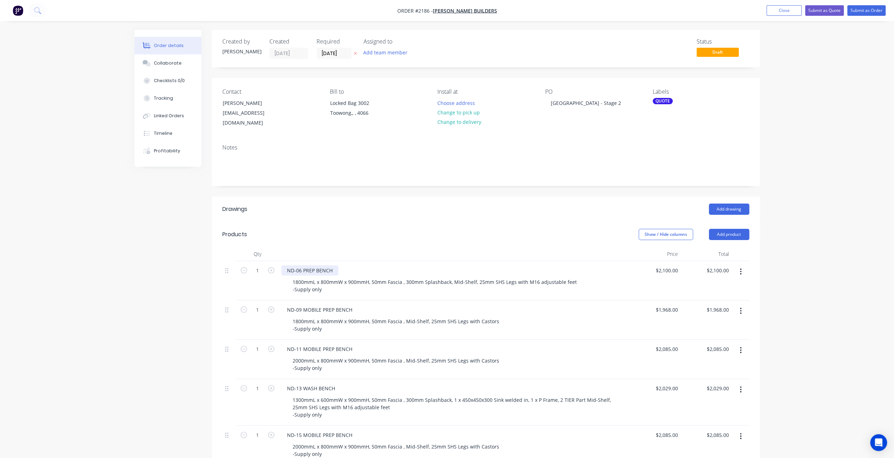
click at [287, 265] on div "ND-06 PREP BENCH" at bounding box center [309, 270] width 57 height 10
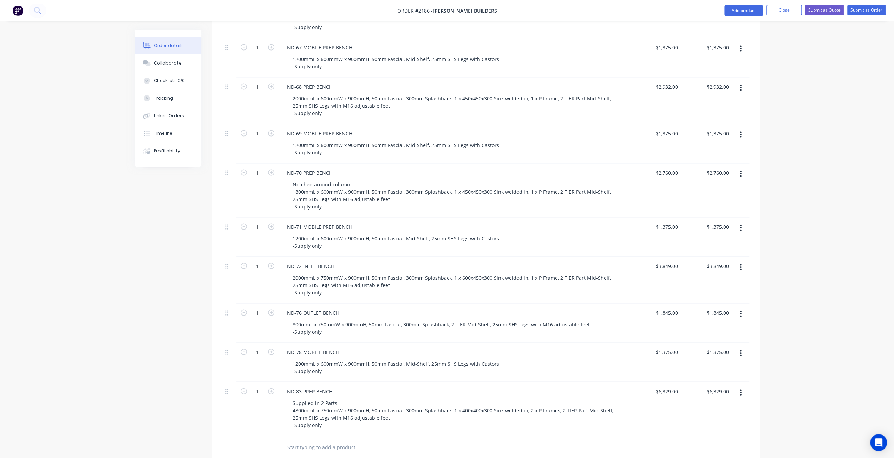
scroll to position [1475, 0]
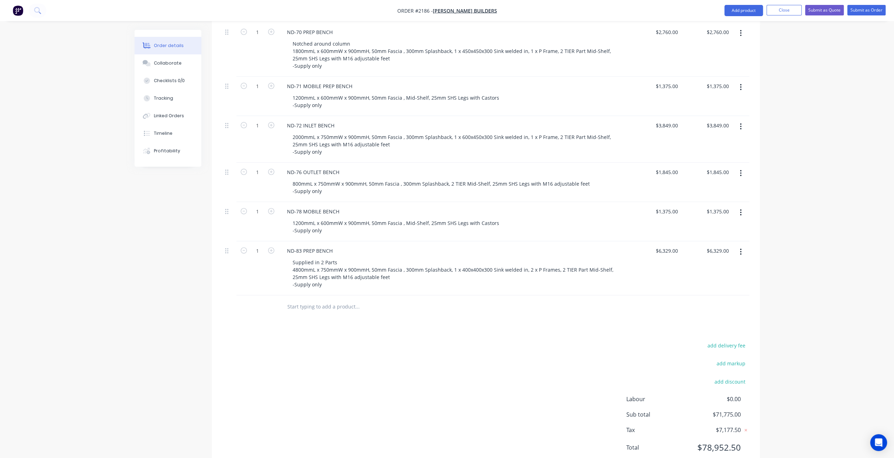
click at [324, 300] on input "text" at bounding box center [357, 307] width 140 height 14
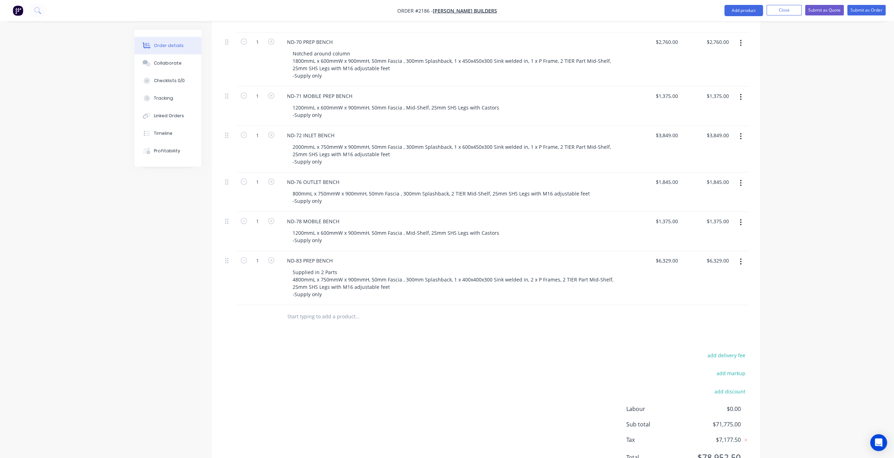
scroll to position [1466, 0]
click at [331, 309] on input "text" at bounding box center [357, 316] width 140 height 14
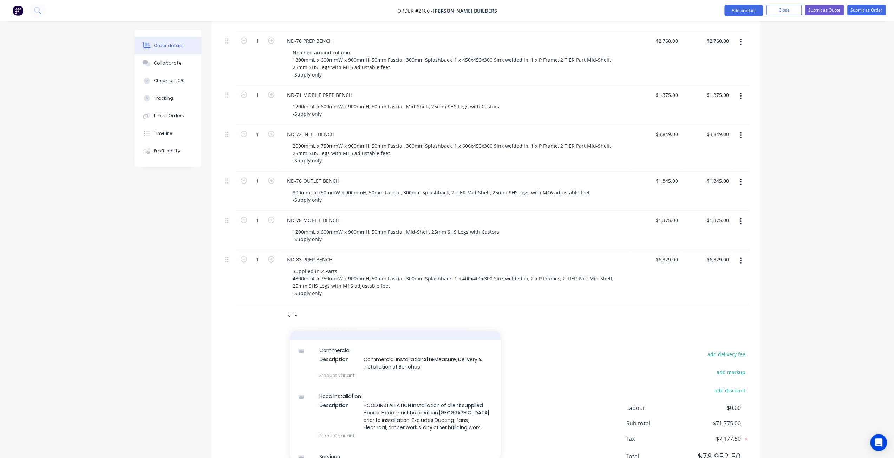
scroll to position [211, 0]
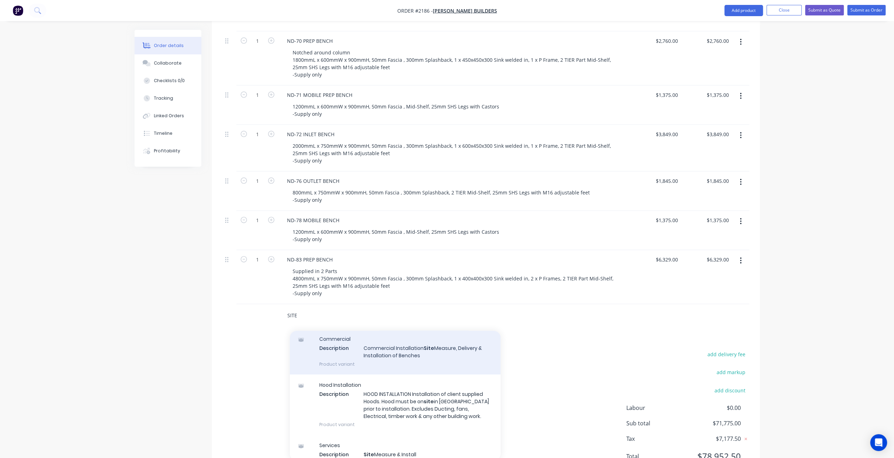
type input "SITE"
click at [402, 349] on div "Commercial Description Commercial Installation Site Measure, Delivery & Install…" at bounding box center [395, 352] width 211 height 46
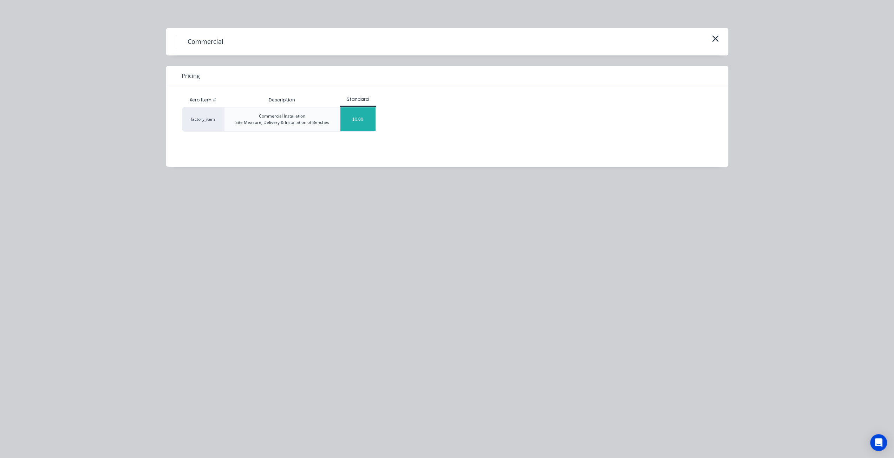
click at [364, 121] on div "$0.00" at bounding box center [357, 119] width 35 height 24
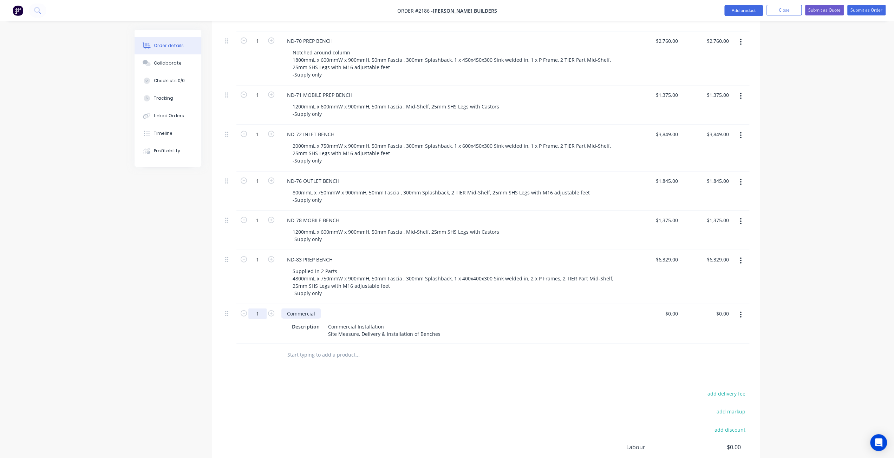
drag, startPoint x: 306, startPoint y: 301, endPoint x: 264, endPoint y: 297, distance: 42.3
click at [264, 304] on div "1 Commercial Description Commercial Installation Site Measure, Delivery & Insta…" at bounding box center [485, 323] width 527 height 39
drag, startPoint x: 291, startPoint y: 299, endPoint x: 295, endPoint y: 307, distance: 8.6
click at [291, 309] on div "SIE MEASURE & INSTALLATION" at bounding box center [322, 314] width 83 height 10
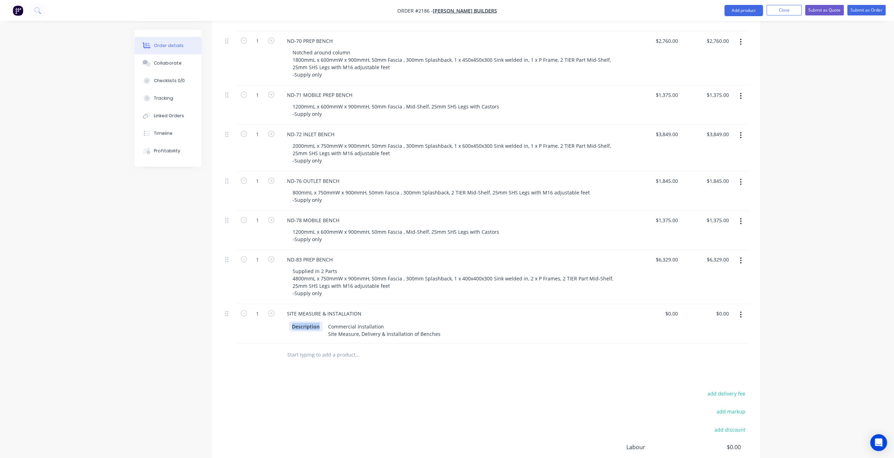
drag, startPoint x: 321, startPoint y: 314, endPoint x: 253, endPoint y: 325, distance: 68.8
click at [253, 325] on div "1 SITE MEASURE & INSTALLATION Description Commercial Installation Site Measure,…" at bounding box center [485, 323] width 527 height 39
click at [676, 309] on input "0" at bounding box center [676, 314] width 8 height 10
type input "$12,500.00"
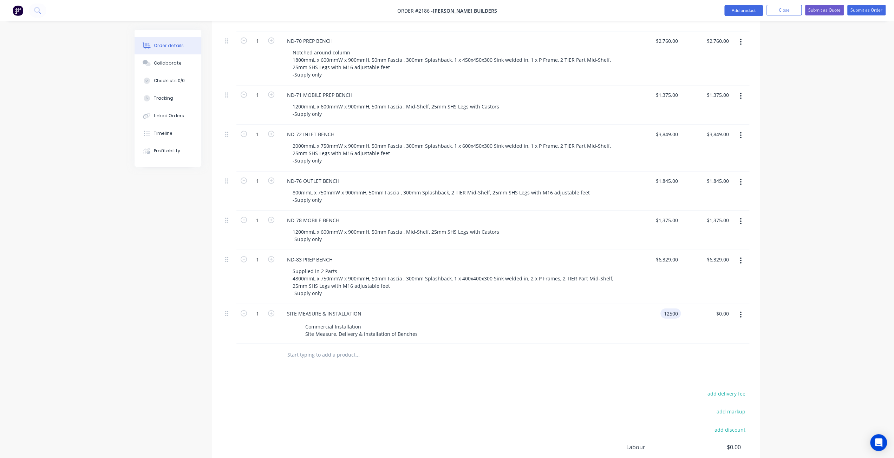
type input "$12,500.00"
drag, startPoint x: 782, startPoint y: 343, endPoint x: 787, endPoint y: 341, distance: 4.9
click at [361, 309] on div "SITE MEASURE & INSTALLATION" at bounding box center [324, 314] width 86 height 10
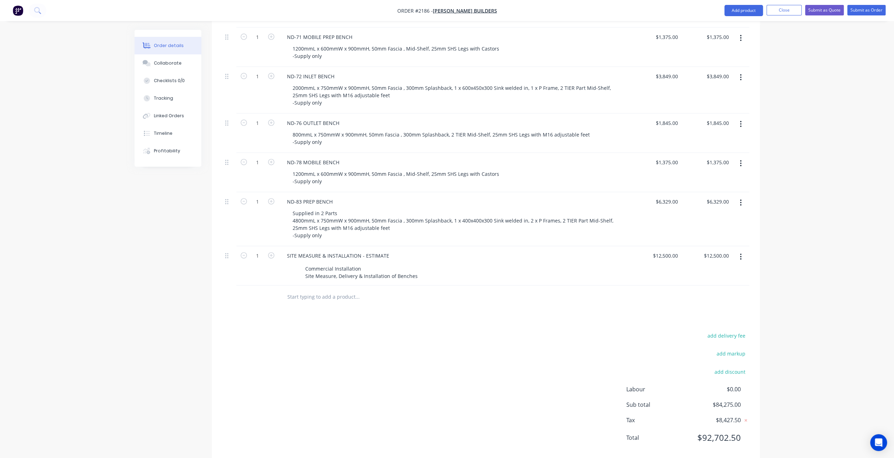
scroll to position [1525, 0]
drag, startPoint x: 793, startPoint y: 268, endPoint x: 812, endPoint y: 242, distance: 32.4
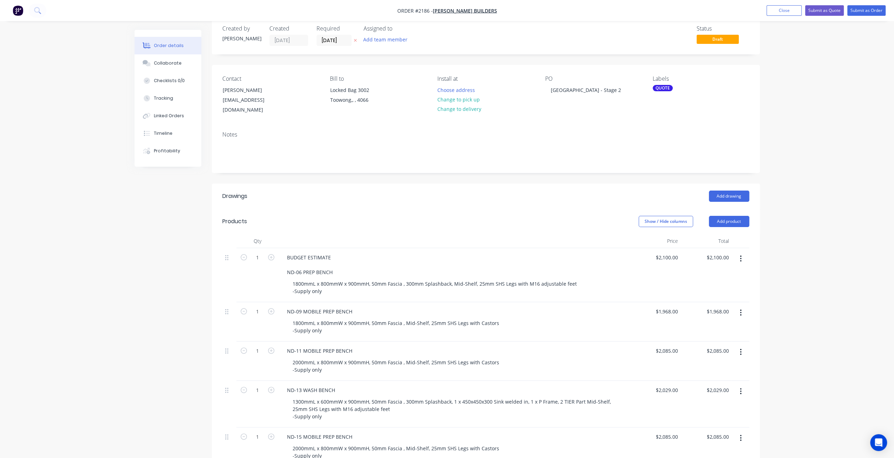
scroll to position [0, 0]
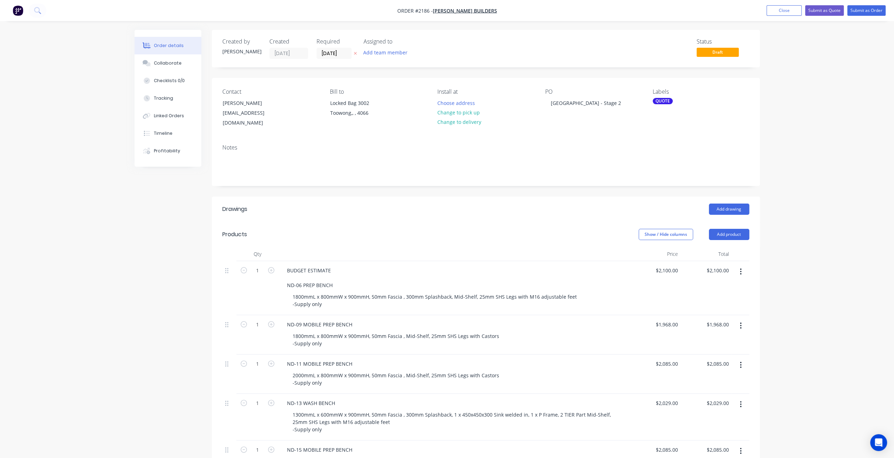
drag, startPoint x: 794, startPoint y: 91, endPoint x: 814, endPoint y: 38, distance: 57.0
click at [822, 13] on button "Submit as Quote" at bounding box center [824, 10] width 39 height 11
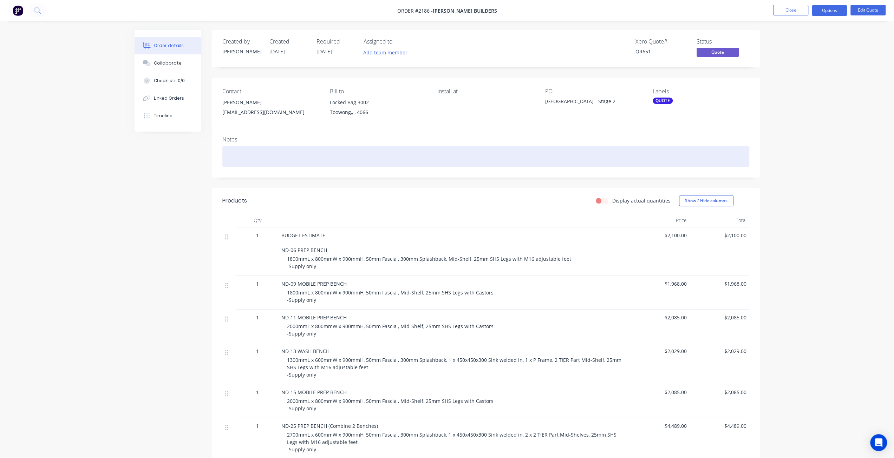
click at [245, 151] on div at bounding box center [485, 156] width 527 height 21
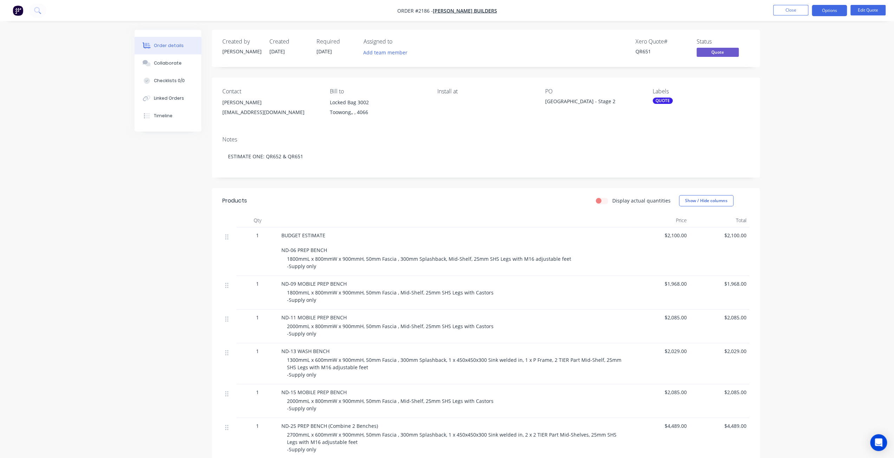
click at [791, 9] on button "Close" at bounding box center [790, 10] width 35 height 11
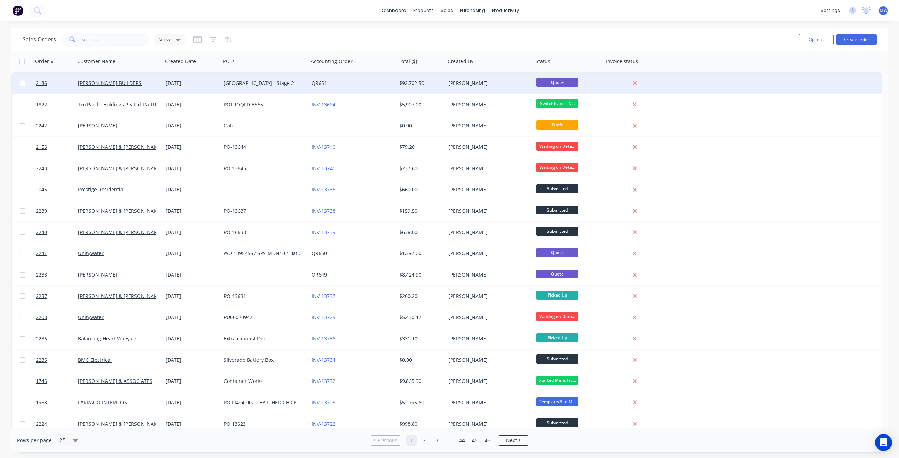
click at [215, 83] on div "14 Aug 2025" at bounding box center [192, 83] width 52 height 7
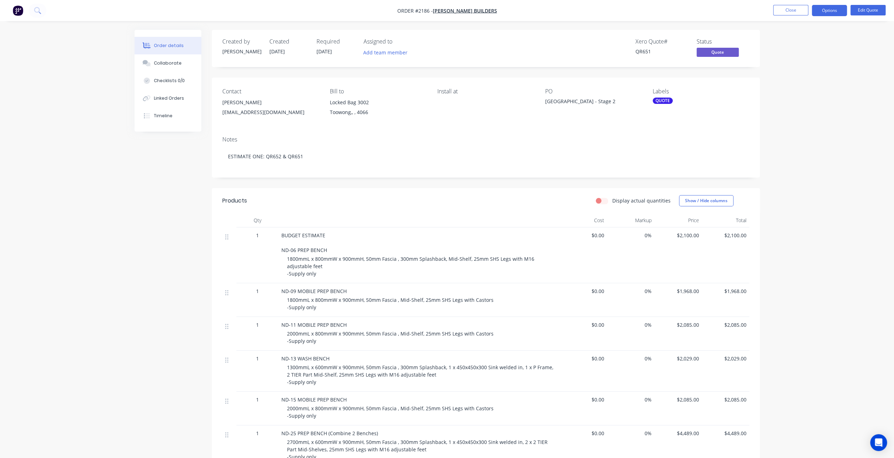
click at [791, 10] on button "Close" at bounding box center [790, 10] width 35 height 11
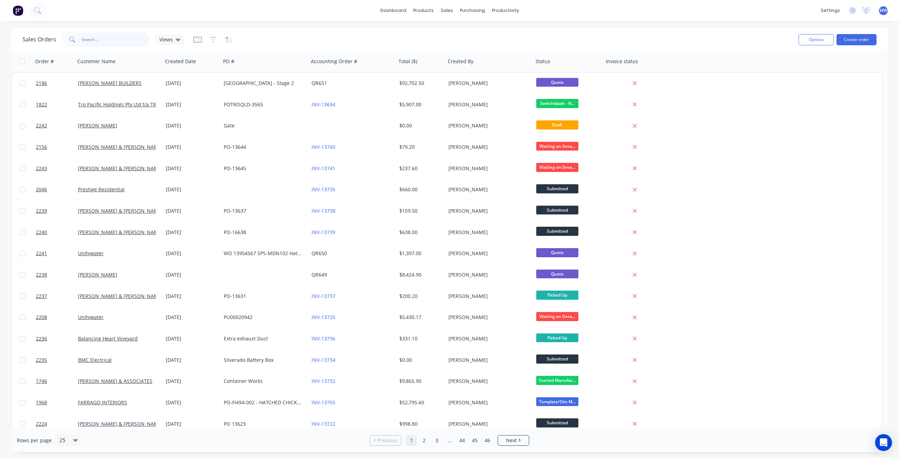
click at [114, 34] on input "text" at bounding box center [115, 40] width 68 height 14
type input "unity"
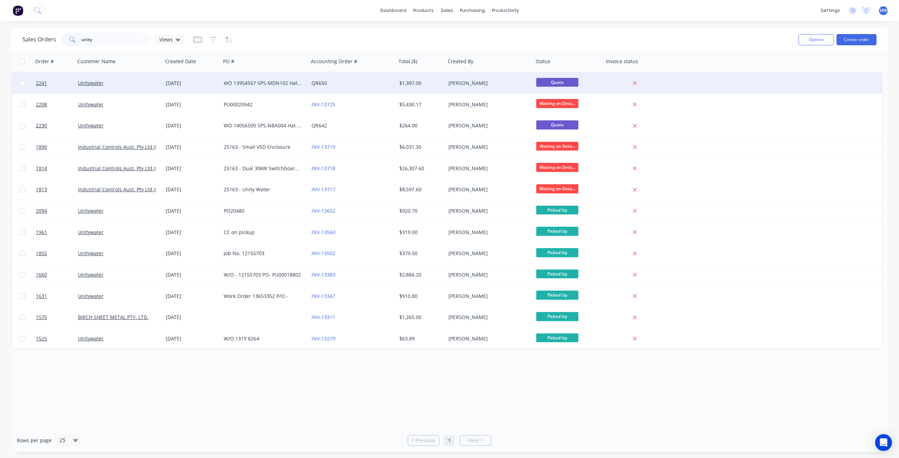
click at [261, 89] on div "WO 13954567 SPS-MDN102 Hat Section" at bounding box center [265, 83] width 88 height 21
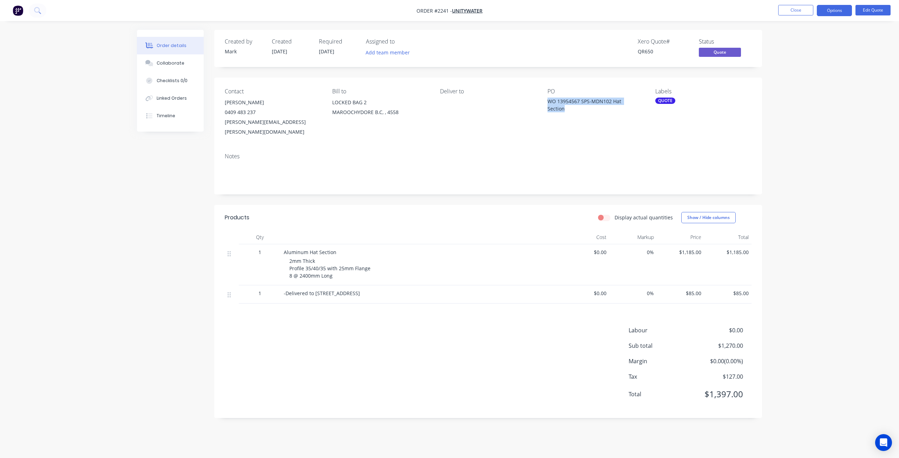
drag, startPoint x: 549, startPoint y: 102, endPoint x: 576, endPoint y: 108, distance: 27.7
click at [576, 108] on div "WO 13954567 SPS-MDN102 Hat Section" at bounding box center [591, 105] width 88 height 15
click at [745, 111] on div "Labels QUOTE" at bounding box center [703, 112] width 96 height 49
drag, startPoint x: 547, startPoint y: 100, endPoint x: 562, endPoint y: 109, distance: 17.8
click at [562, 109] on div "Contact James Widdicombe 0409 483 237 james.widdicombe@unitywater.com Bill to L…" at bounding box center [488, 113] width 548 height 70
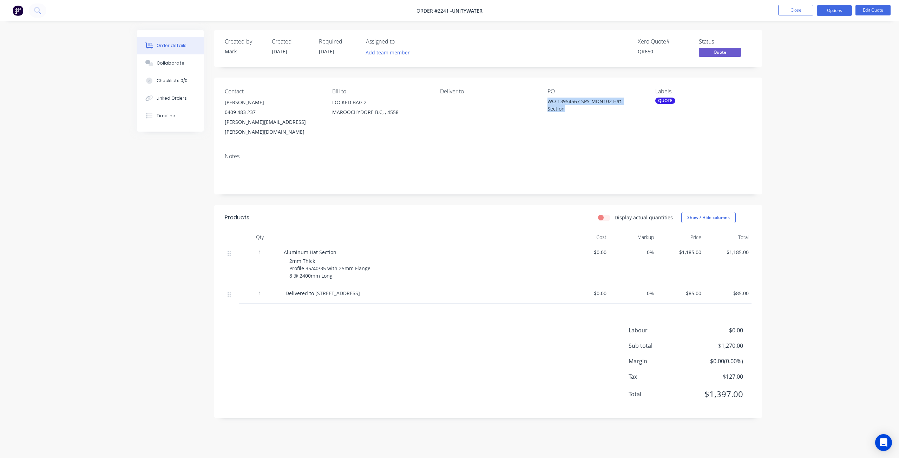
click at [567, 108] on div "WO 13954567 SPS-MDN102 Hat Section" at bounding box center [591, 105] width 88 height 15
click at [865, 8] on button "Edit Quote" at bounding box center [872, 10] width 35 height 11
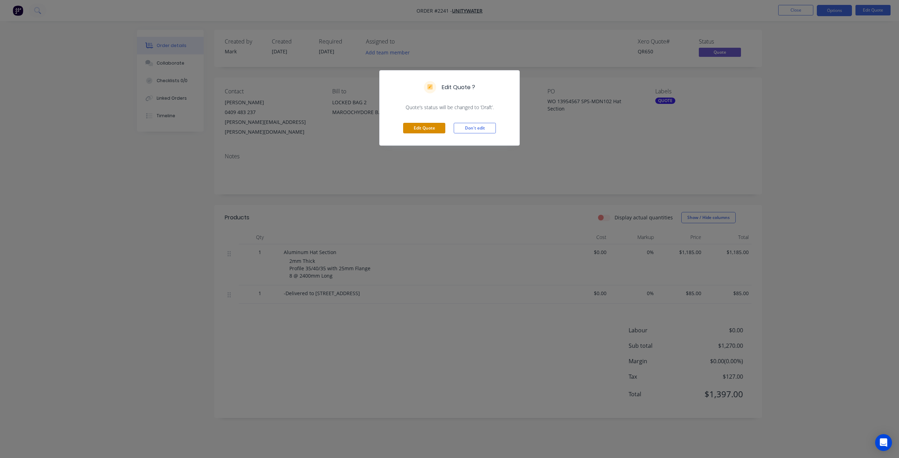
click at [416, 132] on button "Edit Quote" at bounding box center [424, 128] width 42 height 11
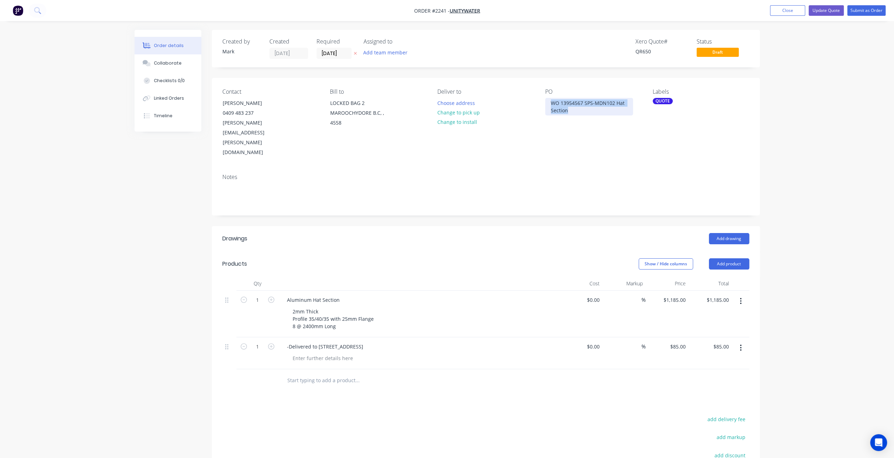
drag, startPoint x: 551, startPoint y: 98, endPoint x: 545, endPoint y: 93, distance: 7.5
click at [545, 93] on div "PO WO 13954567 SPS-MDN102 Hat Section" at bounding box center [593, 122] width 96 height 69
paste div
click at [736, 106] on div "Labels QUOTE" at bounding box center [700, 122] width 96 height 69
click at [793, 85] on div "Order details Collaborate Checklists 0/0 Linked Orders Timeline Order details C…" at bounding box center [447, 285] width 894 height 571
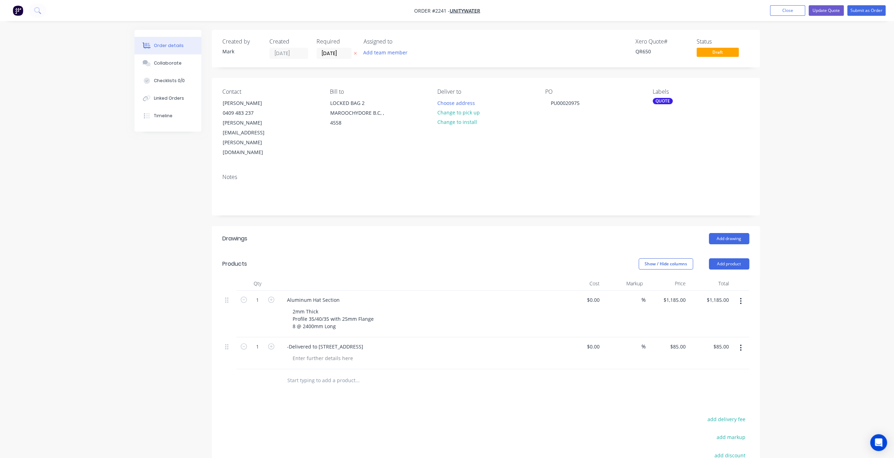
click at [662, 104] on div "QUOTE" at bounding box center [662, 101] width 20 height 6
click at [665, 127] on div at bounding box center [665, 127] width 14 height 14
click at [666, 207] on div at bounding box center [665, 208] width 14 height 14
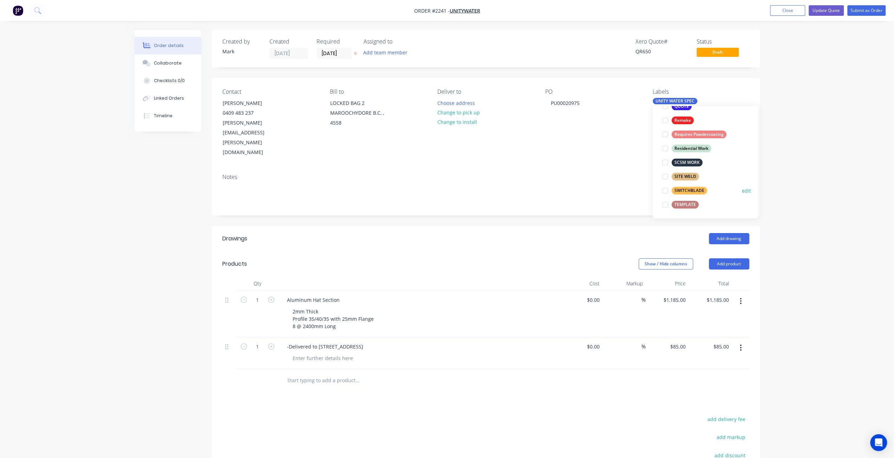
click at [666, 190] on div at bounding box center [665, 191] width 14 height 14
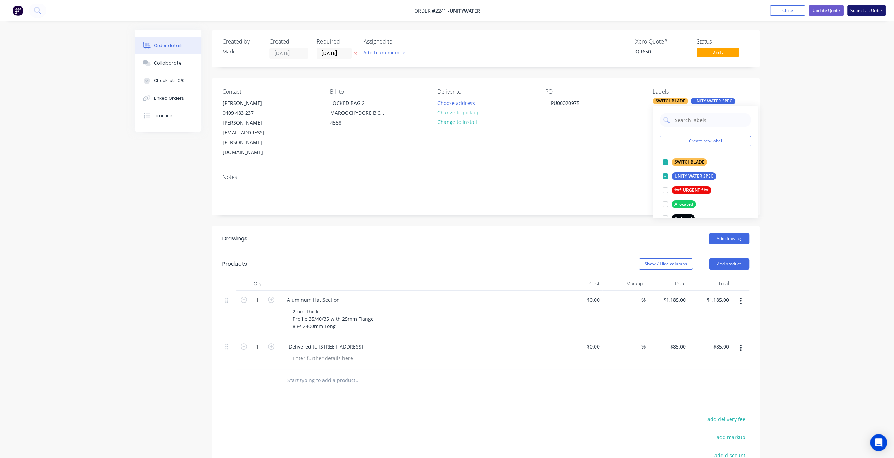
click at [857, 13] on button "Submit as Order" at bounding box center [866, 10] width 38 height 11
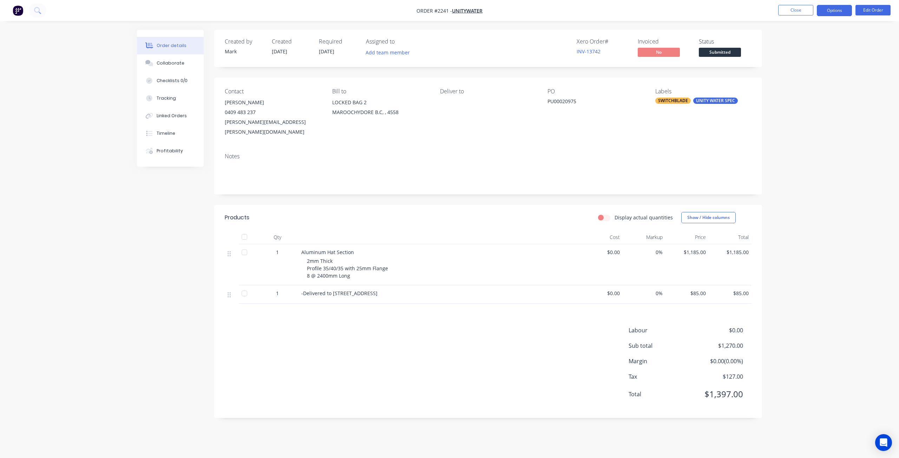
click at [837, 12] on button "Options" at bounding box center [834, 10] width 35 height 11
click at [824, 87] on div "Work Order" at bounding box center [813, 85] width 65 height 10
click at [810, 74] on div "Without pricing" at bounding box center [813, 71] width 65 height 10
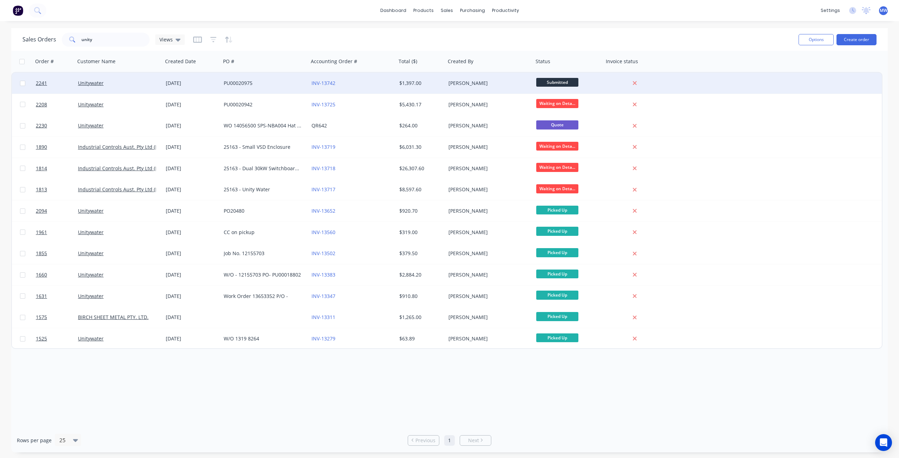
click at [271, 87] on div "PU00020975" at bounding box center [265, 83] width 88 height 21
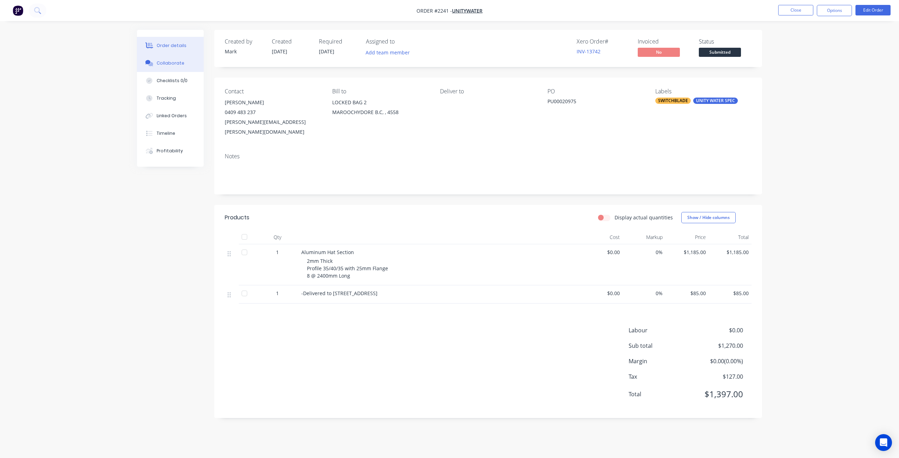
click at [184, 65] on button "Collaborate" at bounding box center [170, 63] width 67 height 18
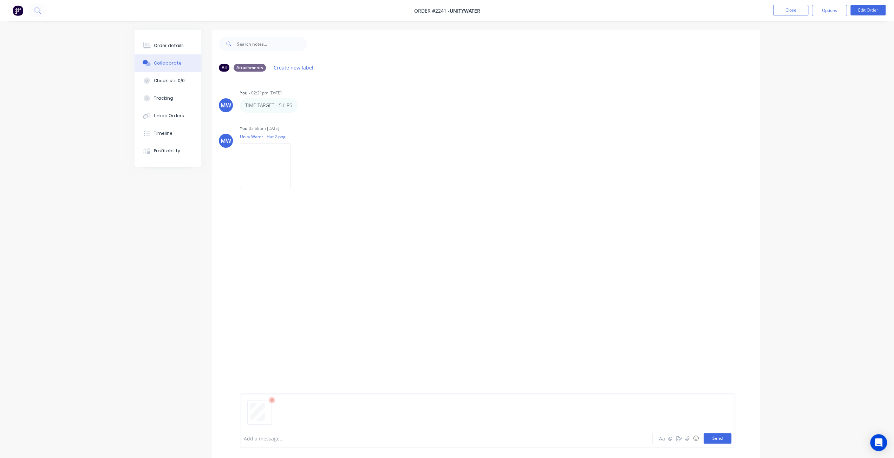
click at [728, 439] on button "Send" at bounding box center [717, 438] width 28 height 11
click at [791, 10] on button "Close" at bounding box center [790, 10] width 35 height 11
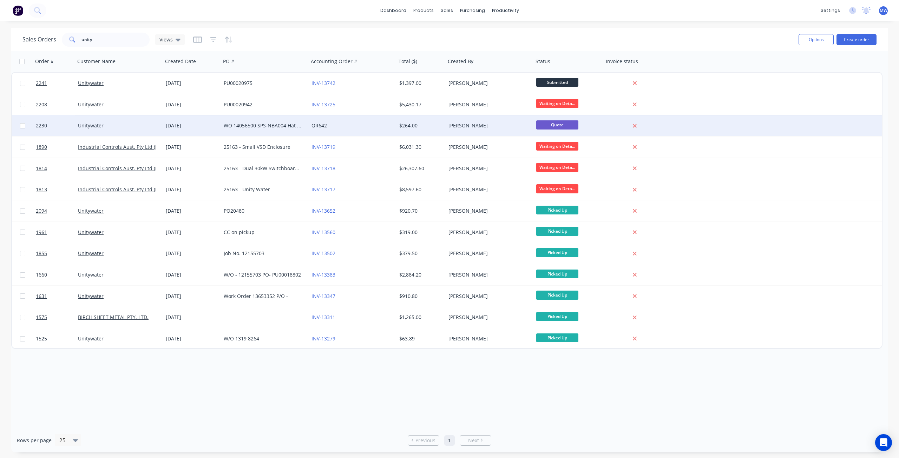
click at [263, 134] on div "WO 14056500 SPS-NBA004 Hat Section Creation" at bounding box center [265, 125] width 88 height 21
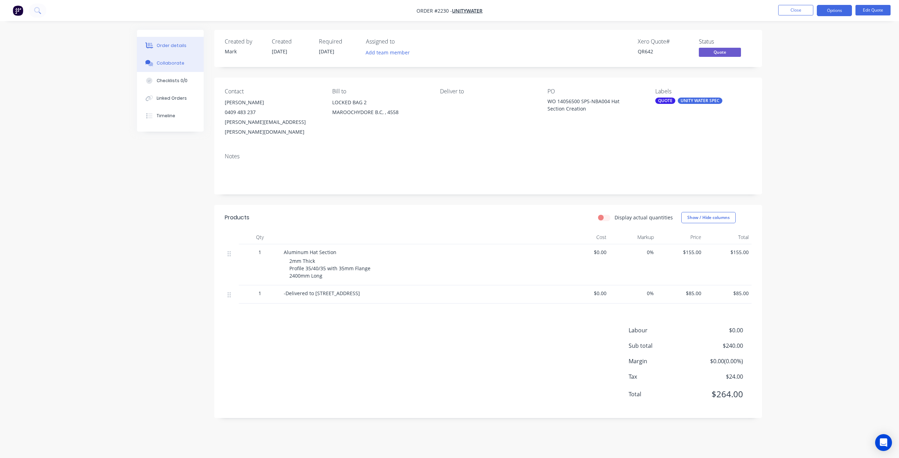
click at [172, 64] on div "Collaborate" at bounding box center [171, 63] width 28 height 6
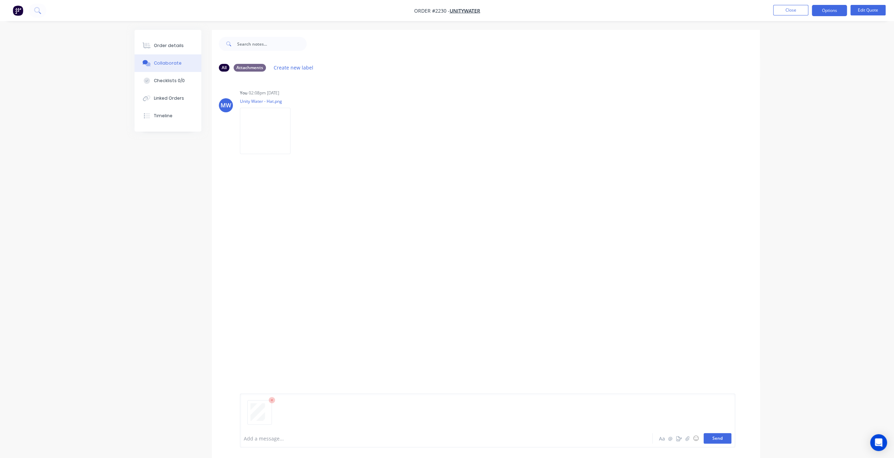
click at [717, 439] on button "Send" at bounding box center [717, 438] width 28 height 11
click at [158, 45] on div "Order details" at bounding box center [169, 45] width 30 height 6
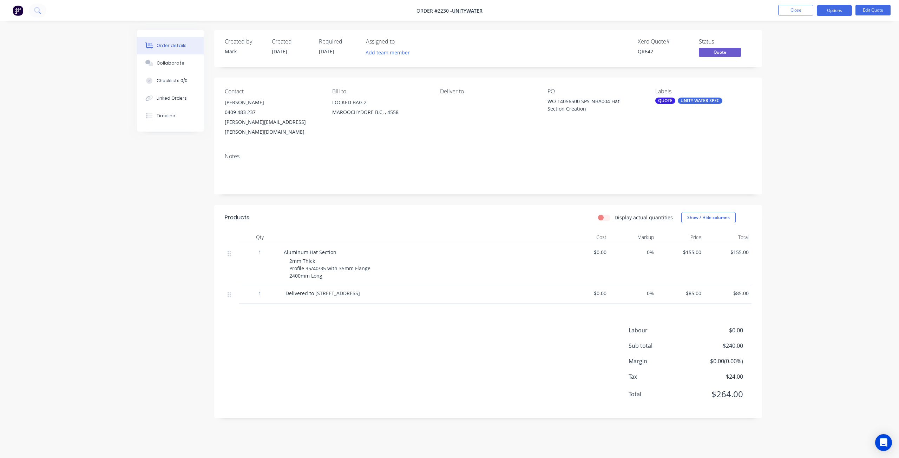
click at [765, 119] on div "Order details Collaborate Checklists 0/0 Linked Orders Timeline Order details C…" at bounding box center [449, 229] width 639 height 399
click at [869, 11] on button "Edit Quote" at bounding box center [872, 10] width 35 height 11
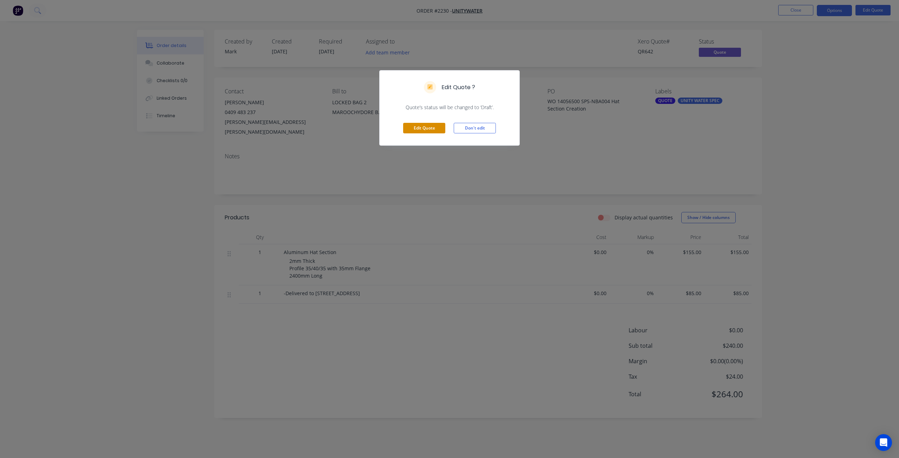
click at [433, 127] on button "Edit Quote" at bounding box center [424, 128] width 42 height 11
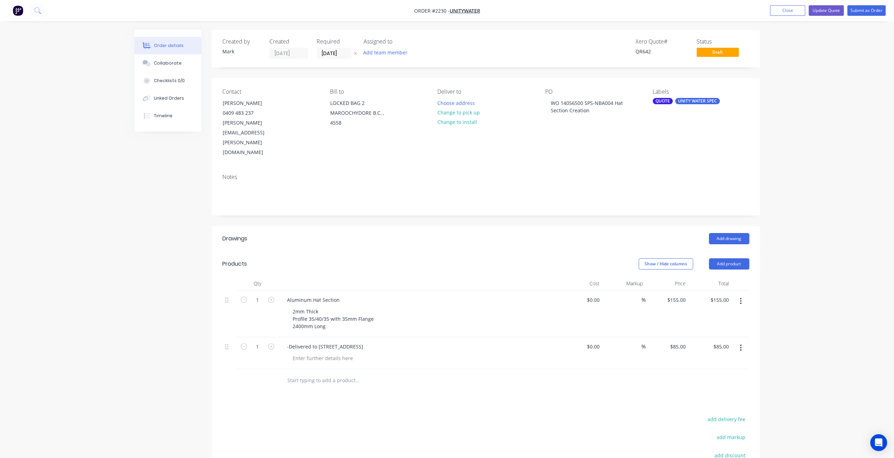
click at [664, 102] on div "QUOTE" at bounding box center [662, 101] width 20 height 6
click at [666, 161] on div at bounding box center [665, 162] width 14 height 14
click at [700, 192] on div "SWITCHBLADE" at bounding box center [688, 191] width 35 height 8
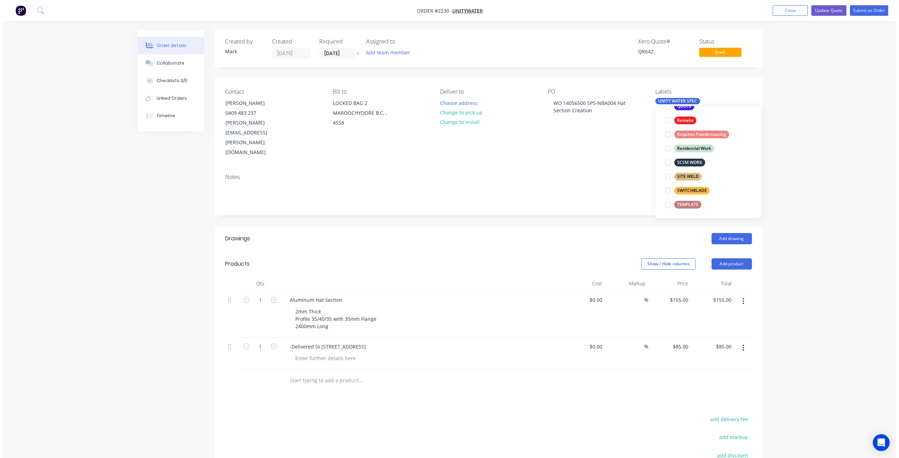
scroll to position [0, 0]
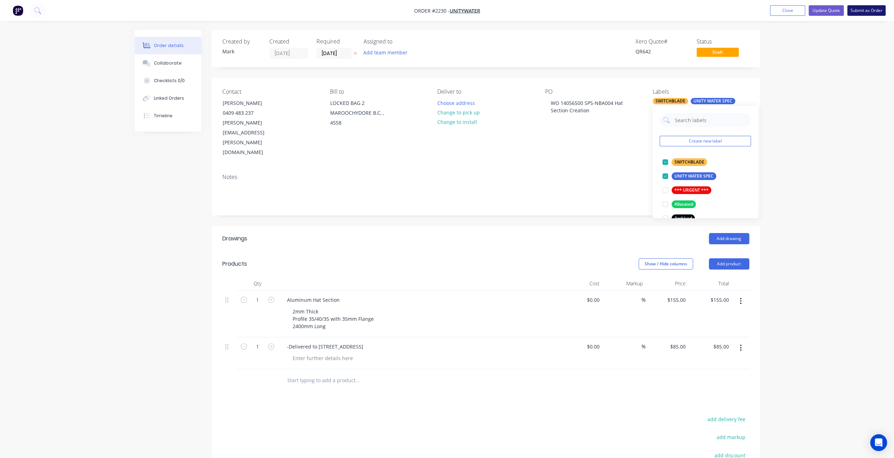
click at [865, 11] on button "Submit as Order" at bounding box center [866, 10] width 38 height 11
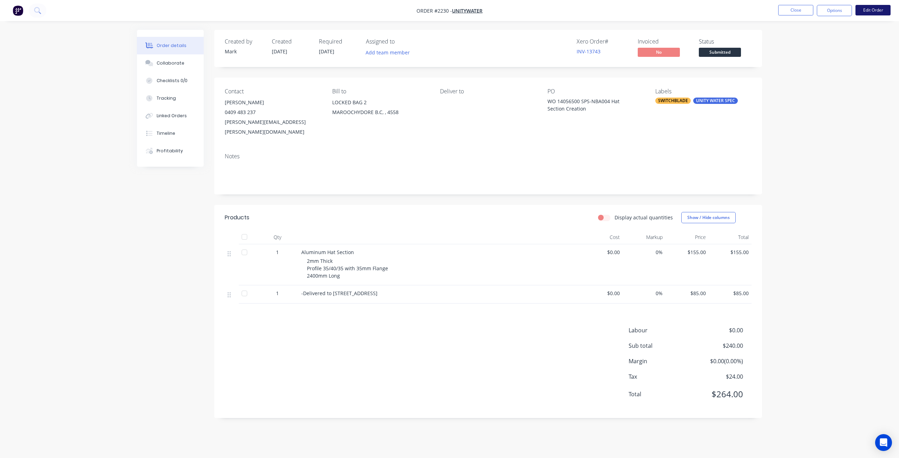
click at [871, 10] on button "Edit Order" at bounding box center [872, 10] width 35 height 11
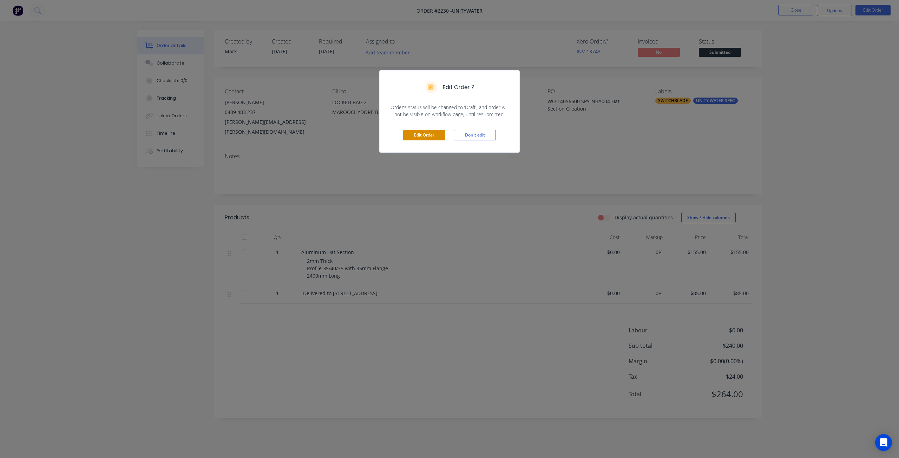
click at [423, 133] on button "Edit Order" at bounding box center [424, 135] width 42 height 11
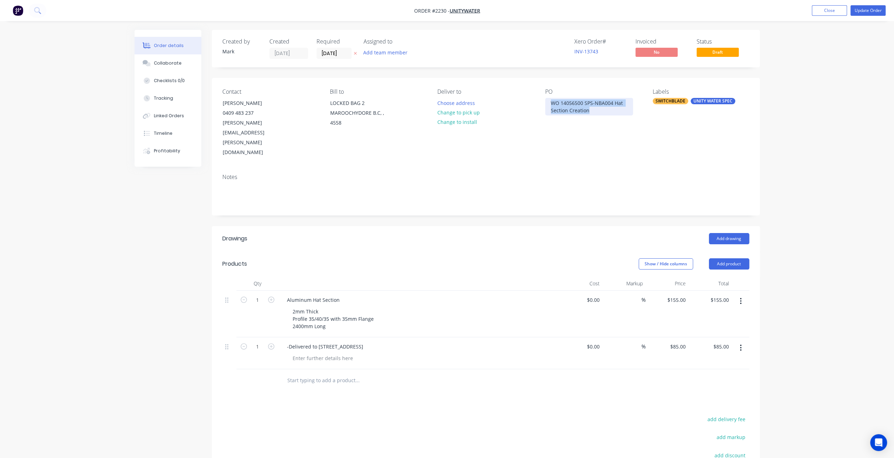
drag, startPoint x: 562, startPoint y: 102, endPoint x: 614, endPoint y: 111, distance: 52.8
click at [614, 111] on div "WO 14056500 SPS-NBA004 Hat Section Creation" at bounding box center [589, 107] width 88 height 18
paste div
click at [885, 42] on div "Order details Collaborate Checklists 0/0 Tracking Linked Orders Timeline Profit…" at bounding box center [447, 285] width 894 height 571
click at [875, 12] on button "Update Order" at bounding box center [867, 10] width 35 height 11
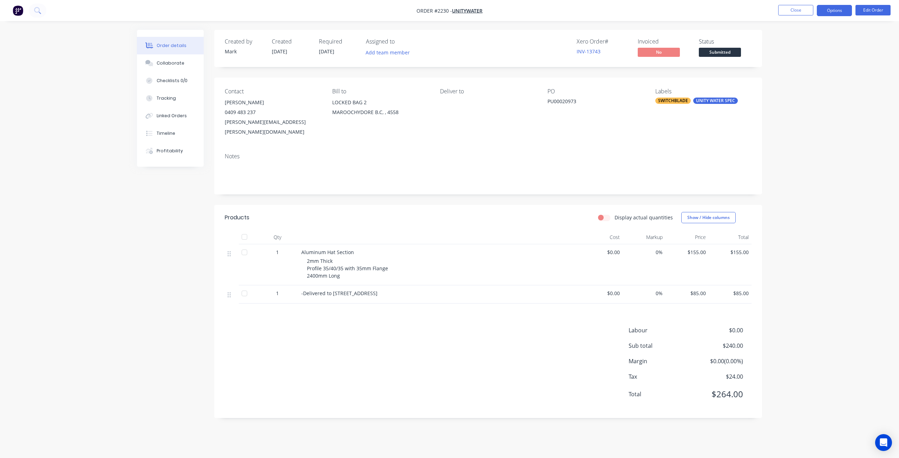
click at [838, 12] on button "Options" at bounding box center [834, 10] width 35 height 11
click at [815, 86] on div "Work Order" at bounding box center [813, 85] width 65 height 10
click at [808, 69] on div "Without pricing" at bounding box center [813, 71] width 65 height 10
click at [874, 12] on button "Edit Order" at bounding box center [872, 10] width 35 height 11
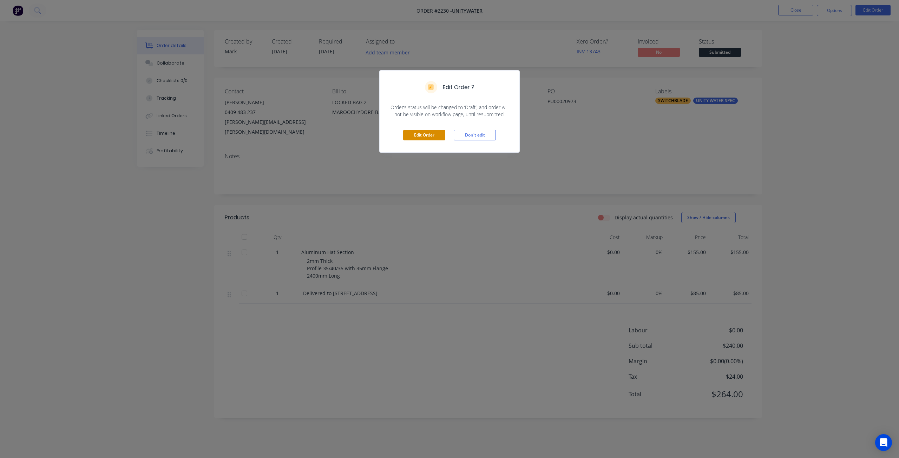
click at [420, 136] on button "Edit Order" at bounding box center [424, 135] width 42 height 11
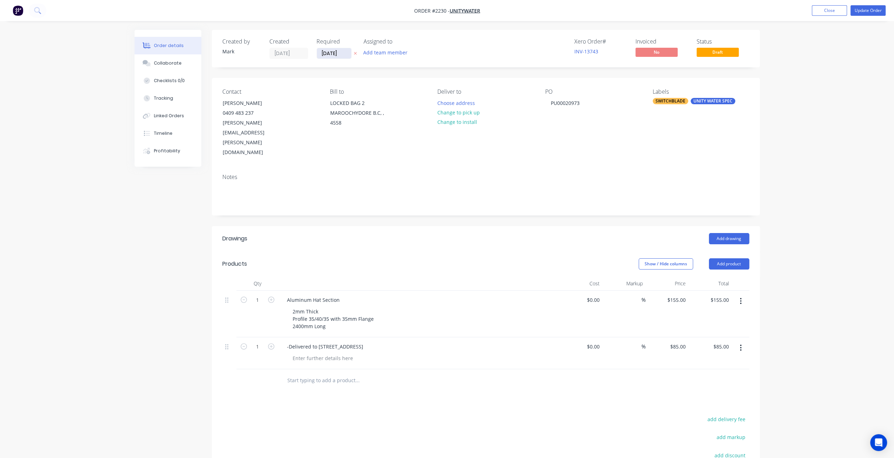
click at [336, 52] on input "25/08/25" at bounding box center [334, 53] width 34 height 11
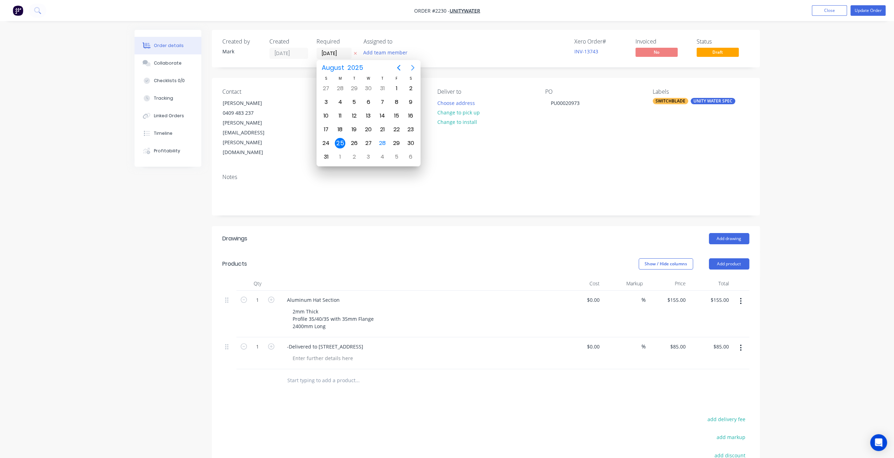
click at [412, 67] on icon "Next page" at bounding box center [412, 68] width 8 height 8
click at [353, 114] on div "16" at bounding box center [354, 116] width 11 height 11
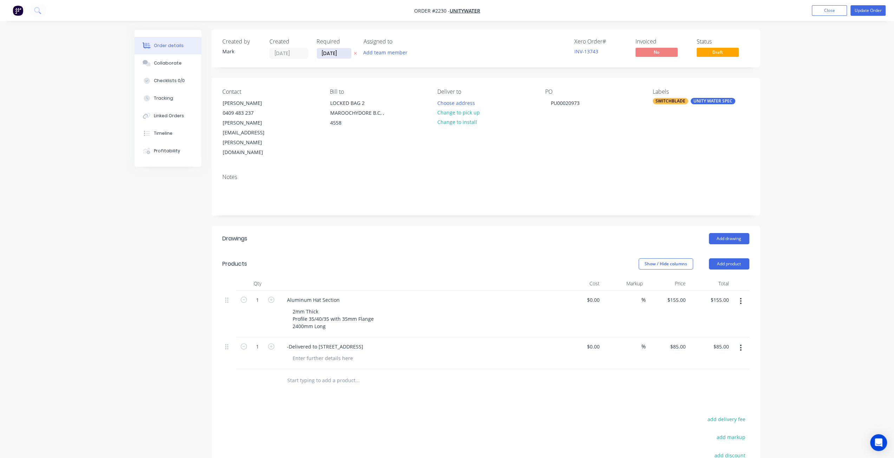
click at [336, 51] on input "16/09/25" at bounding box center [334, 53] width 34 height 11
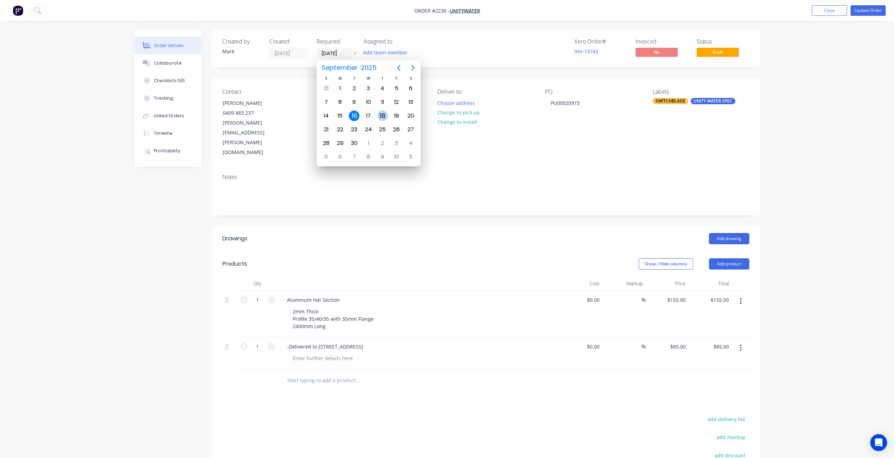
click at [382, 115] on div "18" at bounding box center [382, 116] width 11 height 11
type input "[DATE]"
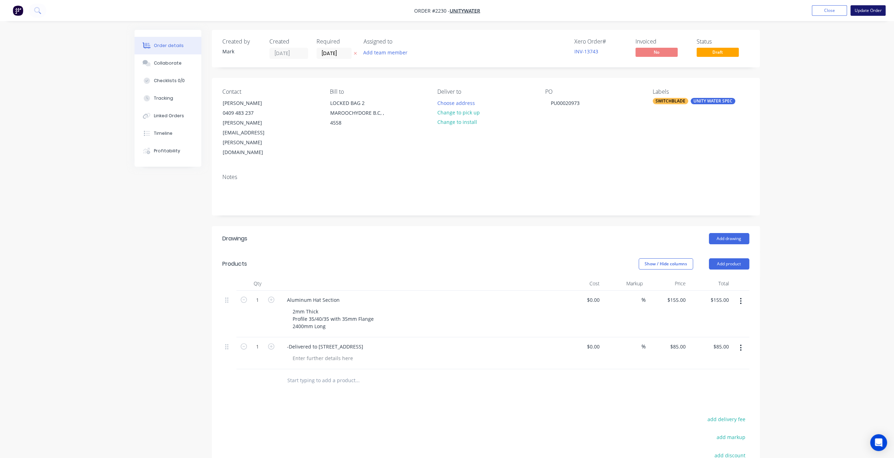
click at [864, 10] on button "Update Order" at bounding box center [867, 10] width 35 height 11
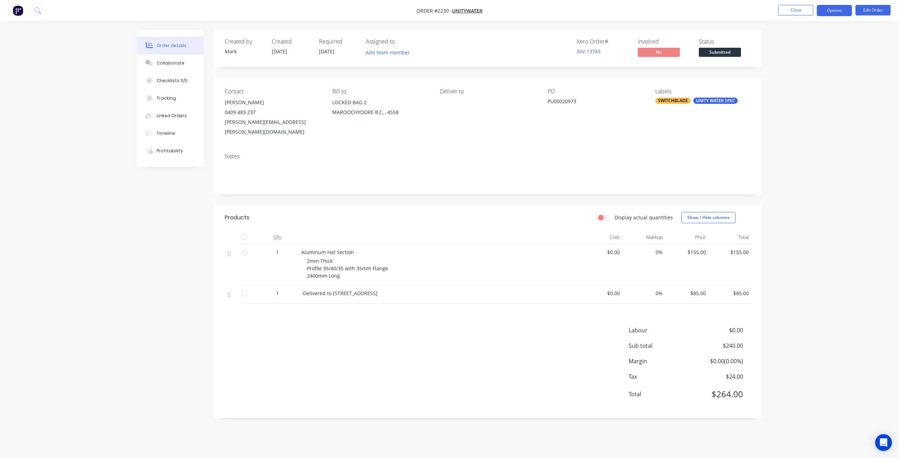
click at [829, 10] on button "Options" at bounding box center [834, 10] width 35 height 11
click at [808, 83] on div "Work Order" at bounding box center [813, 85] width 65 height 10
click at [805, 70] on div "Without pricing" at bounding box center [813, 71] width 65 height 10
click at [791, 12] on button "Close" at bounding box center [795, 10] width 35 height 11
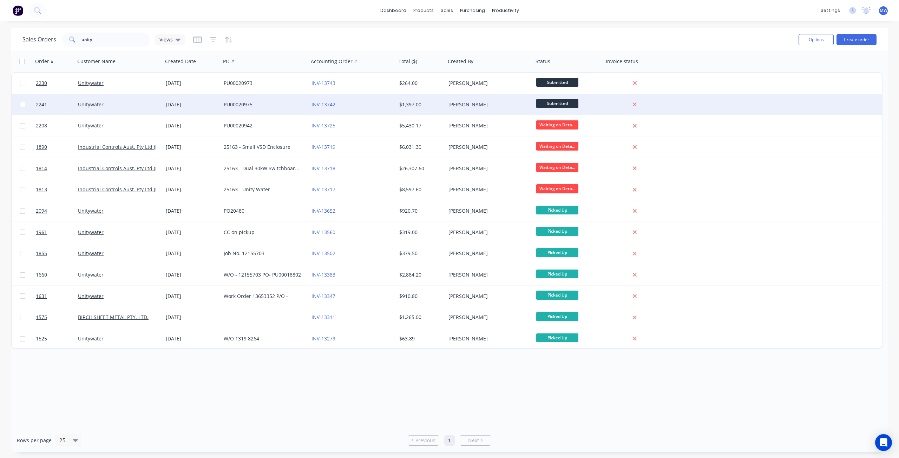
click at [277, 105] on div "PU00020975" at bounding box center [263, 104] width 78 height 7
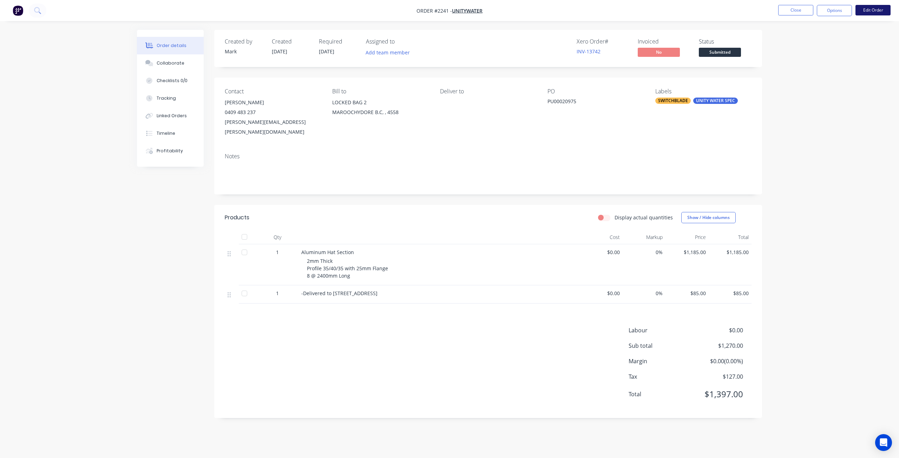
click at [874, 11] on button "Edit Order" at bounding box center [872, 10] width 35 height 11
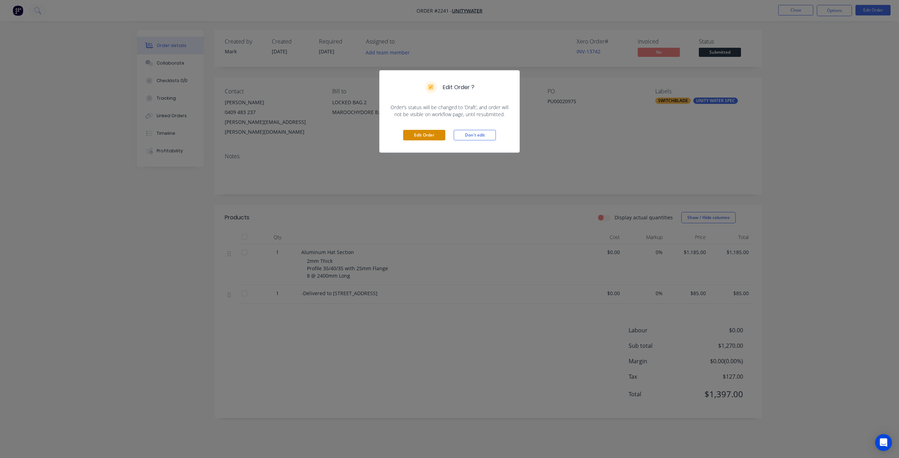
click at [429, 134] on button "Edit Order" at bounding box center [424, 135] width 42 height 11
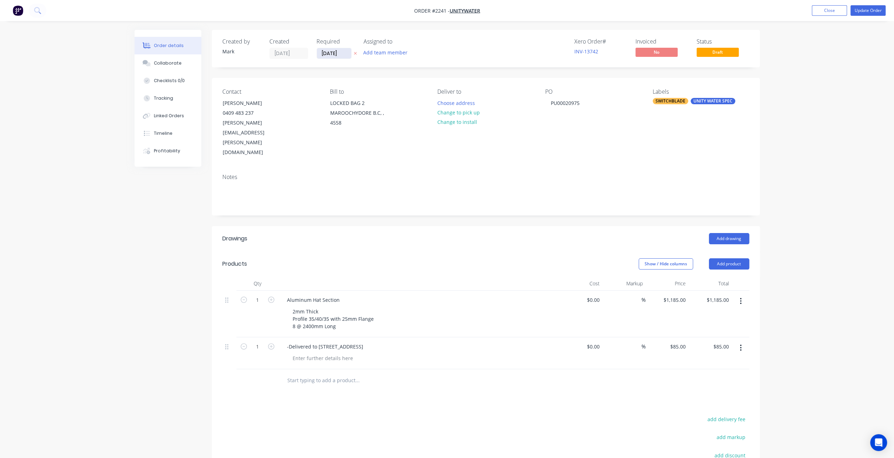
click at [329, 50] on input "[DATE]" at bounding box center [334, 53] width 34 height 11
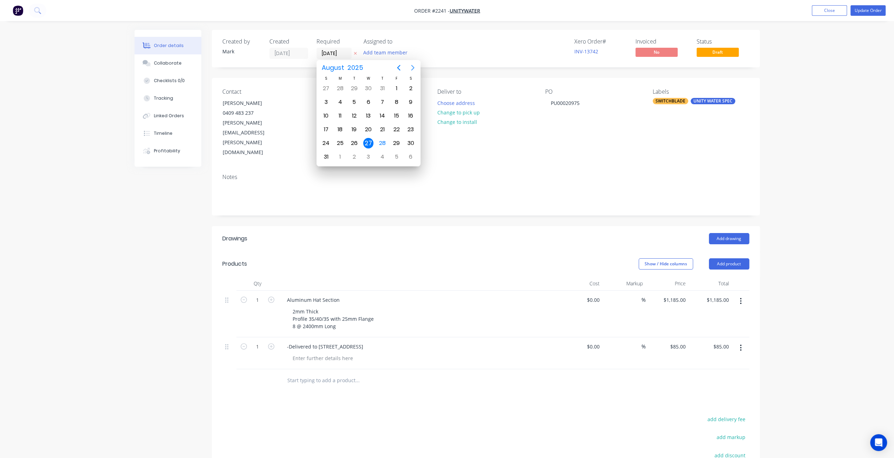
click at [412, 67] on icon "Next page" at bounding box center [412, 68] width 8 height 8
click at [381, 114] on div "18" at bounding box center [382, 116] width 11 height 11
type input "[DATE]"
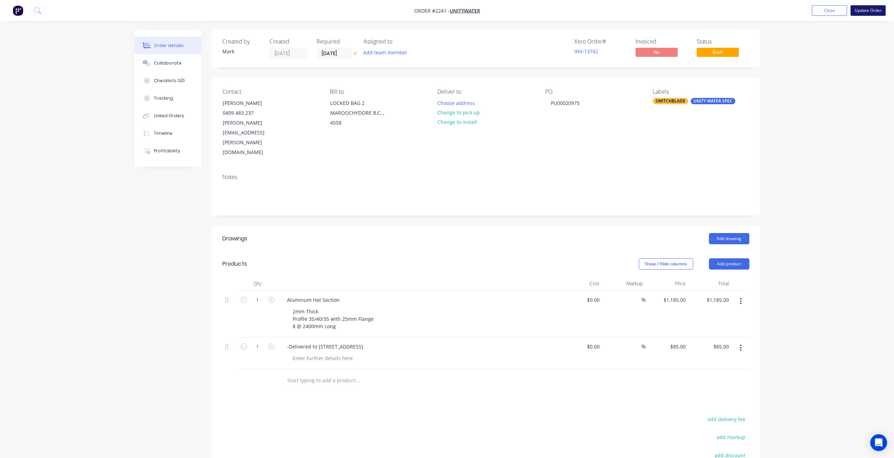
click at [870, 14] on button "Update Order" at bounding box center [867, 10] width 35 height 11
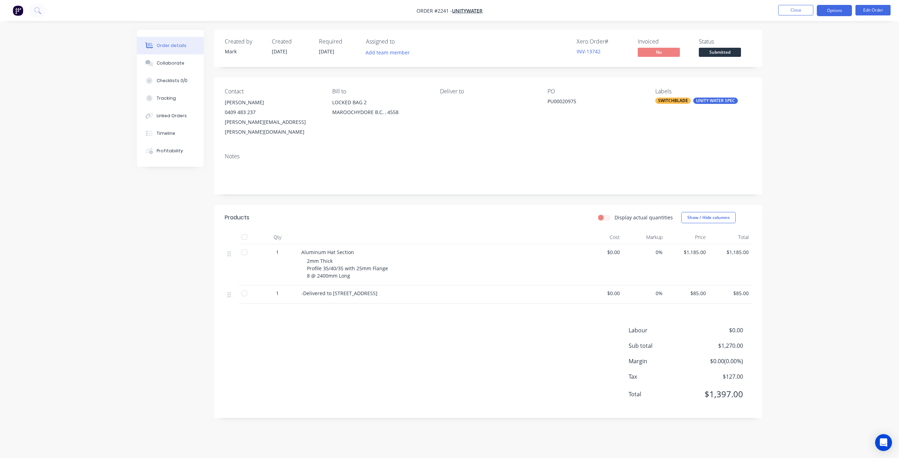
click at [836, 14] on button "Options" at bounding box center [834, 10] width 35 height 11
click at [823, 82] on div "Work Order" at bounding box center [813, 85] width 65 height 10
click at [812, 65] on button "Without pricing" at bounding box center [813, 71] width 77 height 14
click at [169, 61] on div "Collaborate" at bounding box center [171, 63] width 28 height 6
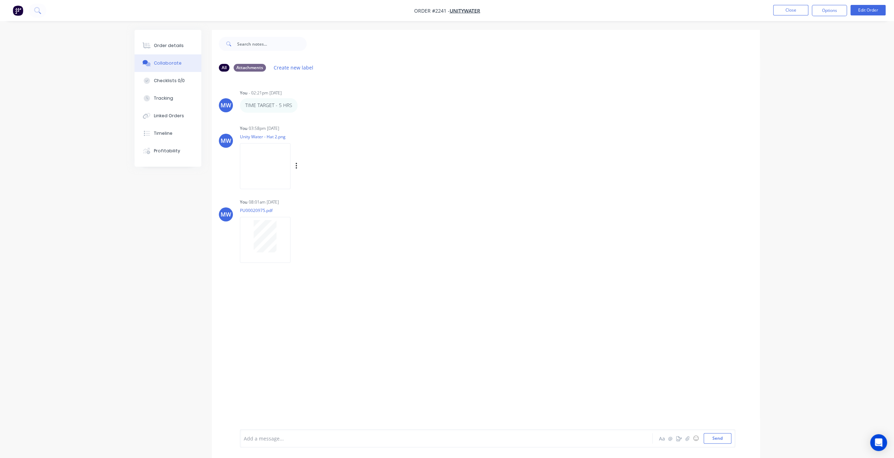
click at [266, 168] on img at bounding box center [265, 166] width 51 height 46
click at [785, 12] on button "Close" at bounding box center [790, 10] width 35 height 11
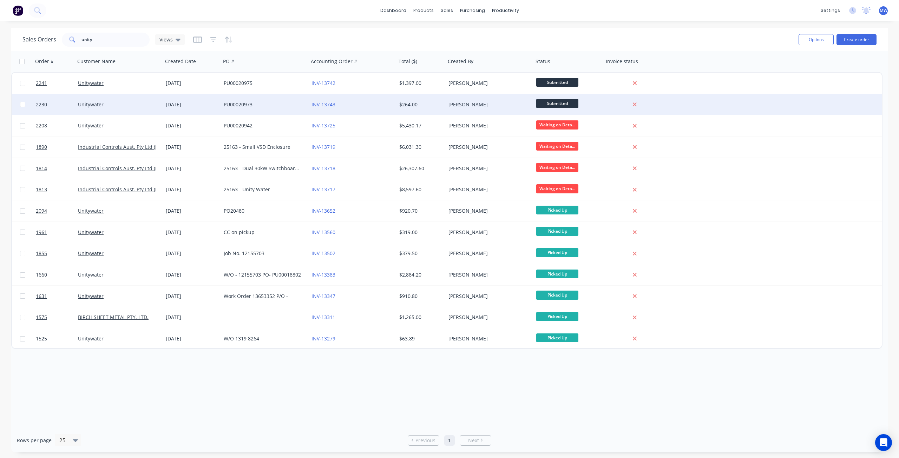
click at [145, 111] on div "Unitywater" at bounding box center [119, 104] width 88 height 21
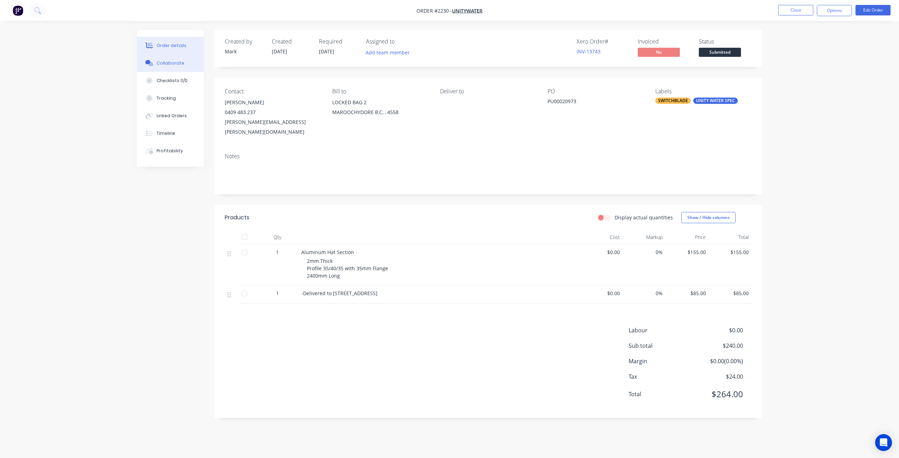
click at [178, 63] on div "Collaborate" at bounding box center [171, 63] width 28 height 6
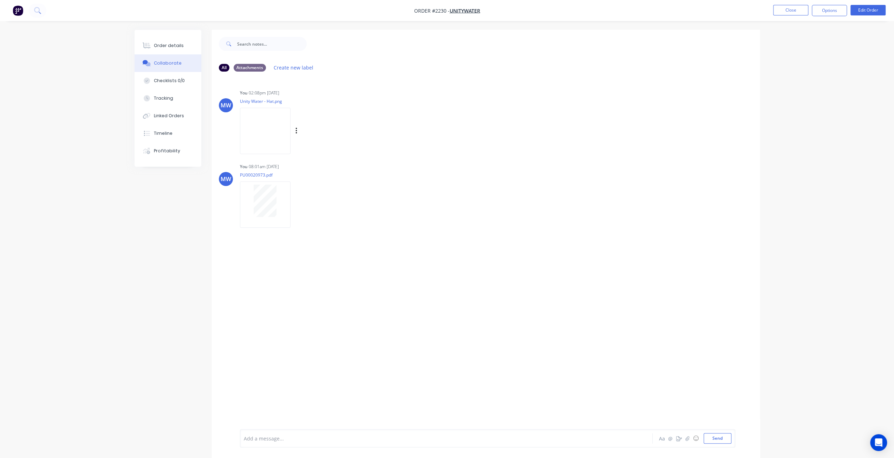
click at [263, 135] on img at bounding box center [265, 131] width 51 height 46
click at [778, 12] on button "Close" at bounding box center [790, 10] width 35 height 11
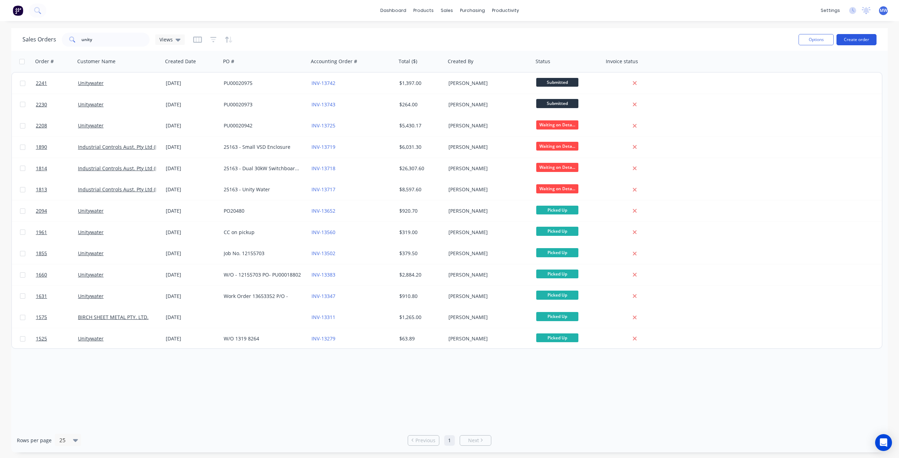
click at [845, 39] on button "Create order" at bounding box center [856, 39] width 40 height 11
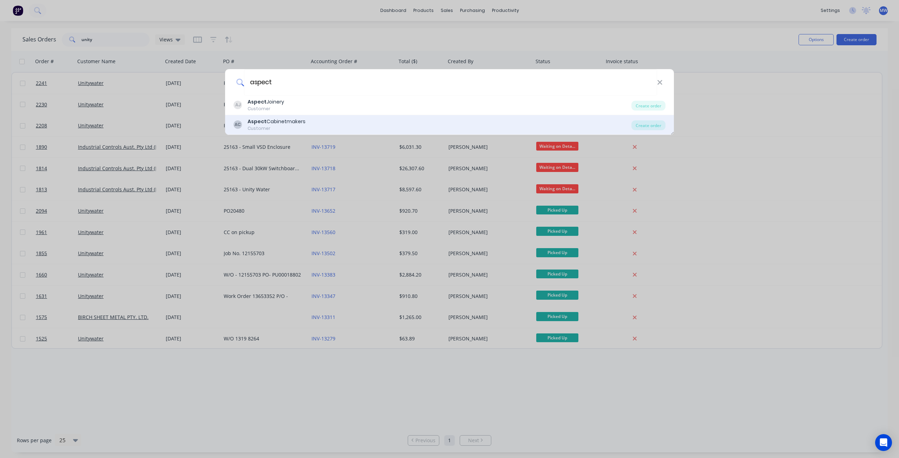
type input "aspect"
click at [312, 122] on div "AC Aspect Cabinetmakers Customer" at bounding box center [432, 125] width 398 height 14
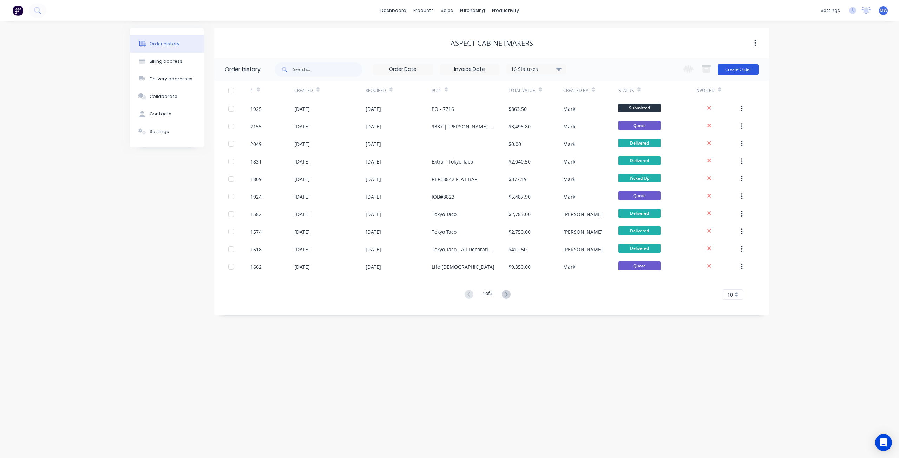
click at [746, 72] on button "Create Order" at bounding box center [738, 69] width 41 height 11
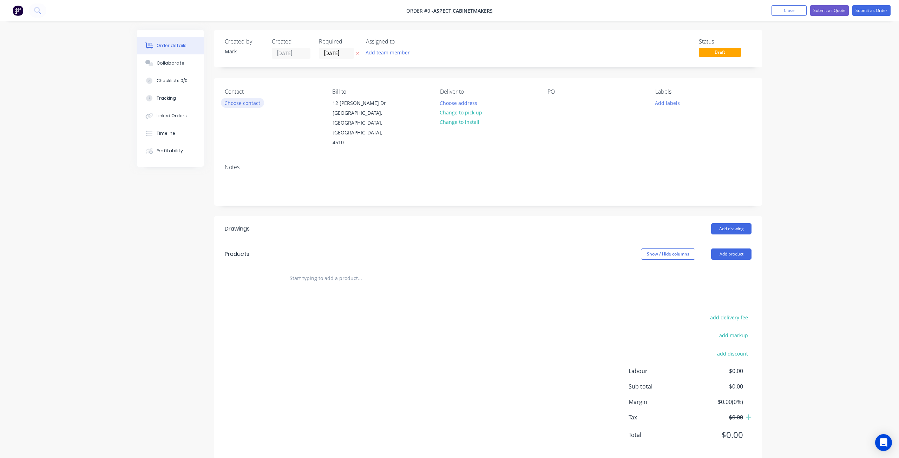
click at [244, 103] on button "Choose contact" at bounding box center [242, 102] width 43 height 9
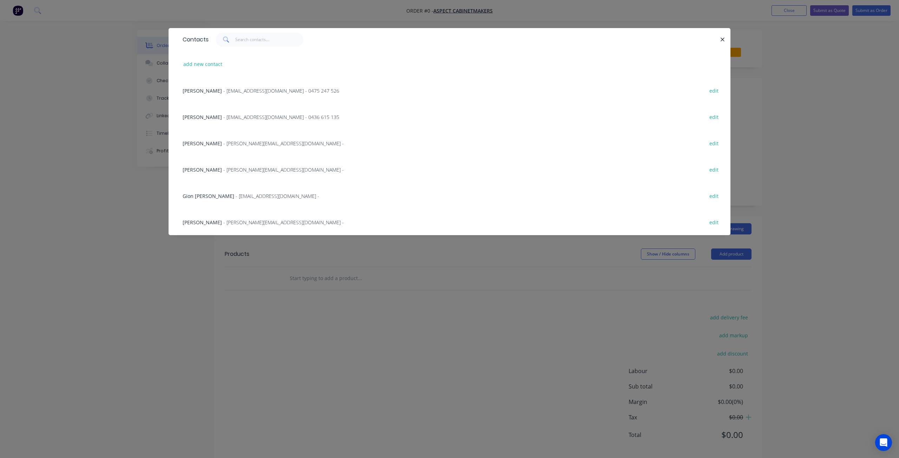
click at [210, 168] on span "Steve Hatchman" at bounding box center [202, 169] width 39 height 7
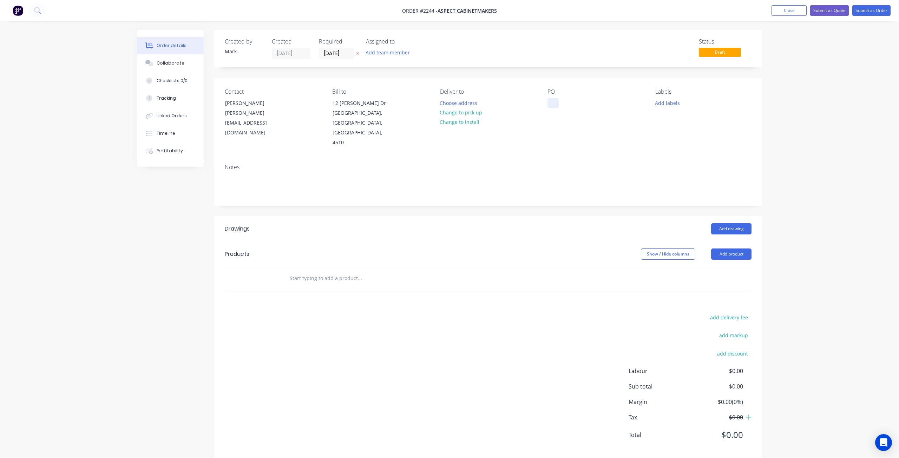
click at [554, 103] on div at bounding box center [552, 103] width 11 height 10
click at [665, 103] on button "Add labels" at bounding box center [667, 102] width 32 height 9
click at [667, 165] on div at bounding box center [667, 165] width 14 height 14
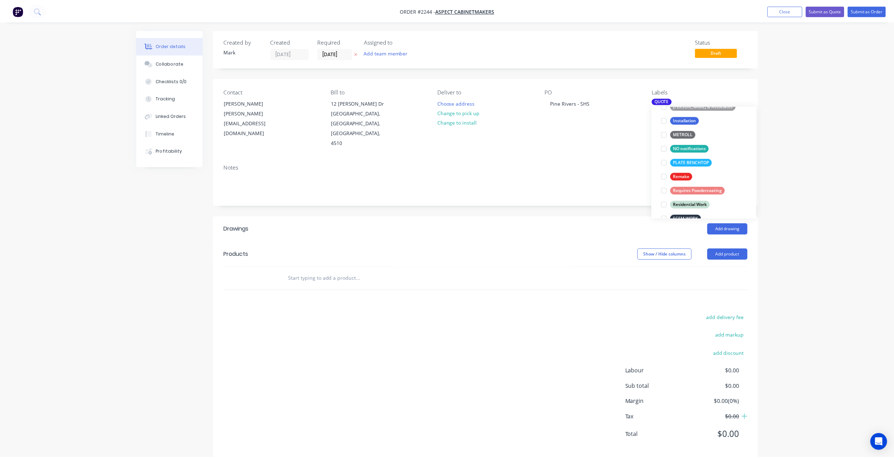
scroll to position [0, 0]
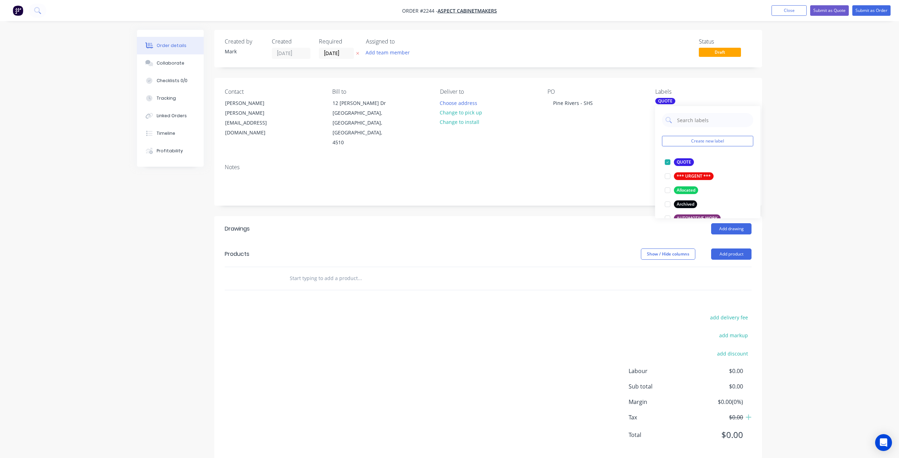
click at [315, 271] on input "text" at bounding box center [359, 278] width 140 height 14
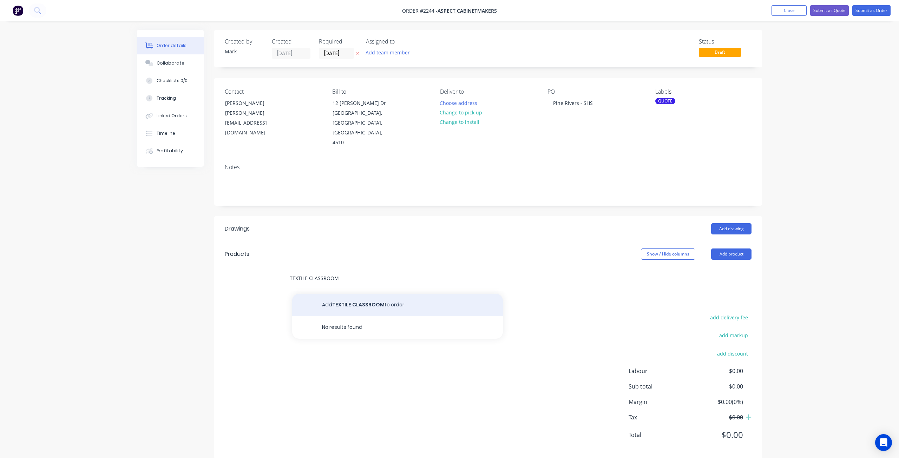
type input "TEXTILE CLASSROOM"
click at [356, 294] on button "Add TEXTILE CLASSROOM to order" at bounding box center [397, 305] width 211 height 22
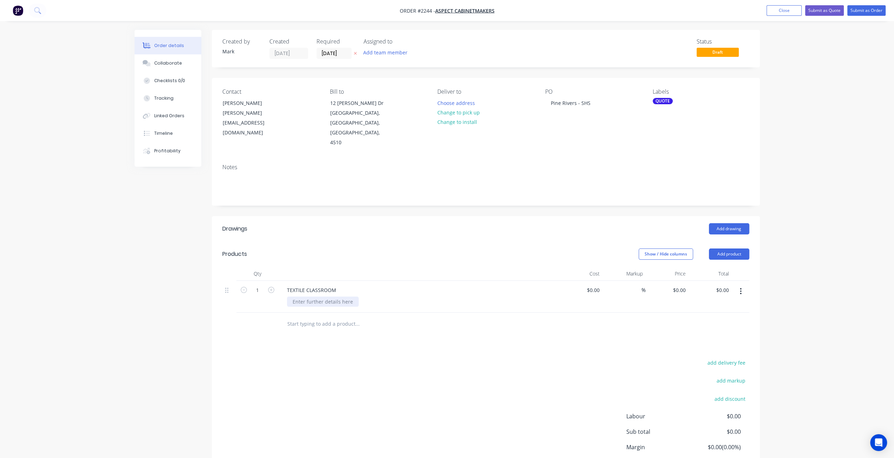
click at [310, 297] on div at bounding box center [323, 302] width 72 height 10
drag, startPoint x: 371, startPoint y: 279, endPoint x: 290, endPoint y: 281, distance: 81.5
click at [290, 297] on div "1/11660mm Frame with 12x Legs" at bounding box center [331, 306] width 88 height 18
click at [309, 297] on div "1/11660mm Frame with 12x Legs" at bounding box center [331, 306] width 88 height 18
click at [308, 297] on div "1/11660mm Frame with 12x Legs 1/11660mm Frame with 12x Legs 1/11660mm Frame wit…" at bounding box center [331, 309] width 88 height 25
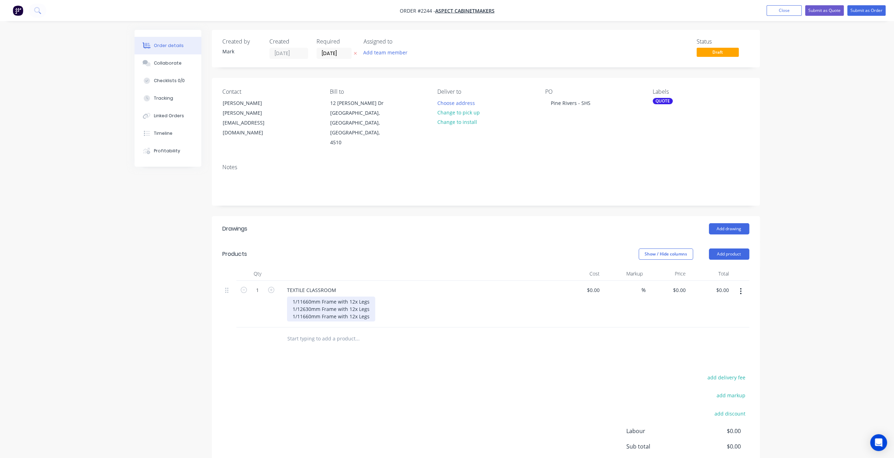
click at [311, 297] on div "1/11660mm Frame with 12x Legs 1/12630mm Frame with 12x Legs 1/11660mm Frame wit…" at bounding box center [331, 309] width 88 height 25
drag, startPoint x: 297, startPoint y: 281, endPoint x: 291, endPoint y: 281, distance: 5.6
click at [291, 297] on div "1/11660mm Frame with 12x Legs 1/12630mm Frame with 12x Legs 1/3000mm Frame with…" at bounding box center [331, 309] width 88 height 25
drag, startPoint x: 298, startPoint y: 289, endPoint x: 292, endPoint y: 289, distance: 5.6
click at [292, 297] on div "1 @ 11660mm Frame with 12x Legs 1/12630mm Frame with 12x Legs 1/3000mm Frame wi…" at bounding box center [334, 309] width 94 height 25
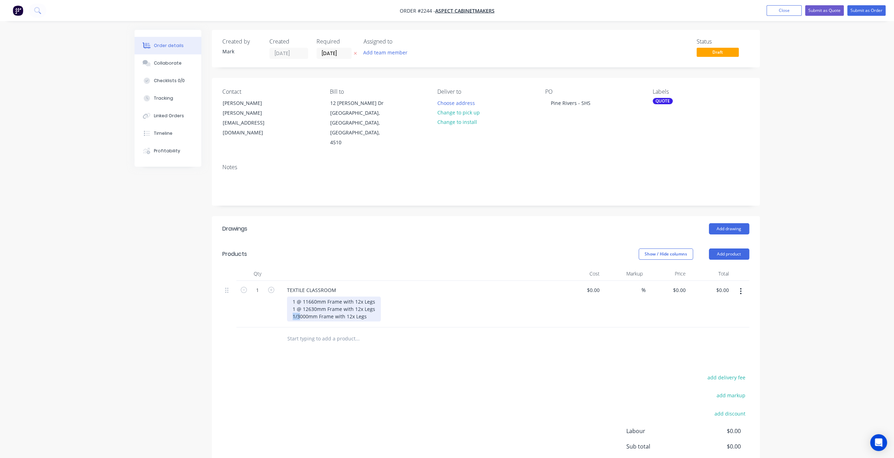
drag, startPoint x: 298, startPoint y: 296, endPoint x: 293, endPoint y: 296, distance: 5.6
click at [293, 297] on div "1 @ 11660mm Frame with 12x Legs 1 @ 12630mm Frame with 12x Legs 1/3000mm Frame …" at bounding box center [334, 309] width 94 height 25
drag, startPoint x: 237, startPoint y: 319, endPoint x: 310, endPoint y: 311, distance: 74.1
click at [237, 328] on div at bounding box center [257, 339] width 42 height 23
click at [374, 297] on div "1 @ 11660mm Frame with 12x Legs 1 @ 12630mm Frame with 12x Legs 1 @ 3000mm Fram…" at bounding box center [334, 309] width 94 height 25
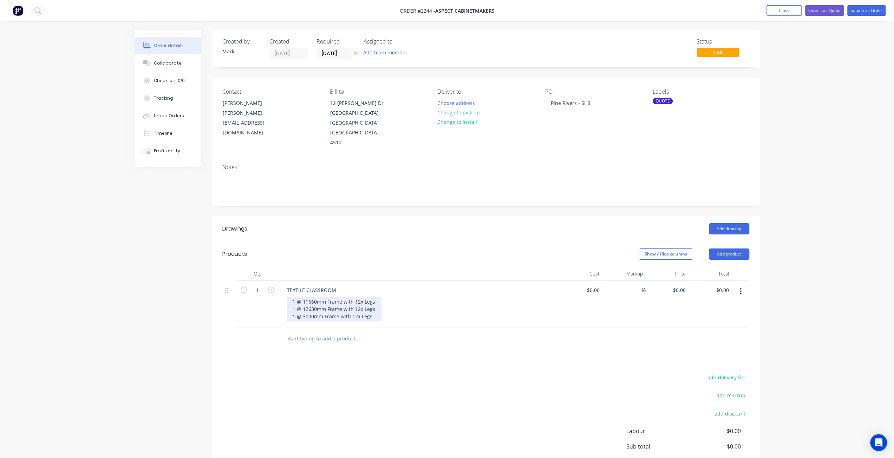
click at [358, 297] on div "1 @ 11660mm Frame with 12x Legs 1 @ 12630mm Frame with 12x Legs 1 @ 3000mm Fram…" at bounding box center [334, 309] width 94 height 25
click at [374, 298] on div "1 @ 11660mm Frame with 12x Legs 1 @ 12630mm Frame with 14x Legs 1 @ 3000mm Fram…" at bounding box center [334, 309] width 94 height 25
click at [292, 297] on div "1 @ 11660mm Frame with 12x Legs 1 @ 12630mm Frame with 14x Legs 1 @ 3000mm Fram…" at bounding box center [334, 309] width 94 height 25
click at [186, 304] on div "Created by Mark Created 28/08/25 Required 28/08/25 Assigned to Add team member …" at bounding box center [446, 283] width 625 height 507
click at [391, 301] on div "38mm SHS Steel Powdercoated, Slip joints where required (Or bolt together) 1 @ …" at bounding box center [382, 313] width 190 height 32
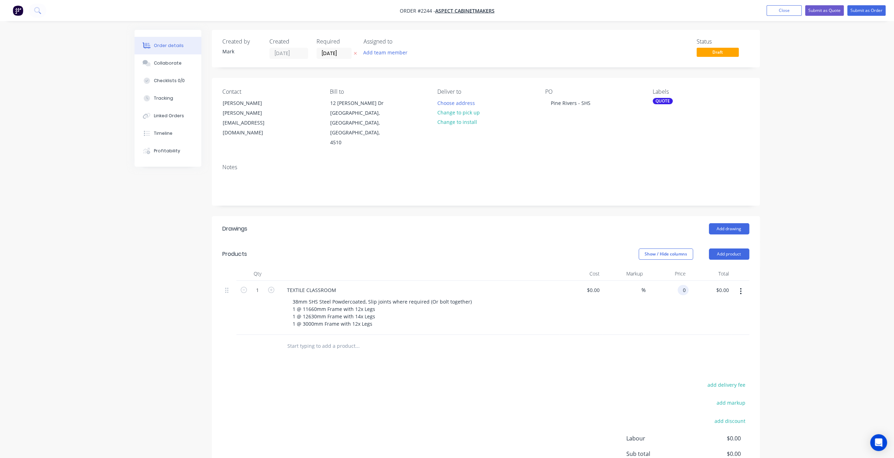
click at [677, 281] on div "0 0" at bounding box center [666, 308] width 43 height 54
type input "$89,500.00"
click at [767, 268] on div "Order details Collaborate Checklists 0/0 Tracking Linked Orders Timeline Profit…" at bounding box center [447, 268] width 894 height 537
click at [683, 285] on input "89500" at bounding box center [674, 290] width 28 height 10
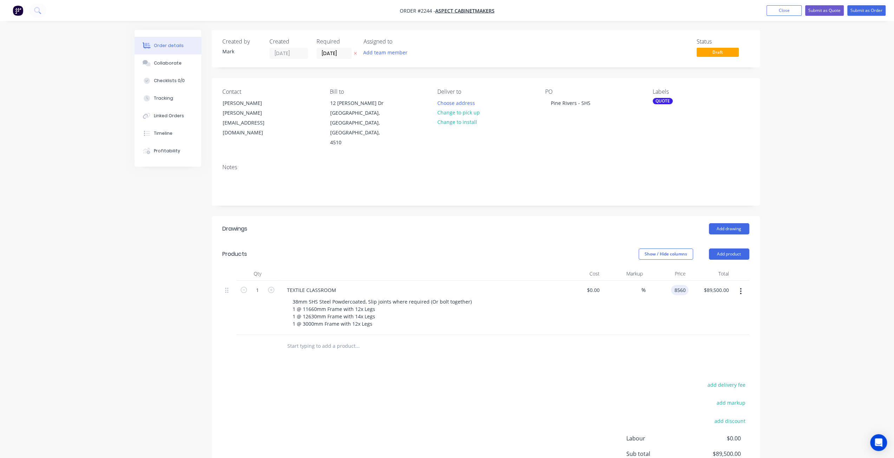
type input "$8,560.00"
click at [801, 290] on div "Order details Collaborate Checklists 0/0 Tracking Linked Orders Timeline Profit…" at bounding box center [447, 268] width 894 height 537
click at [794, 259] on div "Order details Collaborate Checklists 0/0 Tracking Linked Orders Timeline Profit…" at bounding box center [447, 268] width 894 height 537
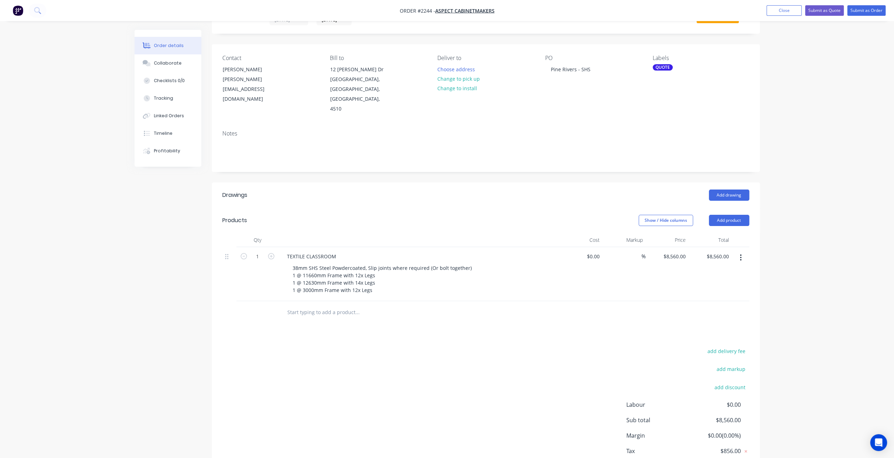
scroll to position [58, 0]
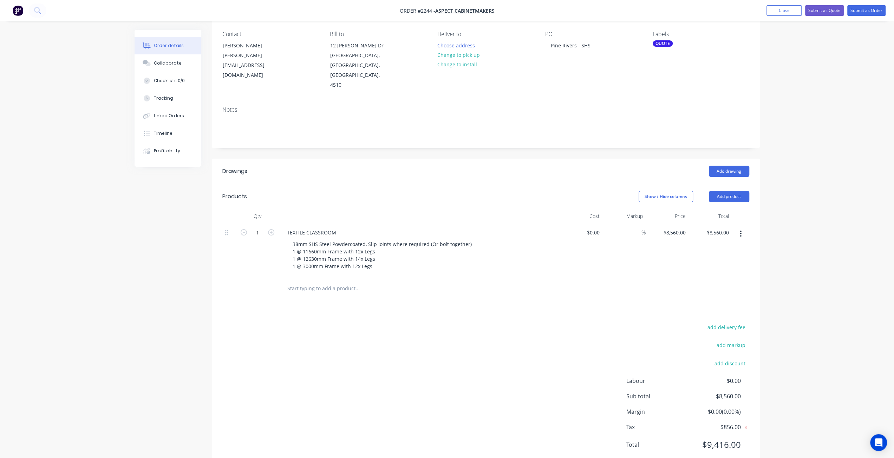
click at [810, 250] on div "Order details Collaborate Checklists 0/0 Tracking Linked Orders Timeline Profit…" at bounding box center [447, 210] width 894 height 537
click at [350, 282] on input "text" at bounding box center [357, 289] width 140 height 14
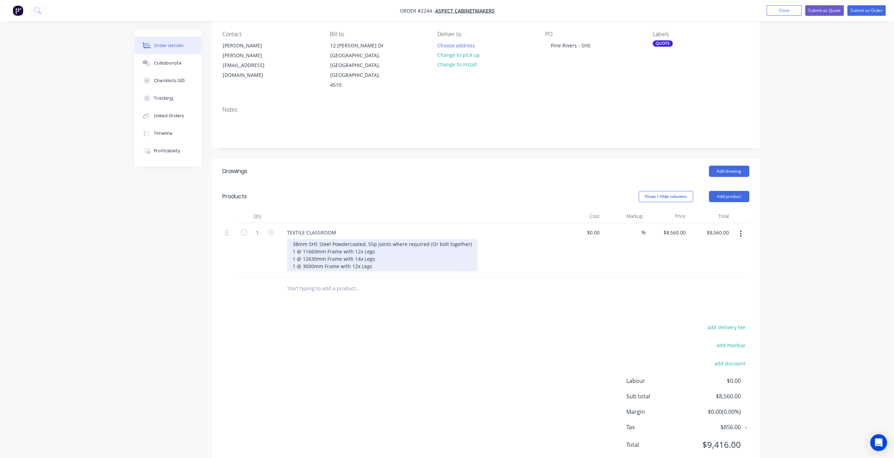
click at [376, 246] on div "38mm SHS Steel Powdercoated, Slip joints where required (Or bolt together) 1 @ …" at bounding box center [382, 255] width 190 height 32
click at [382, 254] on div "38mm SHS Steel Powdercoated, Slip joints where required (Or bolt together) 1 @ …" at bounding box center [382, 262] width 190 height 47
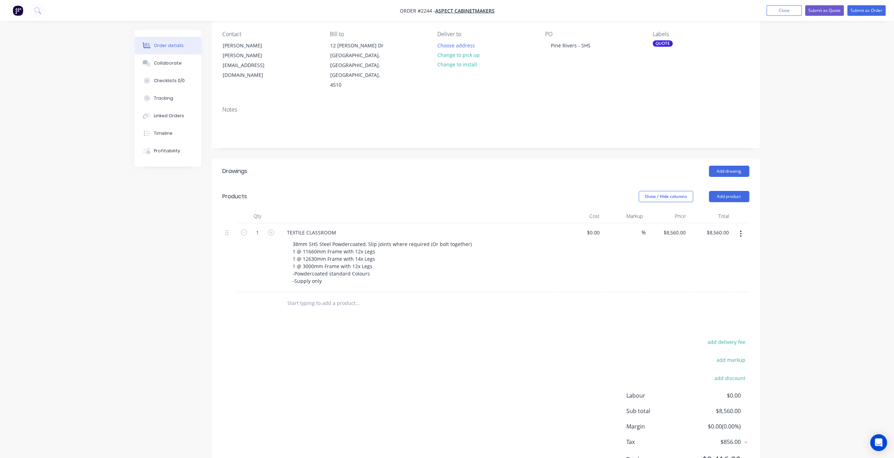
click at [109, 307] on div "Order details Collaborate Checklists 0/0 Tracking Linked Orders Timeline Profit…" at bounding box center [447, 218] width 894 height 552
click at [311, 296] on input "text" at bounding box center [357, 303] width 140 height 14
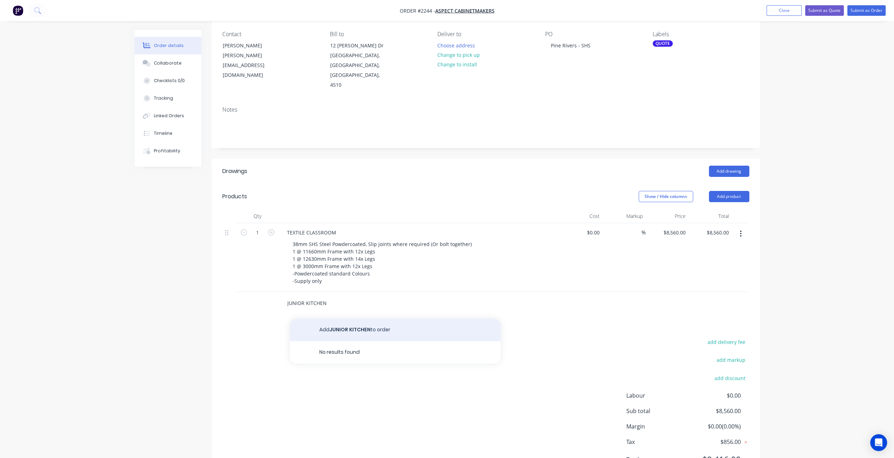
type input "JUNIOR KITCHEN"
click at [357, 319] on button "Add JUNIOR KITCHEN to order" at bounding box center [395, 330] width 211 height 22
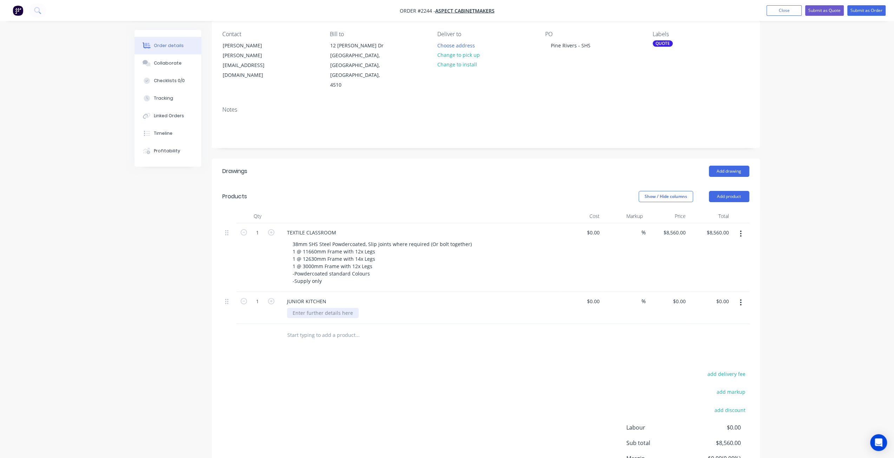
click at [317, 308] on div at bounding box center [323, 313] width 72 height 10
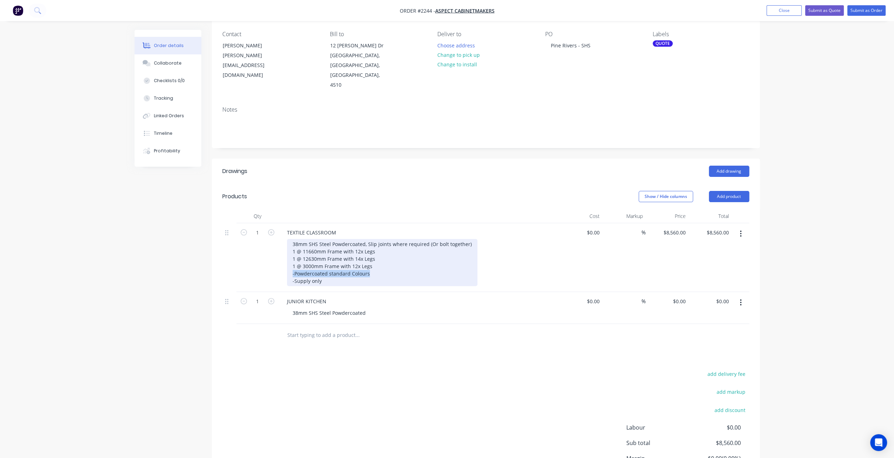
drag, startPoint x: 375, startPoint y: 254, endPoint x: 283, endPoint y: 253, distance: 92.0
click at [283, 253] on div "TEXTILE CLASSROOM 38mm SHS Steel Powdercoated, Slip joints where required (Or b…" at bounding box center [418, 257] width 281 height 69
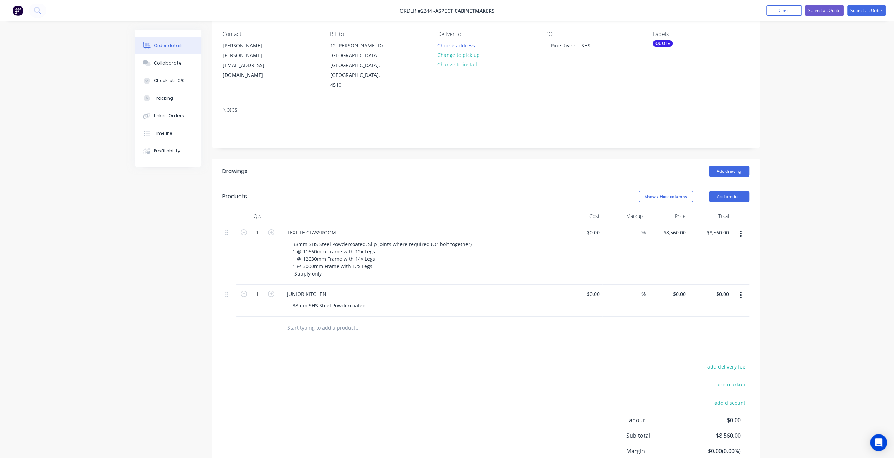
click at [182, 302] on div "Created by Mark Created 28/08/25 Required 28/08/25 Assigned to Add team member …" at bounding box center [446, 245] width 625 height 546
click at [367, 301] on div "38mm SHS Steel Powdercoated" at bounding box center [329, 306] width 84 height 10
click at [517, 301] on div "38mm SHS Steel Powdercoated Perimeter top frame with legs 2 @ 2700mm x 1200mm w…" at bounding box center [422, 321] width 270 height 40
click at [796, 281] on div "Order details Collaborate Checklists 0/0 Tracking Linked Orders Timeline Profit…" at bounding box center [447, 245] width 894 height 606
click at [807, 252] on div "Order details Collaborate Checklists 0/0 Tracking Linked Orders Timeline Profit…" at bounding box center [447, 245] width 894 height 606
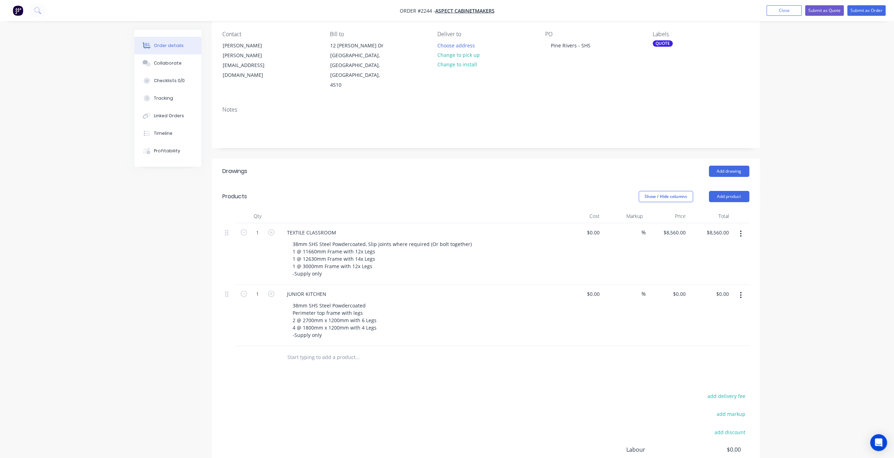
click at [143, 322] on div "Created by Mark Created 28/08/25 Required 28/08/25 Assigned to Add team member …" at bounding box center [446, 260] width 625 height 576
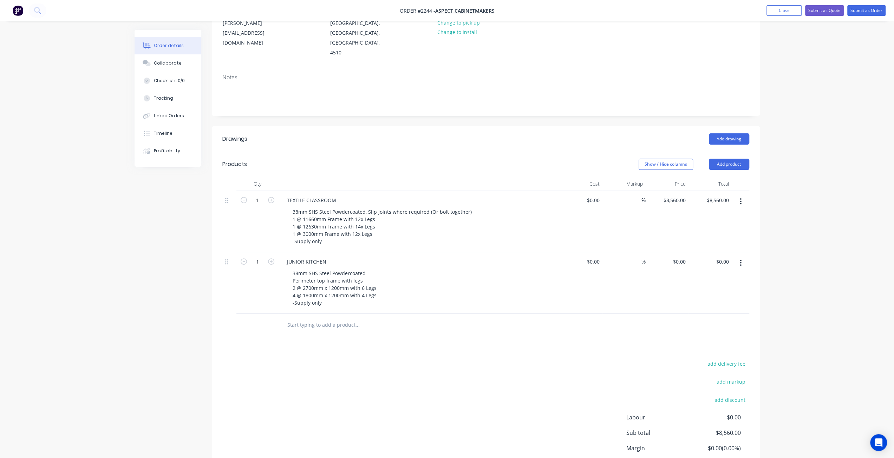
scroll to position [126, 0]
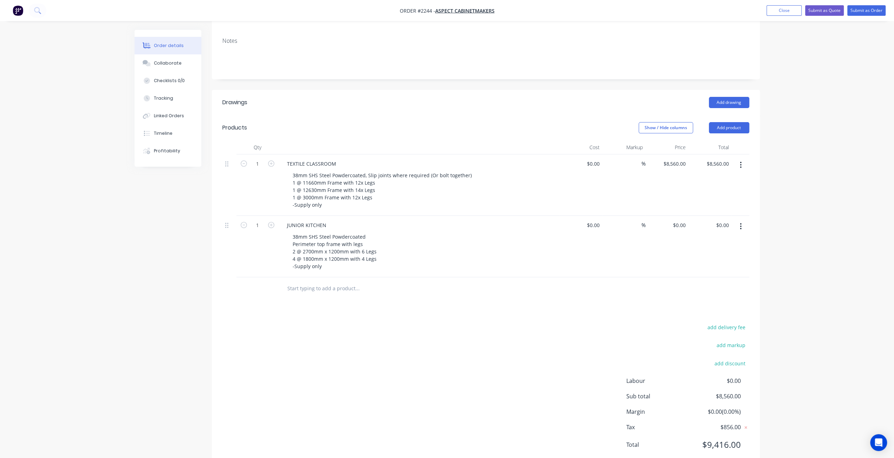
click at [154, 316] on div "Created by Mark Created 28/08/25 Required 28/08/25 Assigned to Add team member …" at bounding box center [446, 191] width 625 height 576
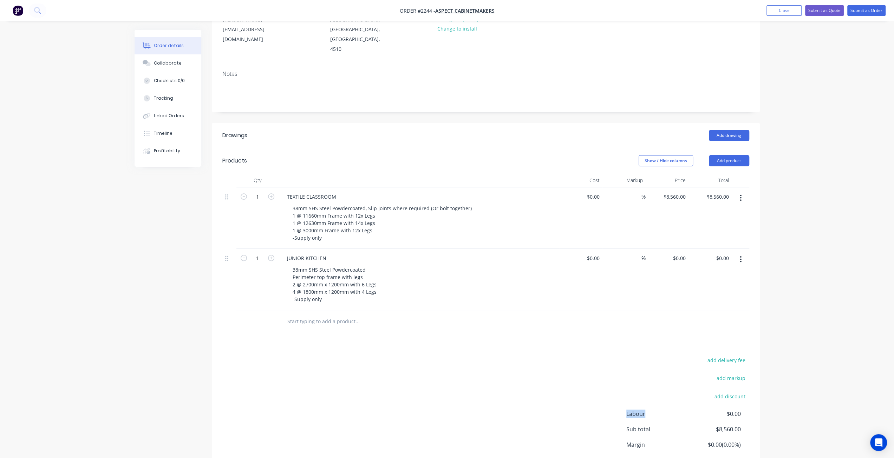
scroll to position [21, 0]
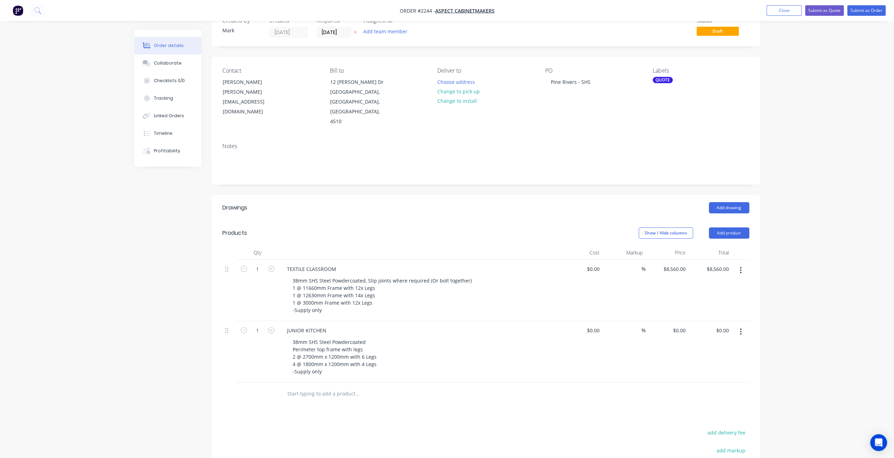
drag, startPoint x: 174, startPoint y: 266, endPoint x: 171, endPoint y: 271, distance: 6.6
click at [175, 266] on div "Created by Mark Created 28/08/25 Required 28/08/25 Assigned to Add team member …" at bounding box center [446, 297] width 625 height 576
click at [807, 286] on div "Order details Collaborate Checklists 0/0 Tracking Linked Orders Timeline Profit…" at bounding box center [447, 282] width 894 height 606
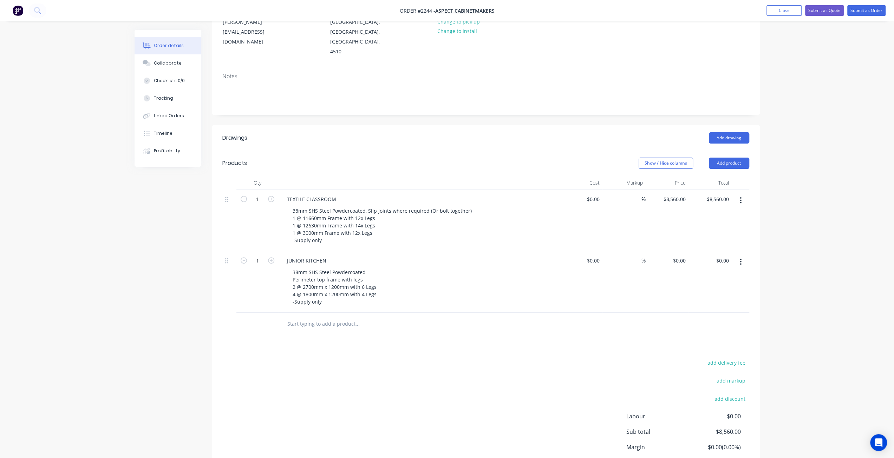
scroll to position [56, 0]
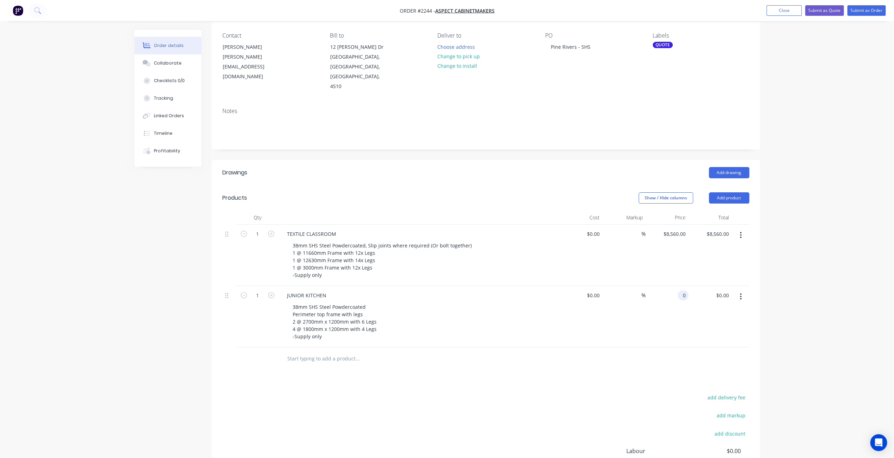
drag, startPoint x: 676, startPoint y: 275, endPoint x: 680, endPoint y: 277, distance: 5.2
click at [677, 286] on div "0 0" at bounding box center [666, 316] width 43 height 61
type input "$7,860.00"
click at [826, 297] on div "Order details Collaborate Checklists 0/0 Tracking Linked Orders Timeline Profit…" at bounding box center [447, 247] width 894 height 606
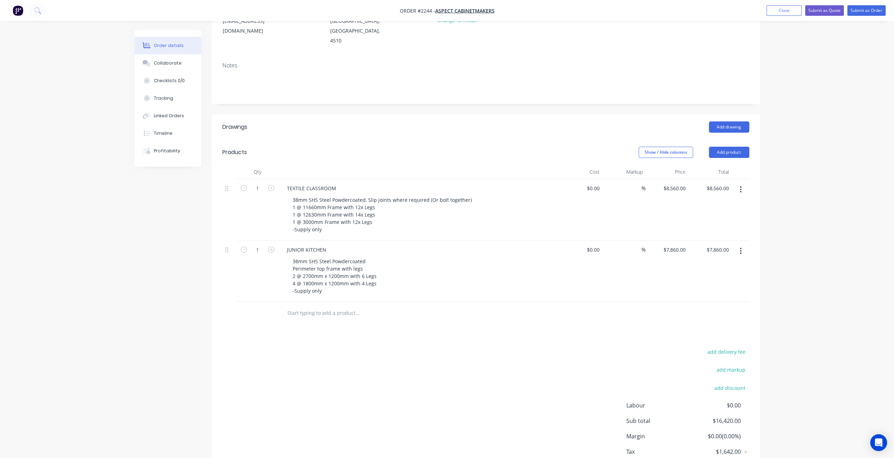
scroll to position [91, 0]
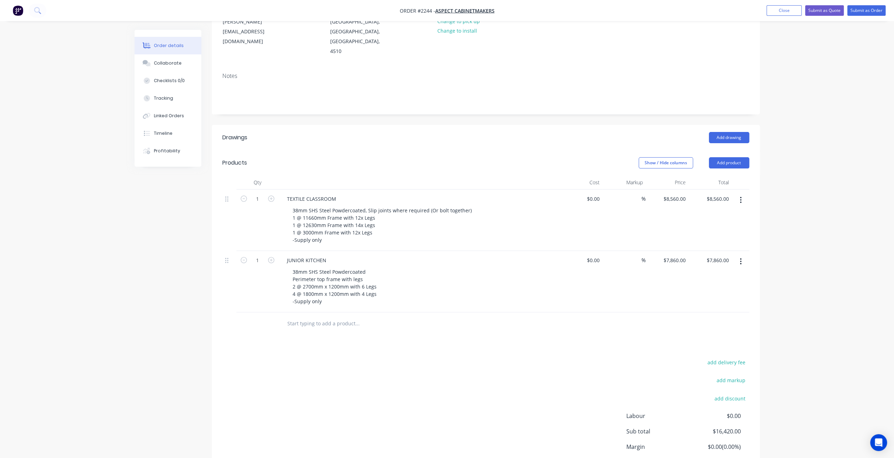
click at [808, 117] on div "Order details Collaborate Checklists 0/0 Tracking Linked Orders Timeline Profit…" at bounding box center [447, 212] width 894 height 606
click at [838, 173] on div "Order details Collaborate Checklists 0/0 Tracking Linked Orders Timeline Profit…" at bounding box center [447, 212] width 894 height 606
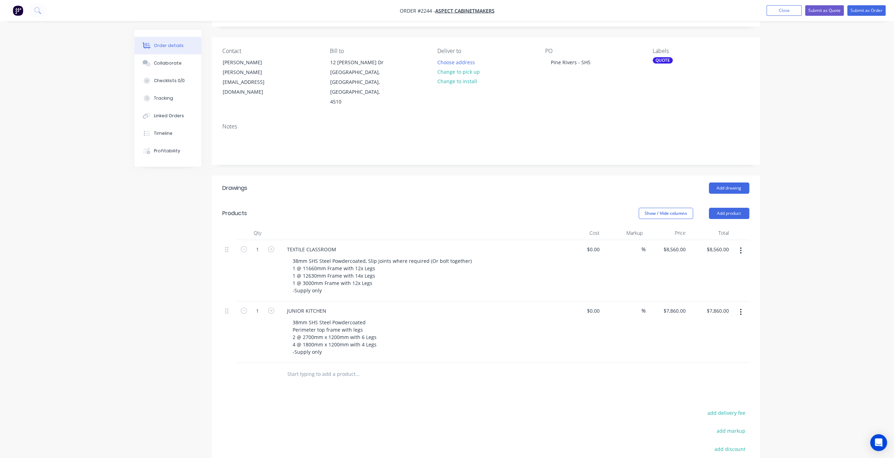
scroll to position [0, 0]
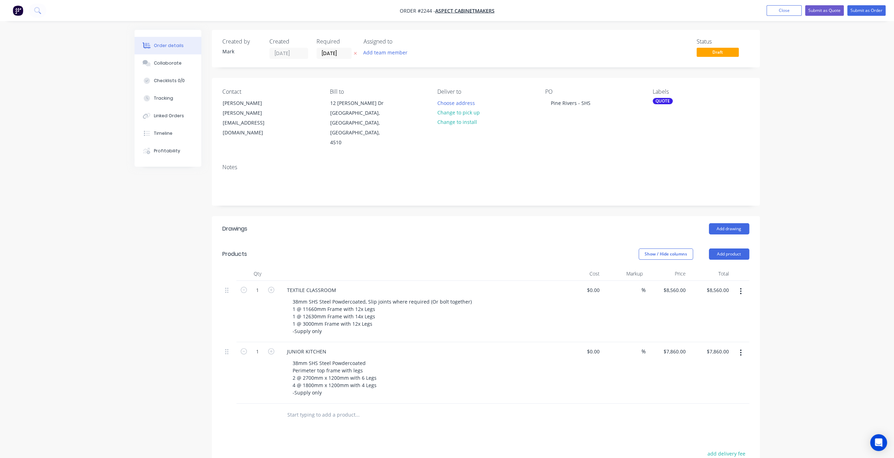
click at [864, 243] on div "Order details Collaborate Checklists 0/0 Tracking Linked Orders Timeline Profit…" at bounding box center [447, 303] width 894 height 606
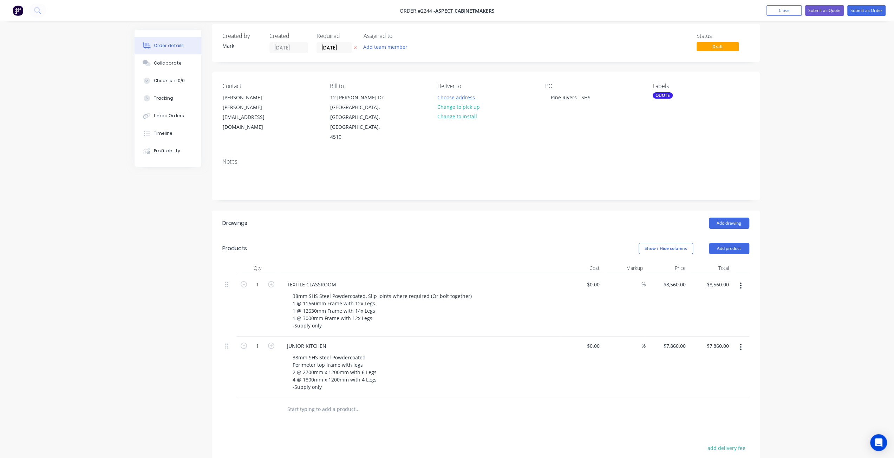
scroll to position [105, 0]
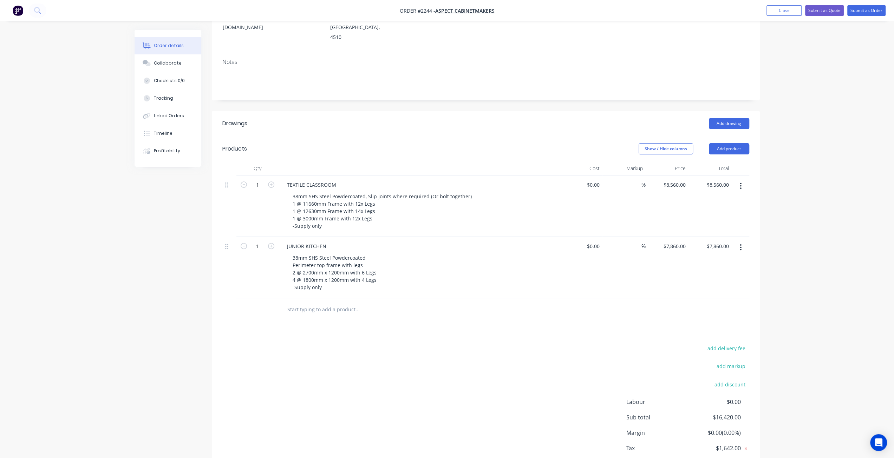
click at [830, 271] on div "Order details Collaborate Checklists 0/0 Tracking Linked Orders Timeline Profit…" at bounding box center [447, 198] width 894 height 606
click at [797, 251] on div "Order details Collaborate Checklists 0/0 Tracking Linked Orders Timeline Profit…" at bounding box center [447, 198] width 894 height 606
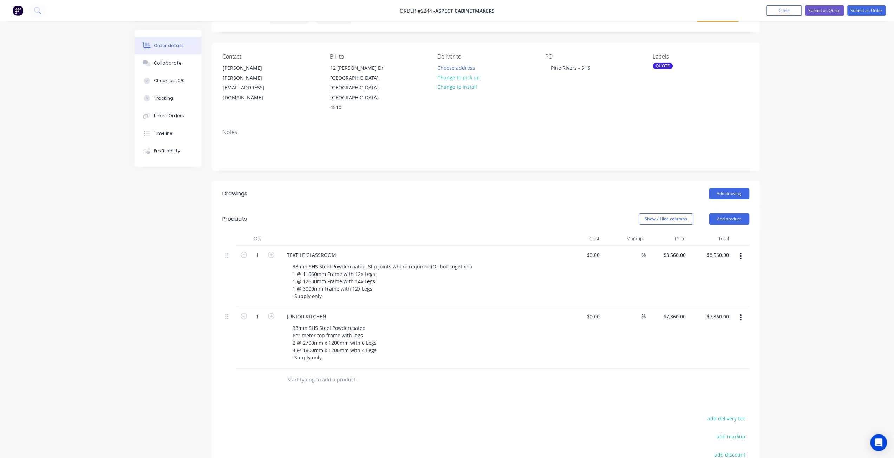
click at [819, 286] on div "Order details Collaborate Checklists 0/0 Tracking Linked Orders Timeline Profit…" at bounding box center [447, 268] width 894 height 606
click at [816, 231] on div "Order details Collaborate Checklists 0/0 Tracking Linked Orders Timeline Profit…" at bounding box center [447, 268] width 894 height 606
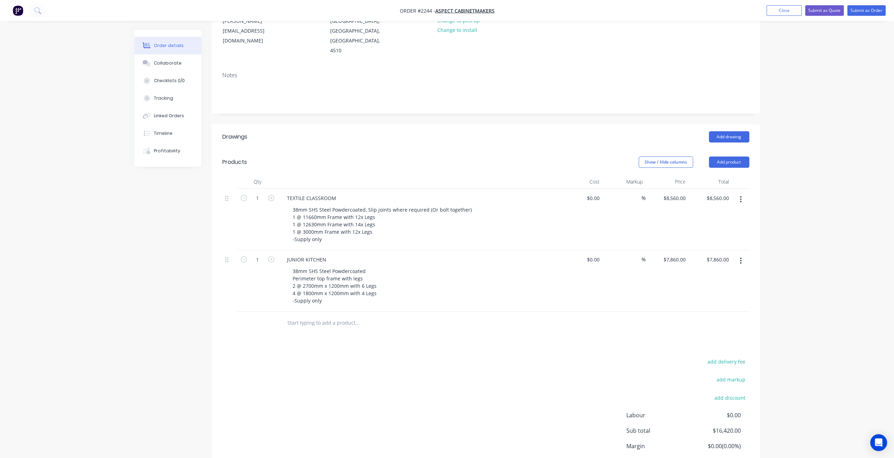
scroll to position [0, 0]
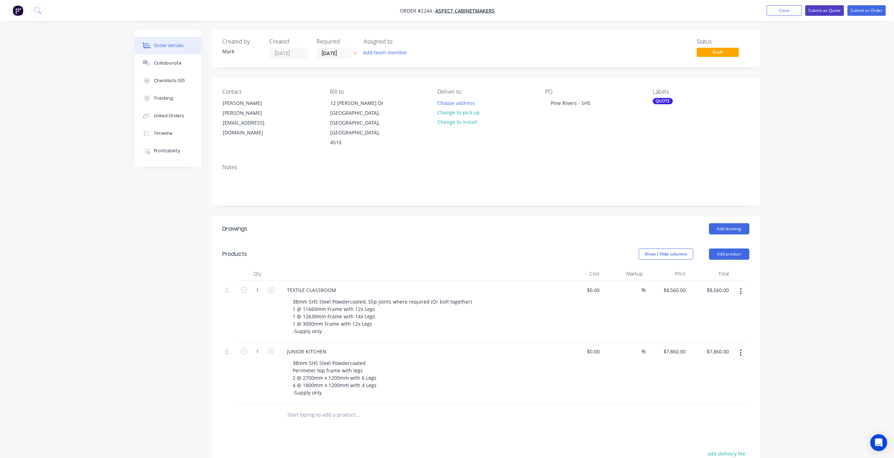
click at [820, 11] on button "Submit as Quote" at bounding box center [824, 10] width 39 height 11
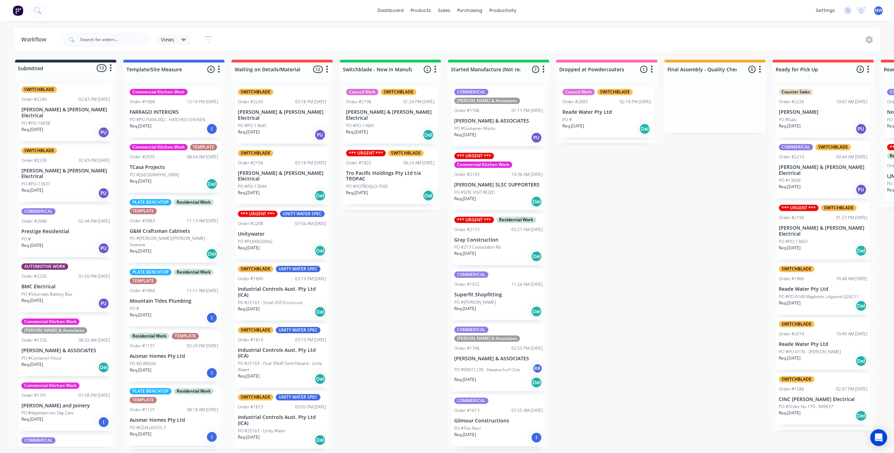
scroll to position [349, 0]
drag, startPoint x: 404, startPoint y: 275, endPoint x: 289, endPoint y: 28, distance: 273.0
click at [401, 269] on div "Submitted 13 Status colour #273444 hex #273444 Save Cancel Summaries Total orde…" at bounding box center [580, 254] width 1171 height 389
click at [352, 248] on div "Submitted 13 Status colour #273444 hex #273444 Save Cancel Summaries Total orde…" at bounding box center [580, 254] width 1171 height 389
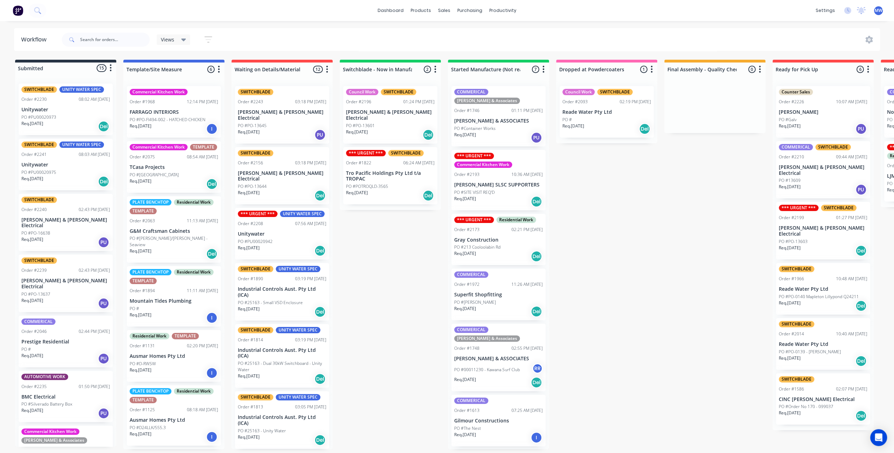
click at [396, 216] on div "Submitted 15 Status colour #273444 hex #273444 Save Cancel Summaries Total orde…" at bounding box center [580, 254] width 1171 height 389
click at [412, 278] on div "Submitted 15 Status colour #273444 hex #273444 Save Cancel Summaries Total orde…" at bounding box center [580, 254] width 1171 height 389
click at [372, 244] on div "Submitted 15 Status colour #273444 hex #273444 Save Cancel Summaries Total orde…" at bounding box center [580, 254] width 1171 height 389
